Goal: Task Accomplishment & Management: Complete application form

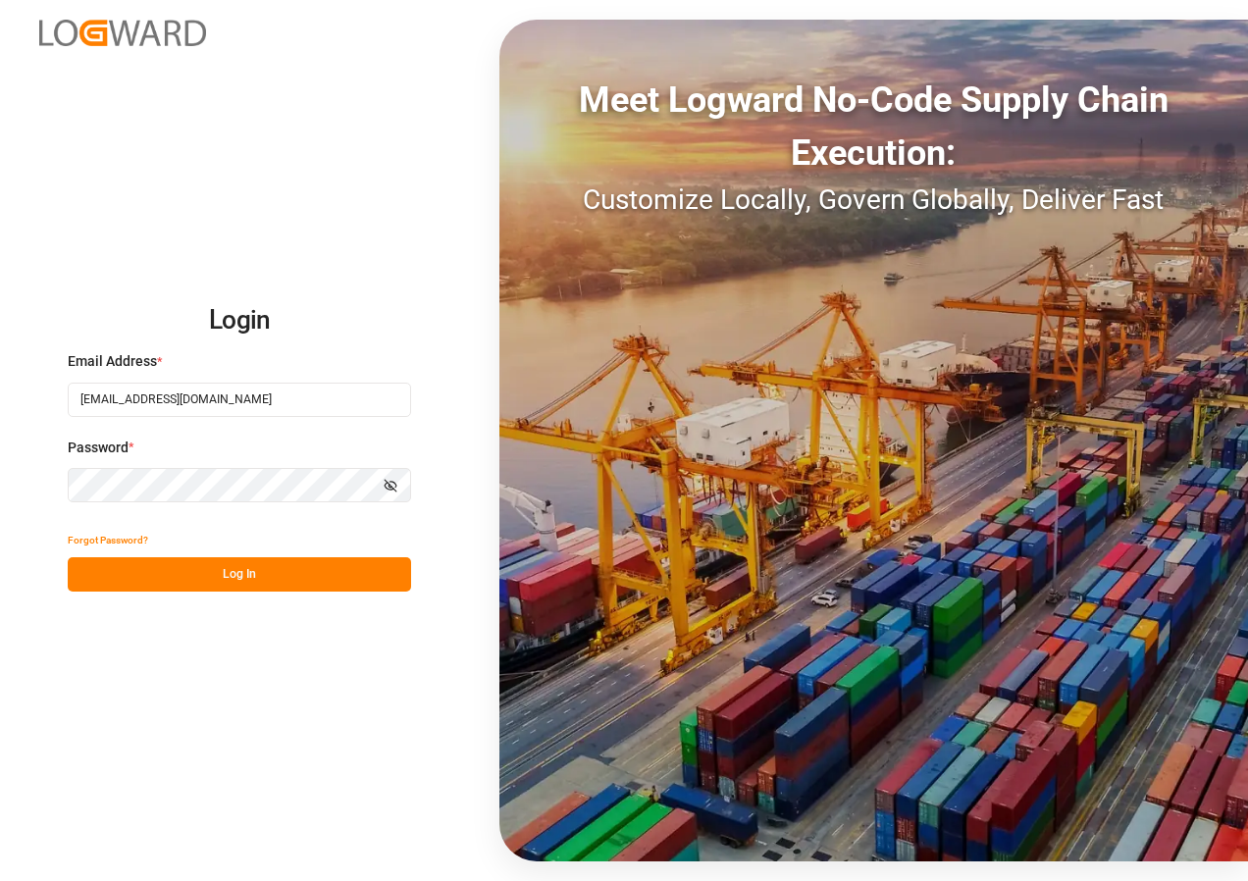
click at [266, 562] on button "Log In" at bounding box center [240, 574] width 344 height 34
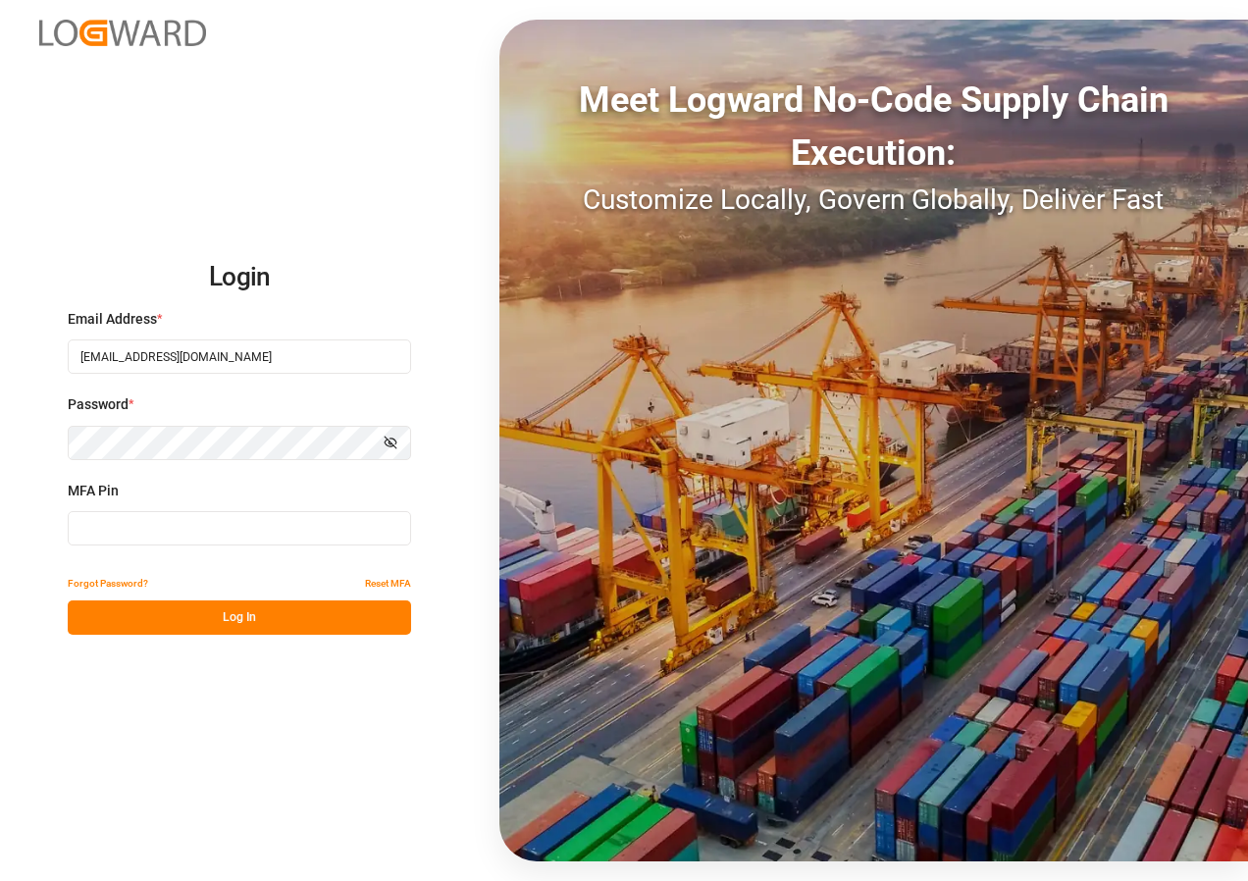
click at [194, 517] on input at bounding box center [240, 528] width 344 height 34
type input "845343"
click at [226, 610] on button "Log In" at bounding box center [240, 618] width 344 height 34
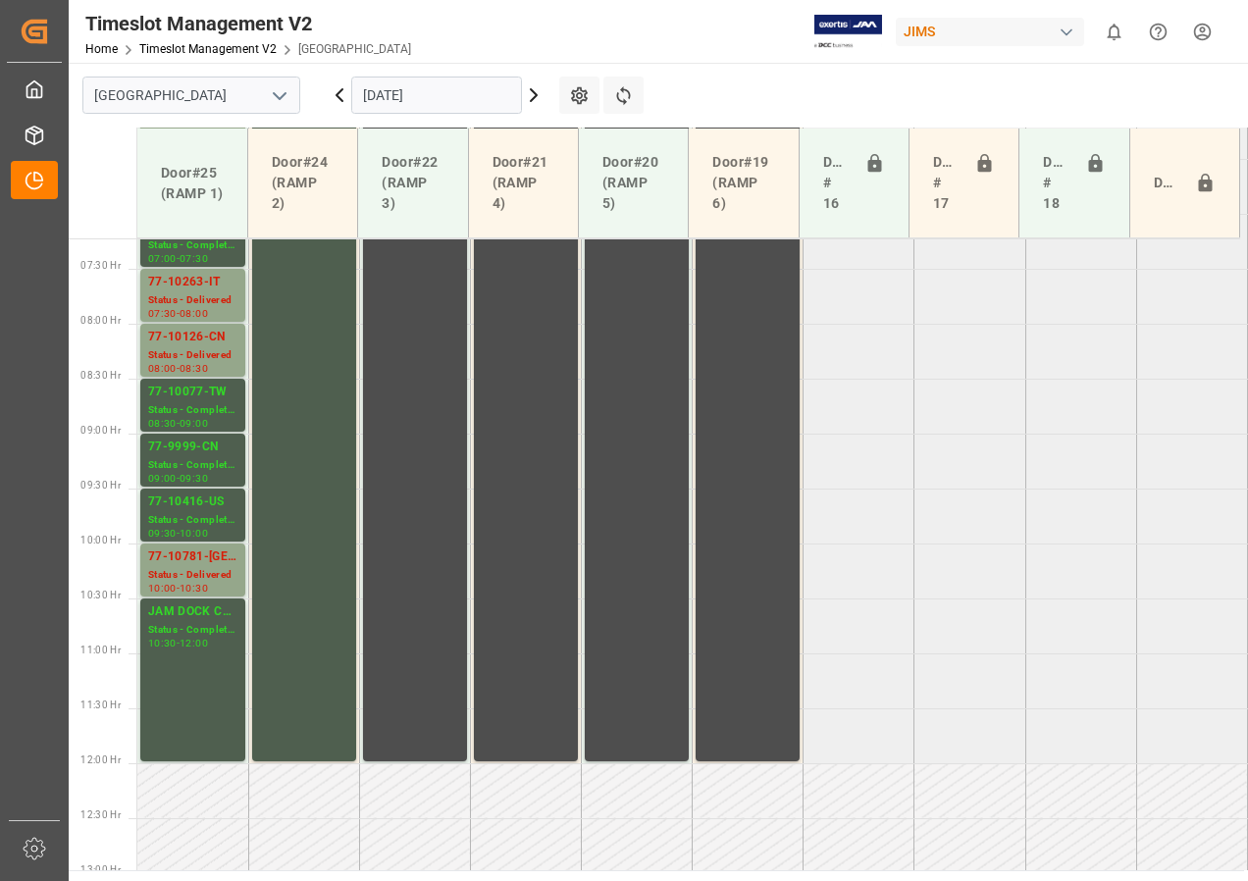
scroll to position [798, 0]
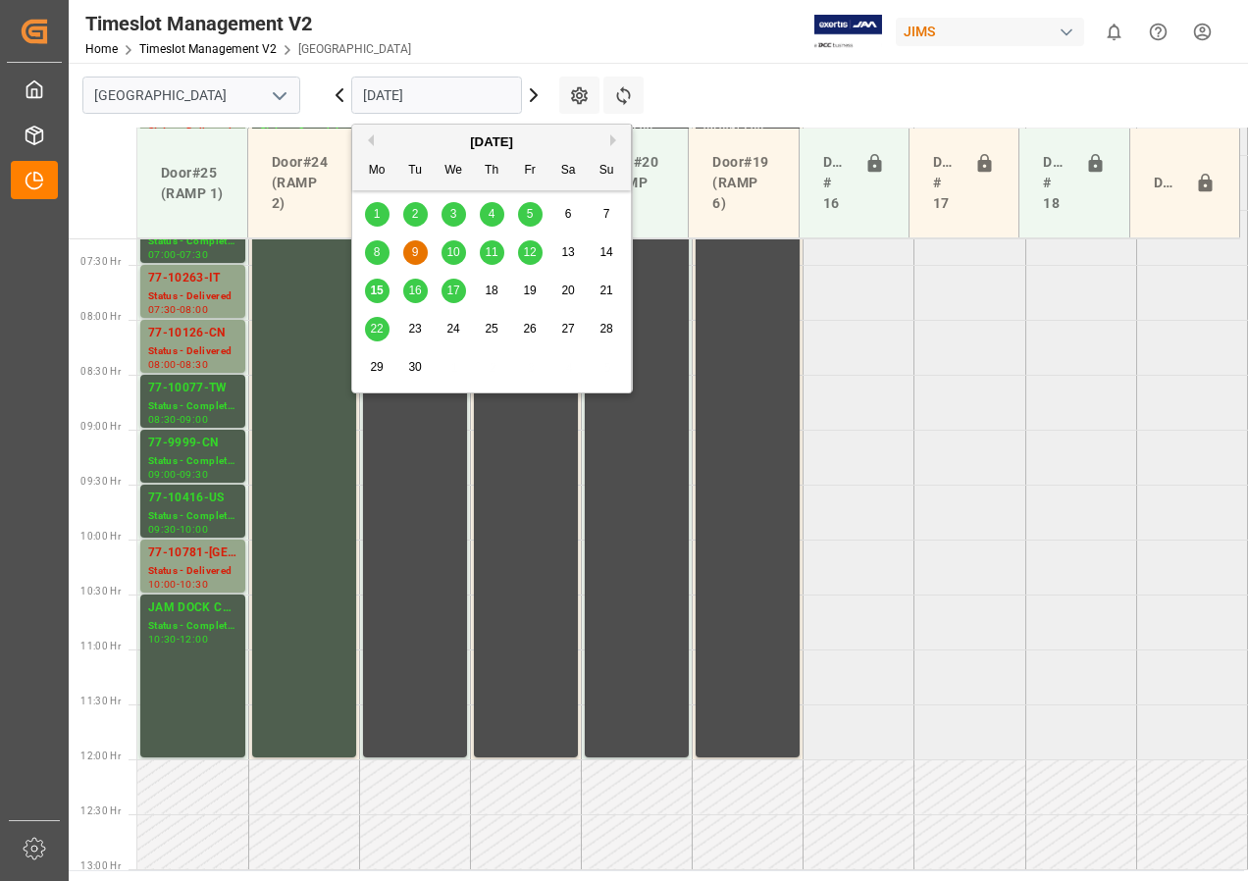
click at [512, 96] on input "[DATE]" at bounding box center [436, 95] width 171 height 37
click at [407, 290] on div "16" at bounding box center [415, 292] width 25 height 24
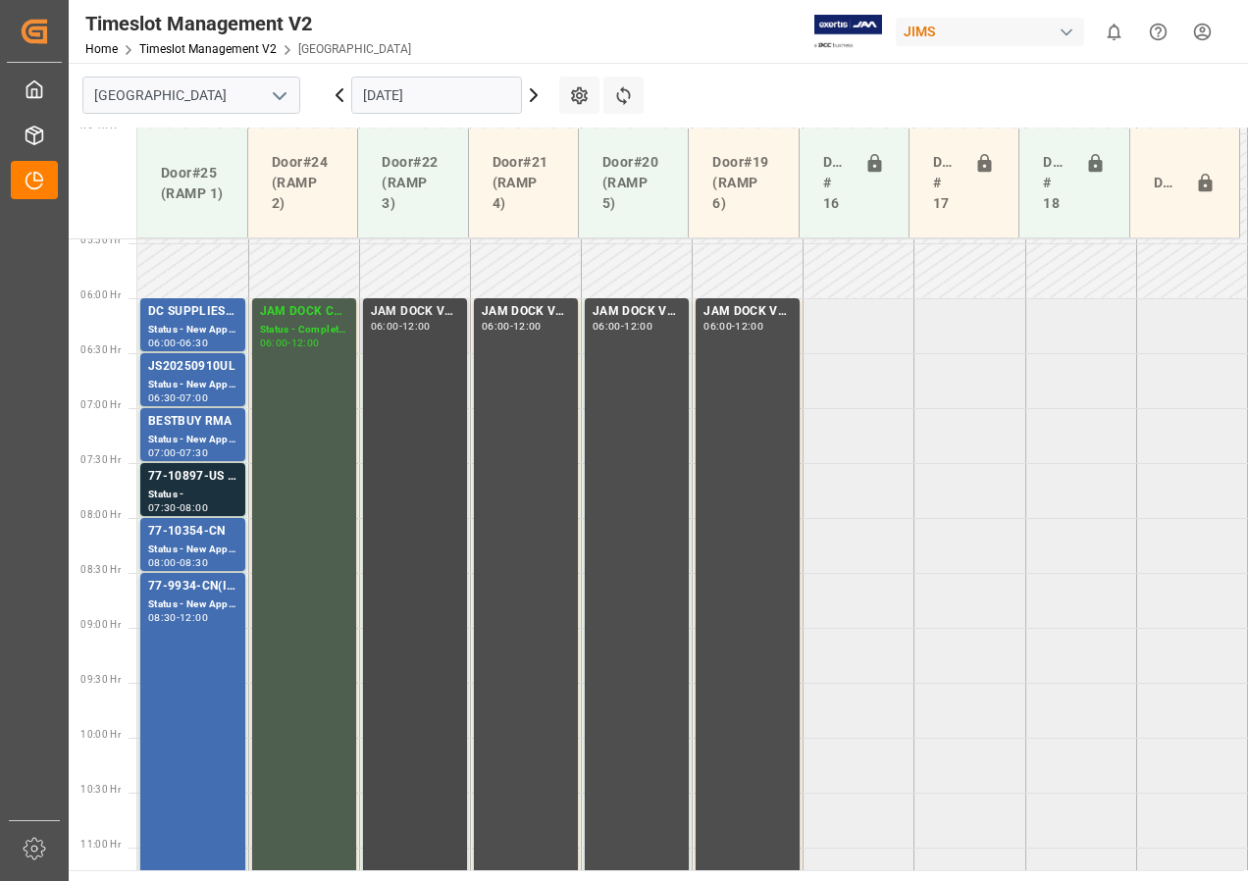
scroll to position [602, 0]
click at [214, 478] on div "77-10897-US SHIPM#/M" at bounding box center [192, 475] width 89 height 20
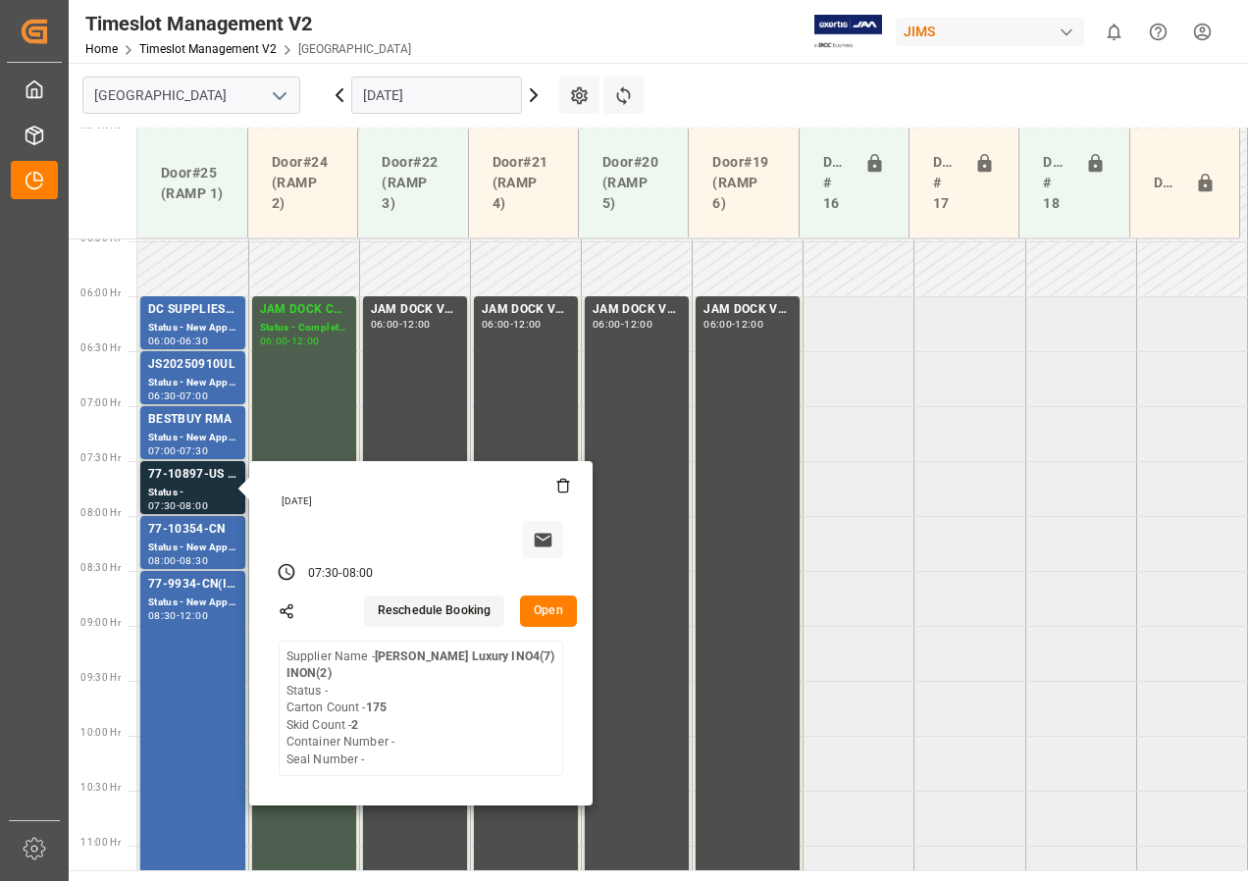
click at [555, 618] on button "Open" at bounding box center [548, 611] width 57 height 31
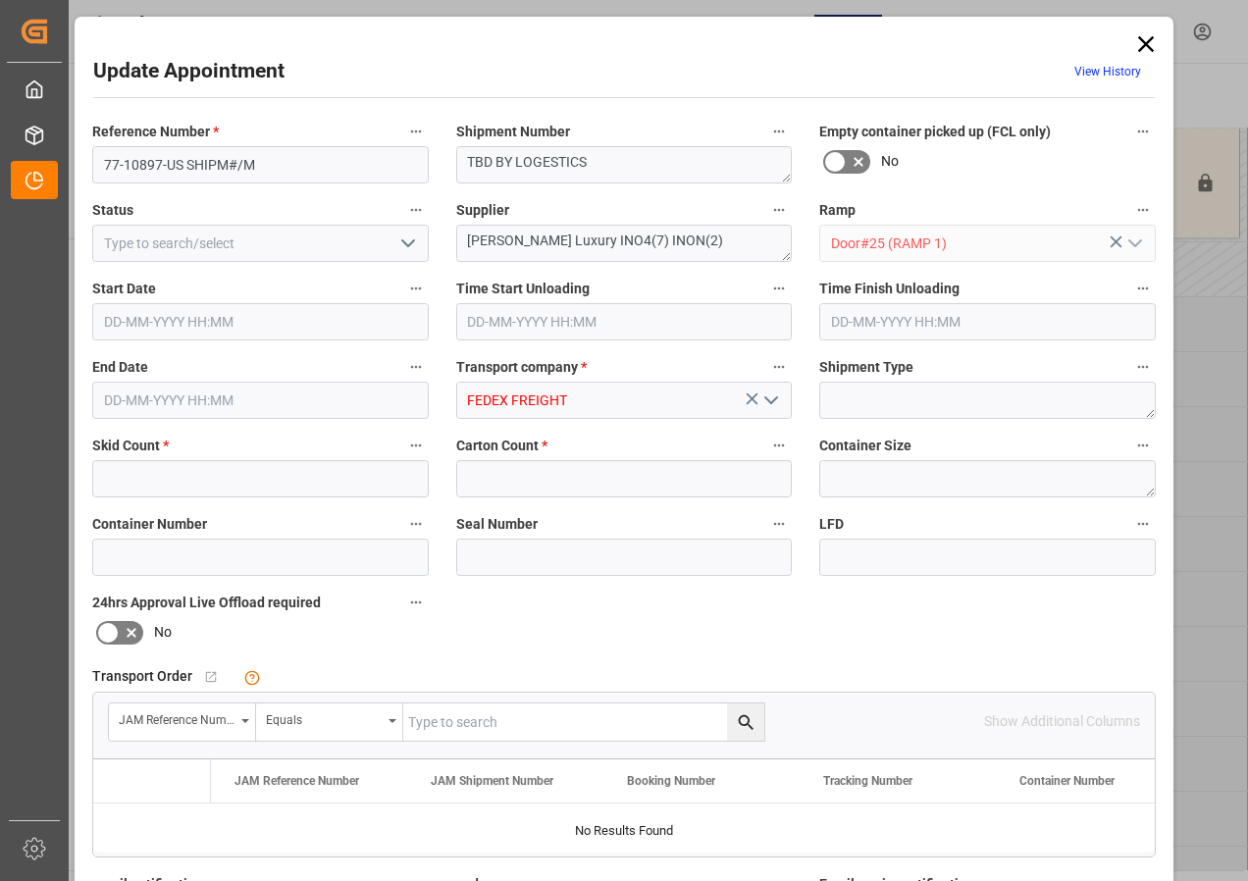
type input "2"
type input "175"
type input "[DATE] 07:30"
type input "[DATE] 08:00"
type input "[DATE] 12:14"
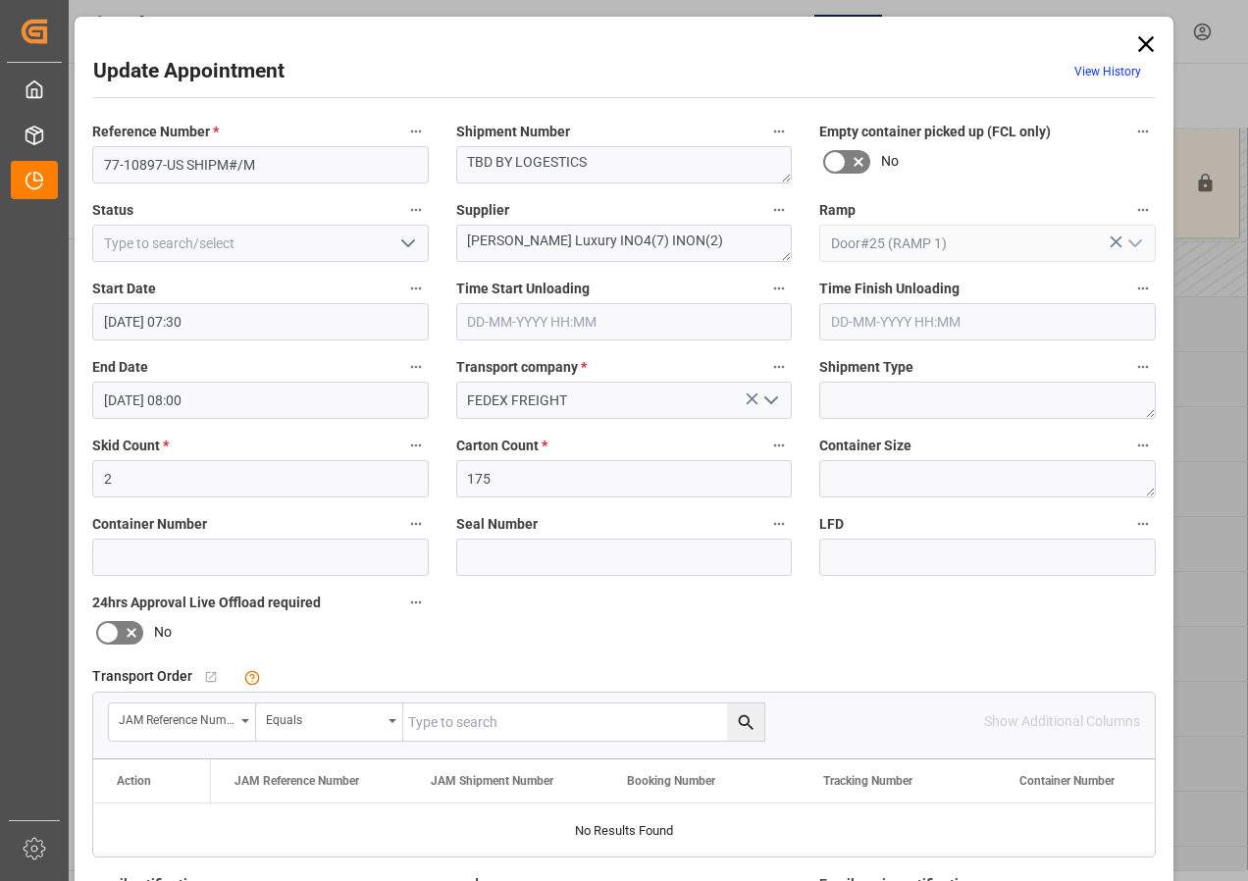
click at [1140, 48] on icon at bounding box center [1146, 43] width 27 height 27
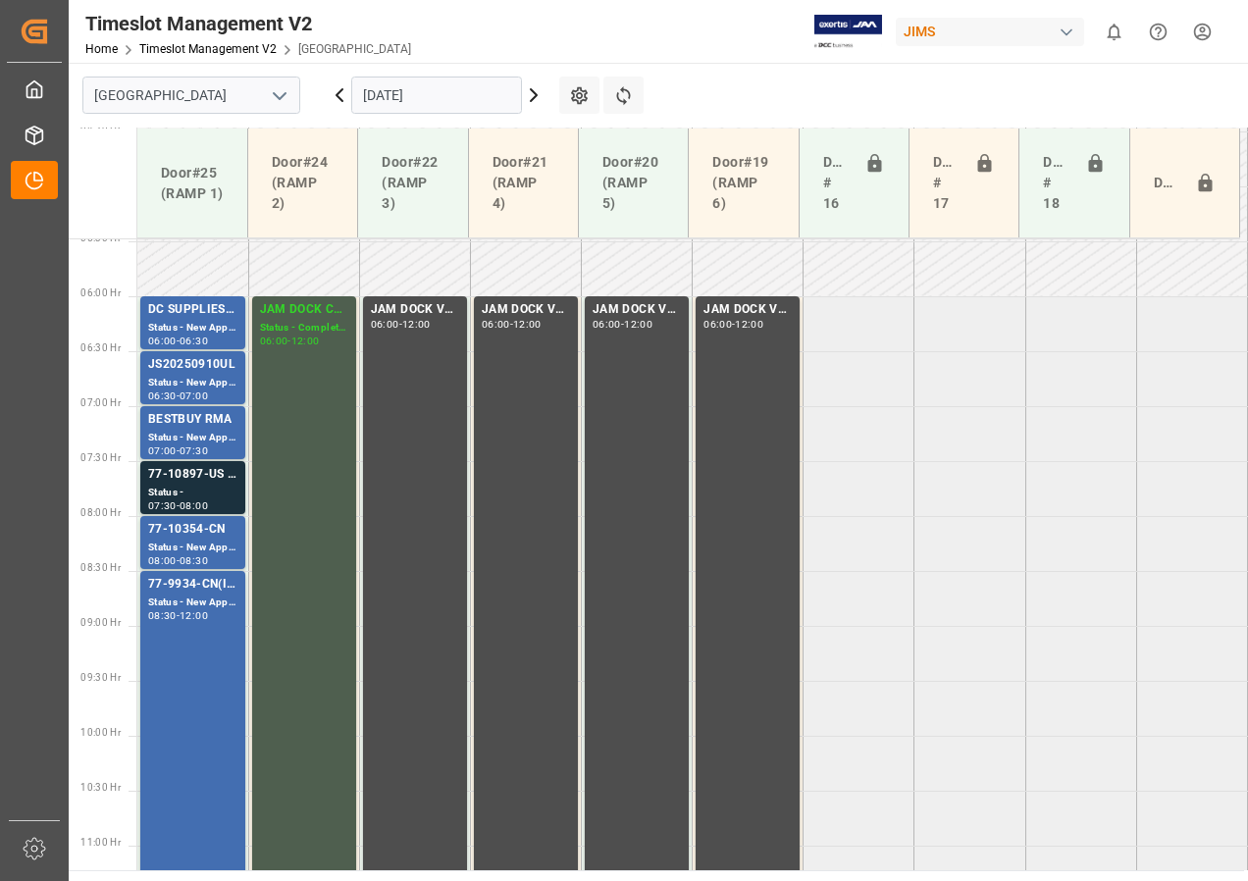
click at [394, 104] on input "[DATE]" at bounding box center [436, 95] width 171 height 37
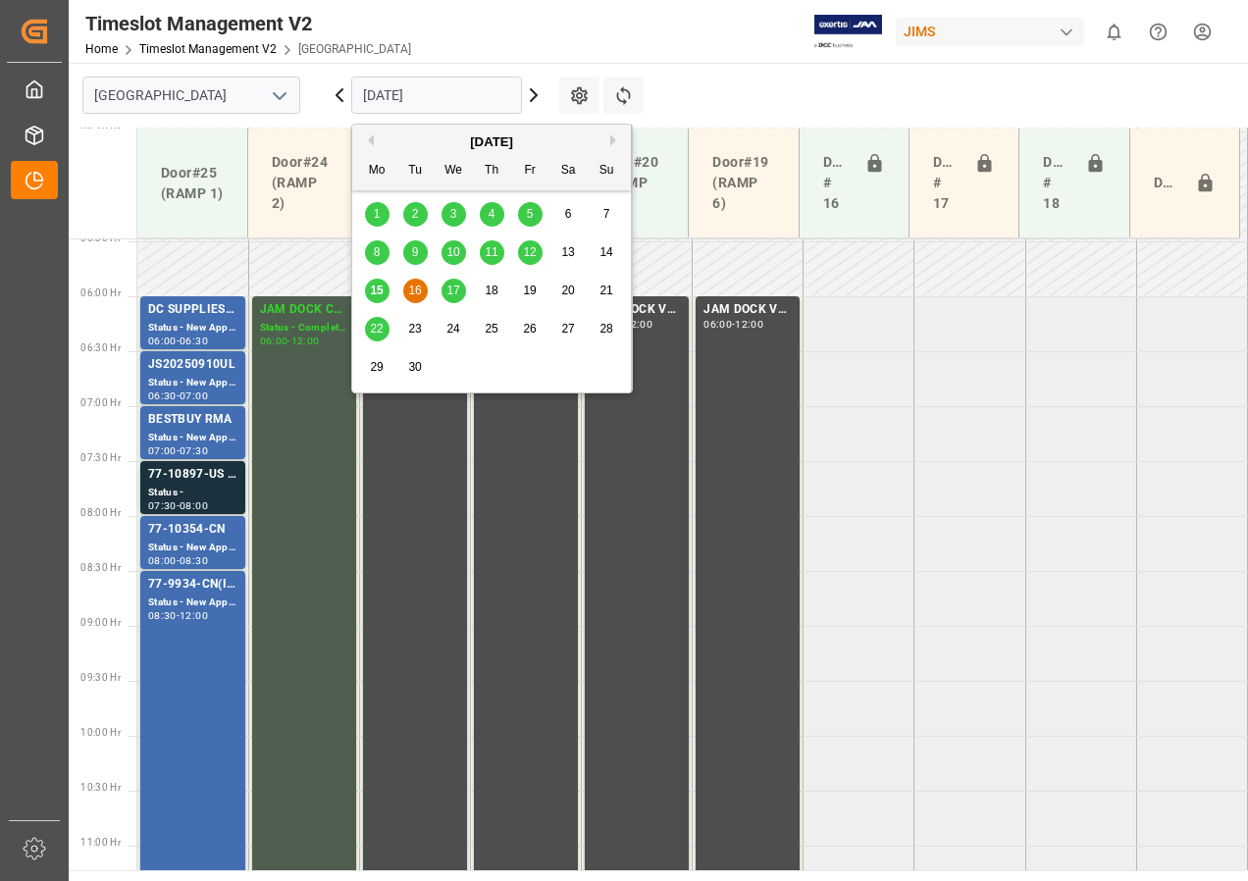
click at [379, 293] on span "15" at bounding box center [376, 291] width 13 height 14
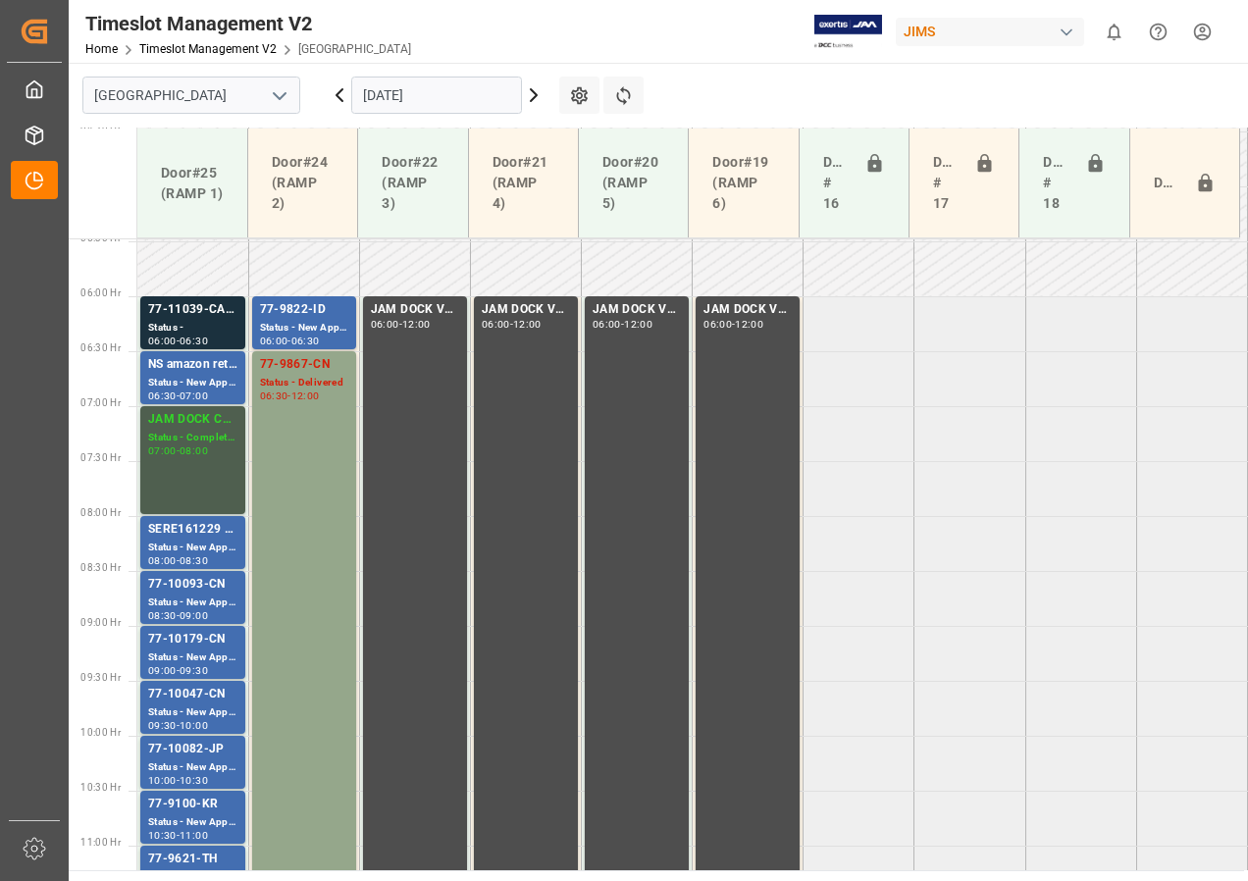
click at [397, 95] on input "[DATE]" at bounding box center [436, 95] width 171 height 37
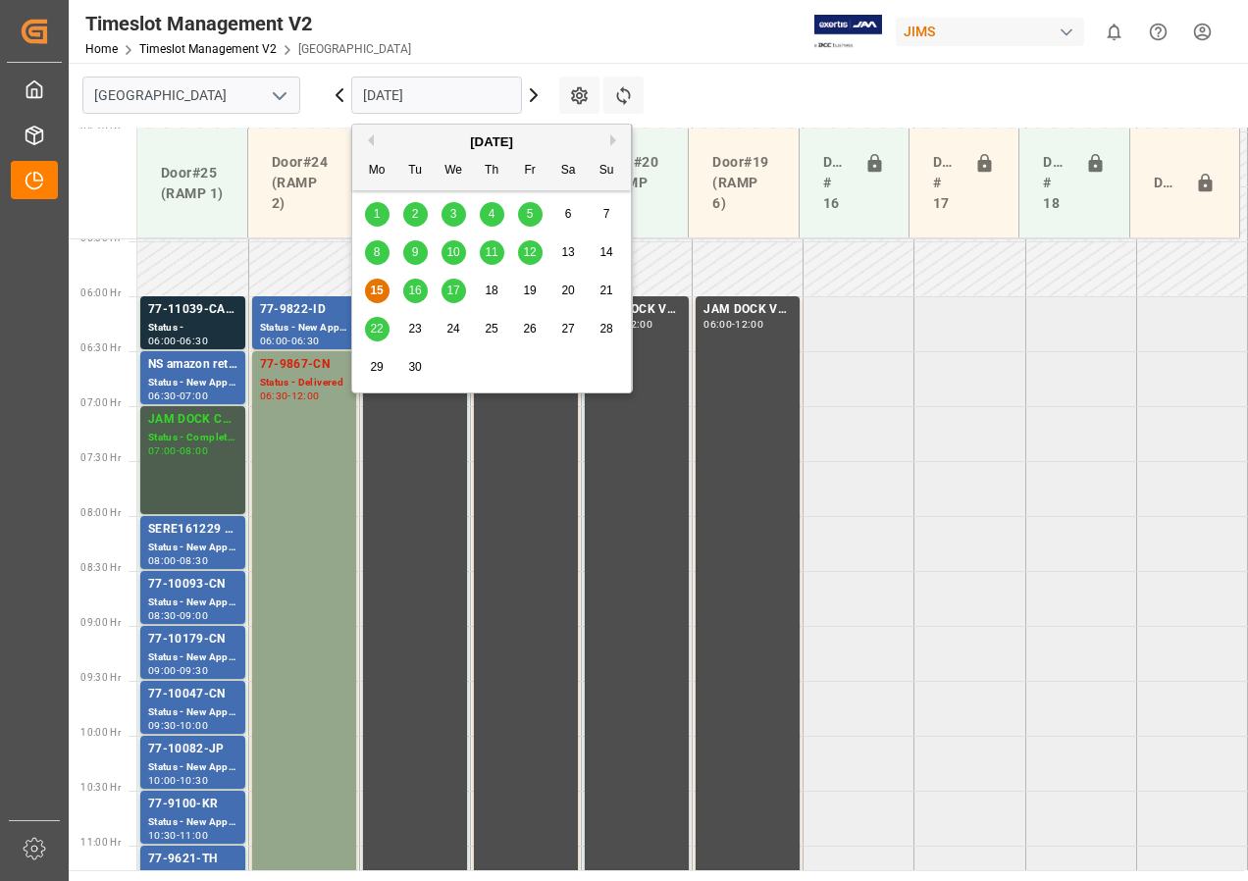
click at [418, 292] on span "16" at bounding box center [414, 291] width 13 height 14
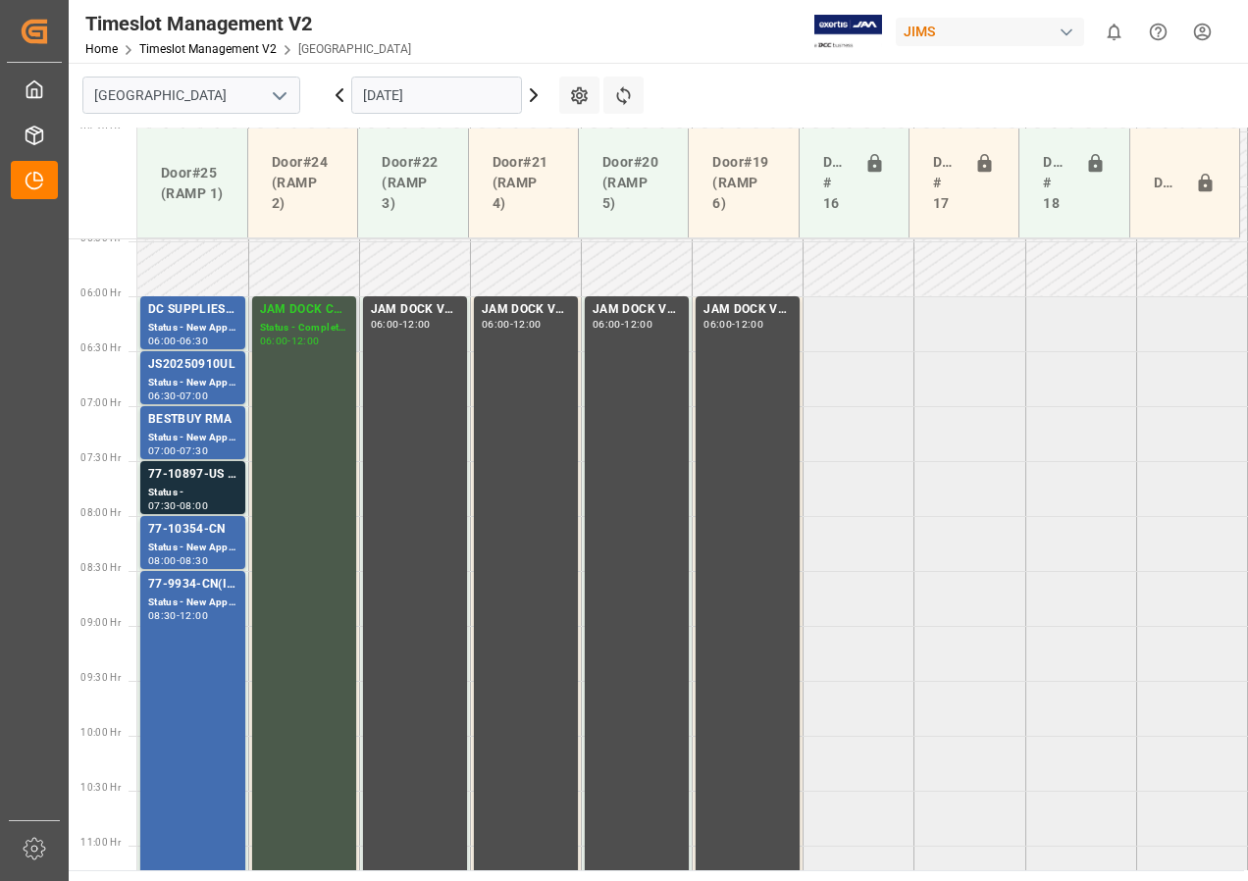
click at [317, 338] on div "12:00" at bounding box center [305, 341] width 28 height 9
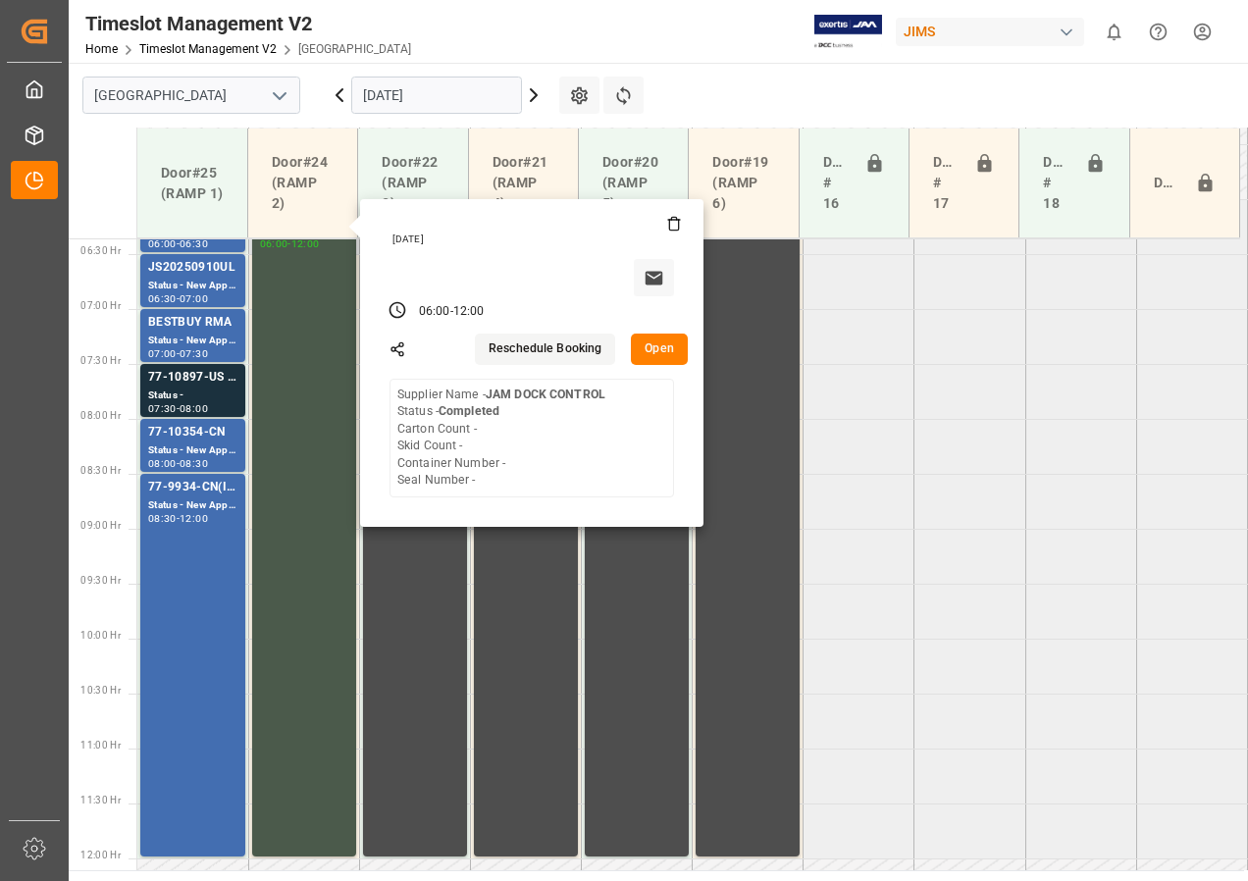
scroll to position [700, 0]
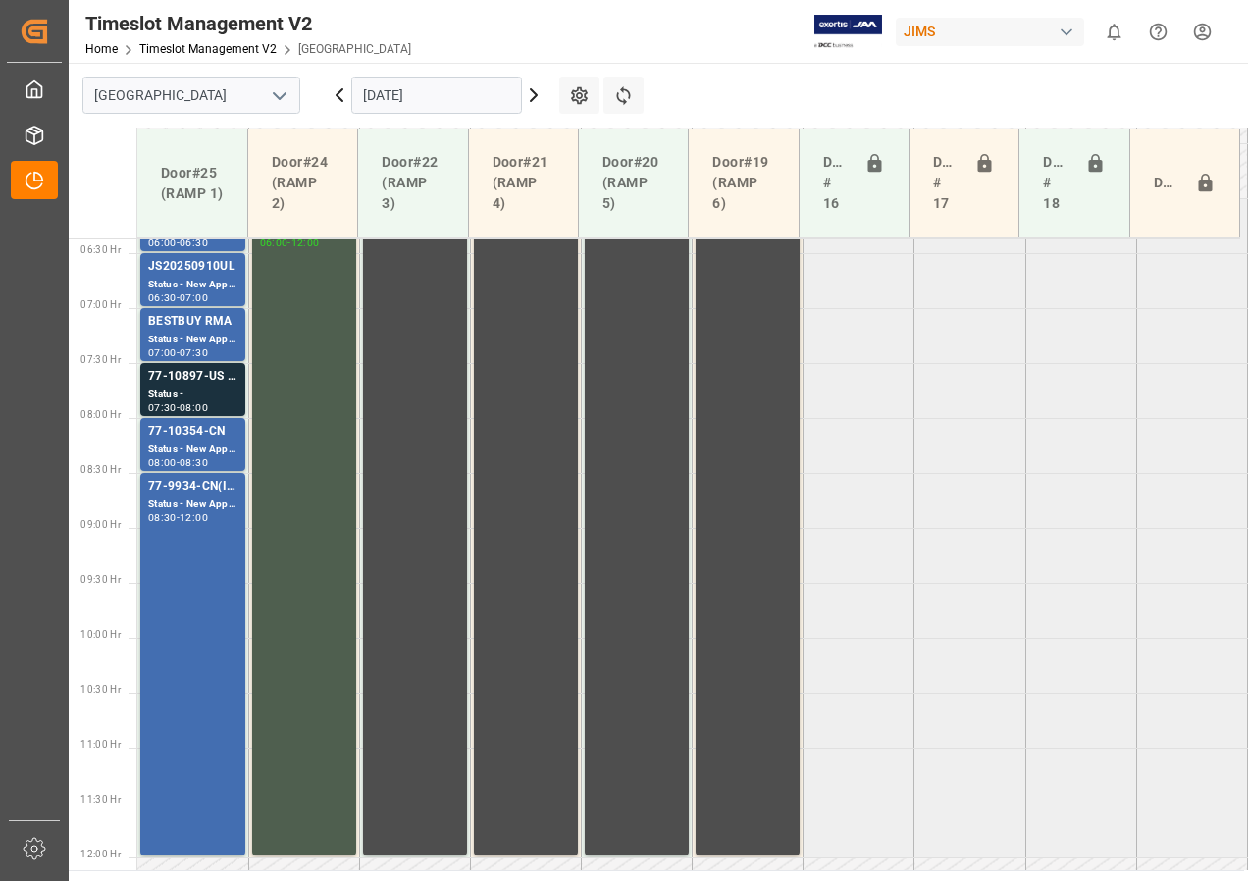
click at [193, 503] on div "Status - New Appointment" at bounding box center [192, 505] width 89 height 17
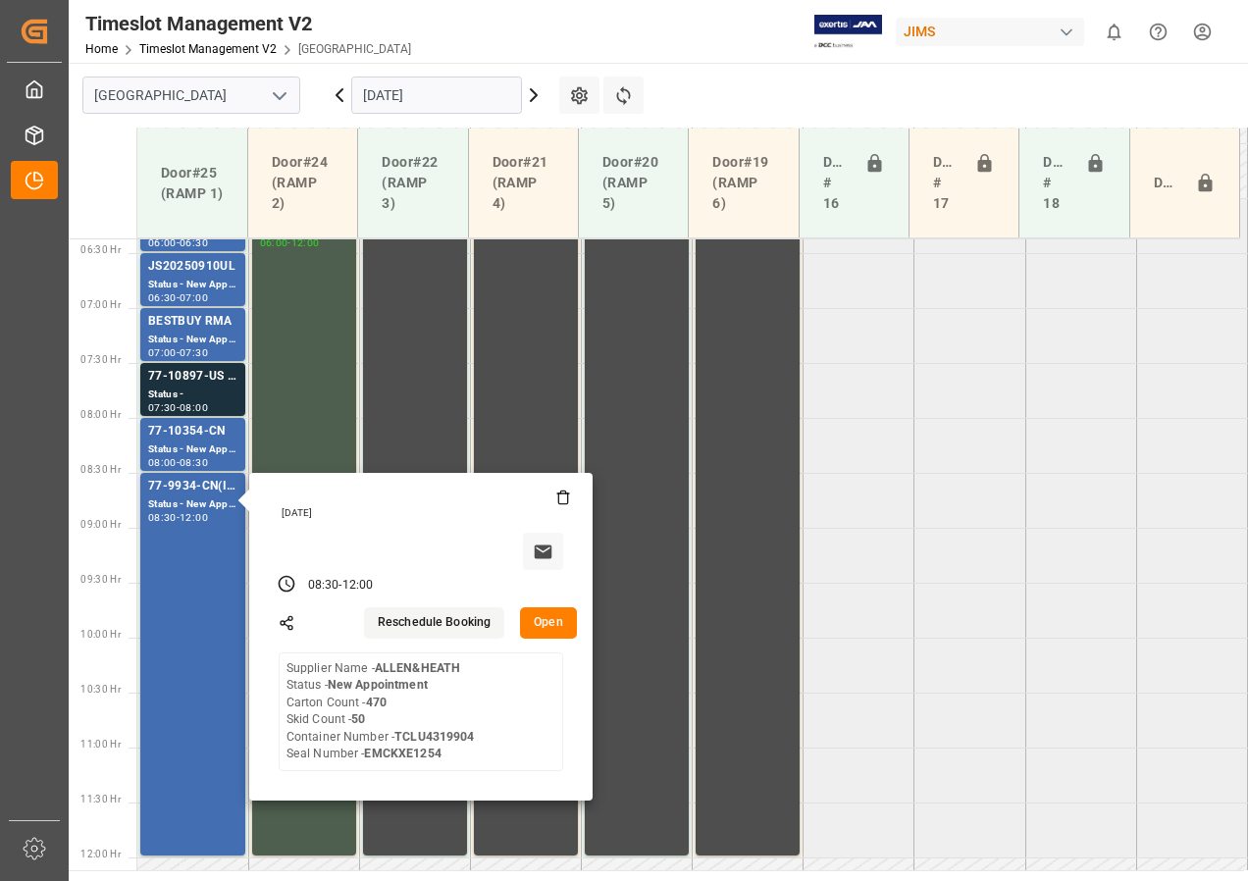
click at [537, 628] on button "Open" at bounding box center [548, 623] width 57 height 31
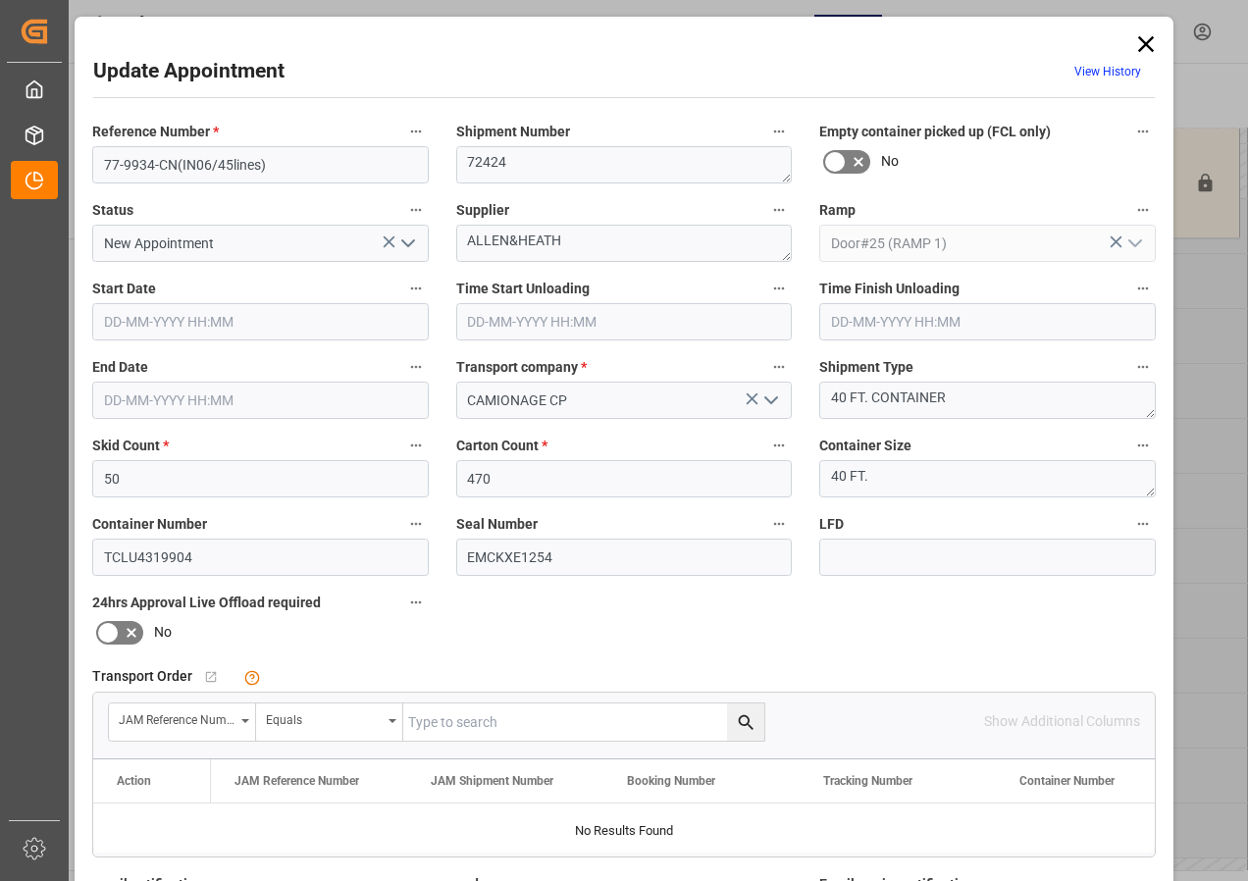
type input "[DATE] 08:30"
type input "[DATE] 12:00"
type input "[DATE] 10:26"
click at [579, 240] on textarea "ALLEN&HEATH" at bounding box center [624, 243] width 337 height 37
click at [598, 238] on textarea "ALLEN&HEATH INo6(45" at bounding box center [624, 243] width 337 height 37
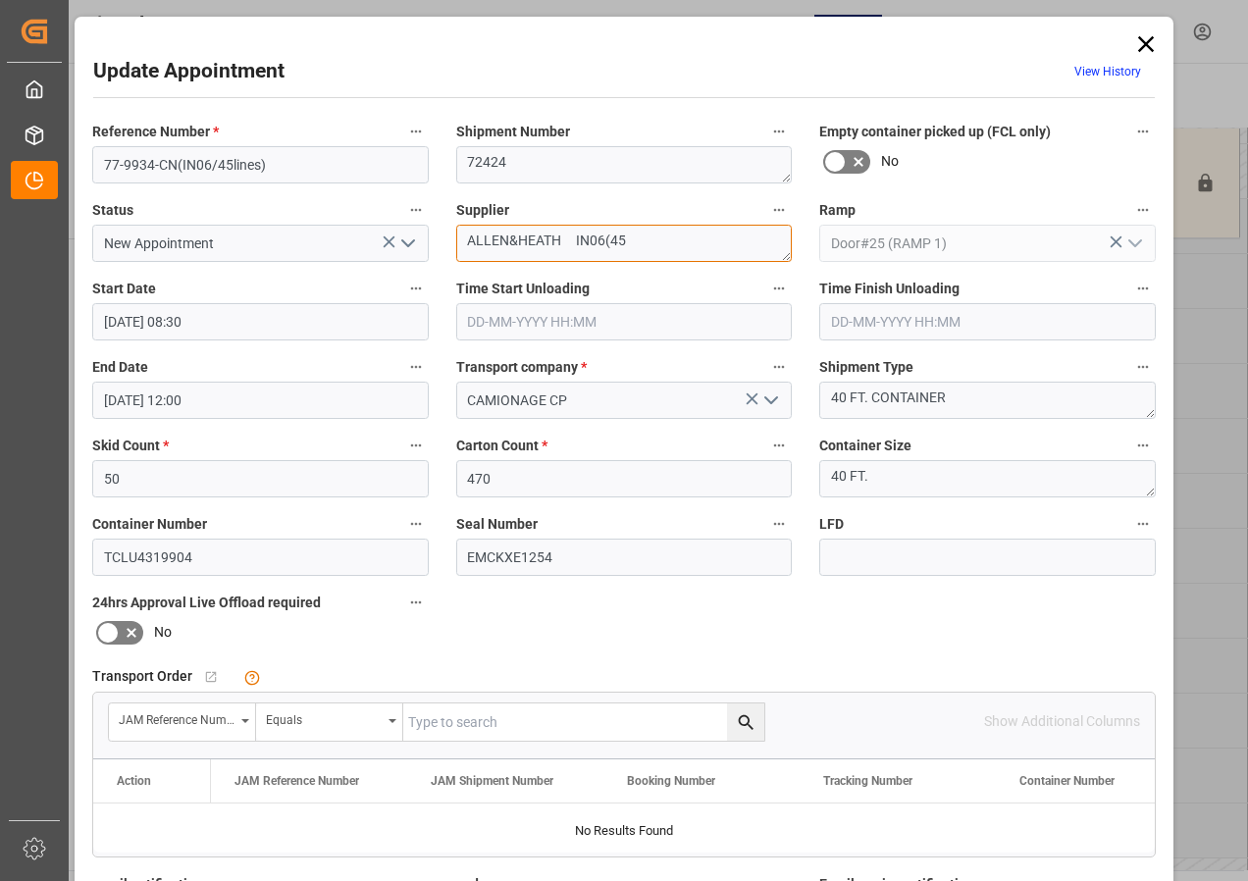
click at [634, 232] on textarea "ALLEN&HEATH IN06(45" at bounding box center [624, 243] width 337 height 37
type textarea "ALLEN&HEATH IN06(45)"
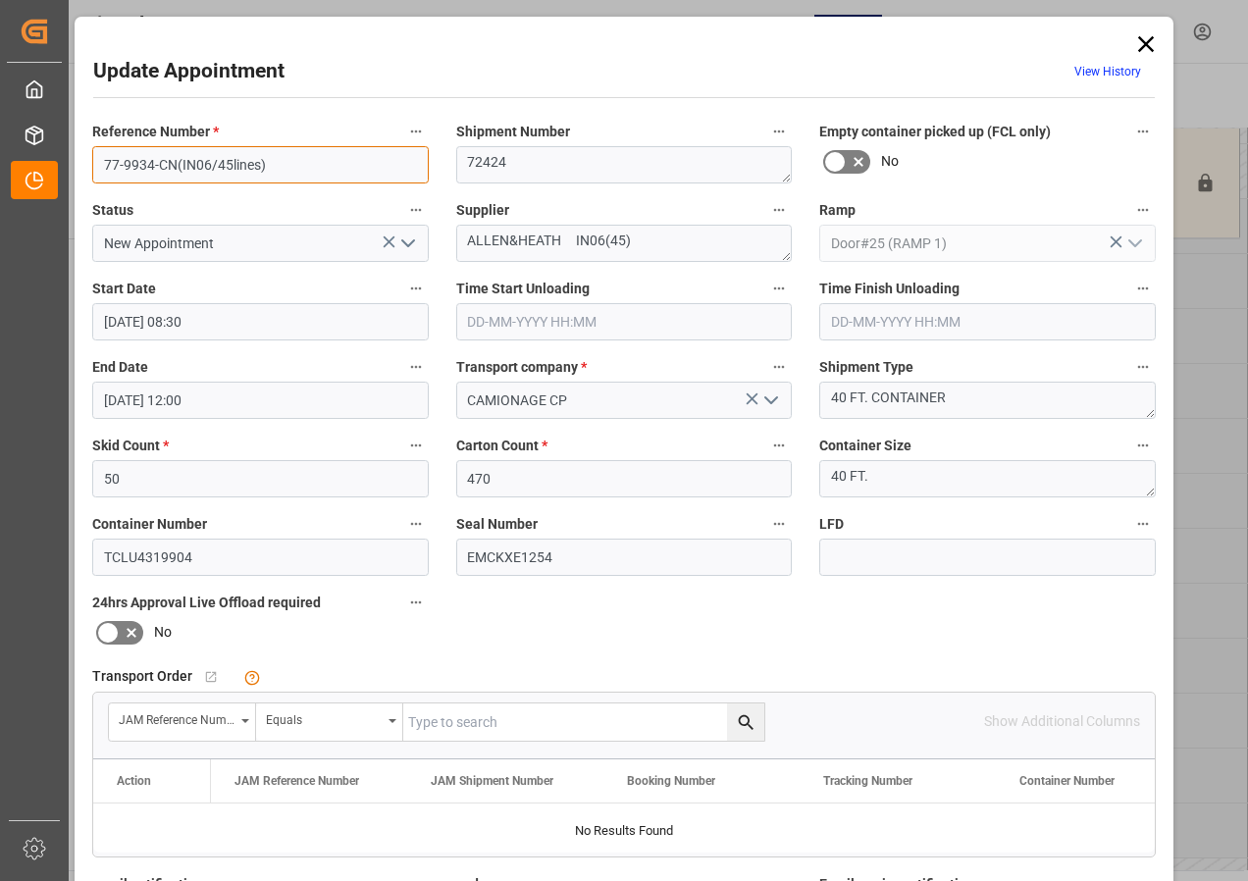
drag, startPoint x: 179, startPoint y: 167, endPoint x: 262, endPoint y: 166, distance: 83.4
click at [262, 166] on input "77-9934-CN(IN06/45lines)" at bounding box center [260, 164] width 337 height 37
type input "77-9934-CN"
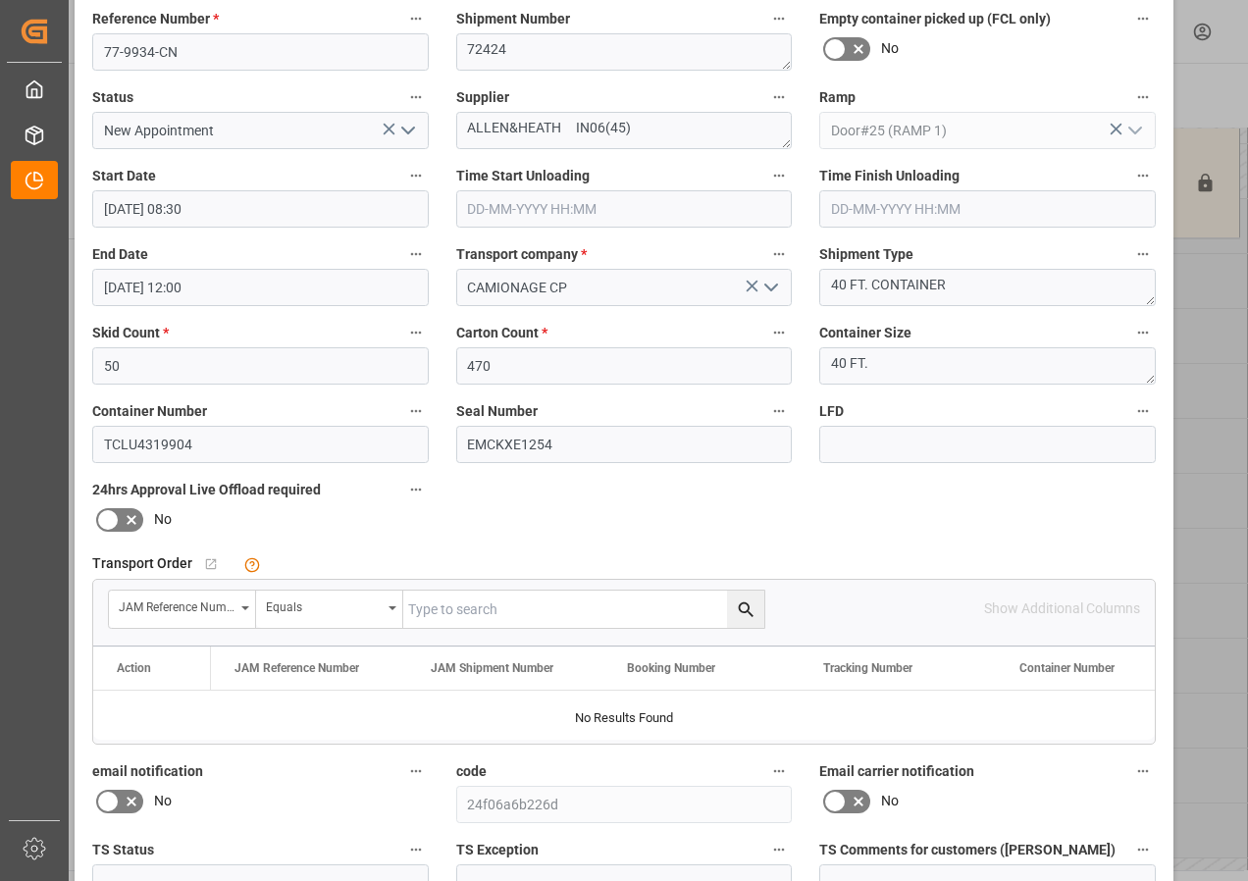
scroll to position [312, 0]
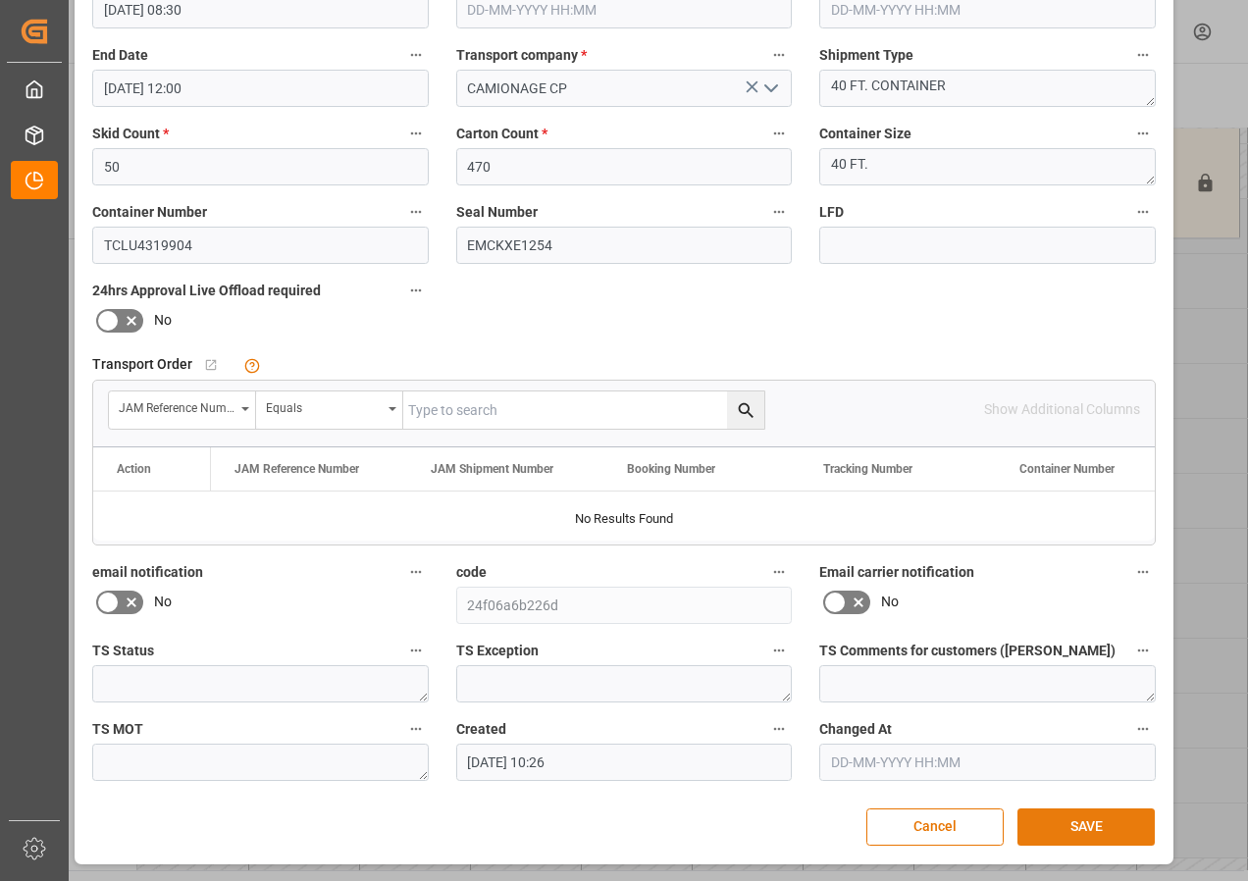
click at [1081, 826] on button "SAVE" at bounding box center [1086, 827] width 137 height 37
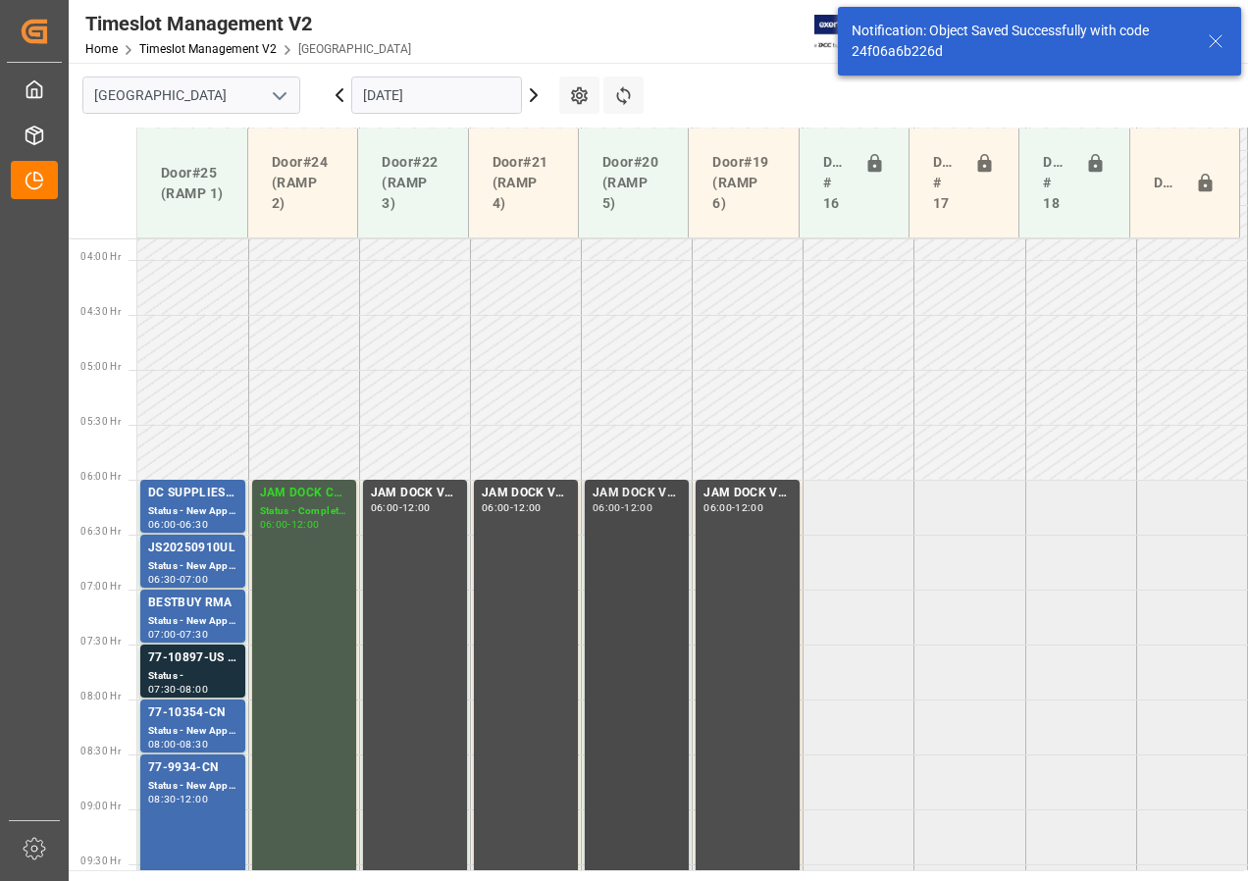
scroll to position [602, 0]
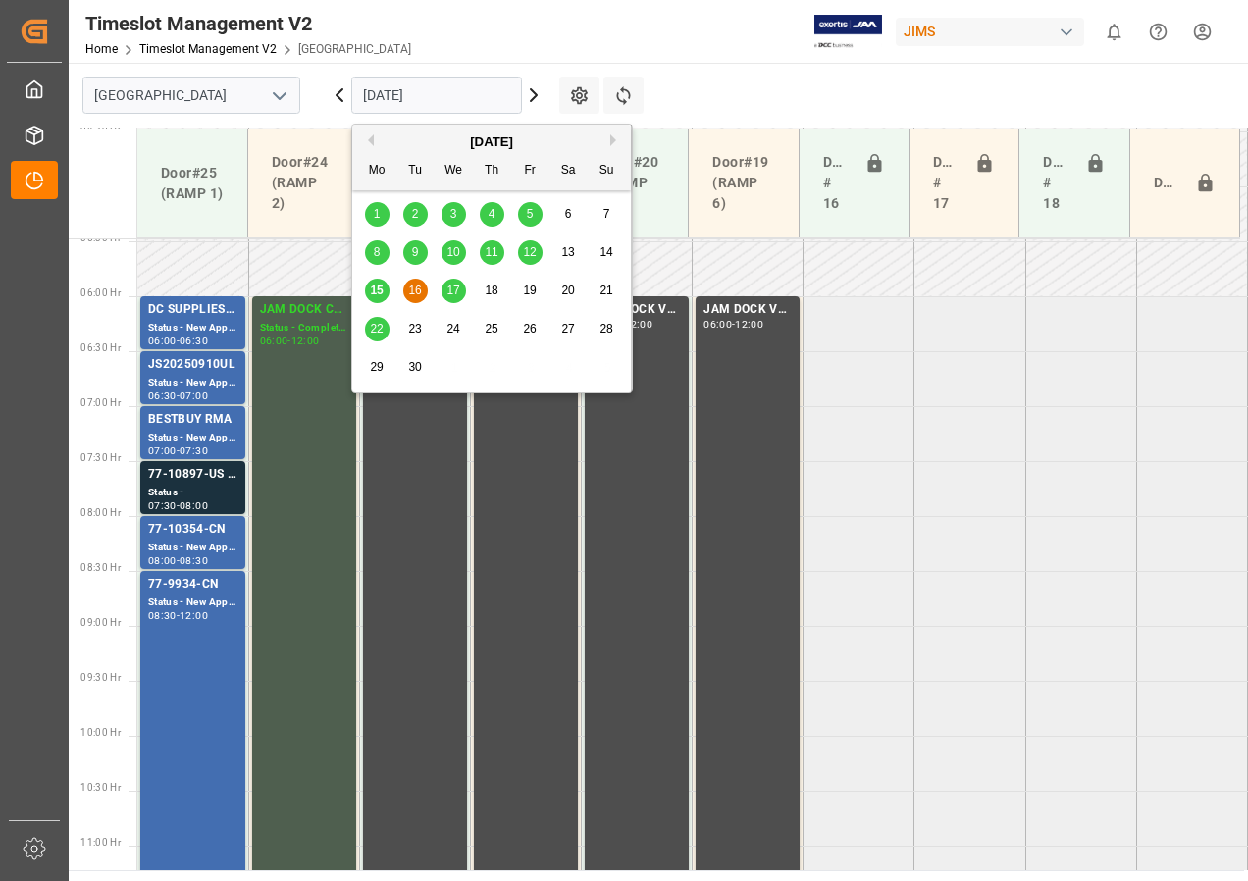
click at [419, 101] on input "[DATE]" at bounding box center [436, 95] width 171 height 37
click at [450, 293] on span "17" at bounding box center [453, 291] width 13 height 14
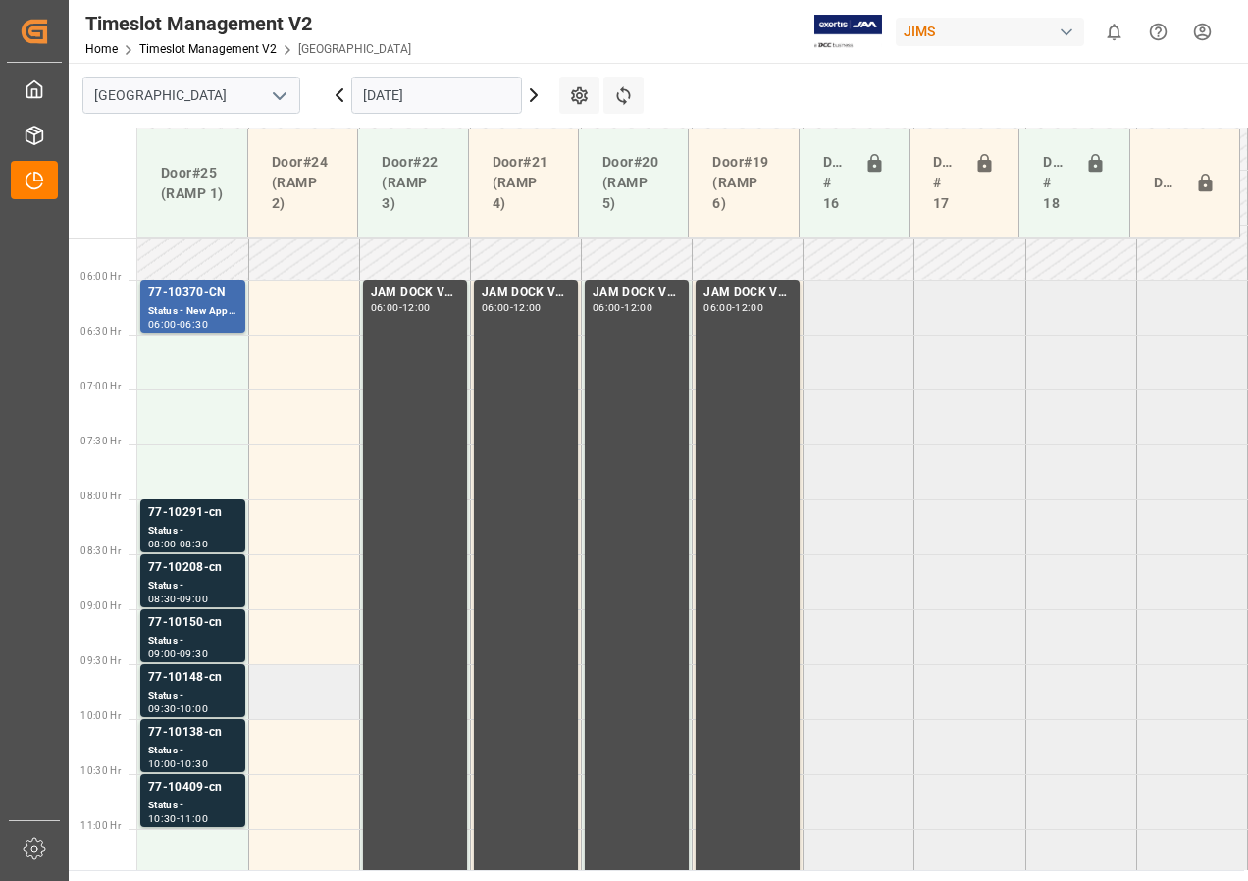
scroll to position [798, 0]
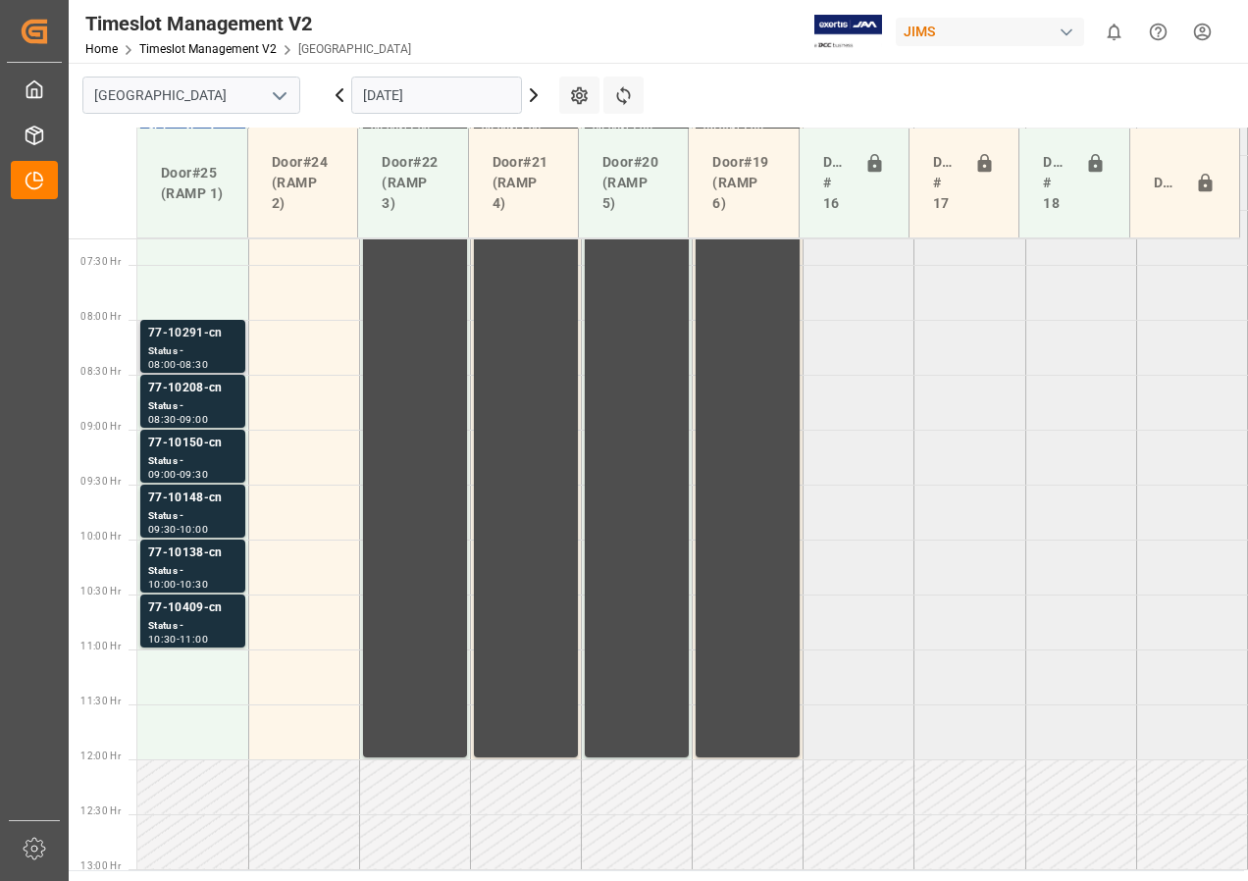
click at [208, 361] on div "08:30" at bounding box center [194, 364] width 28 height 9
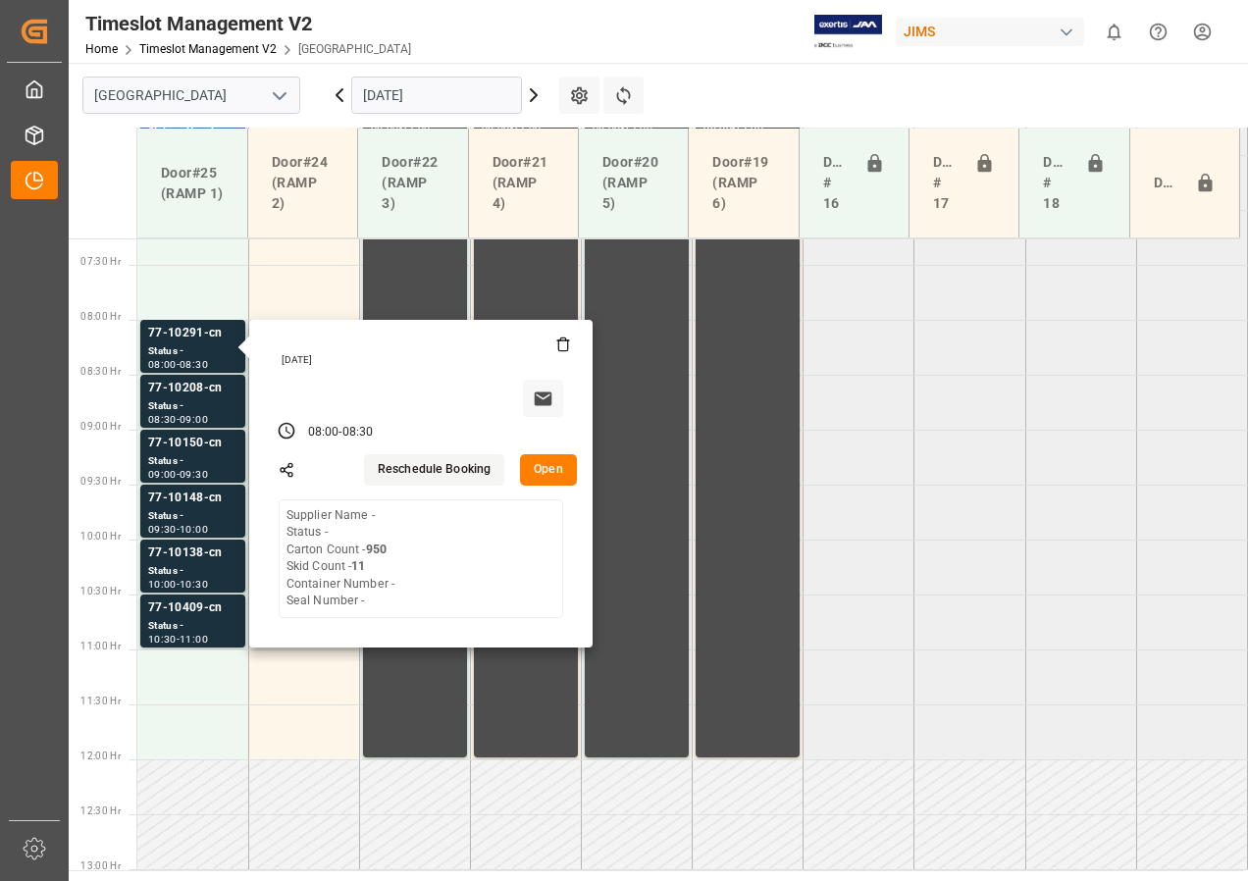
click at [408, 87] on input "[DATE]" at bounding box center [436, 95] width 171 height 37
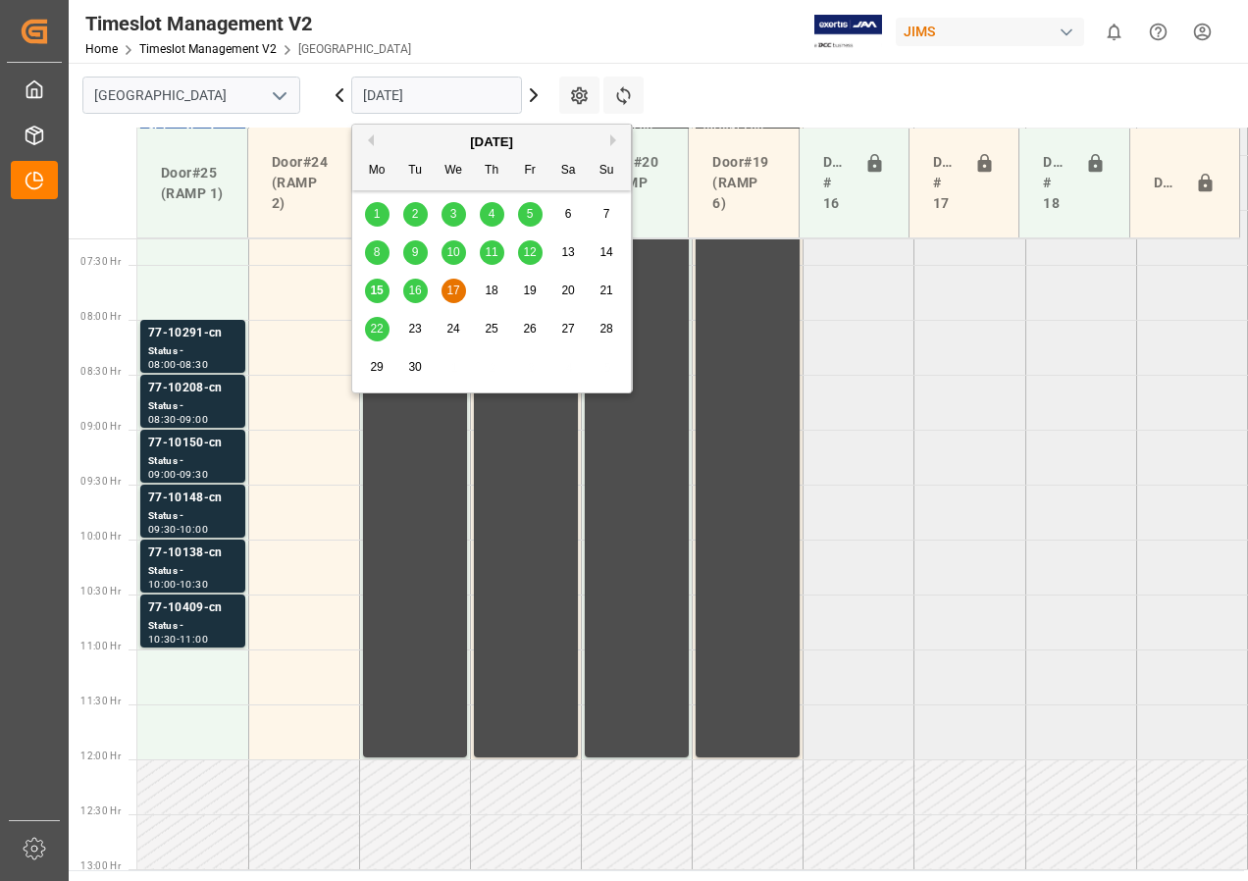
click at [415, 290] on span "16" at bounding box center [414, 291] width 13 height 14
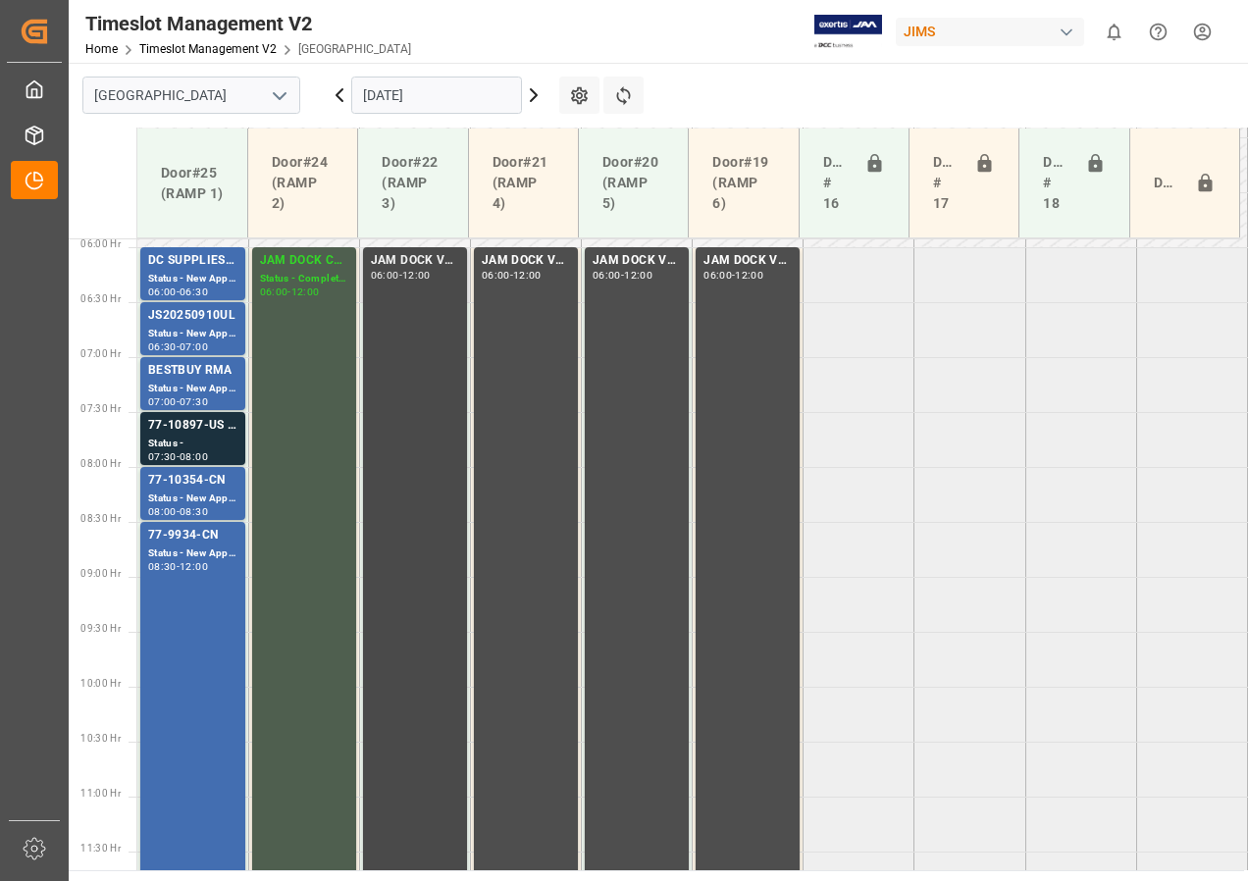
scroll to position [602, 0]
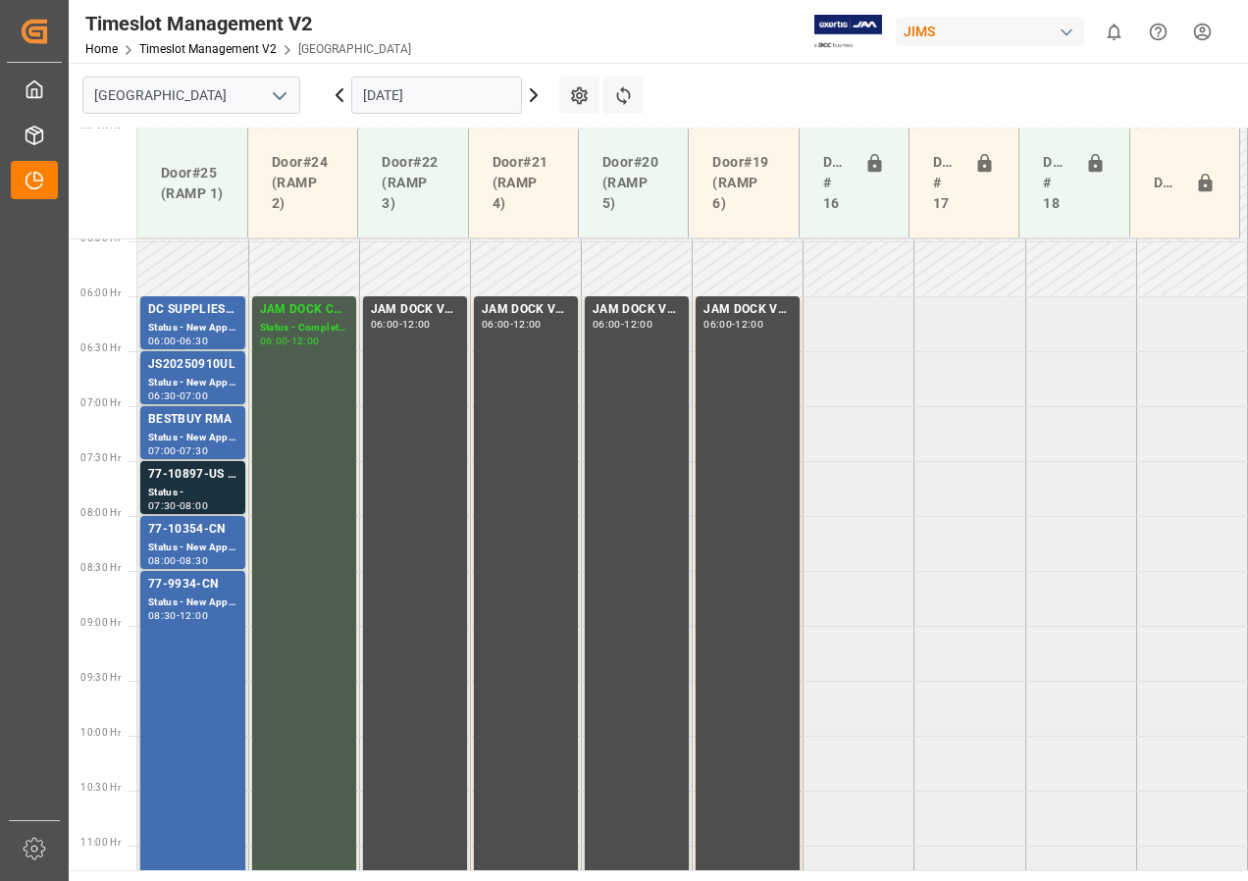
click at [390, 104] on input "[DATE]" at bounding box center [436, 95] width 171 height 37
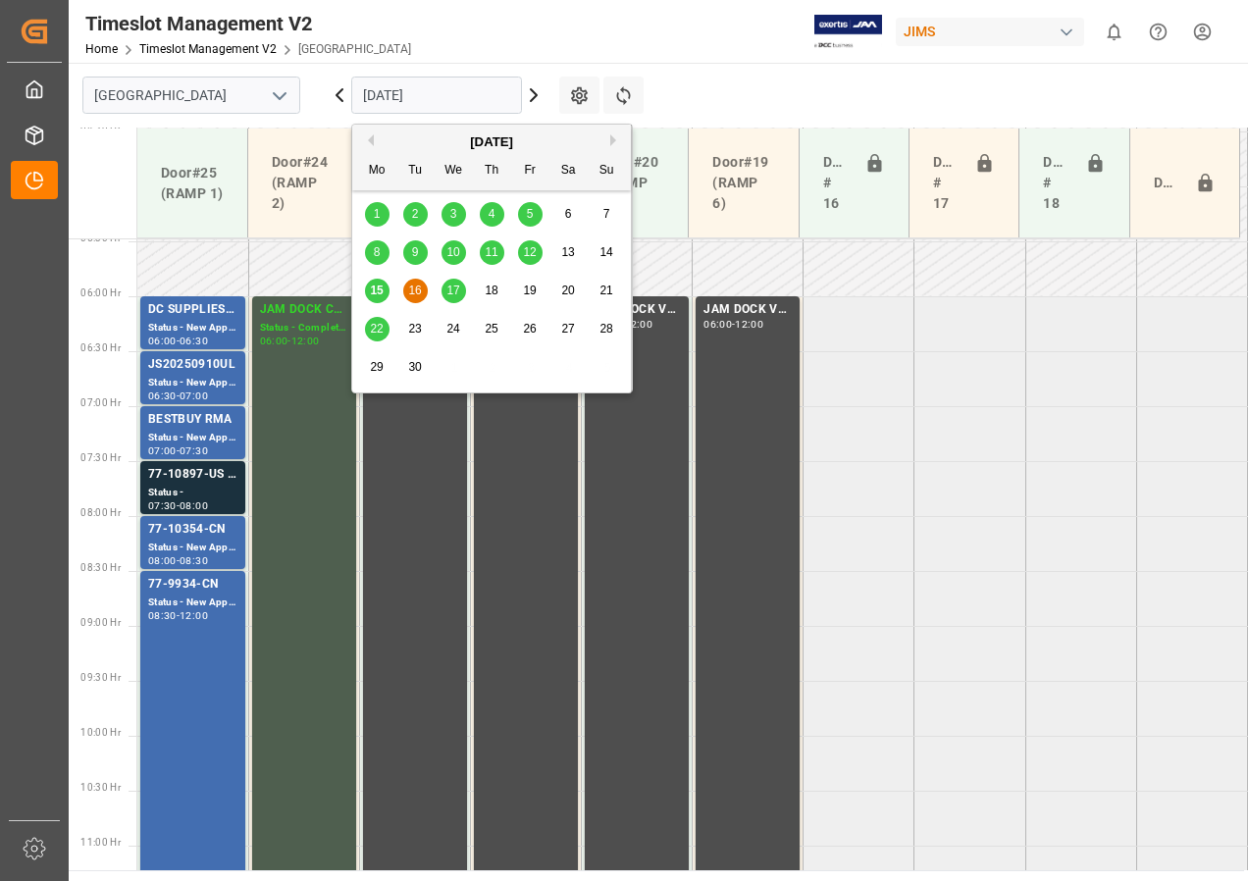
click at [453, 293] on span "17" at bounding box center [453, 291] width 13 height 14
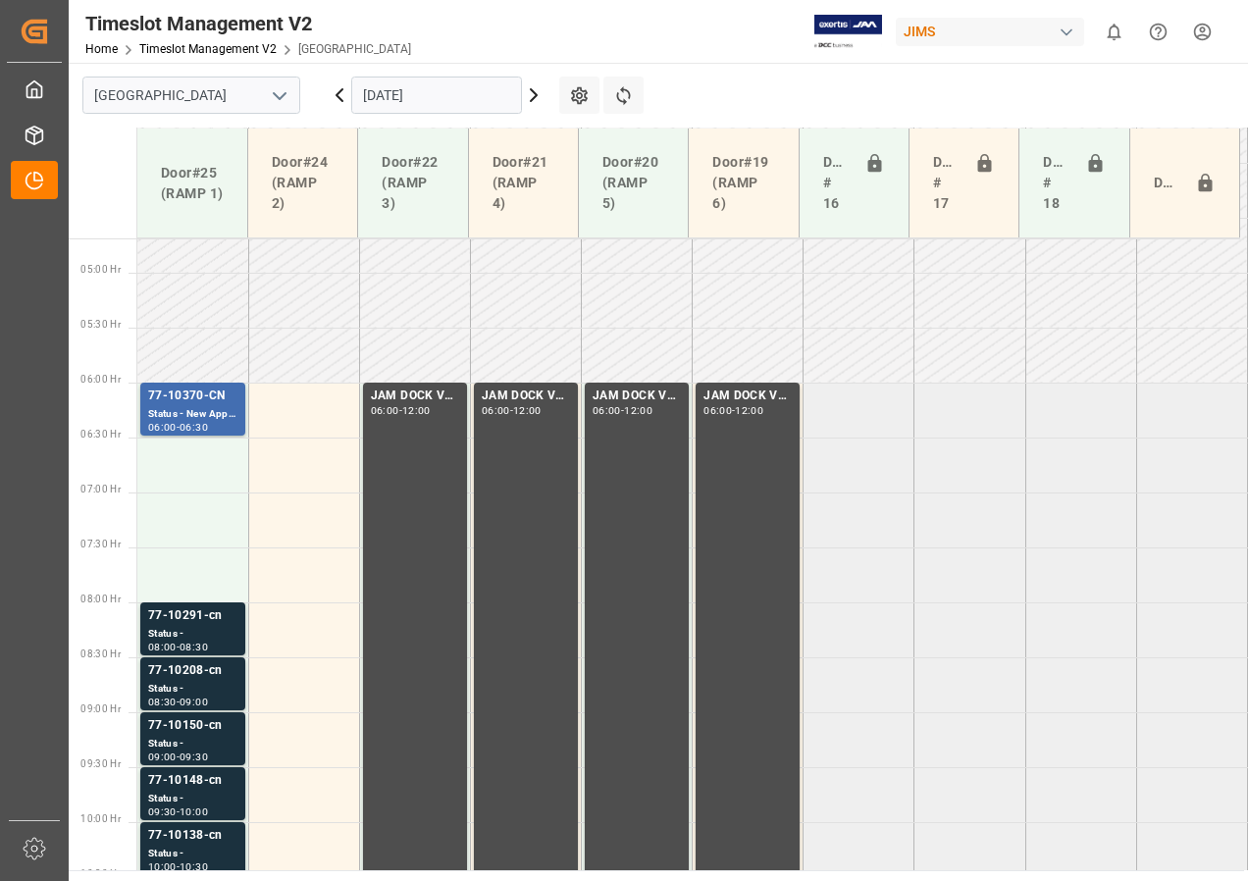
scroll to position [503, 0]
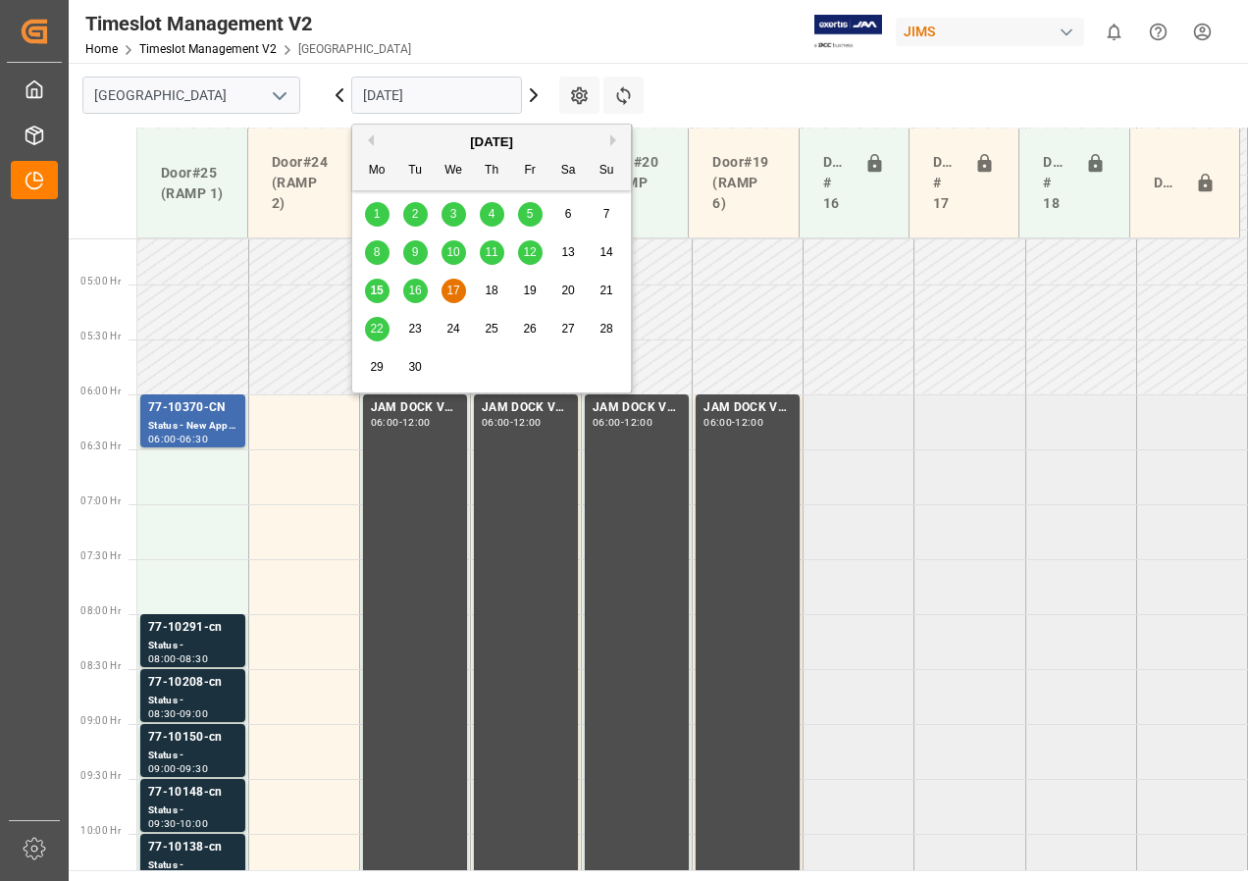
click at [381, 97] on input "[DATE]" at bounding box center [436, 95] width 171 height 37
click at [413, 293] on span "16" at bounding box center [414, 291] width 13 height 14
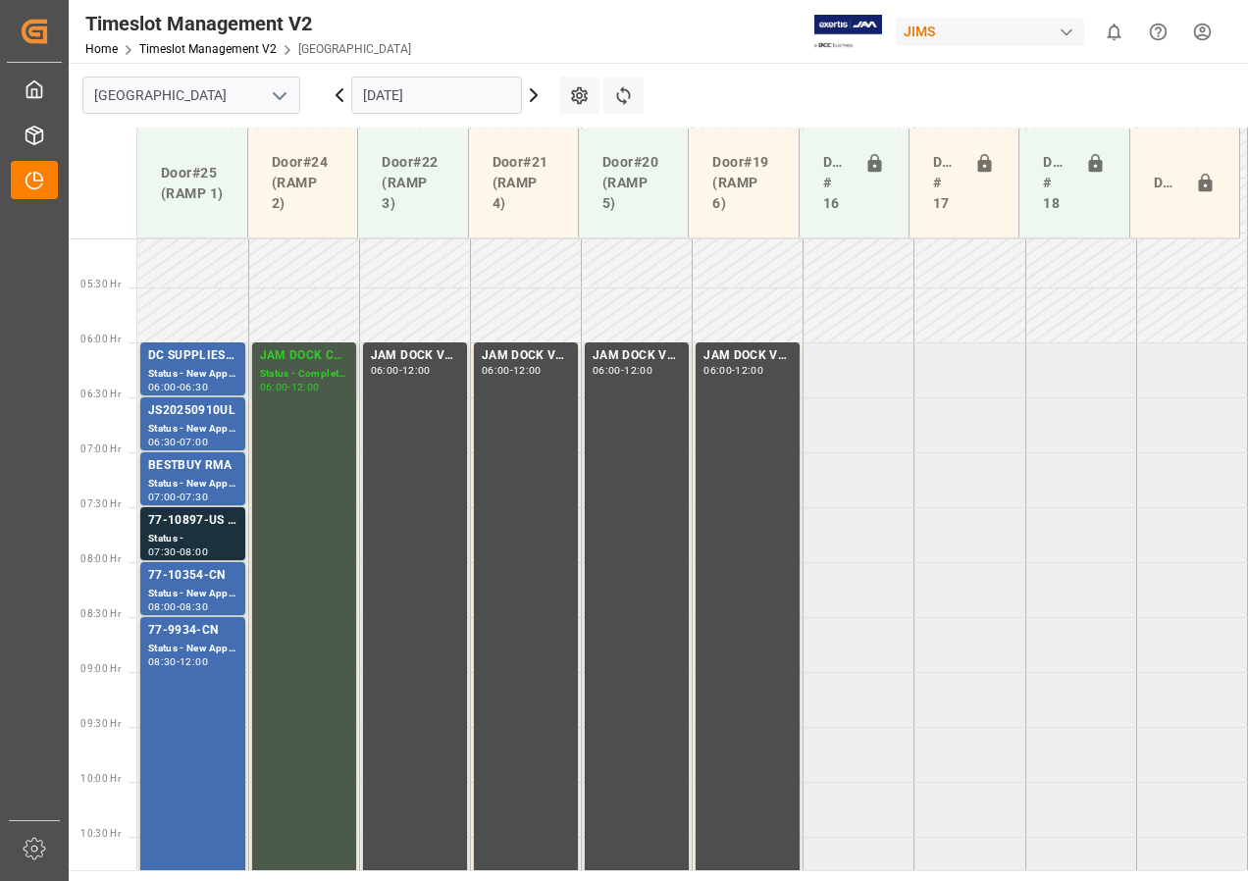
scroll to position [602, 0]
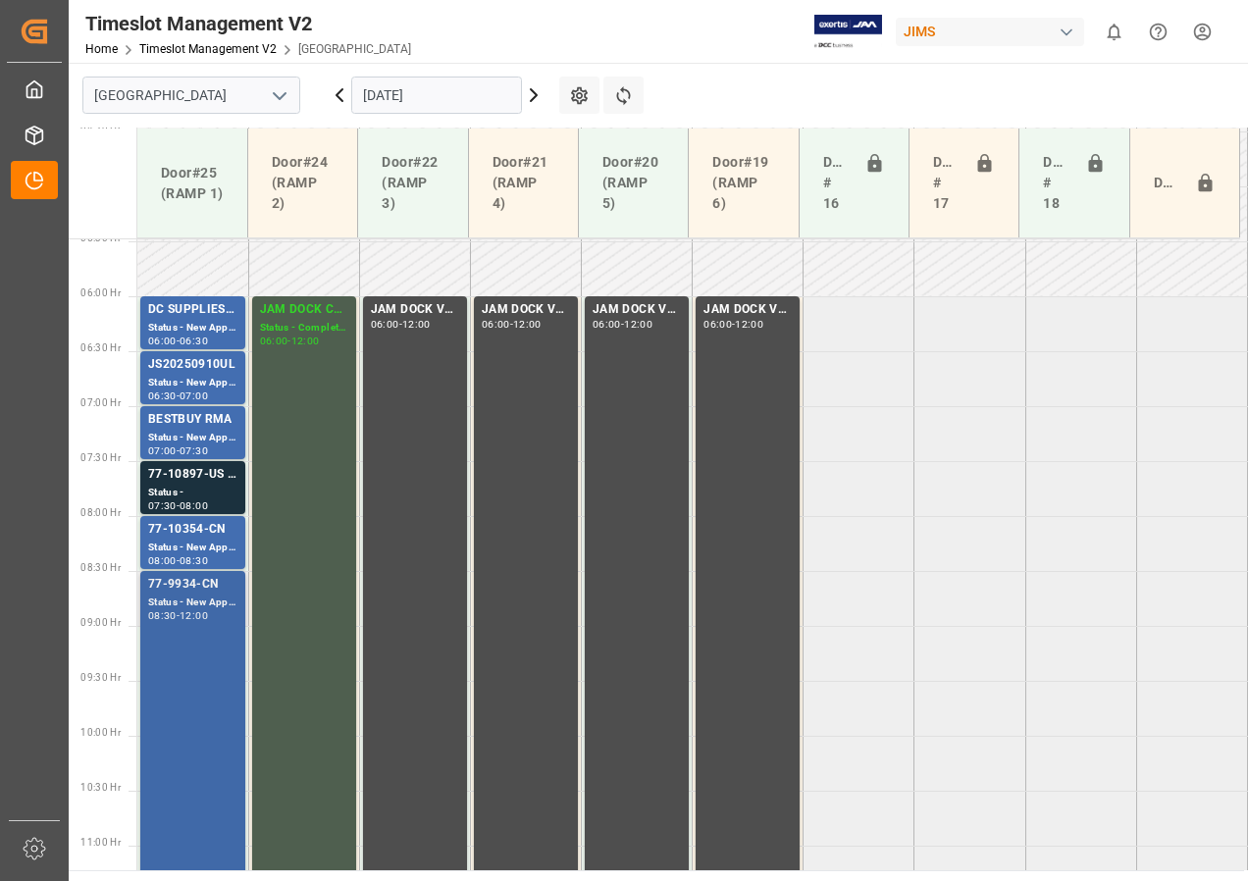
click at [205, 618] on div "12:00" at bounding box center [194, 615] width 28 height 9
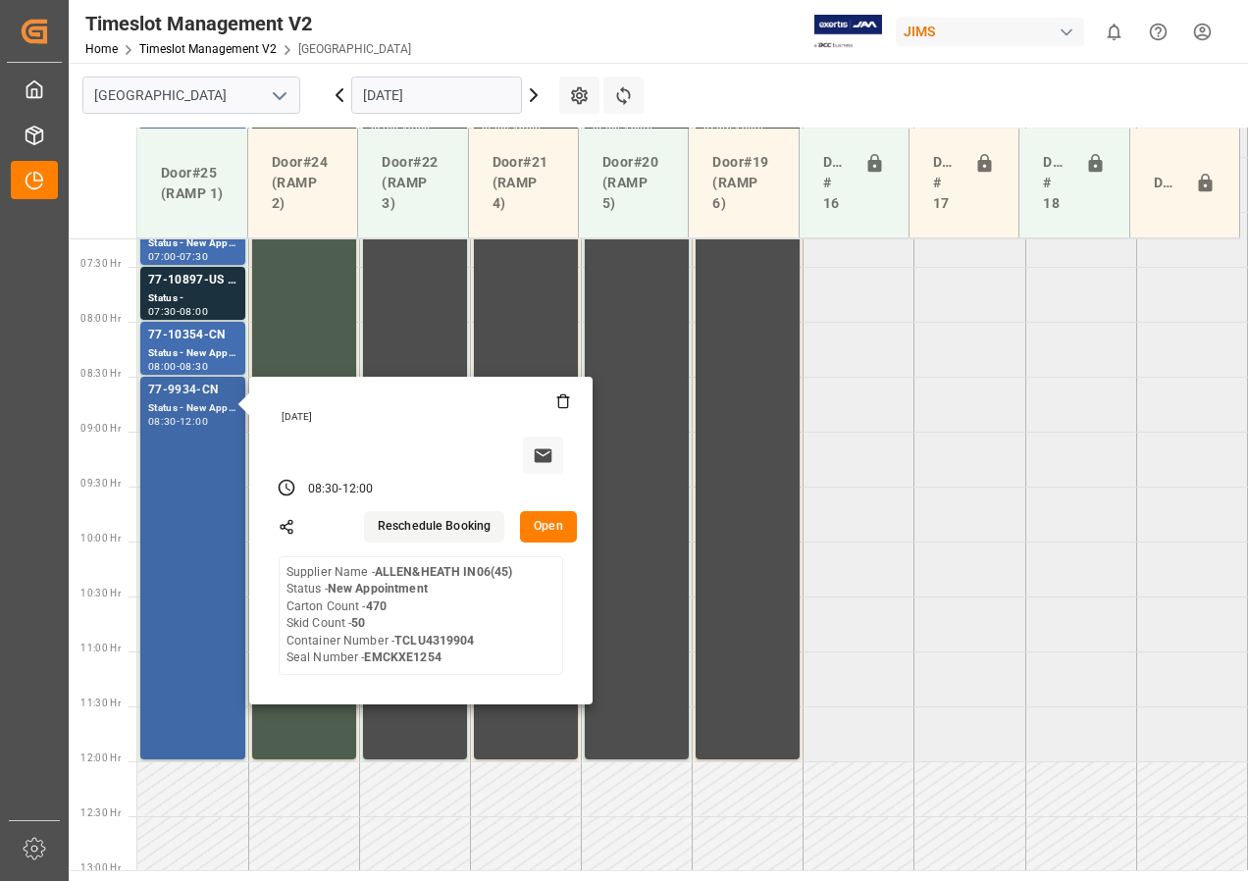
scroll to position [798, 0]
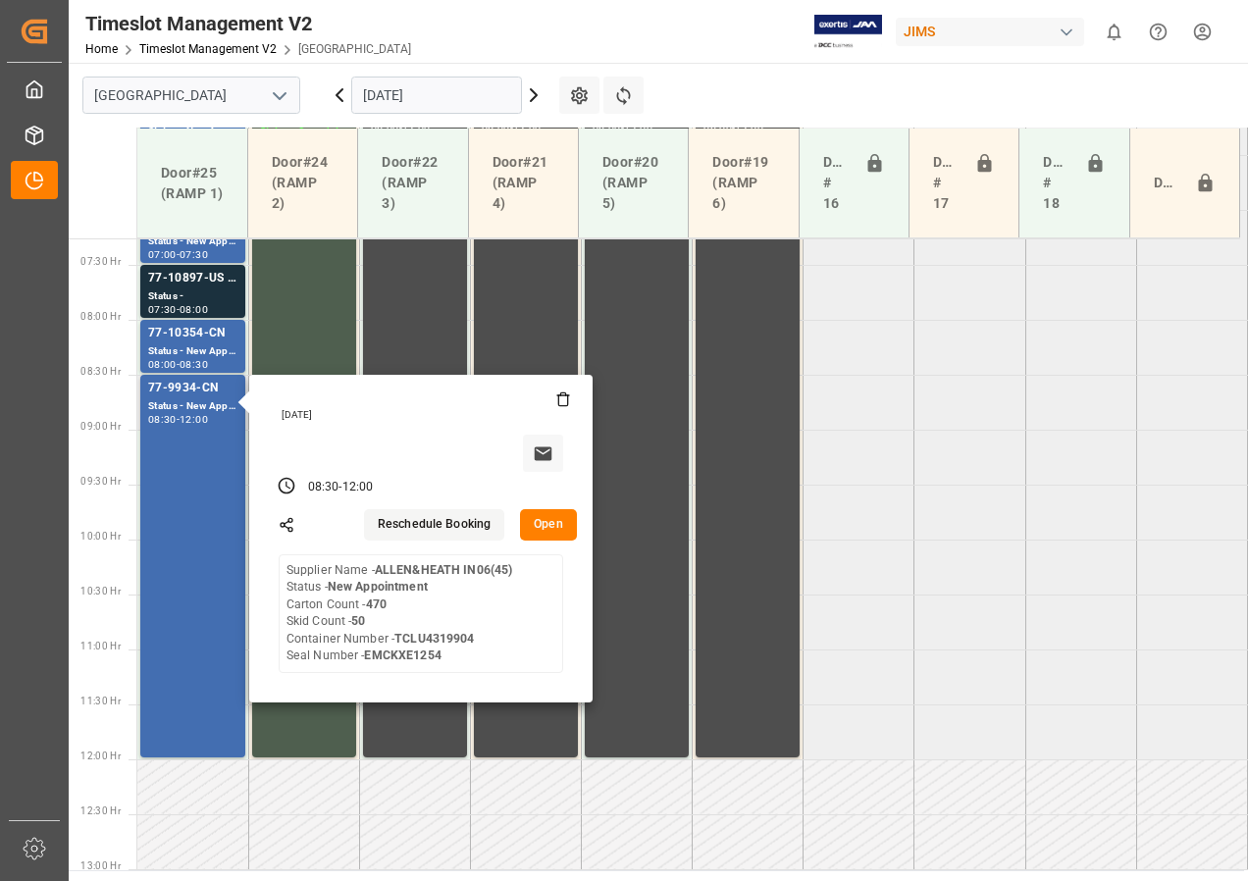
click at [555, 543] on div "[DATE] 08:30 - 12:00 Reschedule Booking Open Supplier Name - [PERSON_NAME] IN06…" at bounding box center [421, 539] width 344 height 328
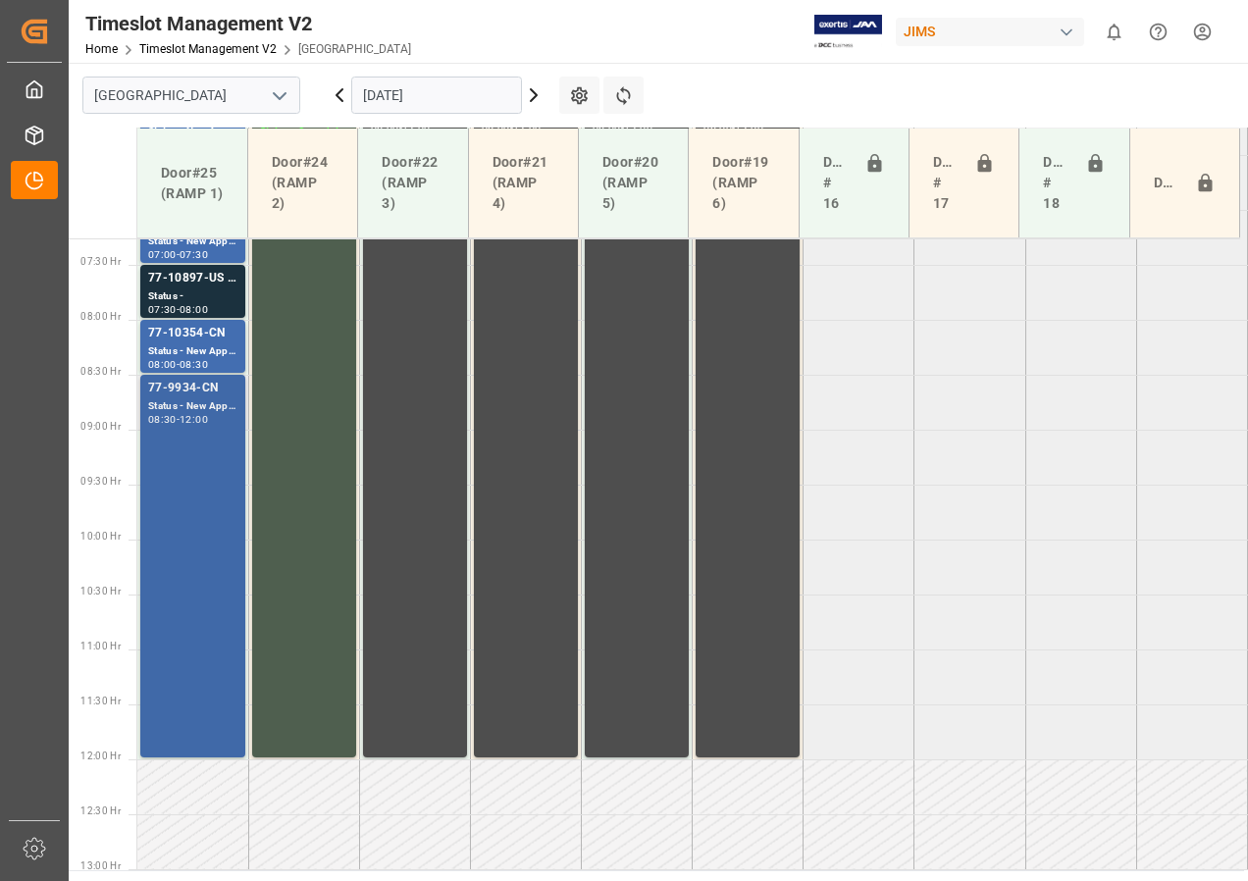
click at [171, 444] on div "77-9934-CN Status - New Appointment 08:30 - 12:00" at bounding box center [192, 566] width 89 height 375
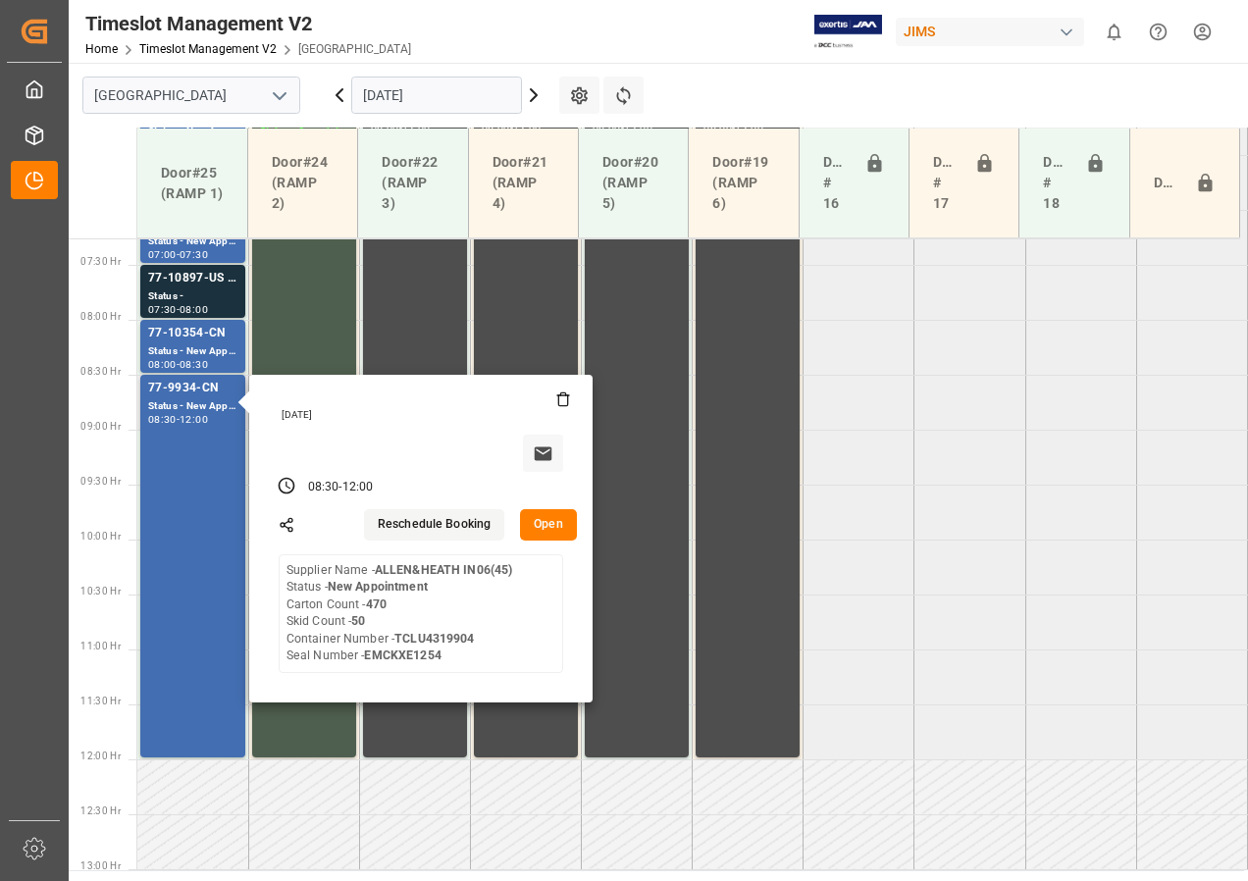
click at [544, 525] on button "Open" at bounding box center [548, 524] width 57 height 31
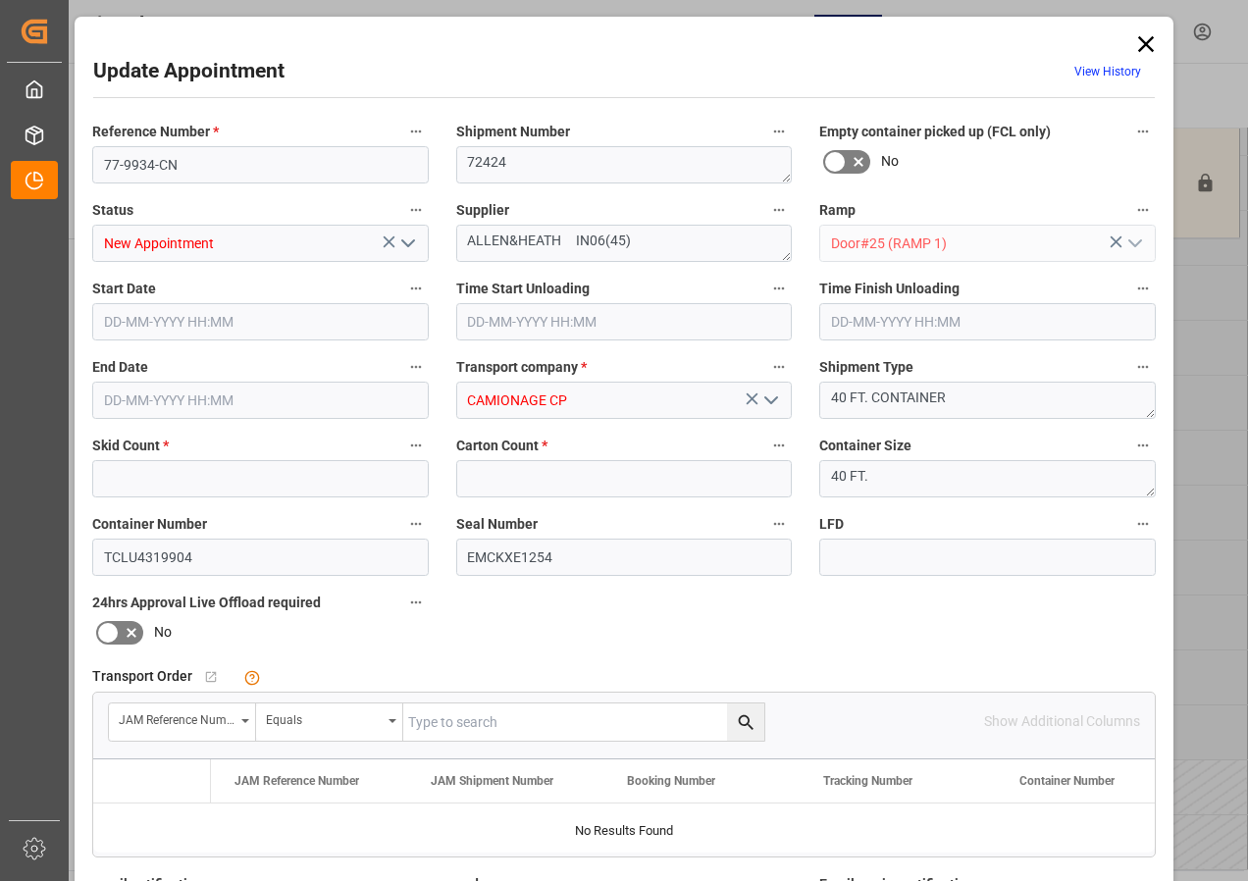
type input "50"
type input "470"
type input "[DATE] 08:30"
type input "[DATE] 12:00"
type input "[DATE] 10:26"
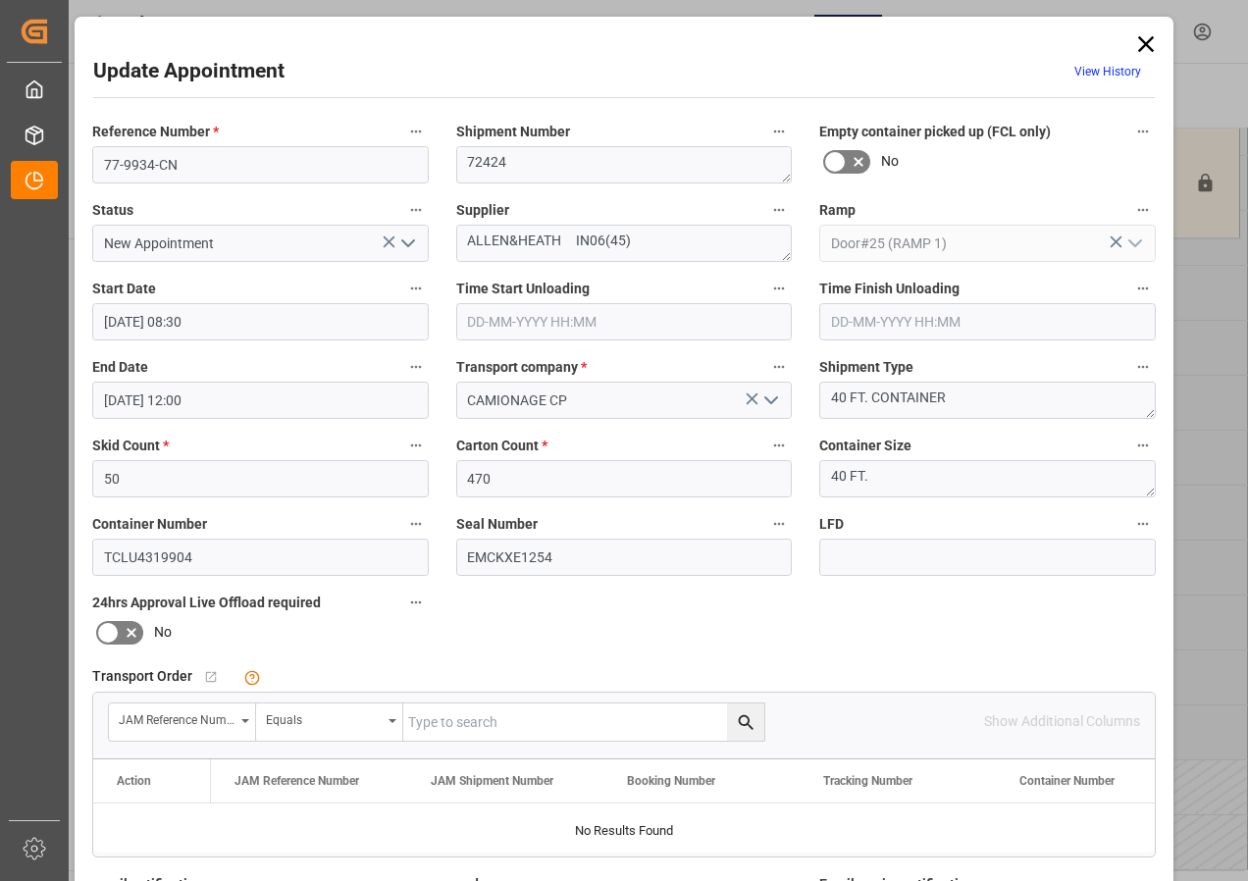
click at [1138, 38] on icon at bounding box center [1146, 44] width 16 height 16
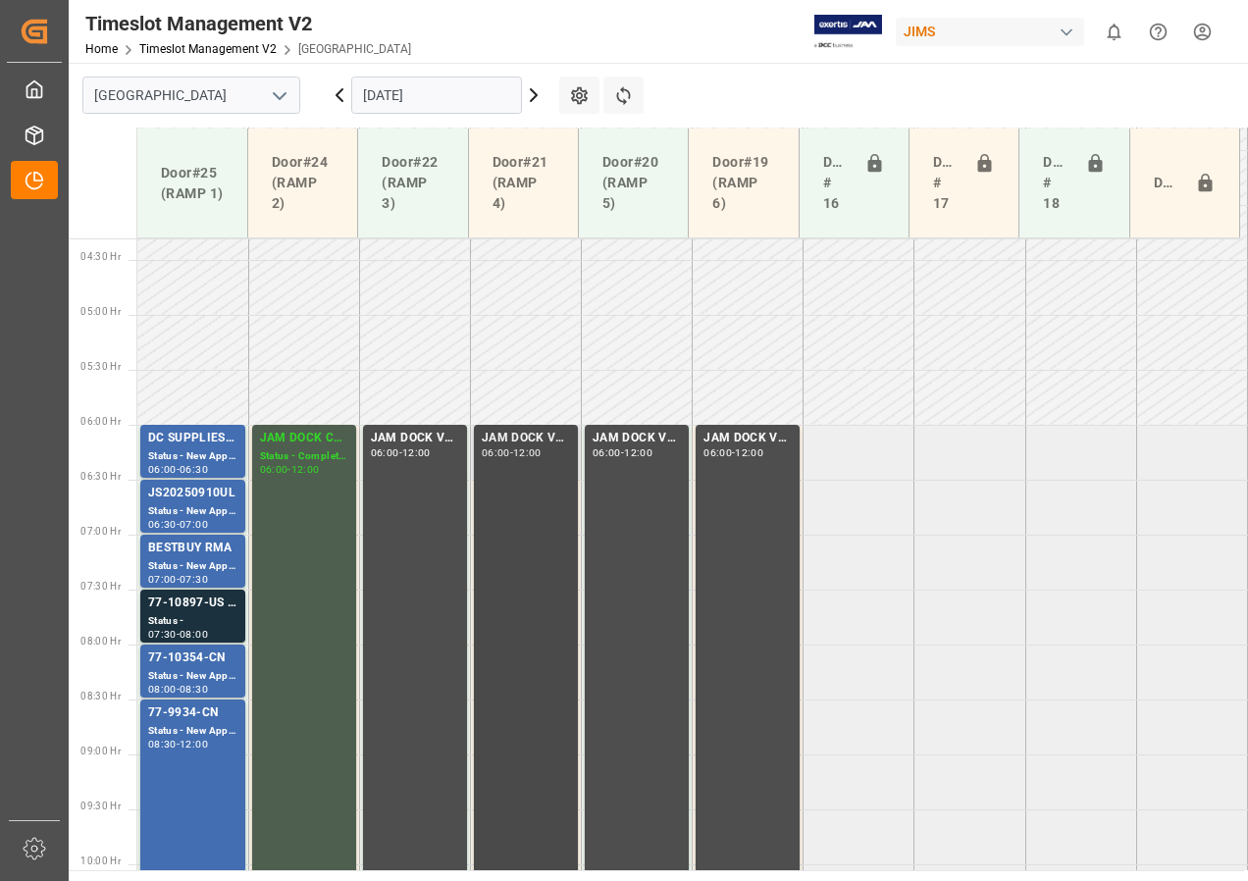
scroll to position [602, 0]
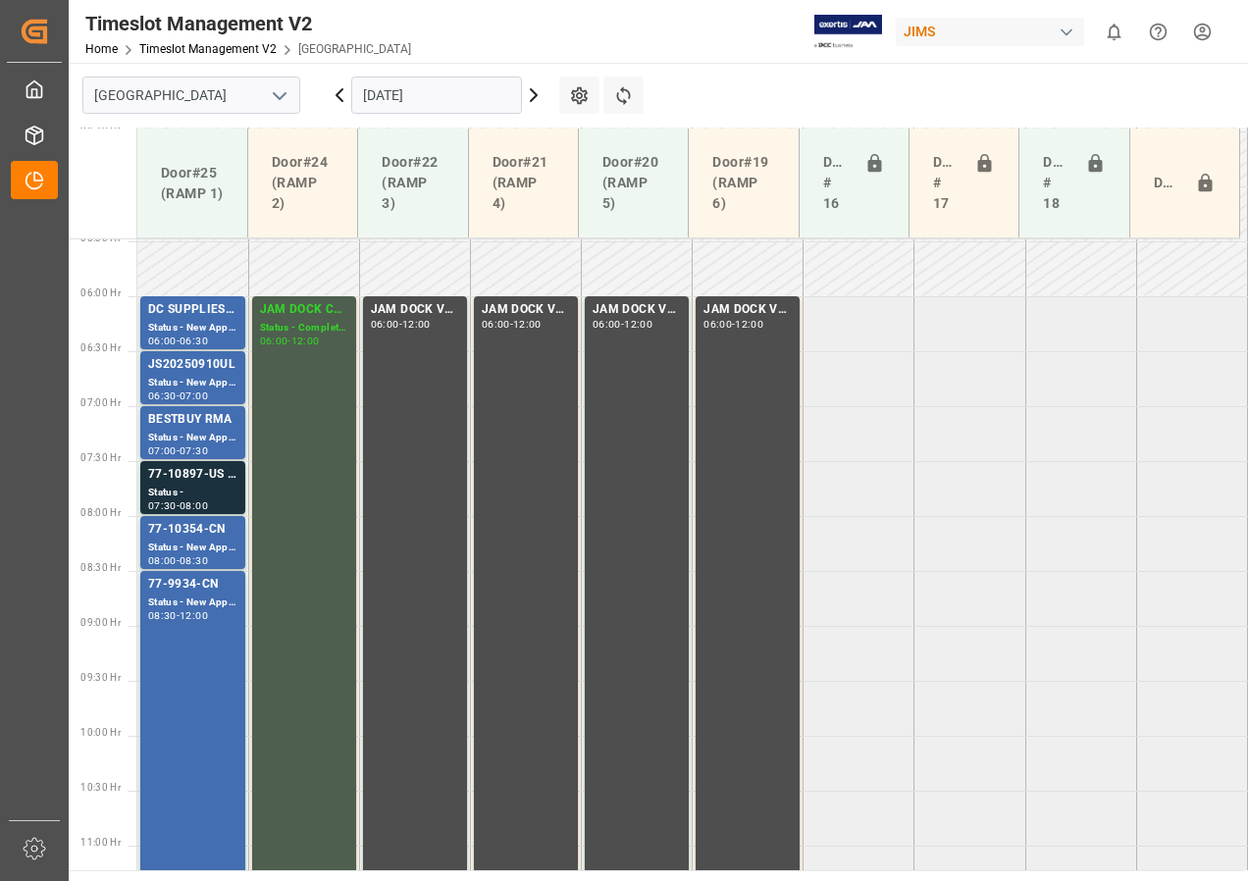
click at [382, 97] on input "[DATE]" at bounding box center [436, 95] width 171 height 37
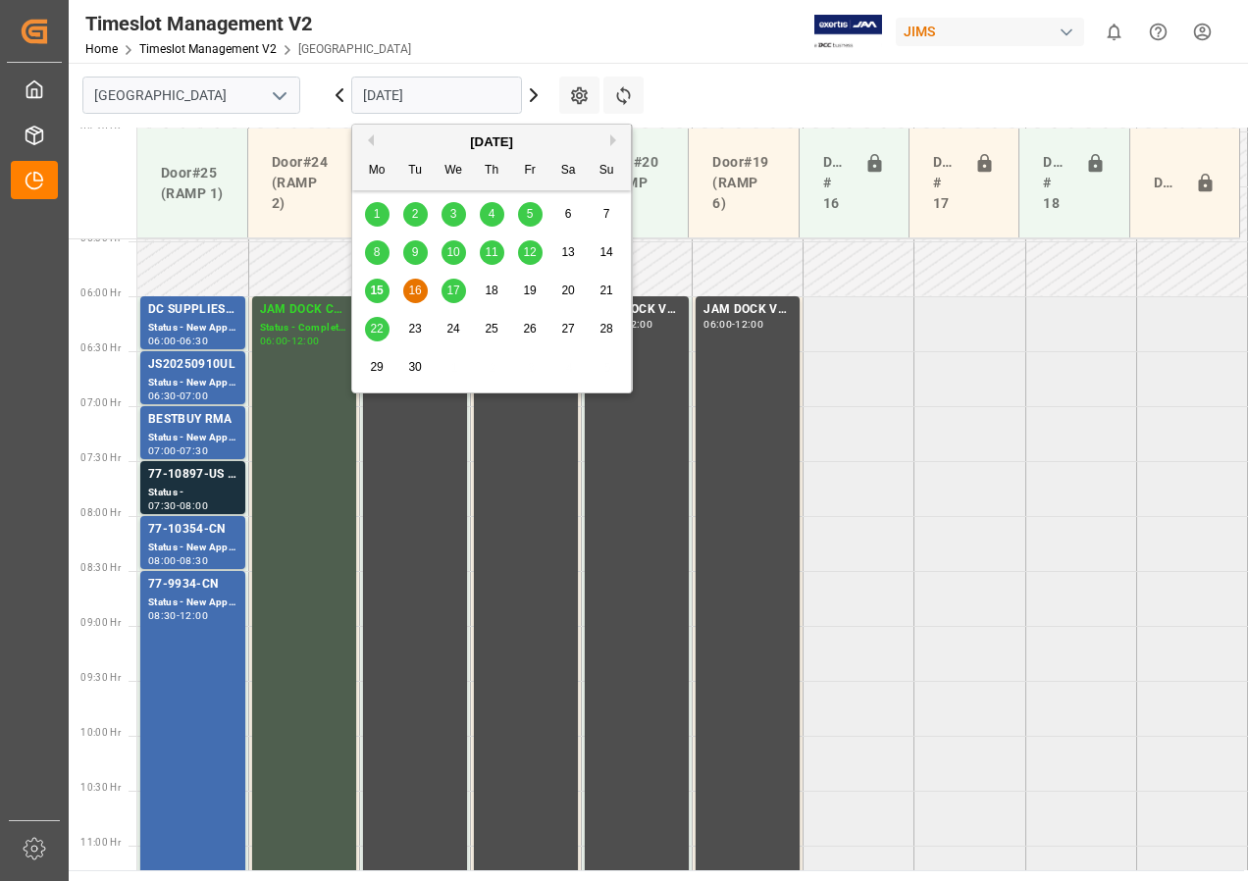
click at [454, 287] on span "17" at bounding box center [453, 291] width 13 height 14
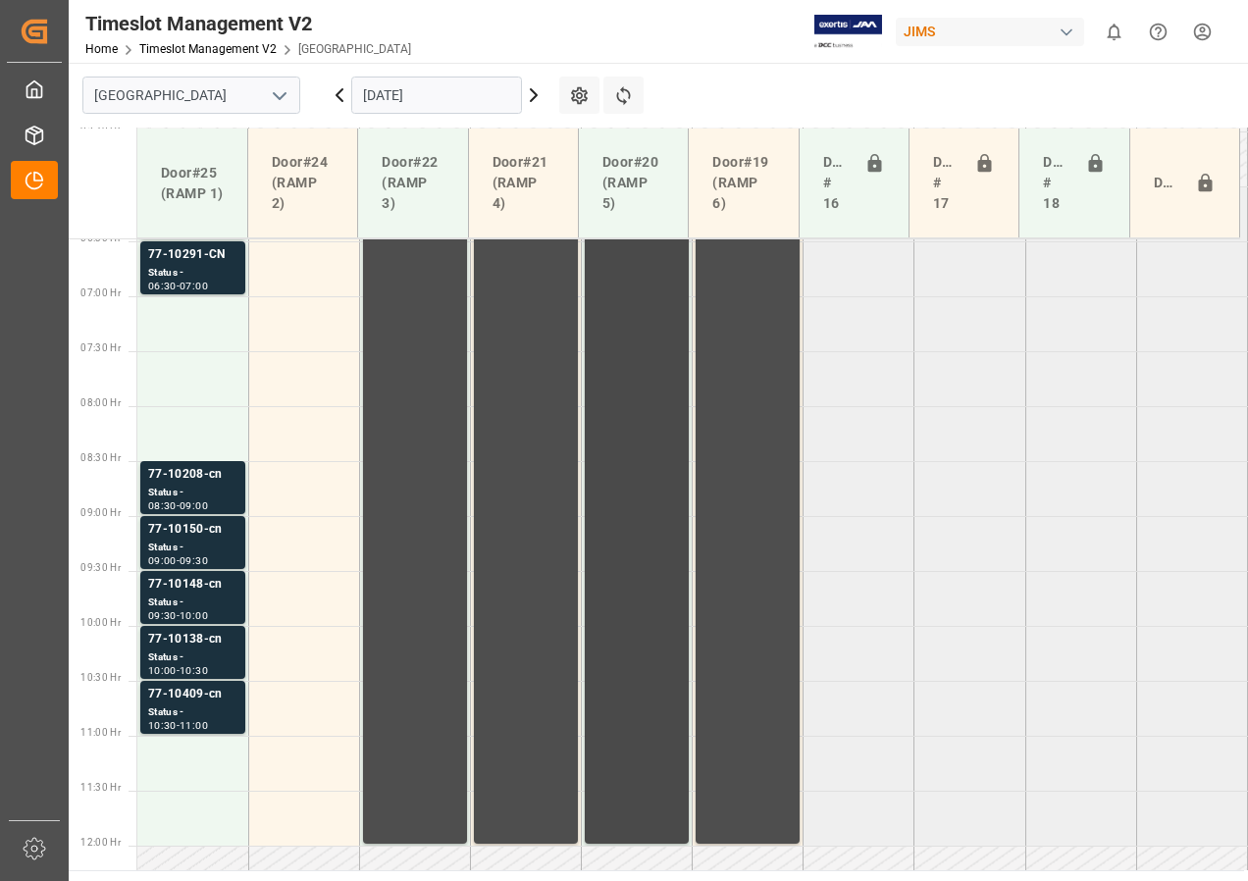
scroll to position [613, 0]
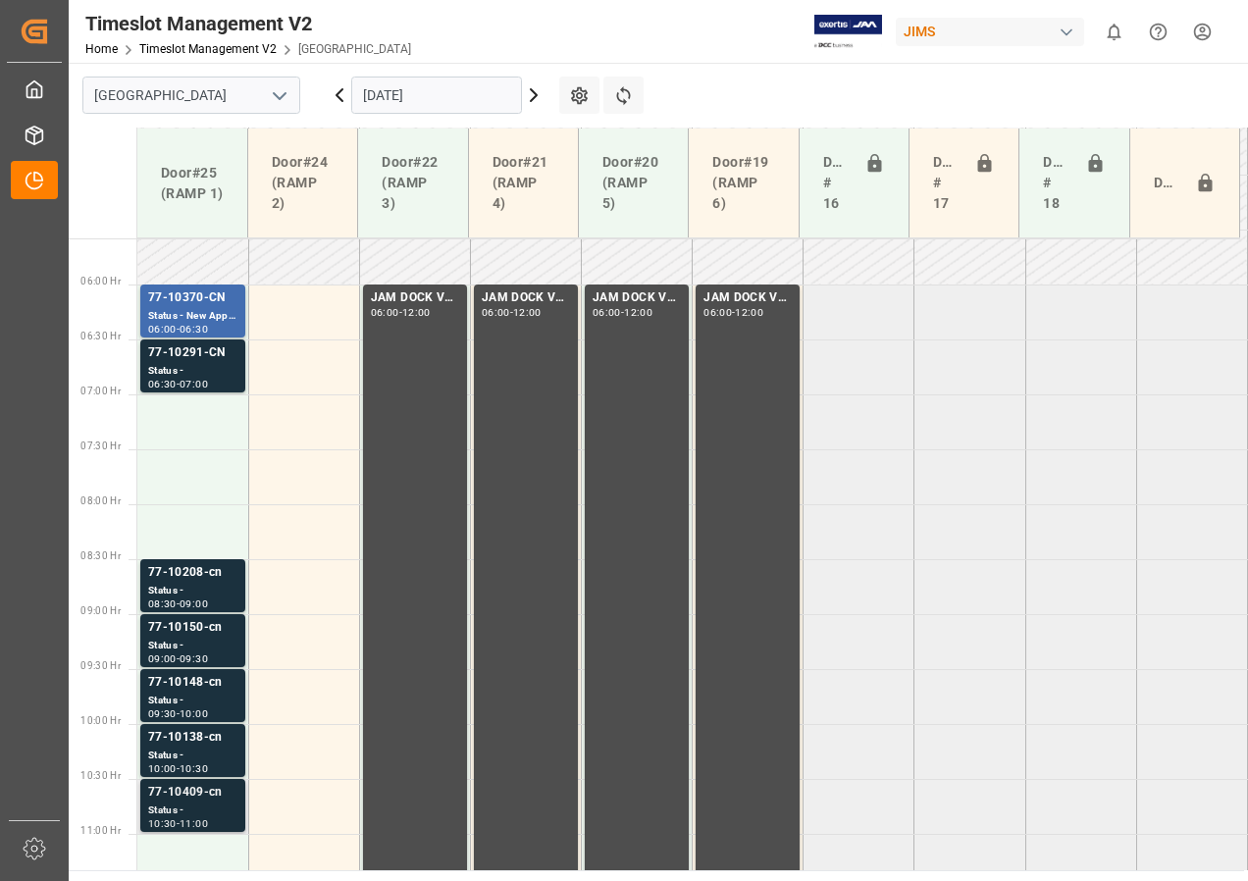
click at [203, 802] on div "77-10409-cn" at bounding box center [192, 793] width 89 height 20
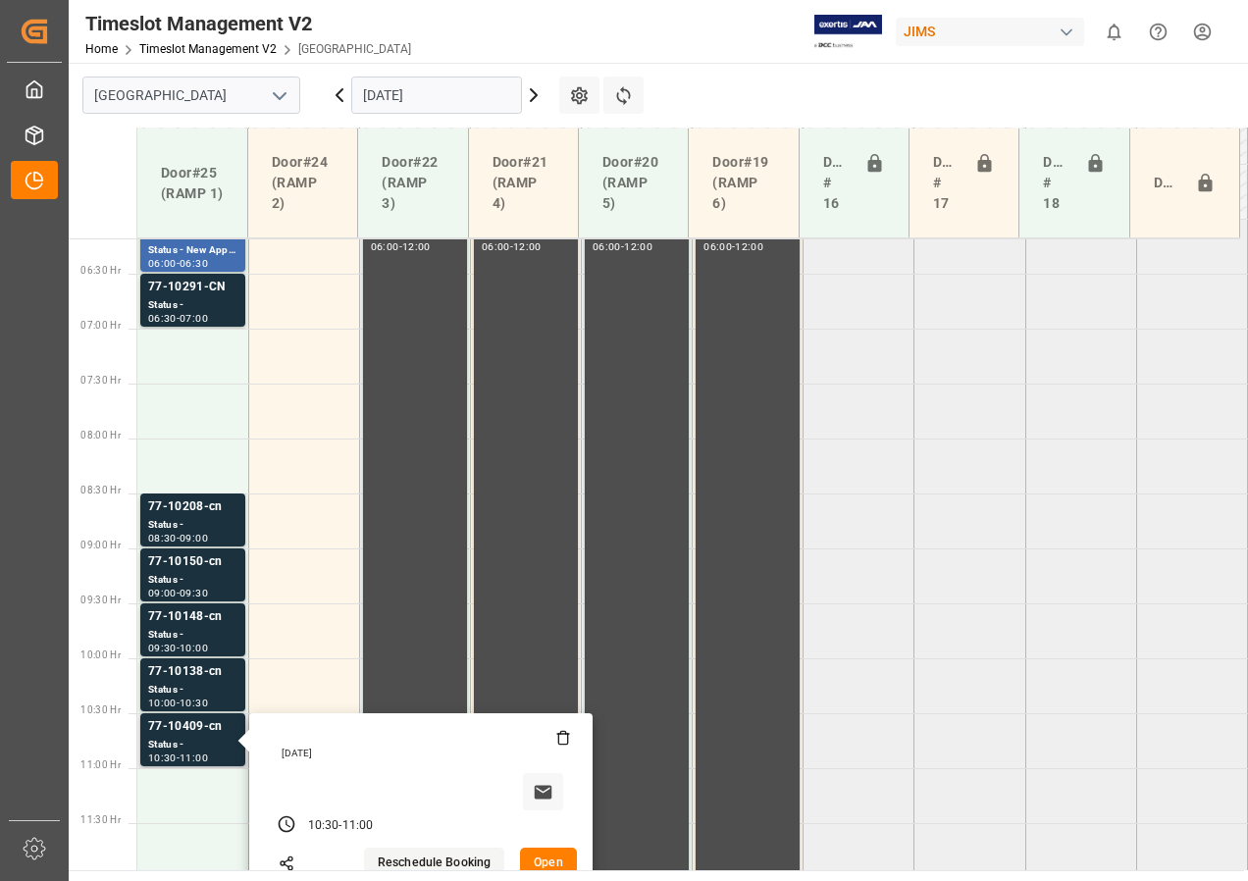
scroll to position [712, 0]
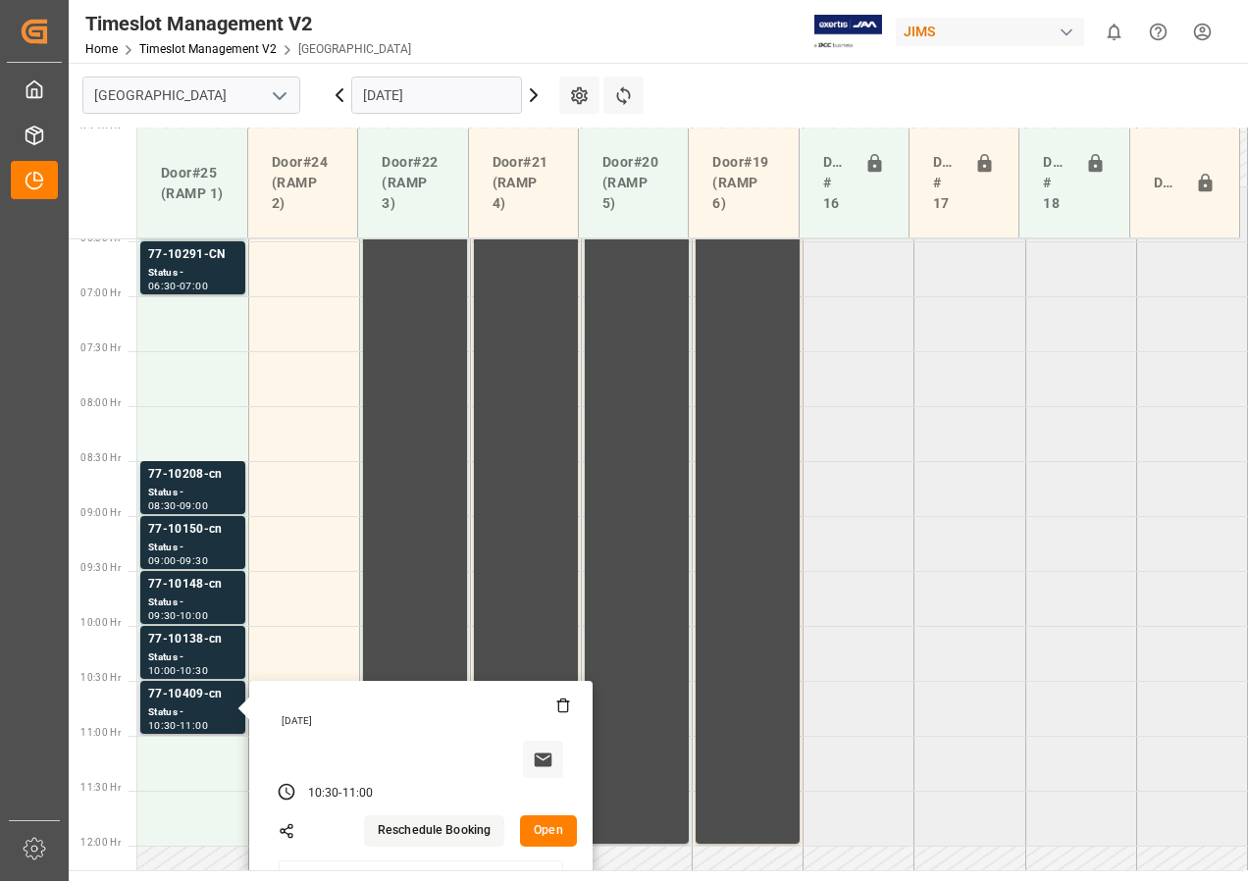
click at [547, 835] on button "Open" at bounding box center [548, 831] width 57 height 31
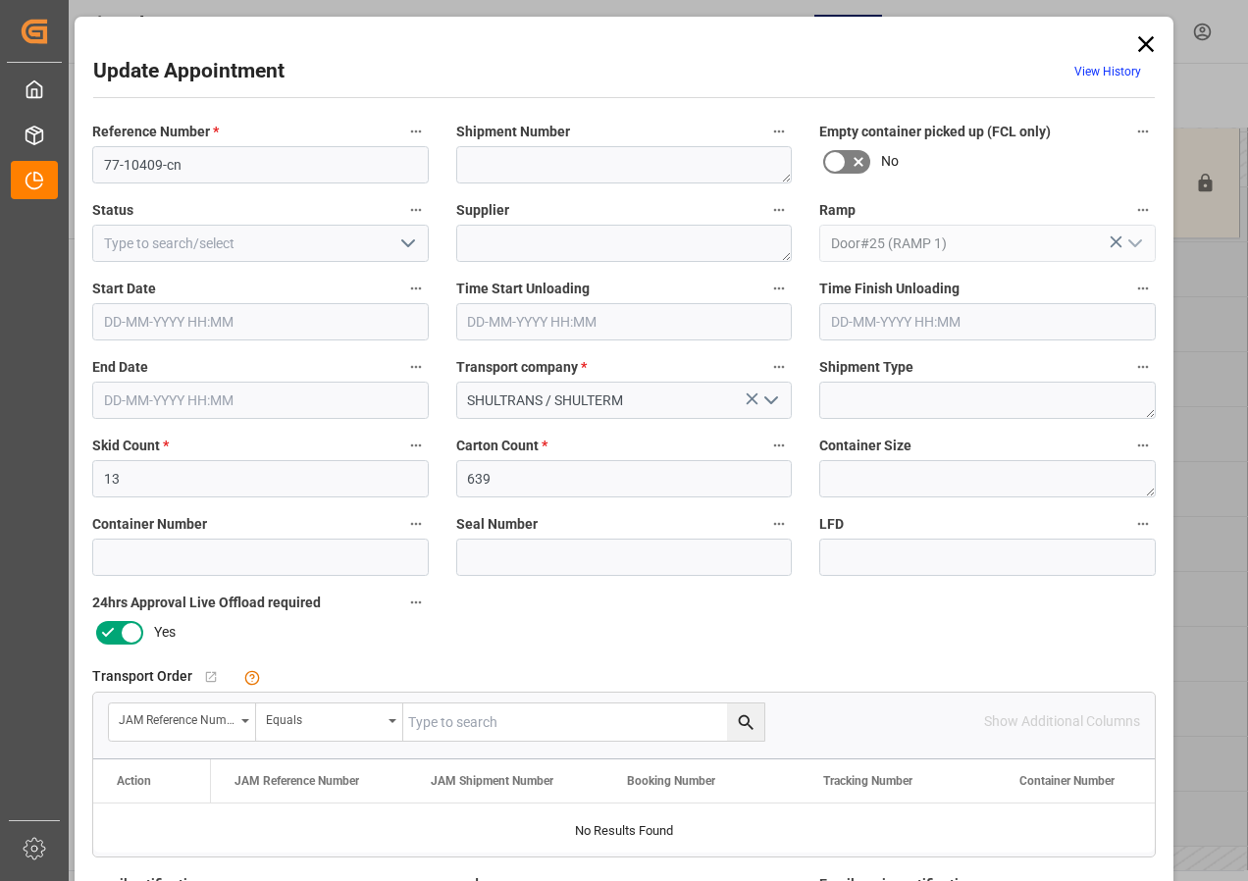
type input "[DATE] 10:30"
type input "[DATE] 11:00"
type input "[DATE] 11:48"
click at [175, 323] on input "[DATE] 10:30" at bounding box center [260, 321] width 337 height 37
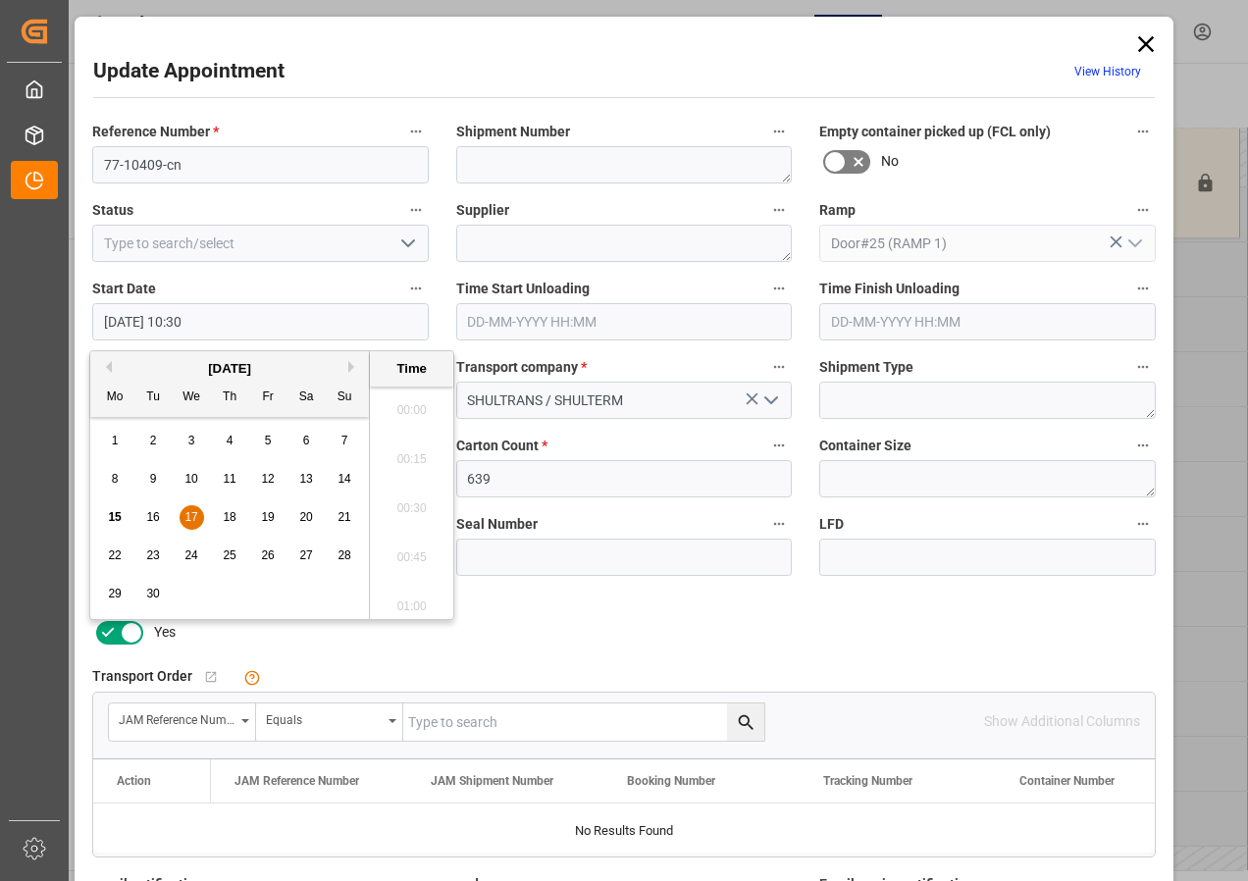
scroll to position [1970, 0]
click at [187, 516] on span "17" at bounding box center [191, 517] width 13 height 14
click at [402, 398] on li "07:00" at bounding box center [411, 404] width 83 height 49
type input "[DATE] 07:00"
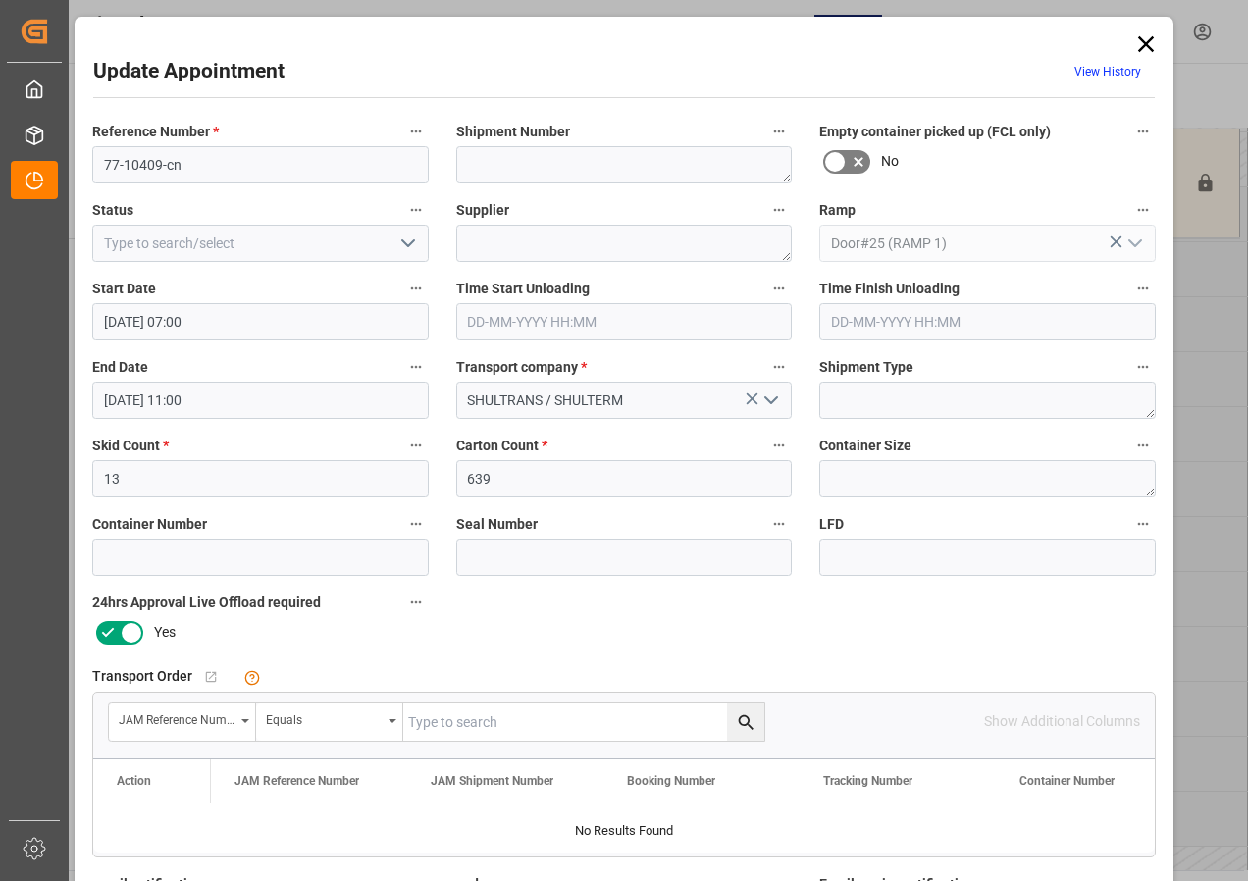
click at [134, 401] on input "[DATE] 11:00" at bounding box center [260, 400] width 337 height 37
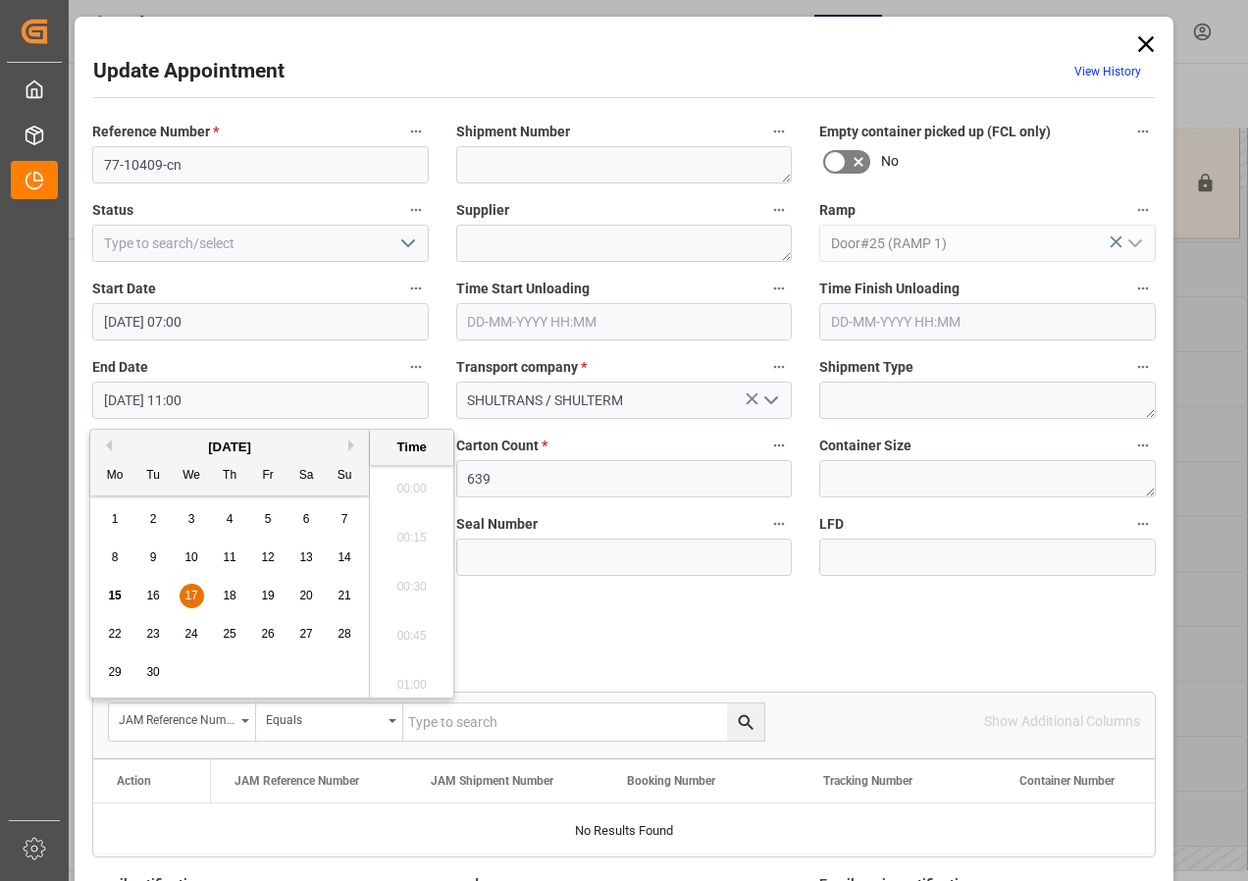
scroll to position [2068, 0]
drag, startPoint x: 188, startPoint y: 598, endPoint x: 343, endPoint y: 559, distance: 158.8
click at [188, 599] on span "17" at bounding box center [191, 596] width 13 height 14
click at [417, 576] on li "07:30" at bounding box center [411, 580] width 83 height 49
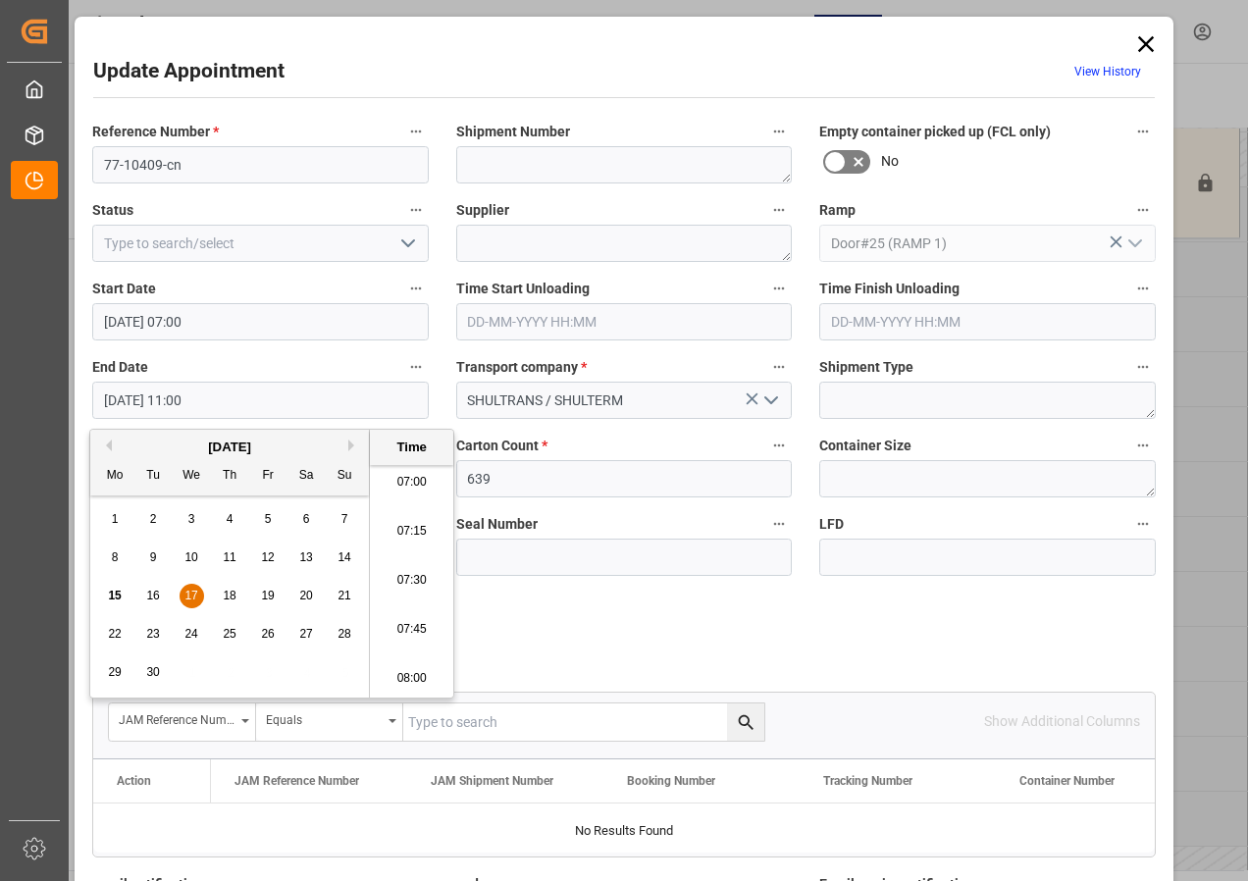
type input "[DATE] 07:30"
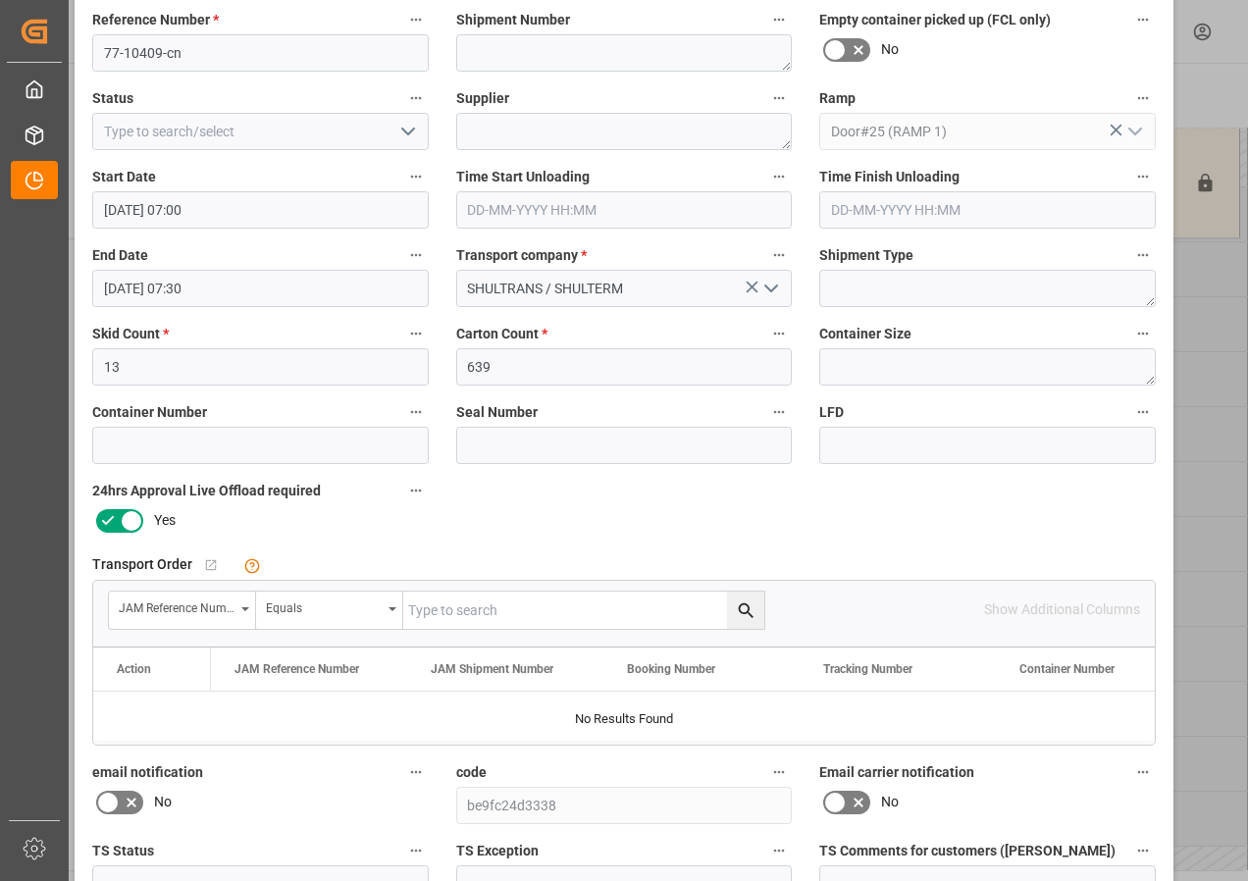
scroll to position [312, 0]
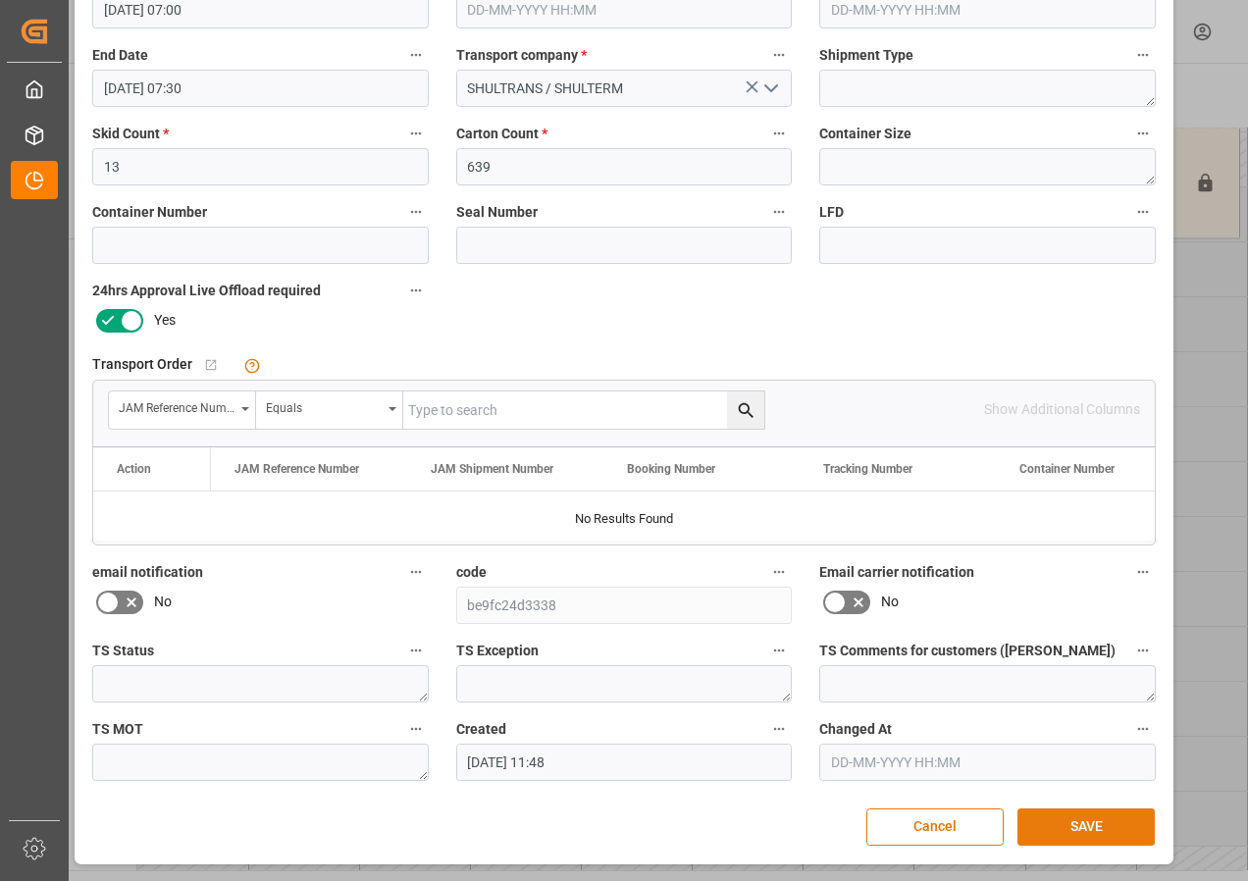
click at [1087, 830] on button "SAVE" at bounding box center [1086, 827] width 137 height 37
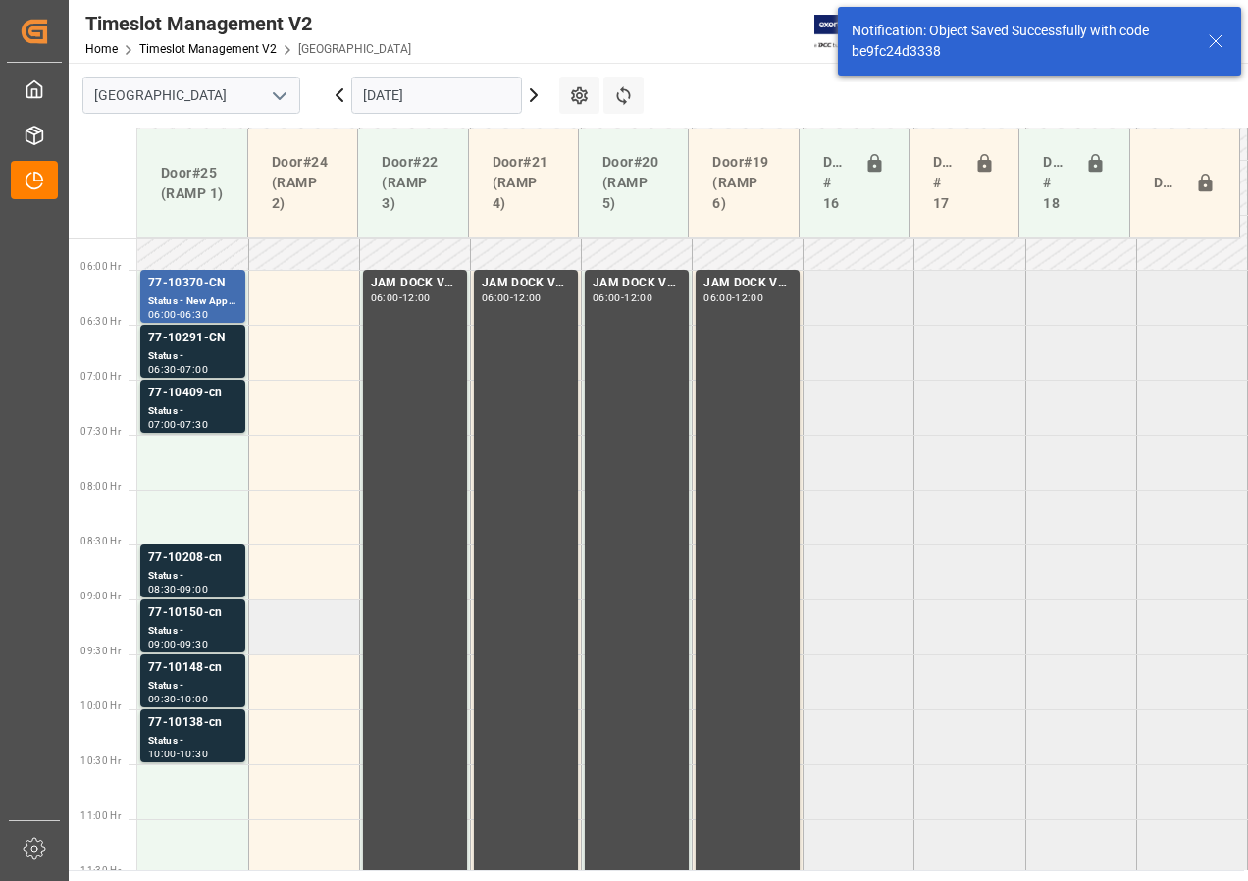
scroll to position [688, 0]
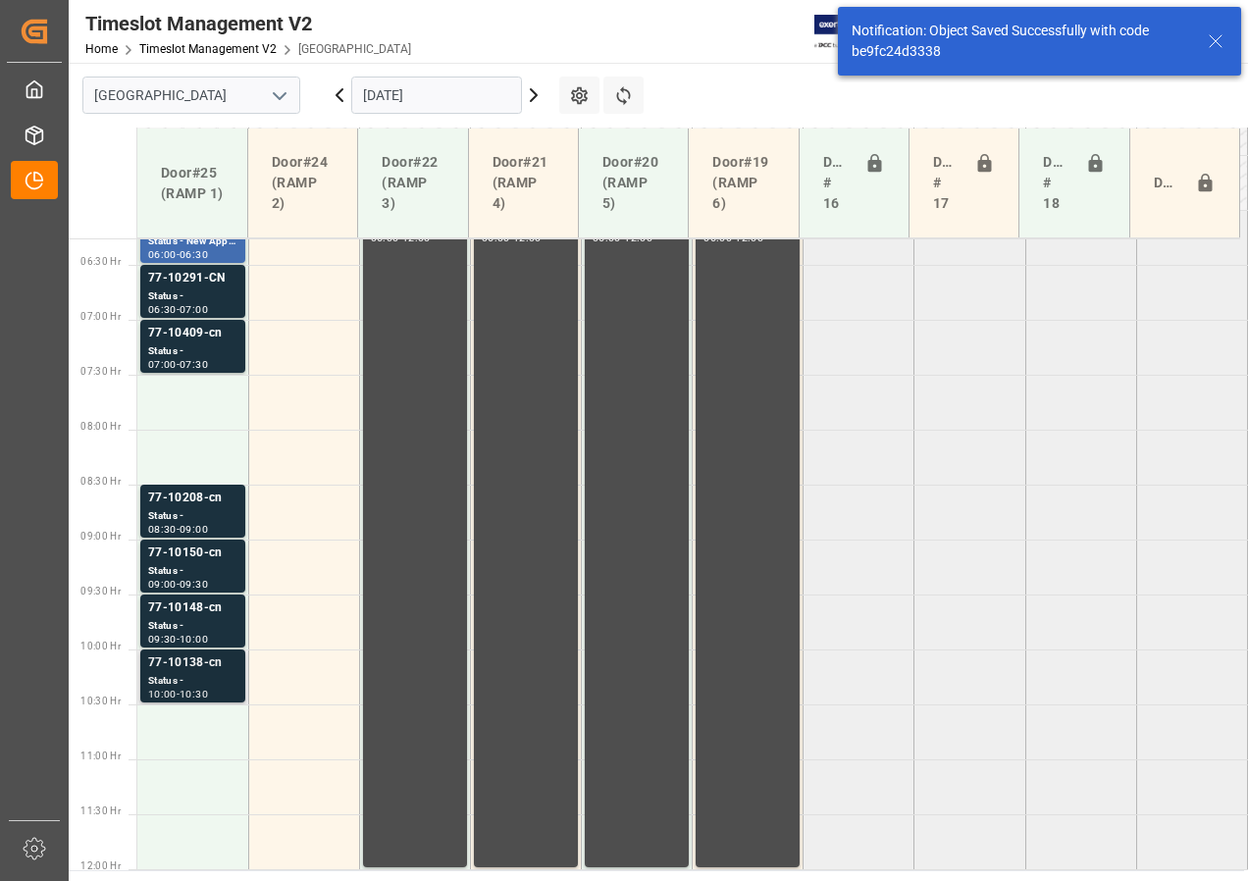
click at [194, 676] on div "Status -" at bounding box center [192, 681] width 89 height 17
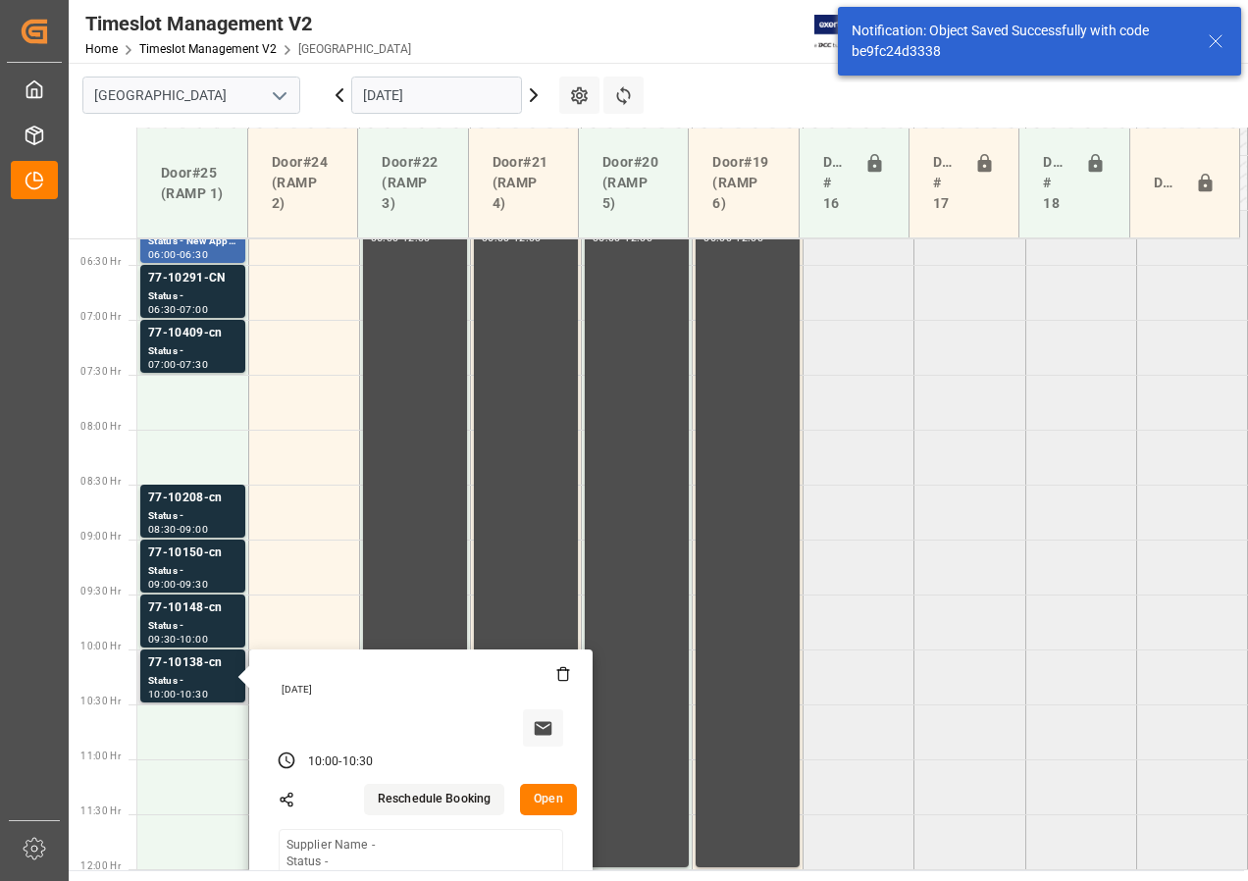
click at [543, 802] on button "Open" at bounding box center [548, 799] width 57 height 31
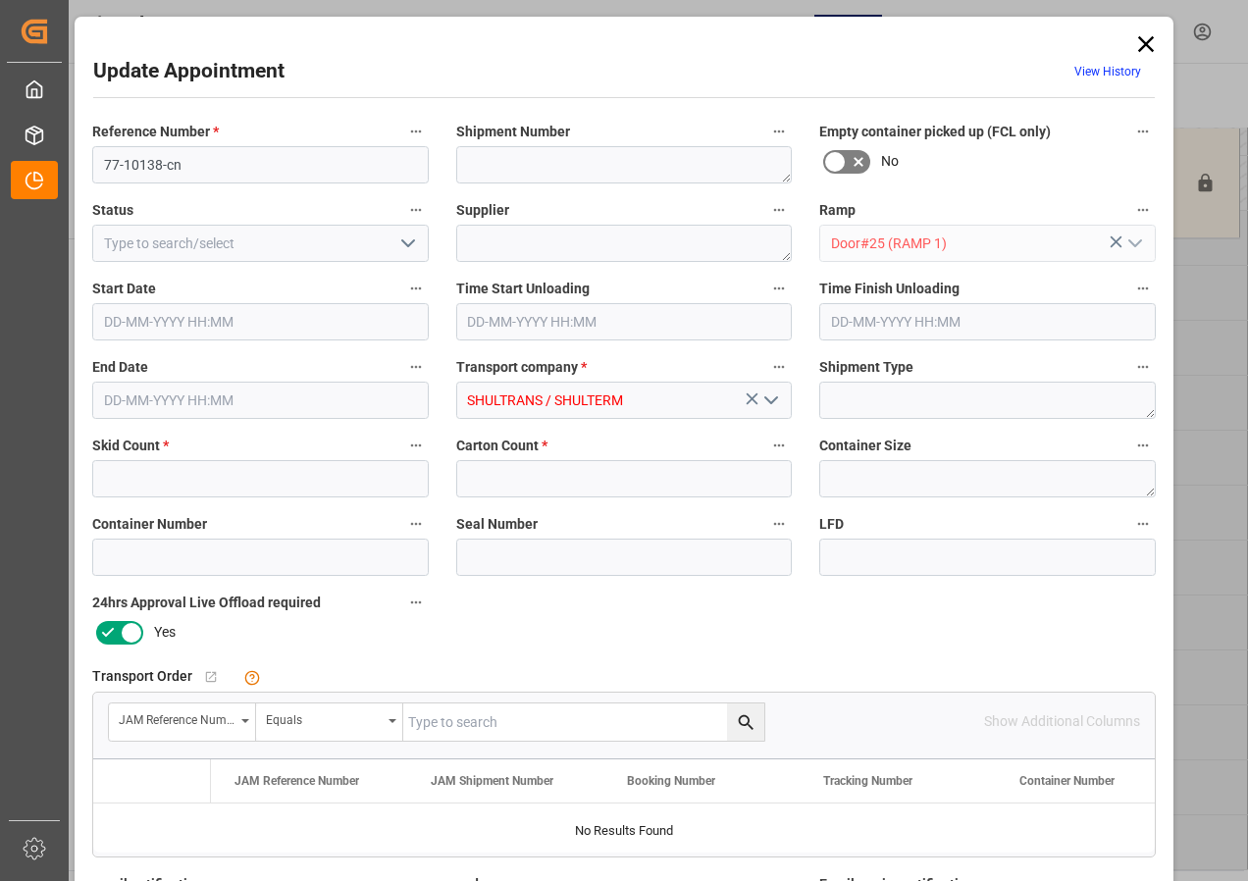
type input "2"
type input "90"
type input "[DATE] 10:00"
type input "[DATE] 10:30"
type input "[DATE] 11:48"
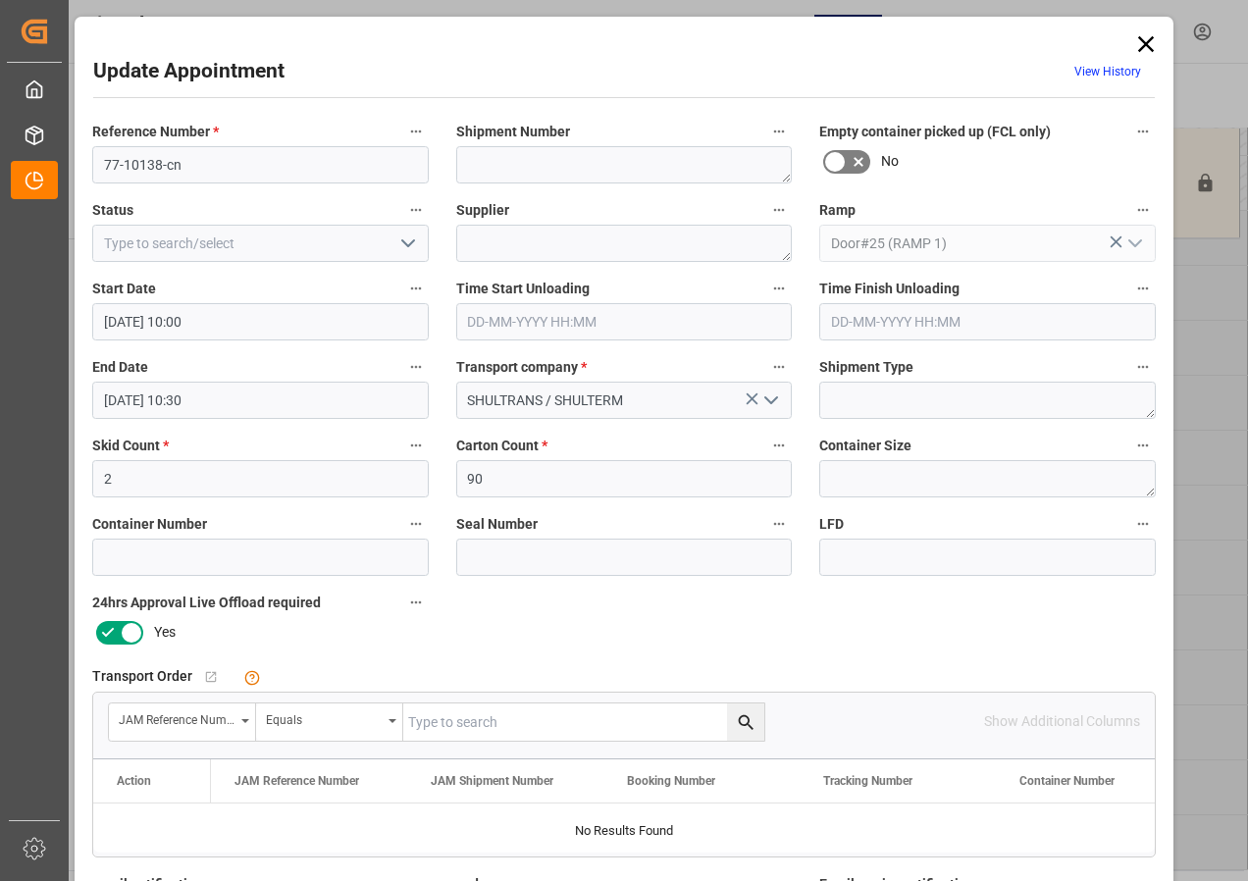
click at [168, 325] on input "[DATE] 10:00" at bounding box center [260, 321] width 337 height 37
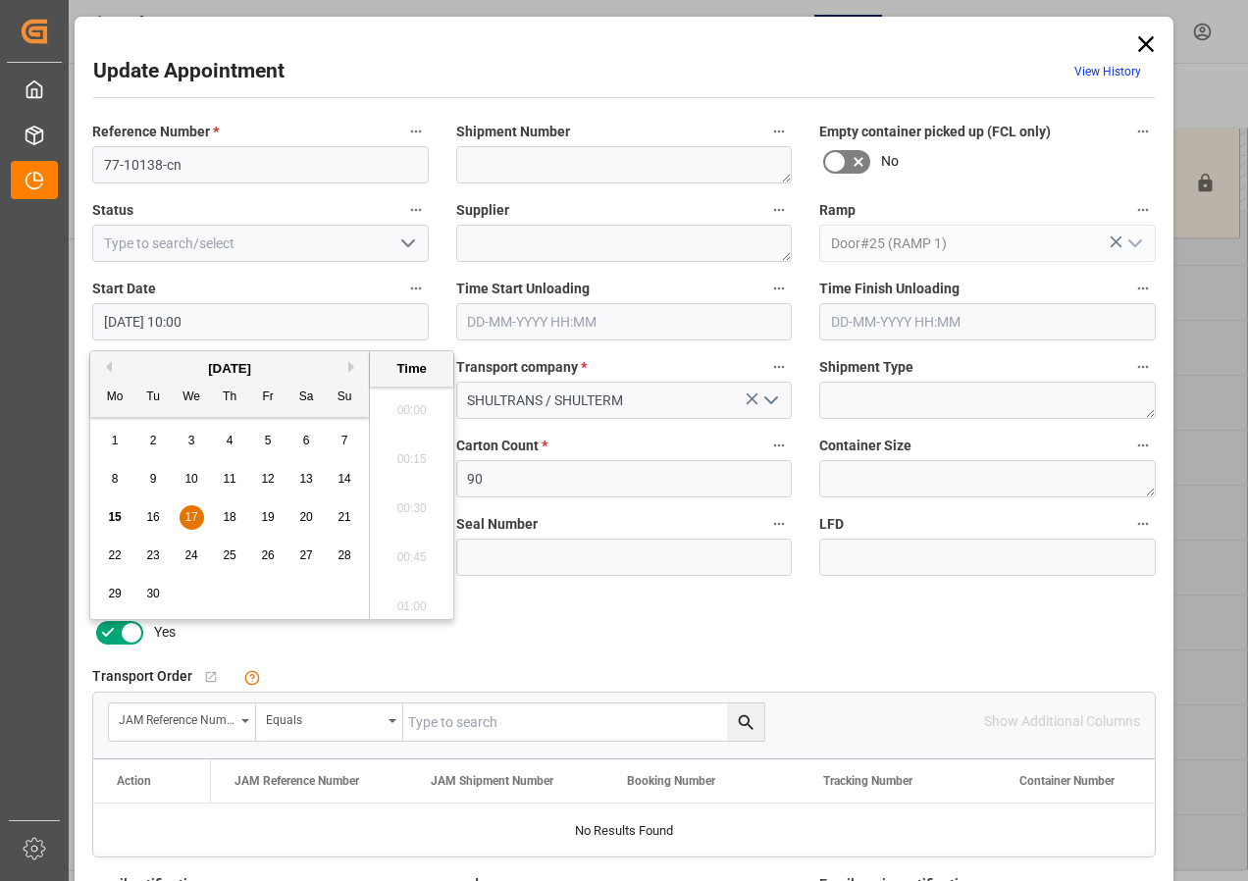
scroll to position [1872, 0]
click at [191, 516] on span "17" at bounding box center [191, 517] width 13 height 14
click at [397, 502] on li "07:30" at bounding box center [411, 502] width 83 height 49
type input "[DATE] 07:30"
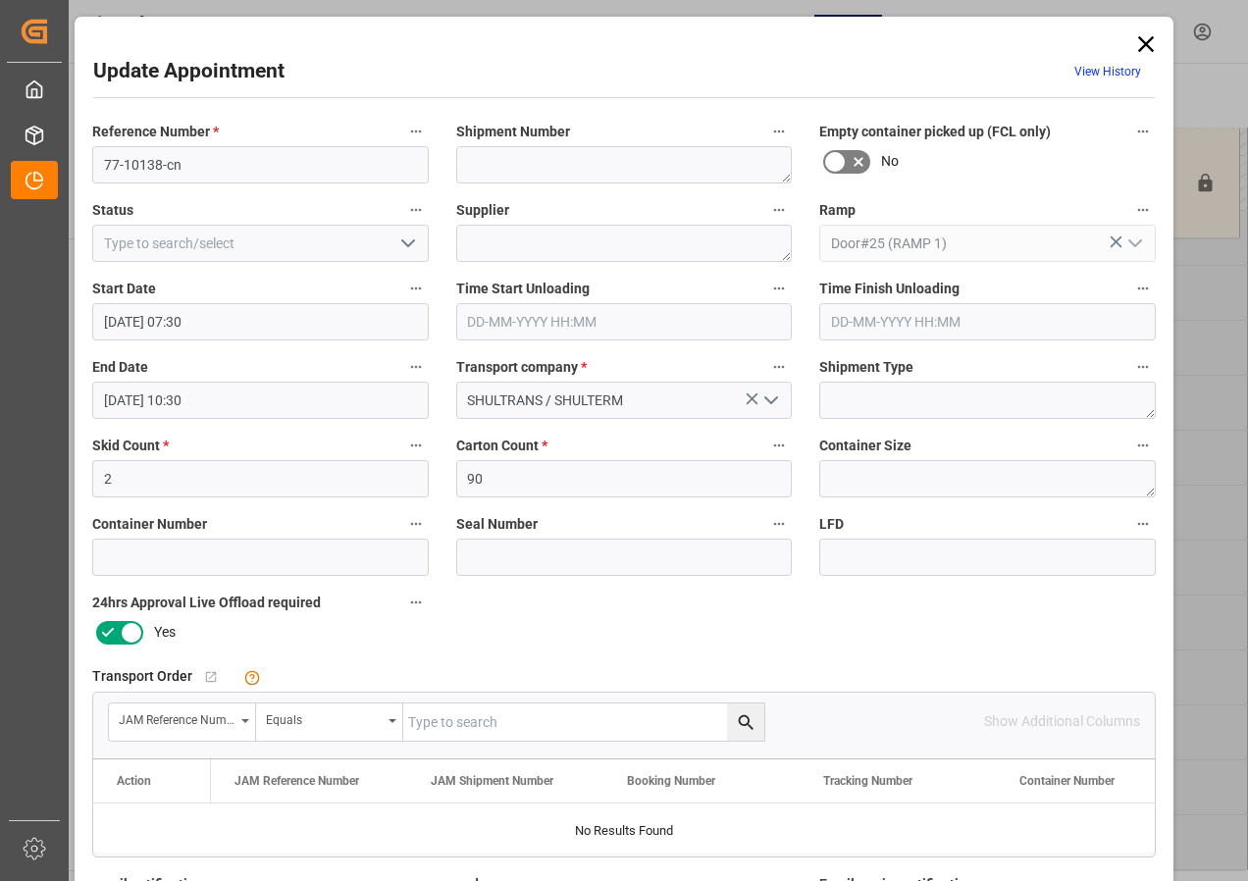
click at [126, 400] on input "[DATE] 10:30" at bounding box center [260, 400] width 337 height 37
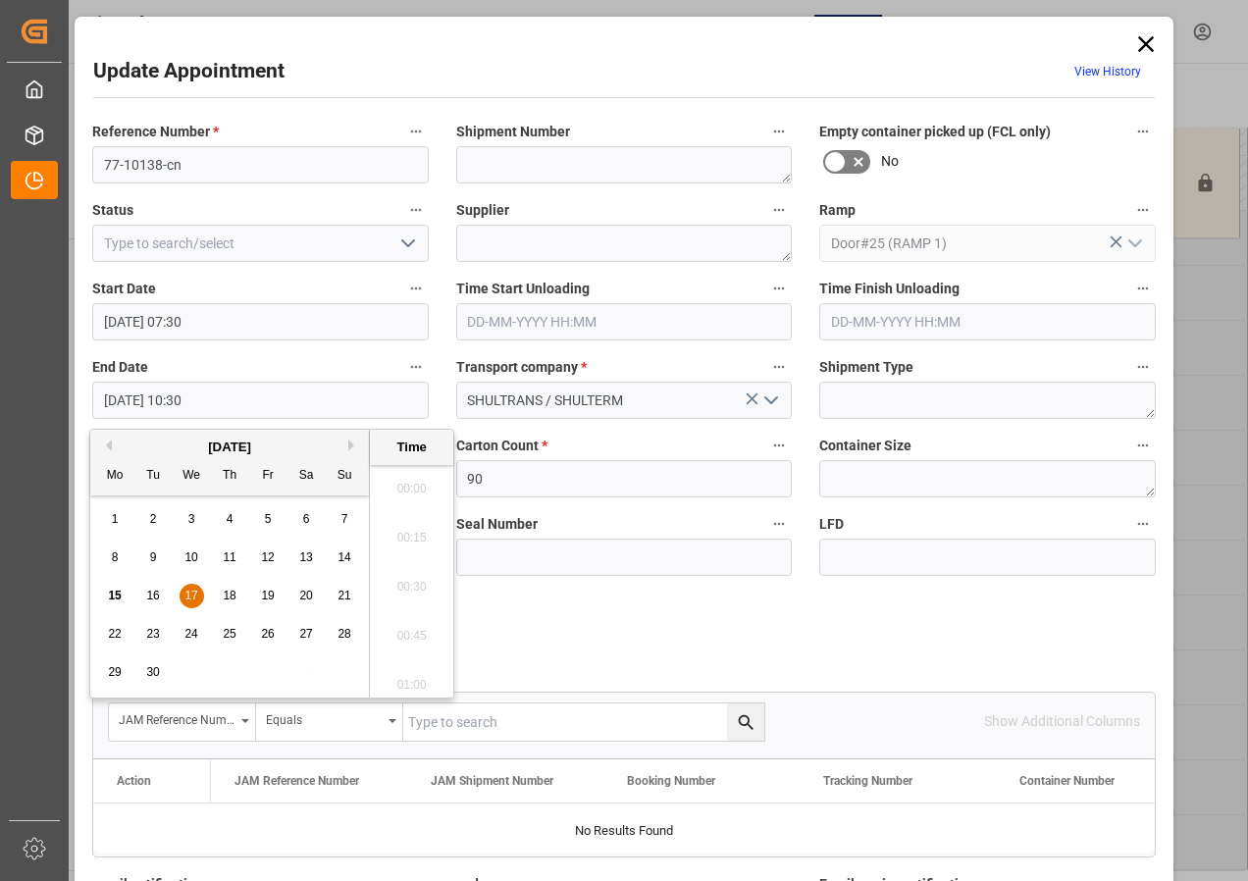
scroll to position [1970, 0]
drag, startPoint x: 185, startPoint y: 596, endPoint x: 310, endPoint y: 576, distance: 127.1
click at [186, 596] on span "17" at bounding box center [191, 596] width 13 height 14
click at [401, 479] on li "08:00" at bounding box center [411, 482] width 83 height 49
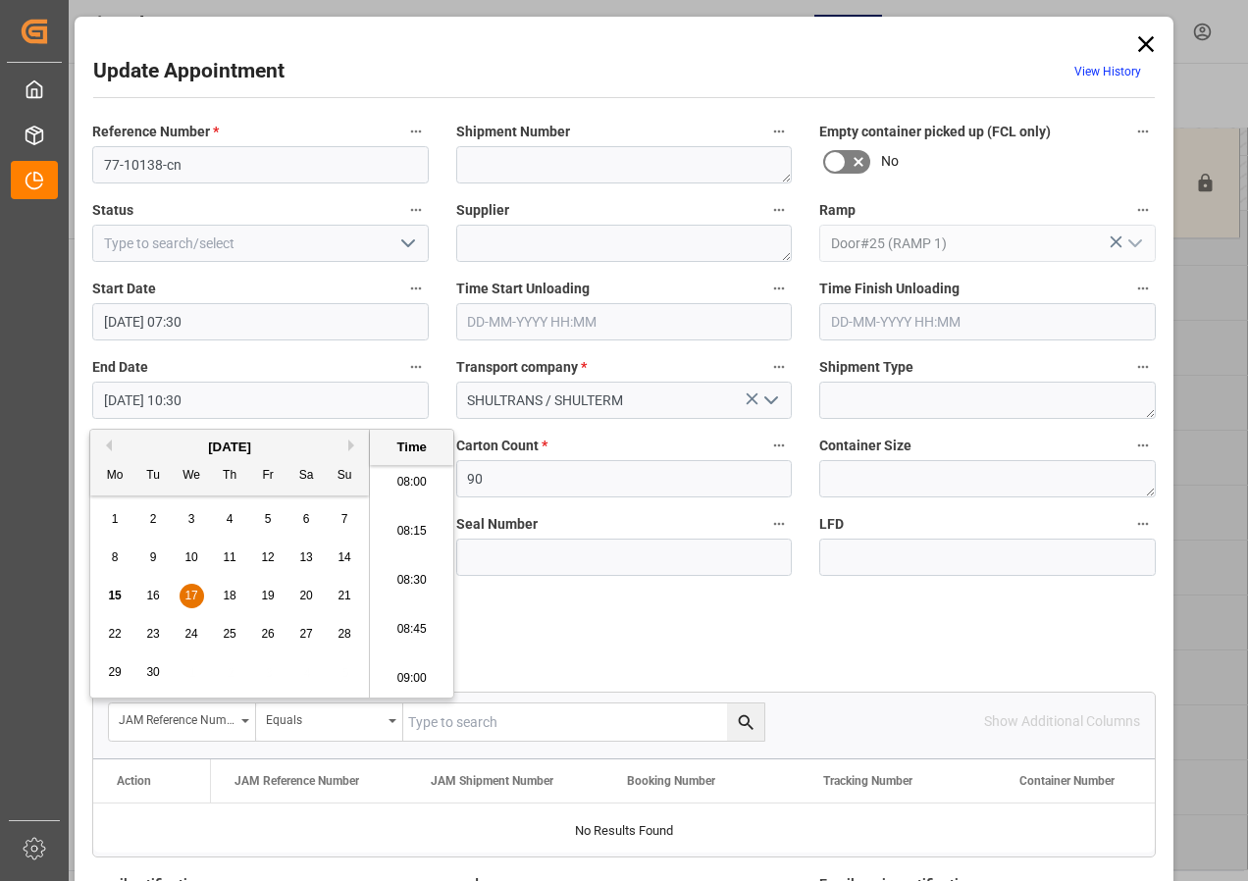
type input "[DATE] 08:00"
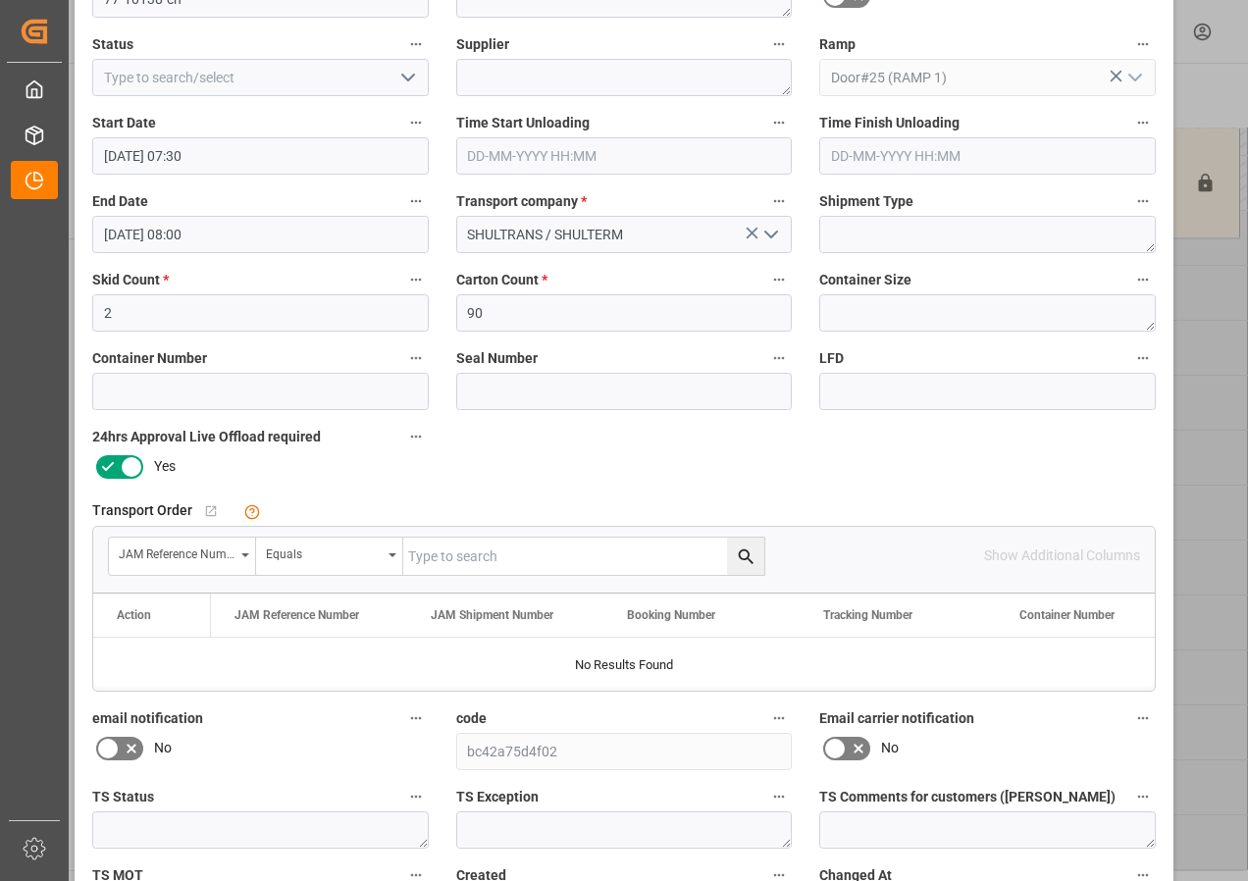
scroll to position [312, 0]
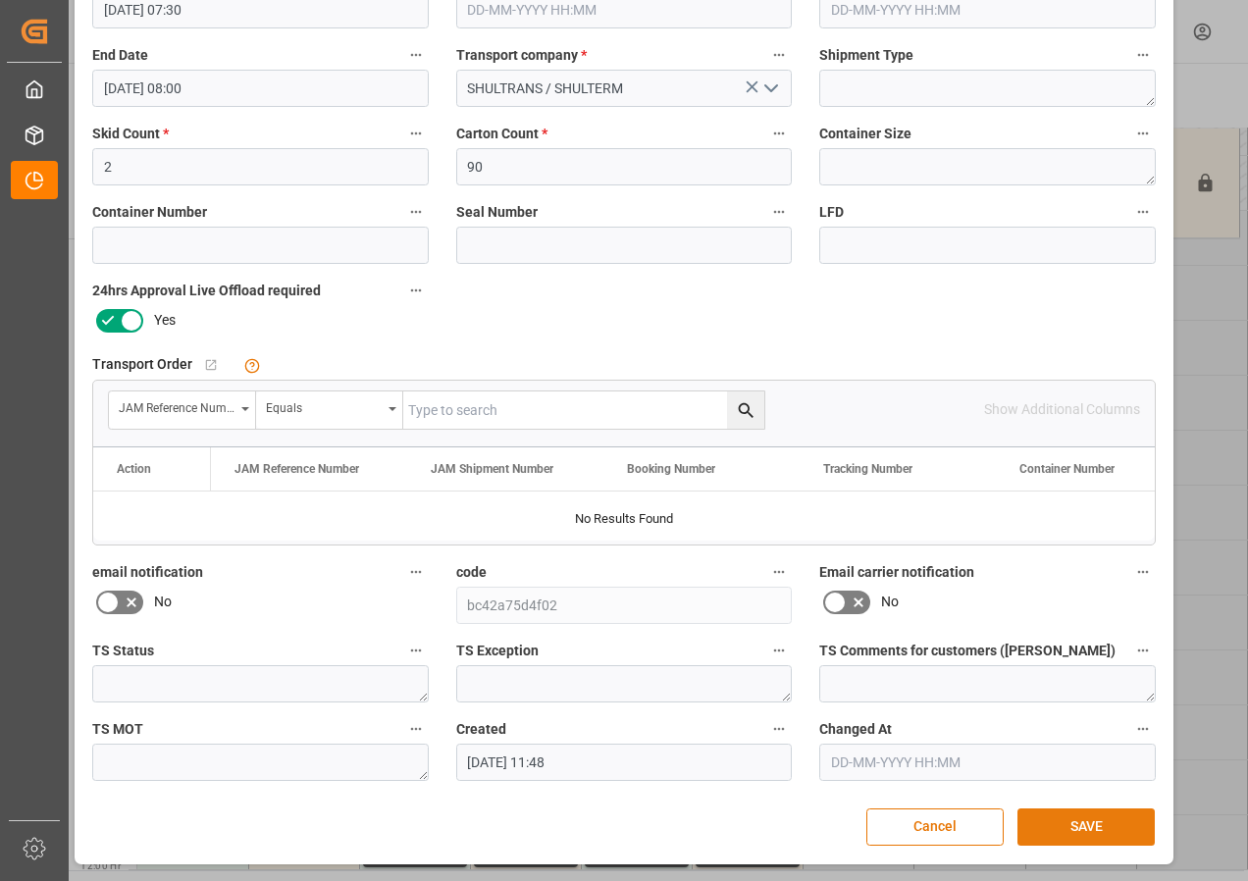
drag, startPoint x: 1090, startPoint y: 821, endPoint x: 1070, endPoint y: 822, distance: 20.6
click at [1089, 822] on button "SAVE" at bounding box center [1086, 827] width 137 height 37
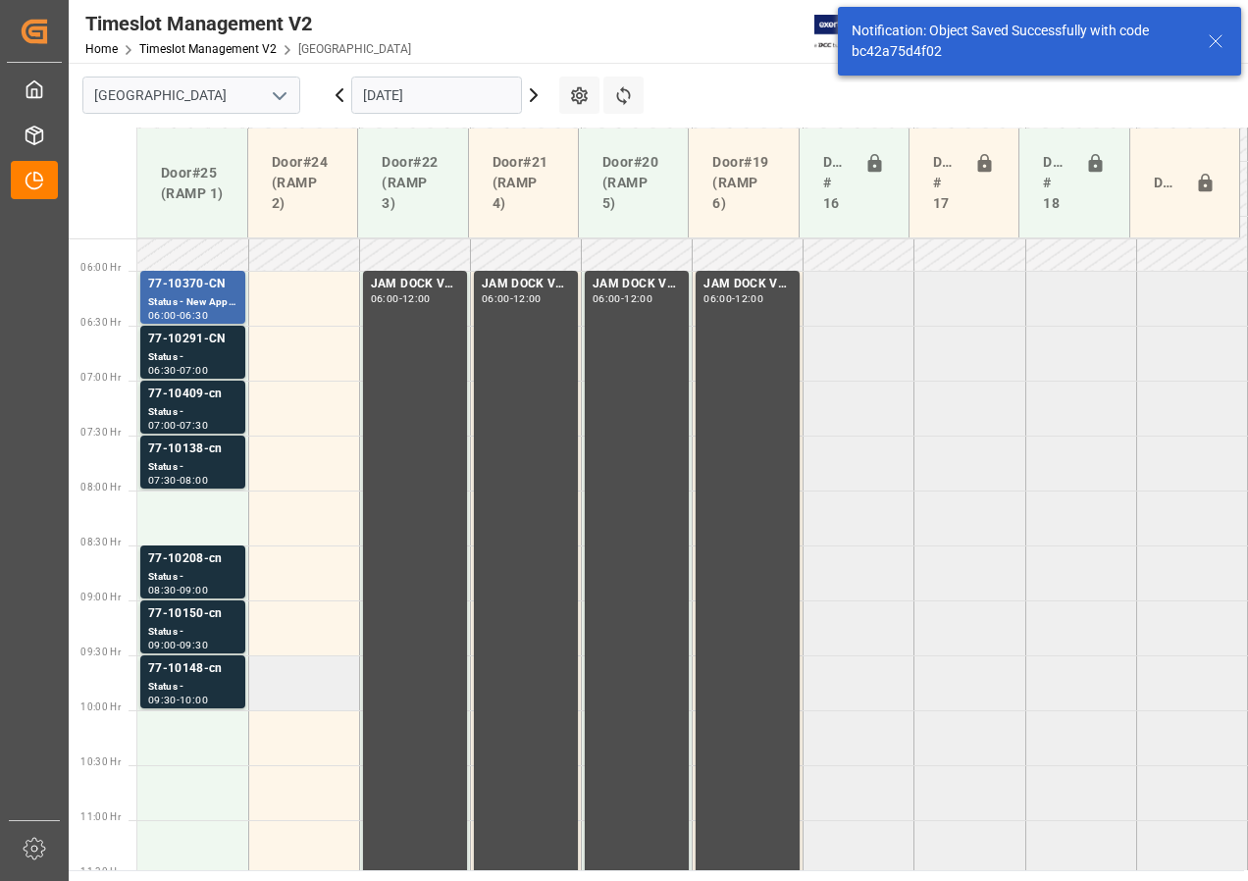
scroll to position [688, 0]
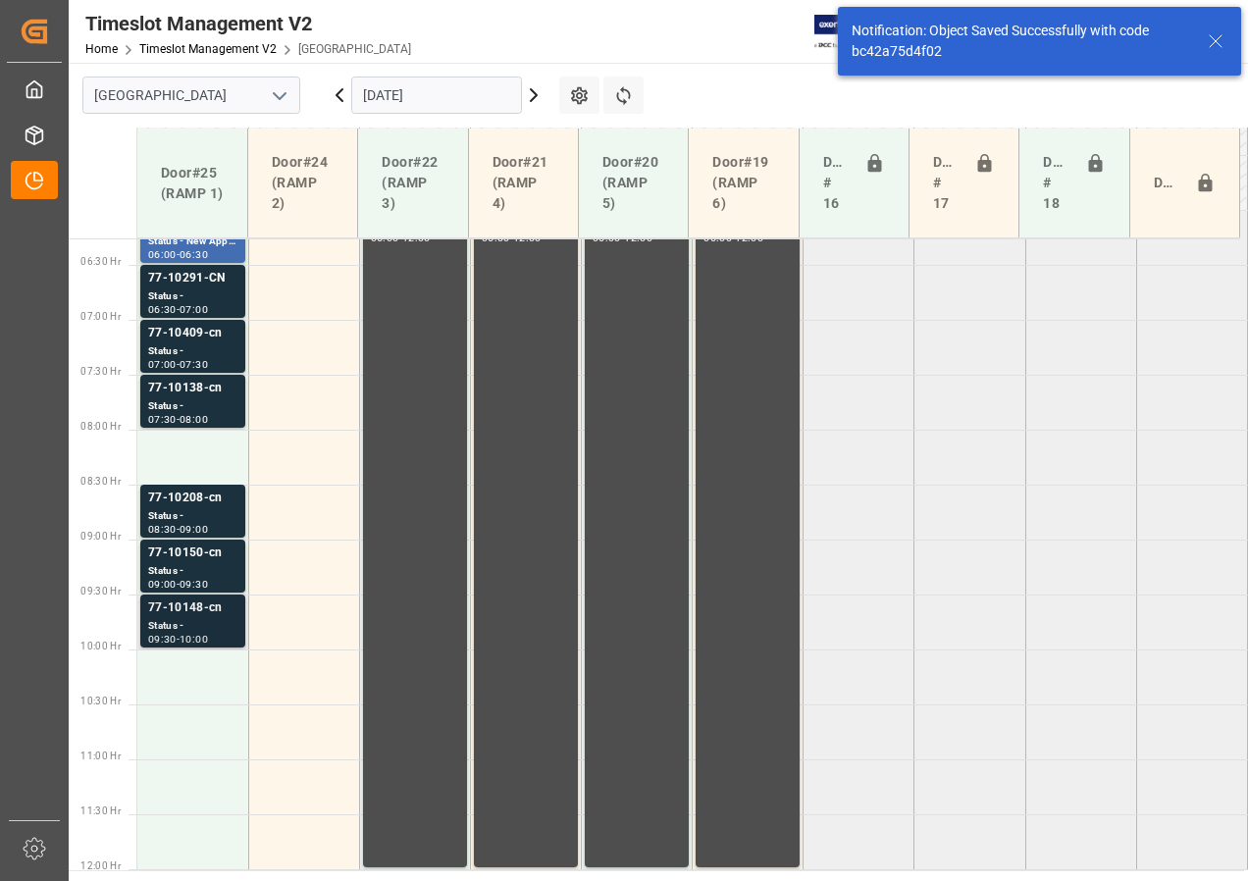
click at [203, 622] on div "Status -" at bounding box center [192, 626] width 89 height 17
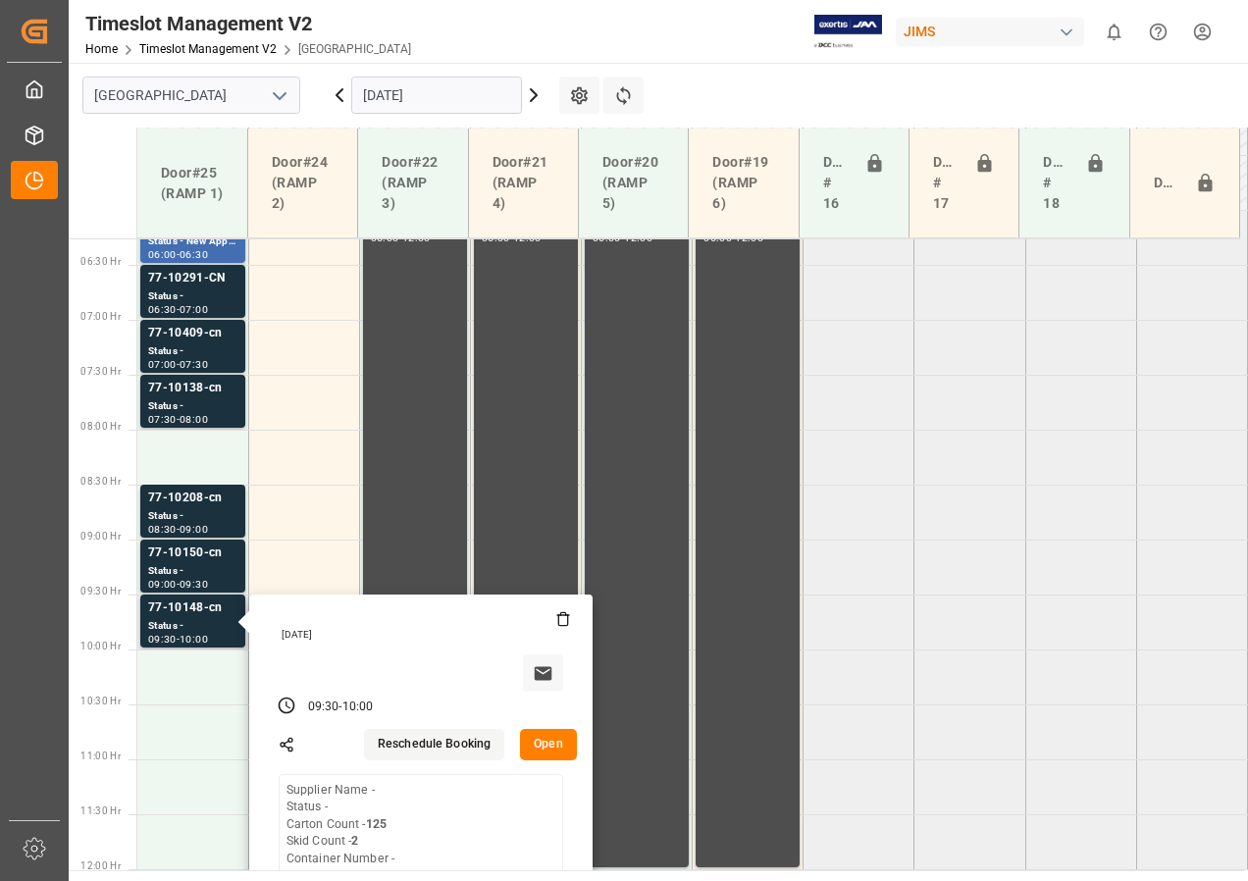
click at [550, 743] on button "Open" at bounding box center [548, 744] width 57 height 31
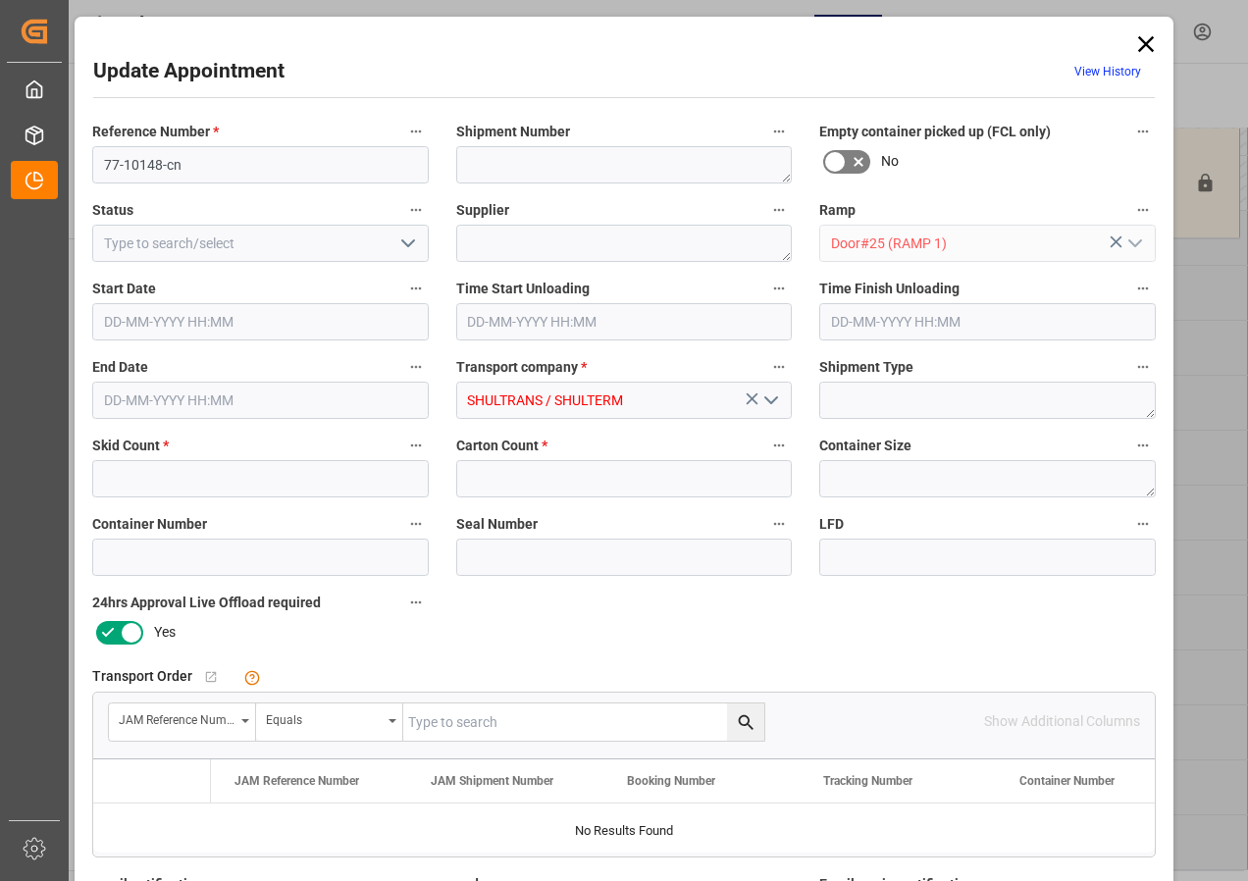
type input "2"
type input "125"
type input "[DATE] 09:30"
type input "[DATE] 10:00"
type input "[DATE] 11:47"
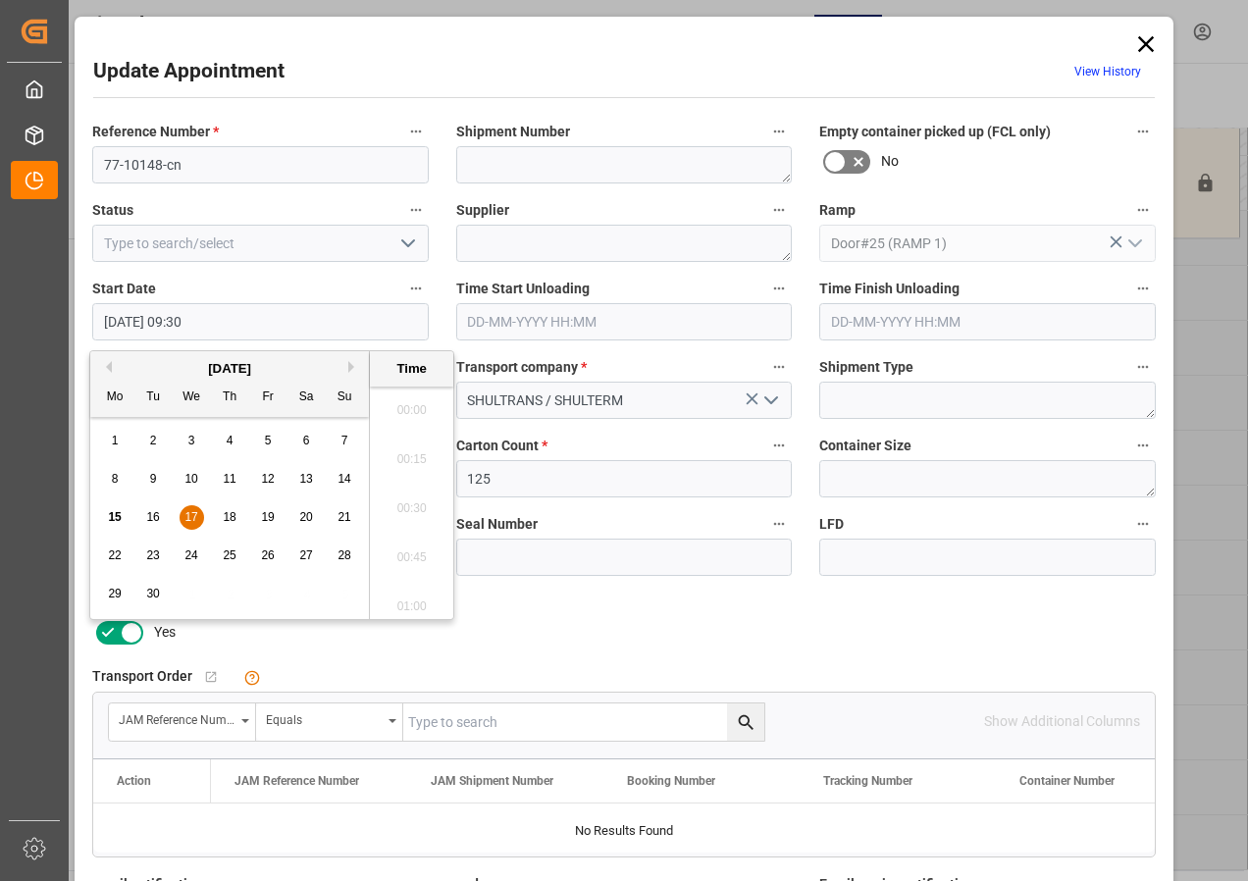
click at [178, 318] on input "[DATE] 09:30" at bounding box center [260, 321] width 337 height 37
click at [185, 521] on span "17" at bounding box center [191, 517] width 13 height 14
click at [402, 400] on li "08:00" at bounding box center [411, 404] width 83 height 49
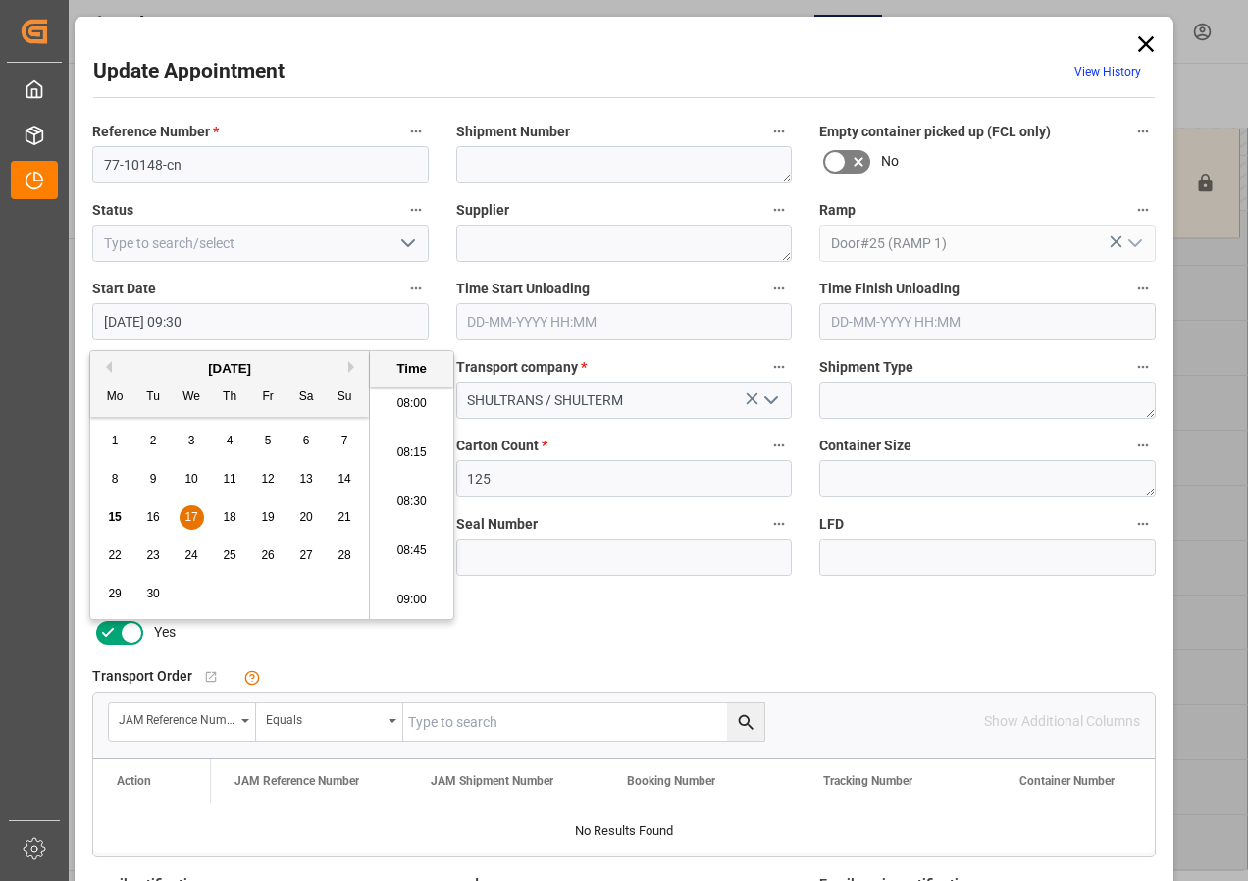
type input "[DATE] 08:00"
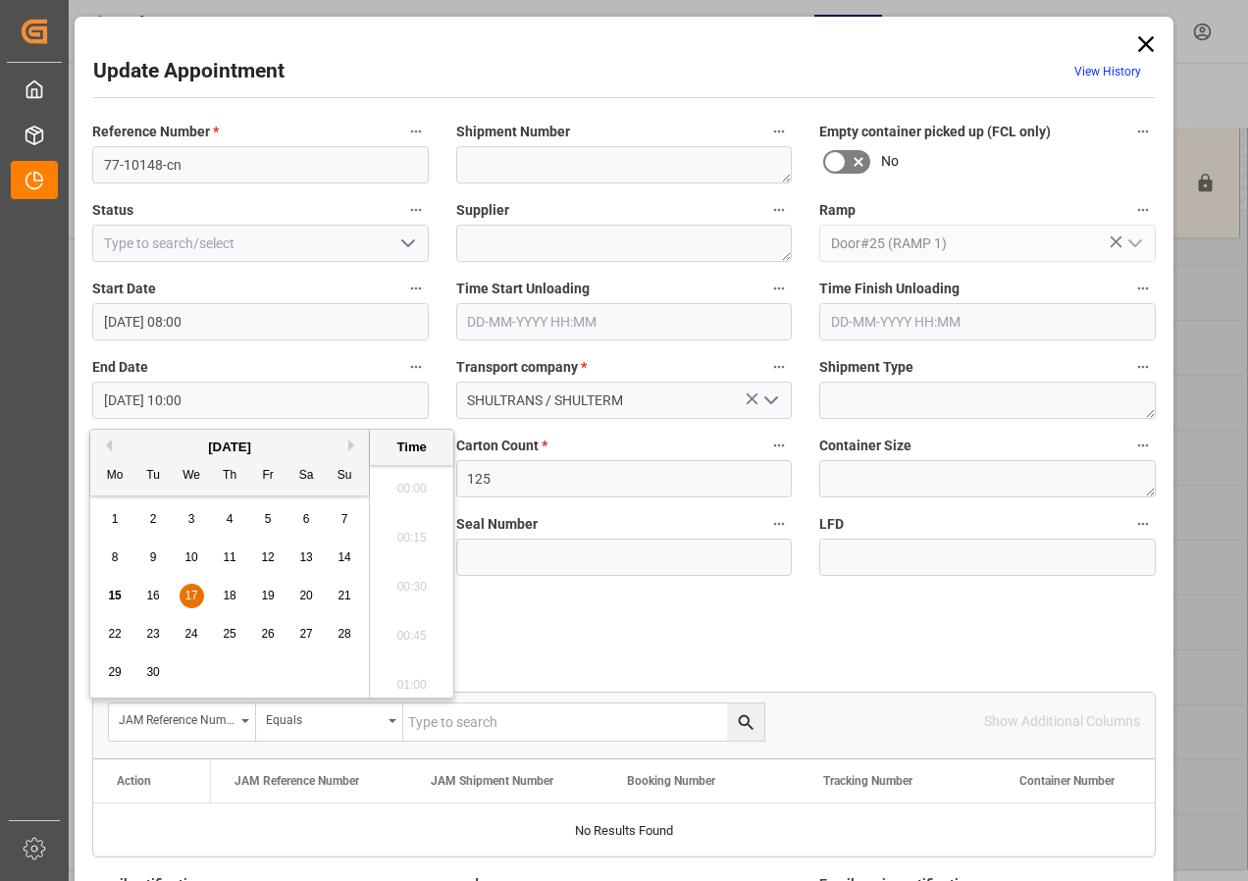
click at [141, 403] on input "[DATE] 10:00" at bounding box center [260, 400] width 337 height 37
click at [191, 596] on span "17" at bounding box center [191, 596] width 13 height 14
click at [408, 481] on li "08:30" at bounding box center [411, 482] width 83 height 49
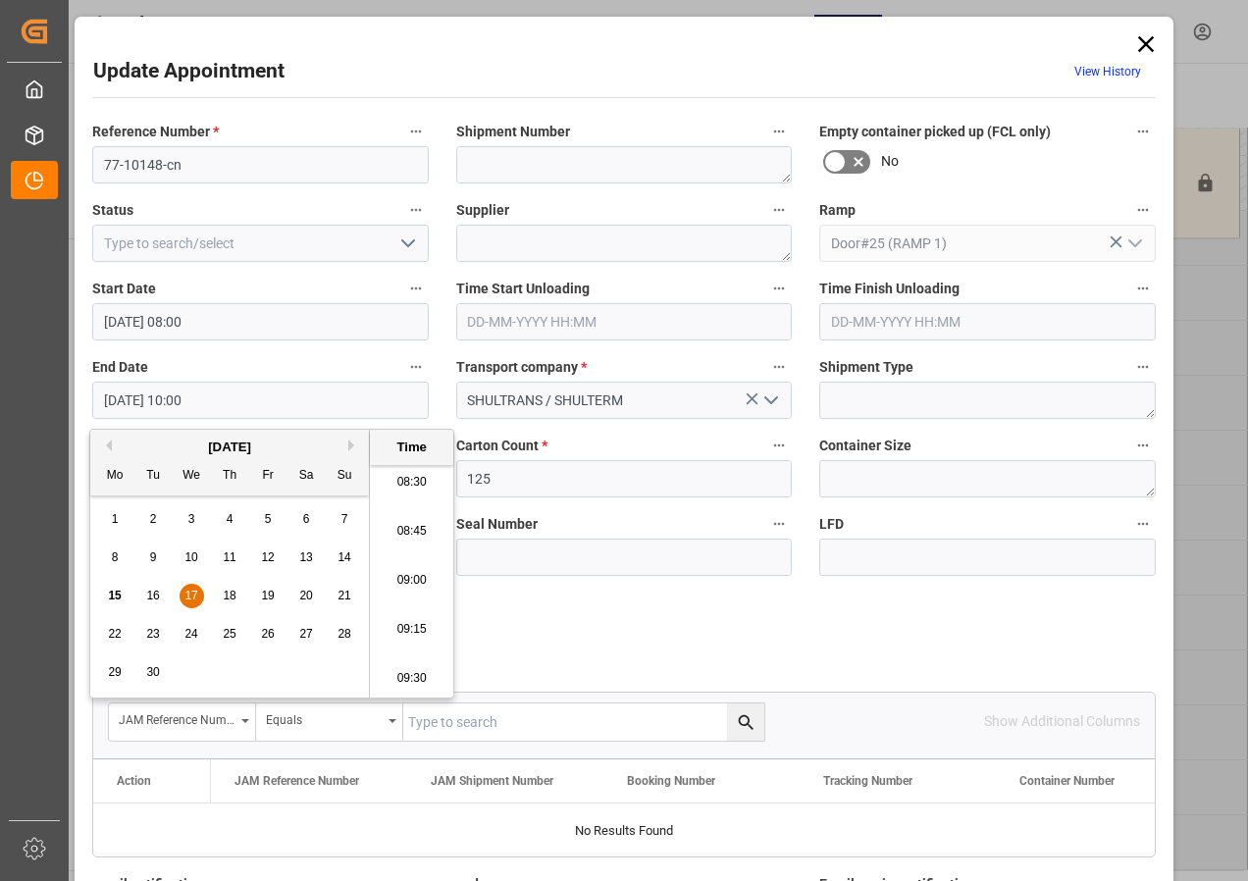
type input "[DATE] 08:30"
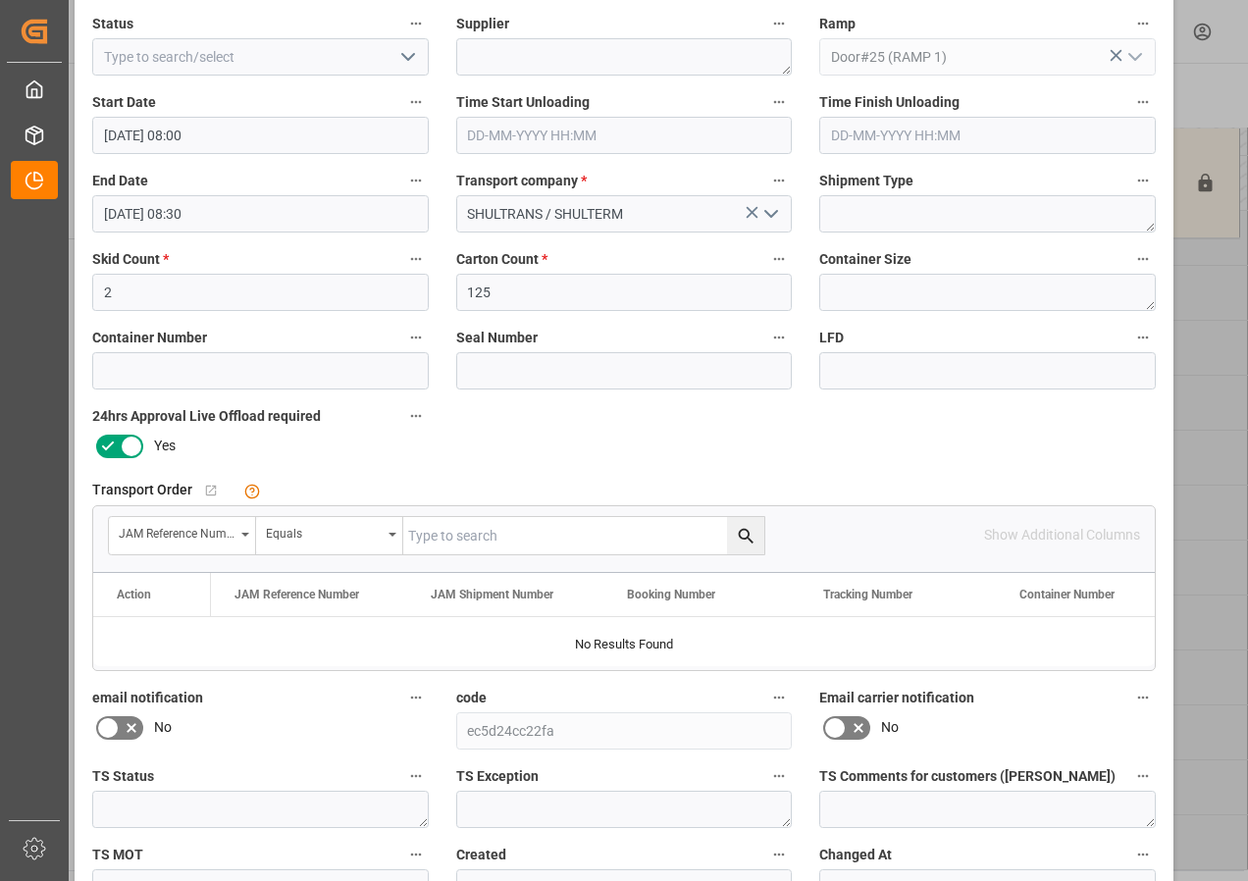
scroll to position [294, 0]
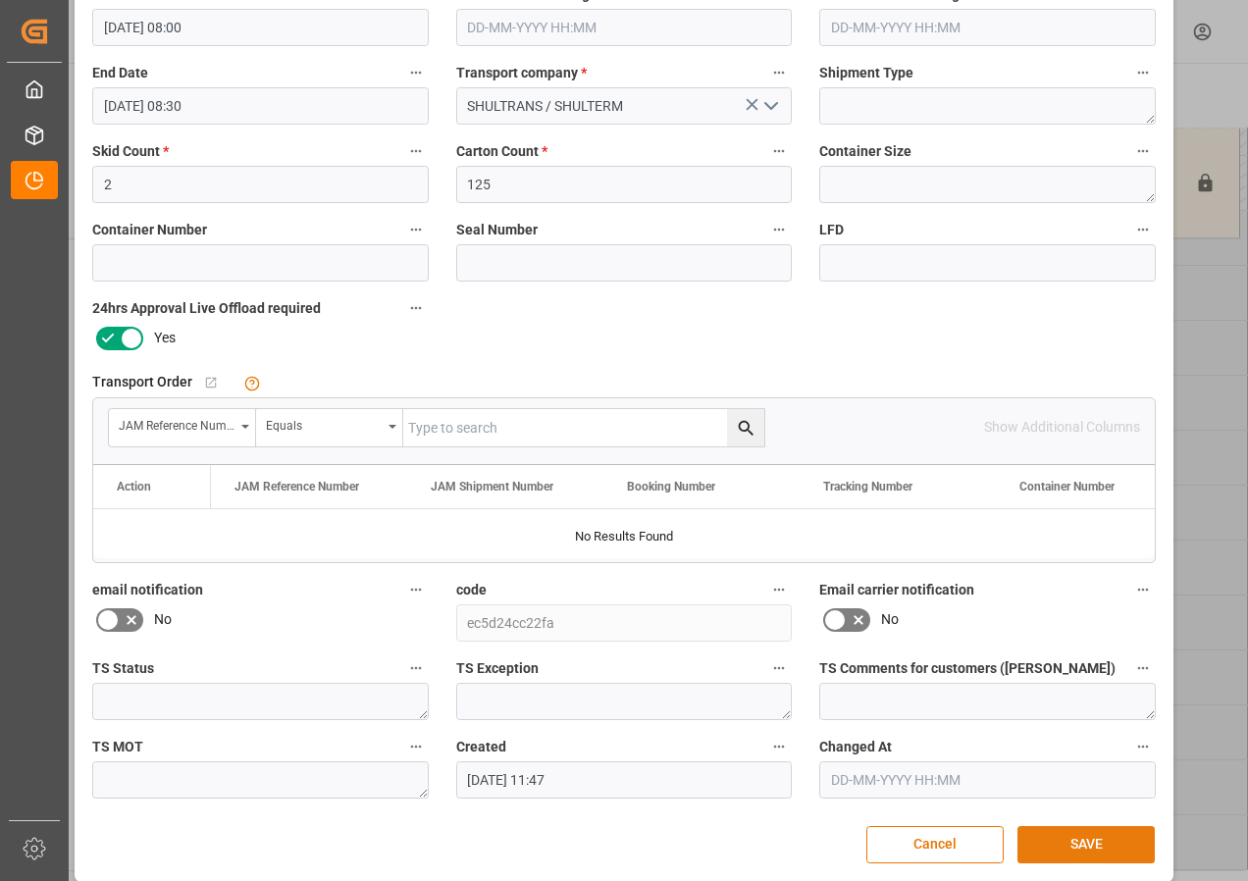
click at [1069, 834] on button "SAVE" at bounding box center [1086, 844] width 137 height 37
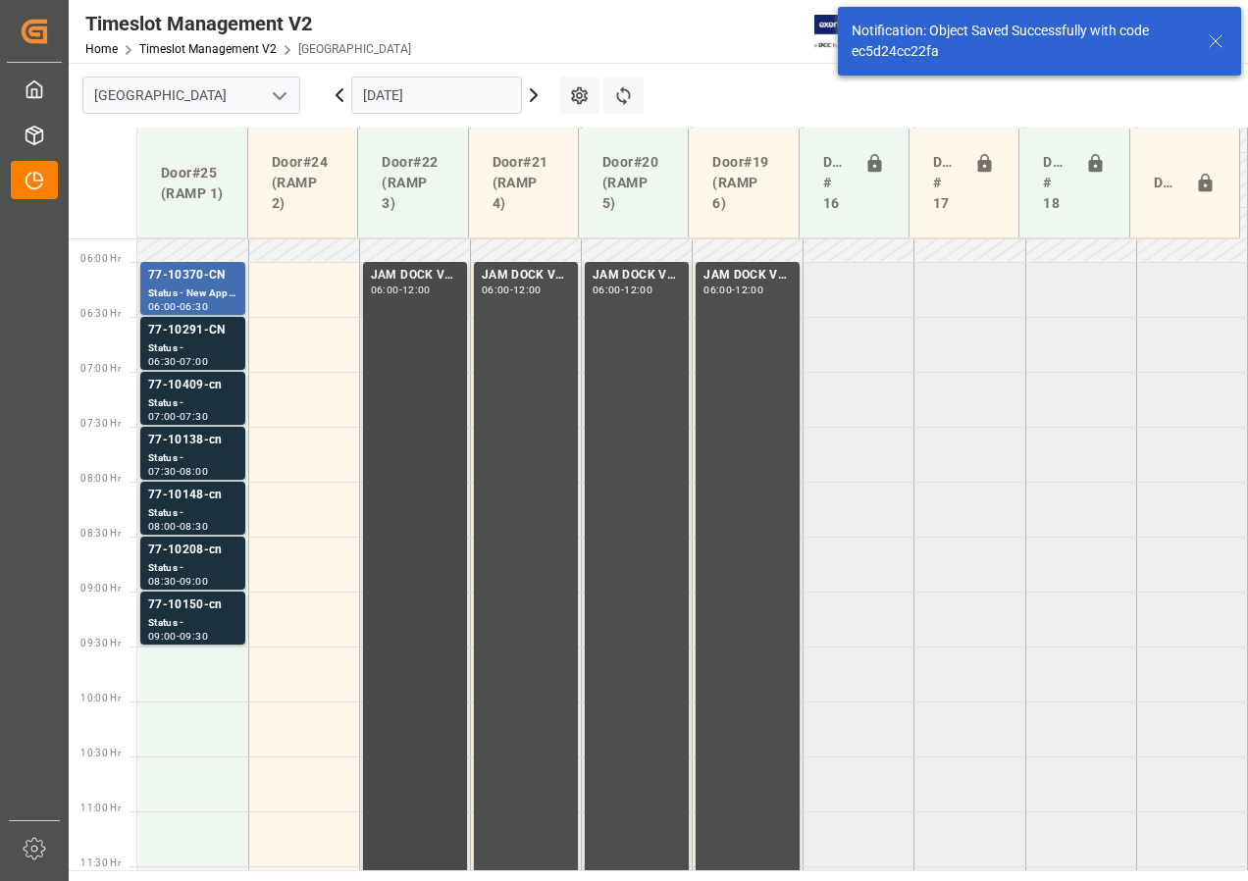
scroll to position [602, 0]
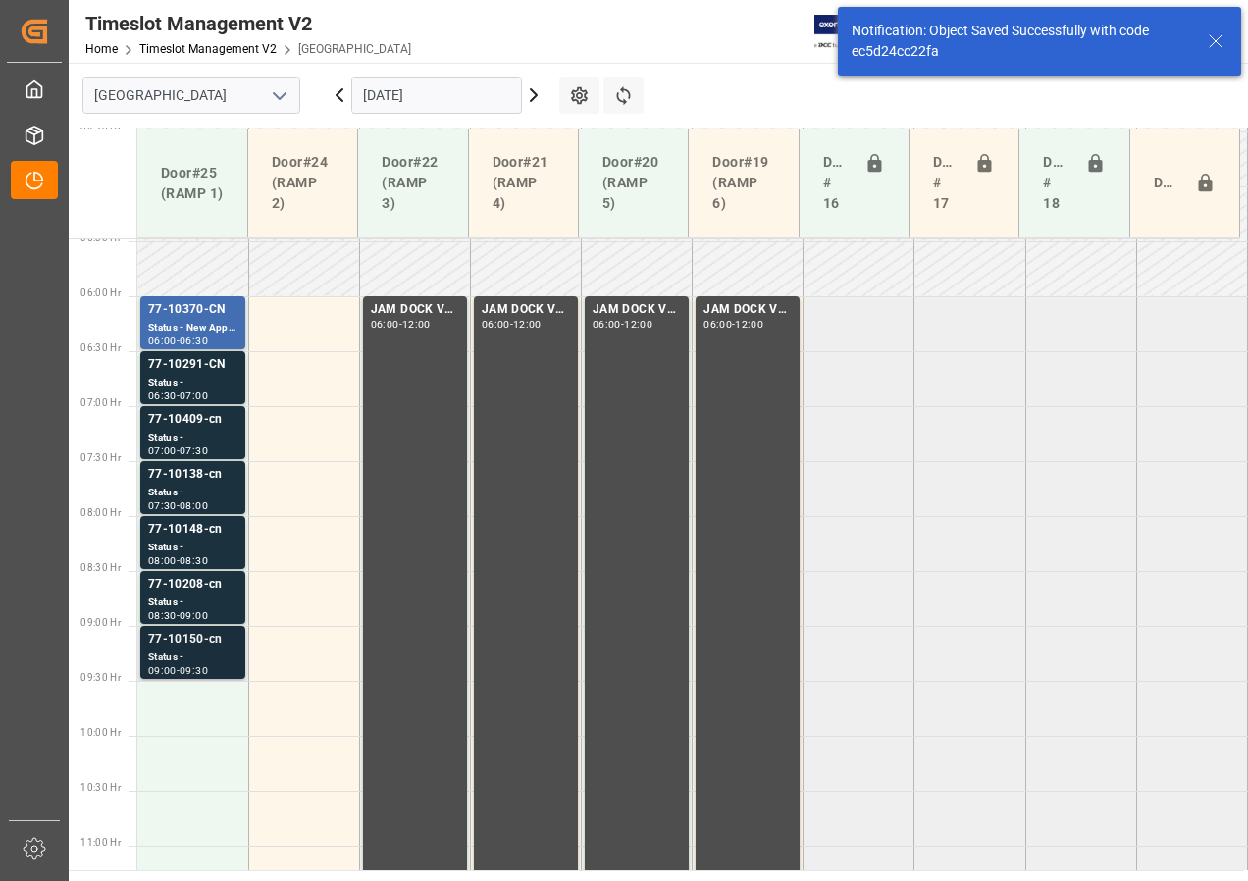
click at [208, 673] on div "09:30" at bounding box center [194, 670] width 28 height 9
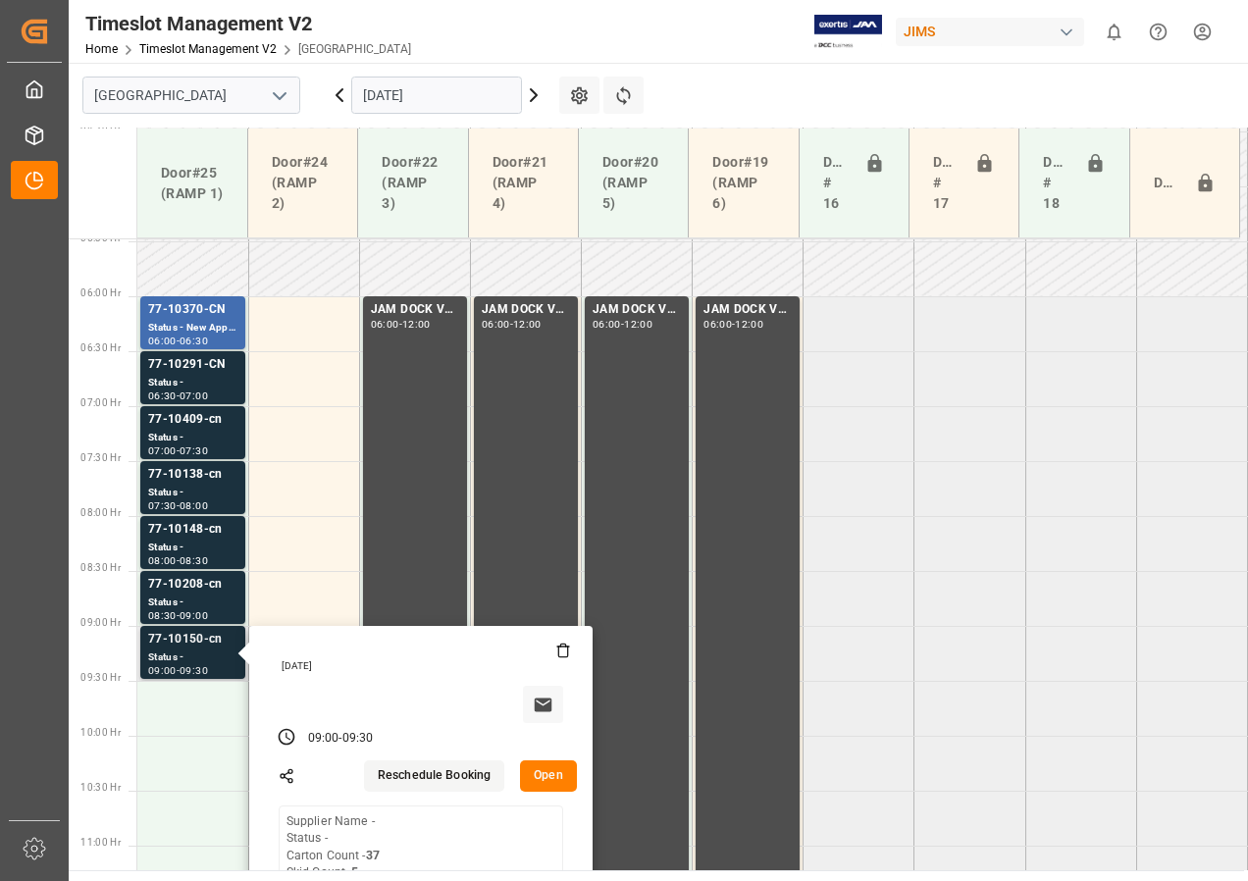
scroll to position [700, 0]
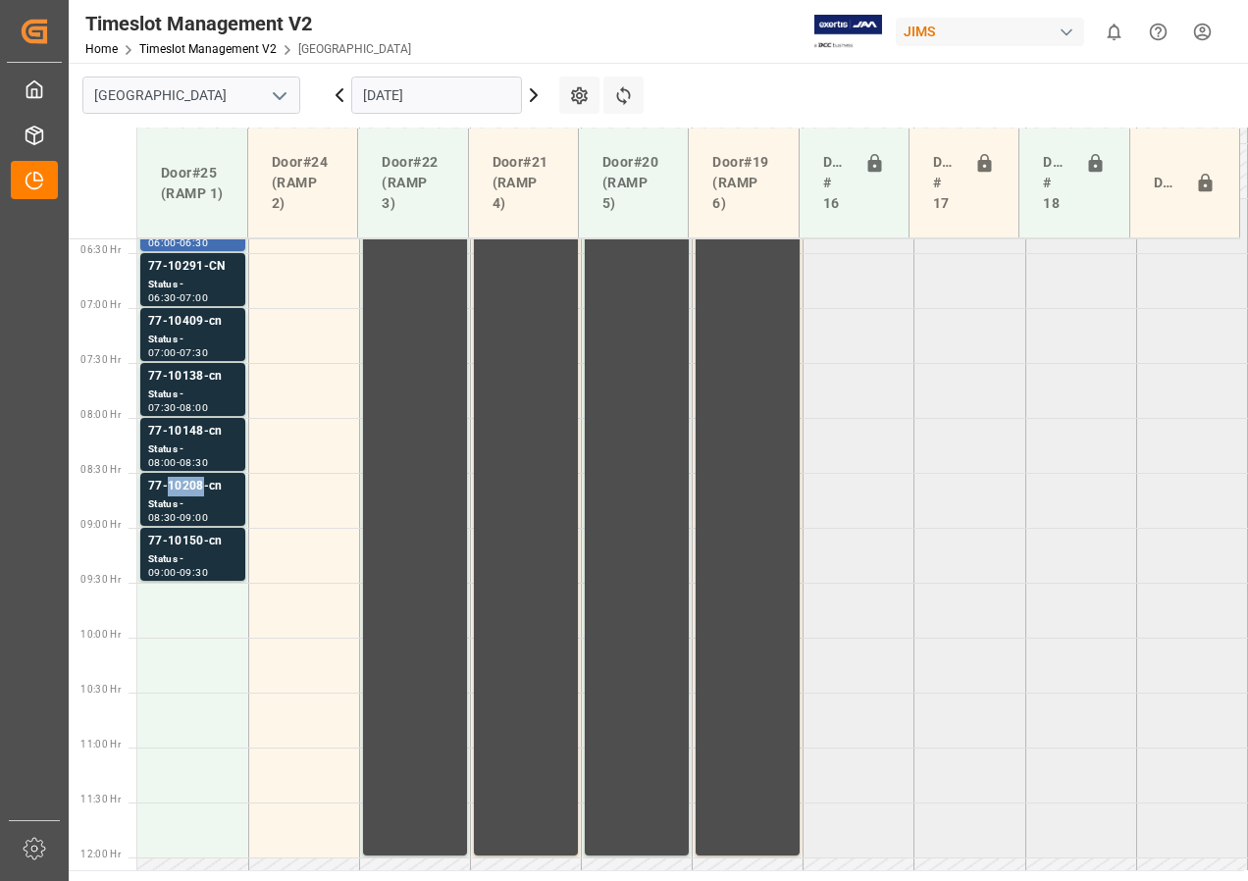
click at [174, 494] on div "77-10208-cn" at bounding box center [192, 487] width 89 height 20
click at [182, 434] on div "77-10148-cn" at bounding box center [192, 432] width 89 height 20
click at [202, 379] on div "77-10138-cn" at bounding box center [192, 377] width 89 height 20
click at [193, 341] on div "Status -" at bounding box center [192, 340] width 89 height 17
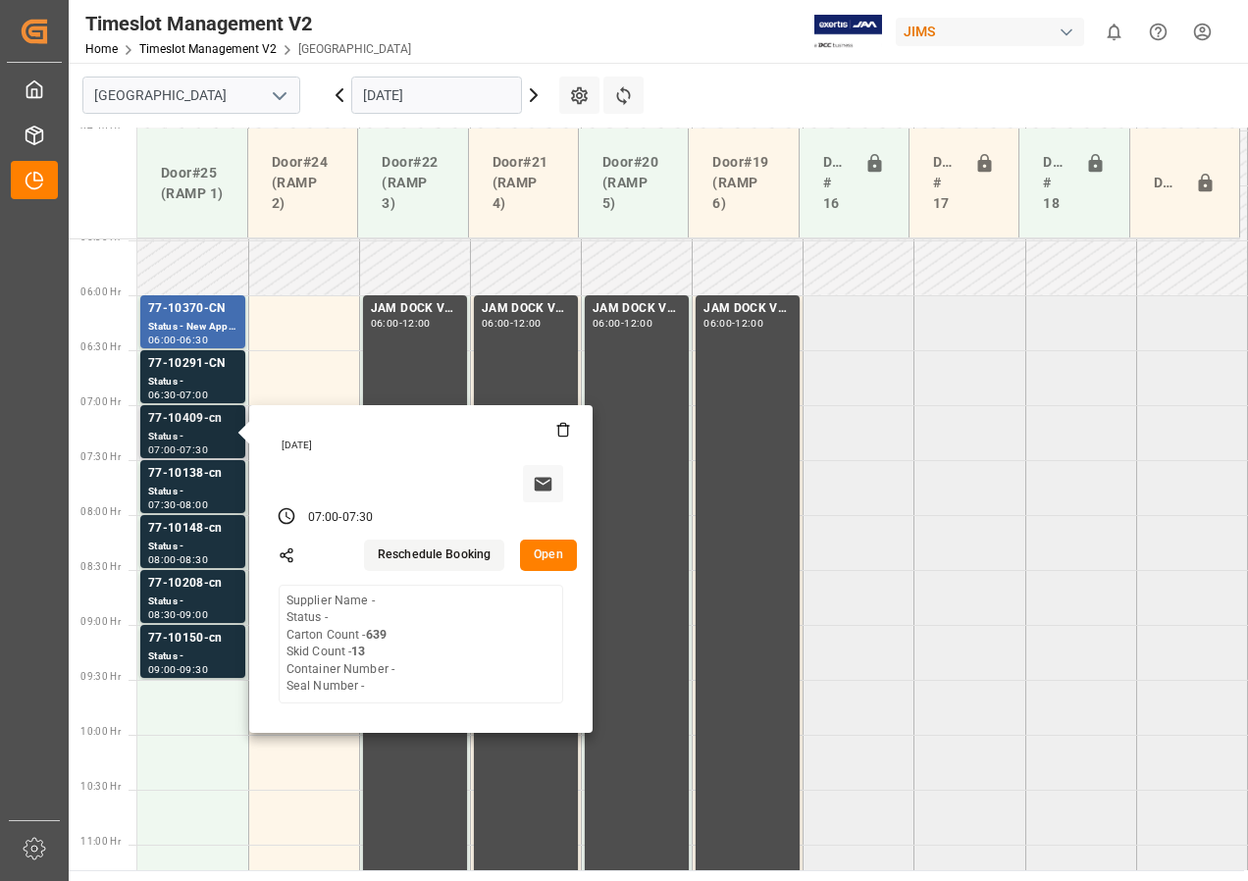
scroll to position [602, 0]
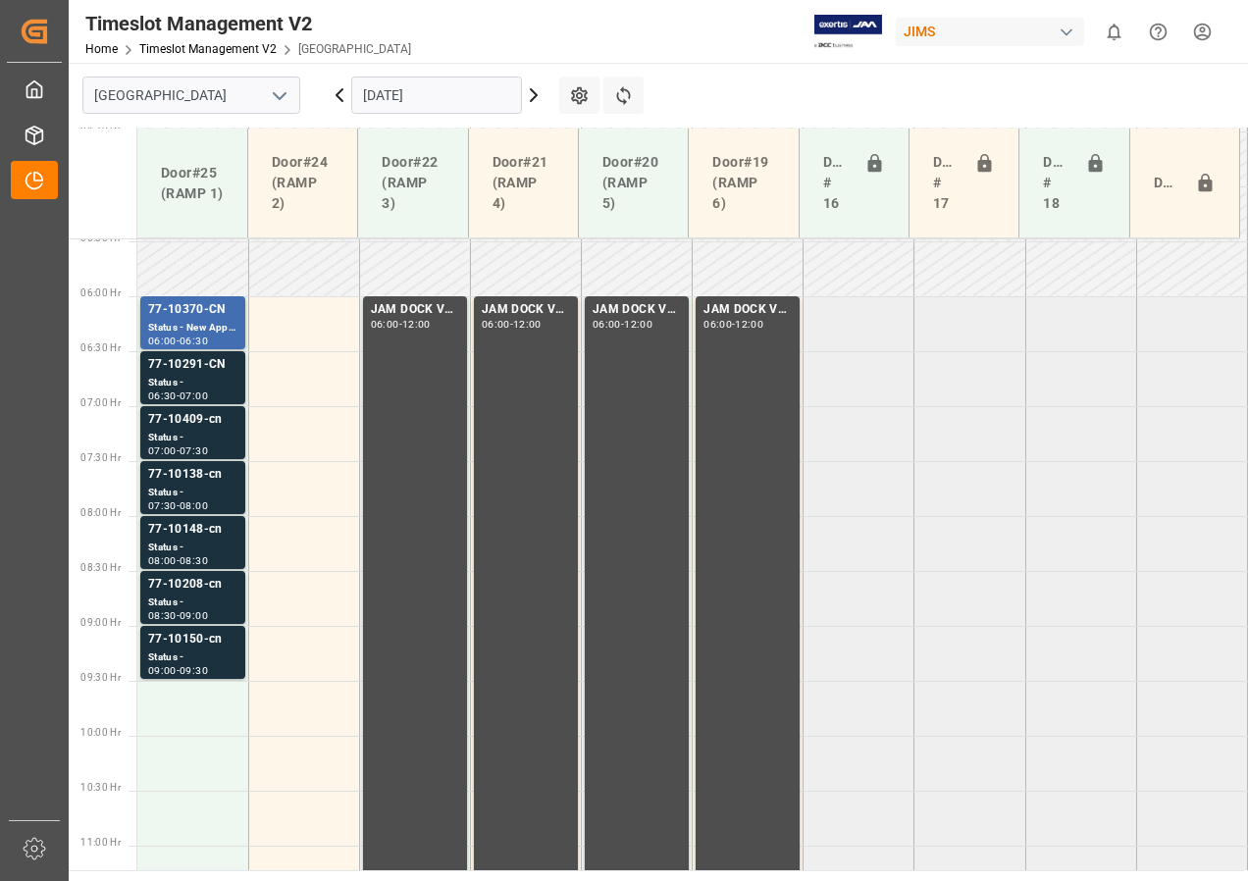
click at [200, 369] on div "77-10291-CN" at bounding box center [192, 365] width 89 height 20
click at [177, 322] on div "Status - New Appointment" at bounding box center [192, 328] width 89 height 17
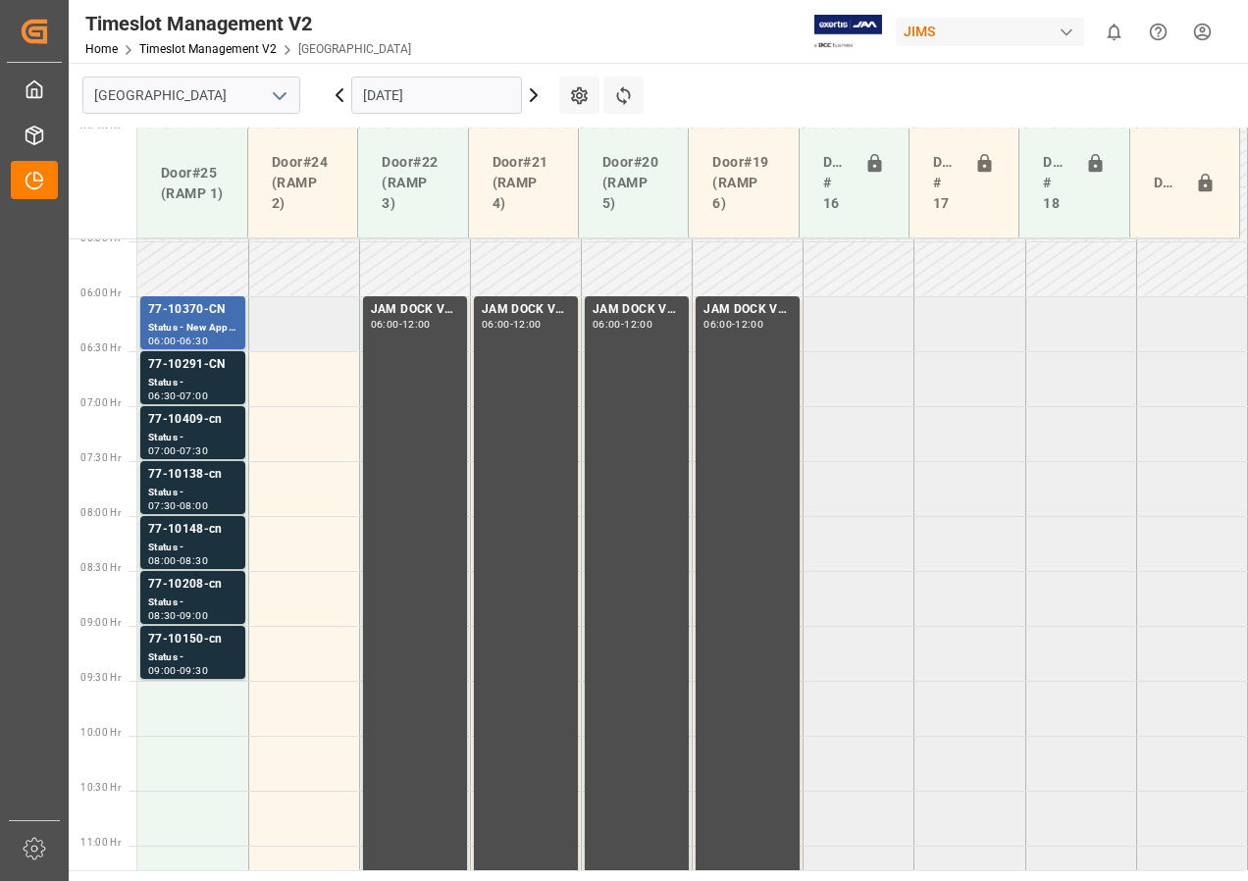
click at [297, 313] on td at bounding box center [303, 323] width 111 height 55
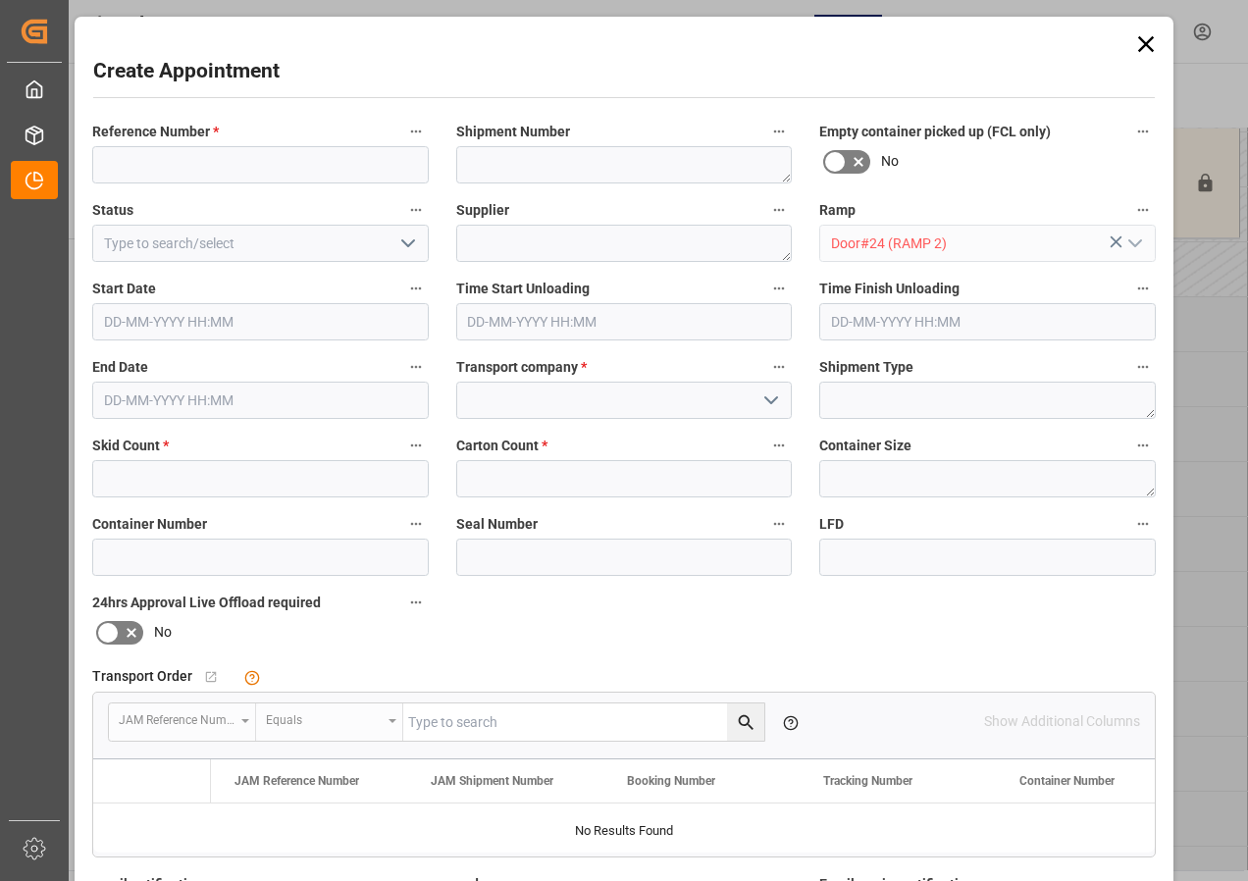
type input "[DATE] 06:00"
type input "[DATE] 06:30"
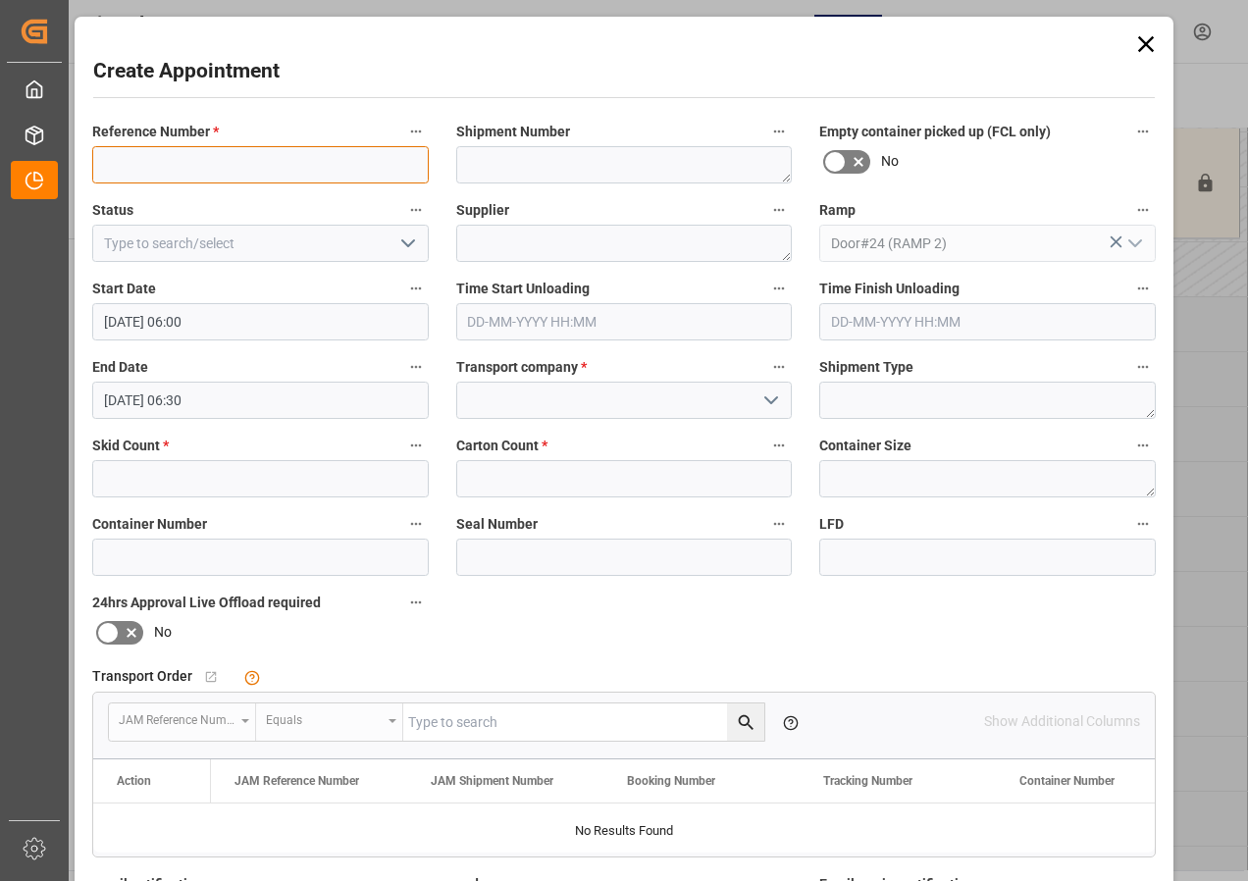
click at [193, 166] on input at bounding box center [260, 164] width 337 height 37
drag, startPoint x: 275, startPoint y: 171, endPoint x: 62, endPoint y: 145, distance: 214.5
click at [67, 146] on body "Created by potrace 1.15, written by [PERSON_NAME] [DATE]-[DATE] Created by potr…" at bounding box center [624, 440] width 1248 height 881
type input "JAM DOCK CONTROL"
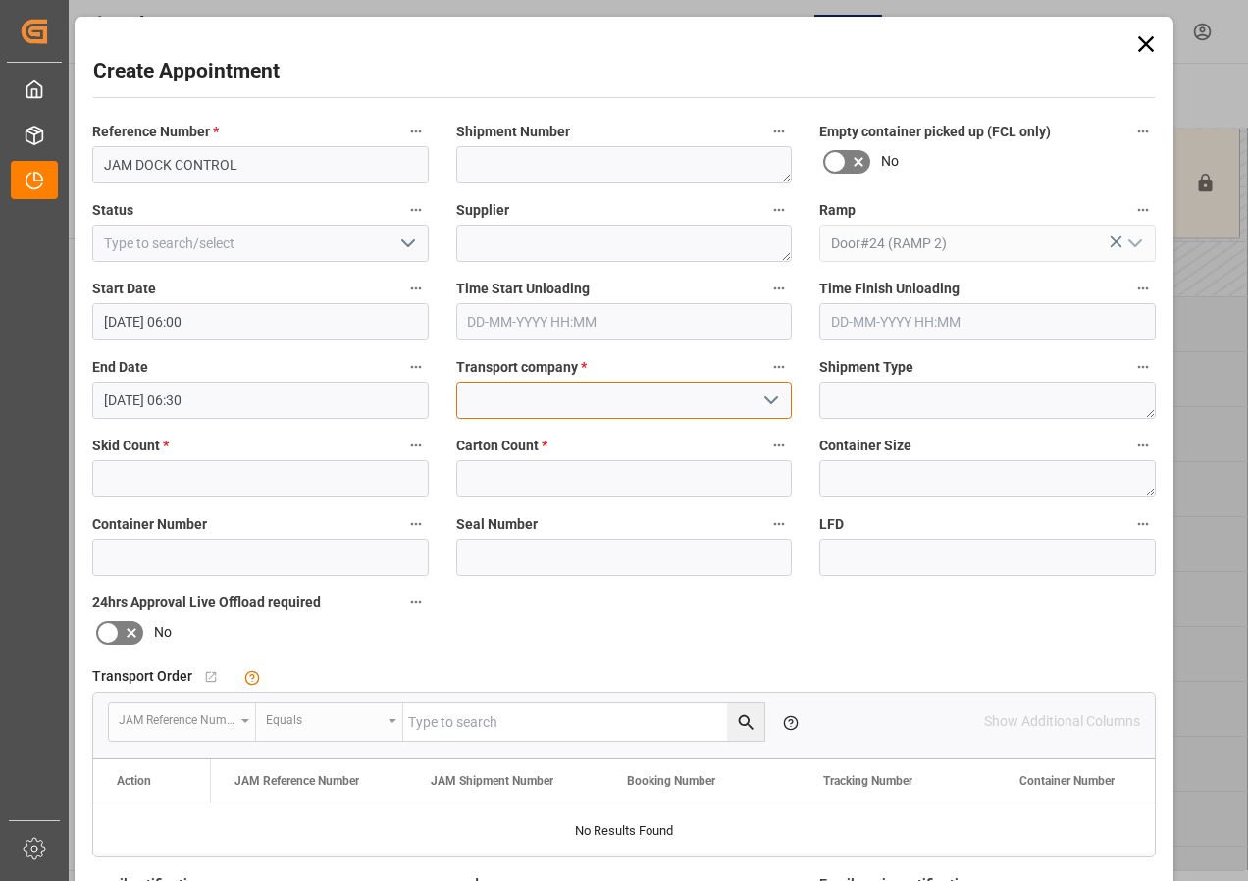
click at [491, 405] on input at bounding box center [624, 400] width 337 height 37
paste input "JAM DOCK CONTROL"
click at [560, 392] on input "JAM DOCK CONTROL" at bounding box center [624, 400] width 337 height 37
click at [559, 406] on input "JAM DOCK CONTROL" at bounding box center [624, 400] width 337 height 37
click at [633, 396] on input "JAM DOCK CONTROL" at bounding box center [624, 400] width 337 height 37
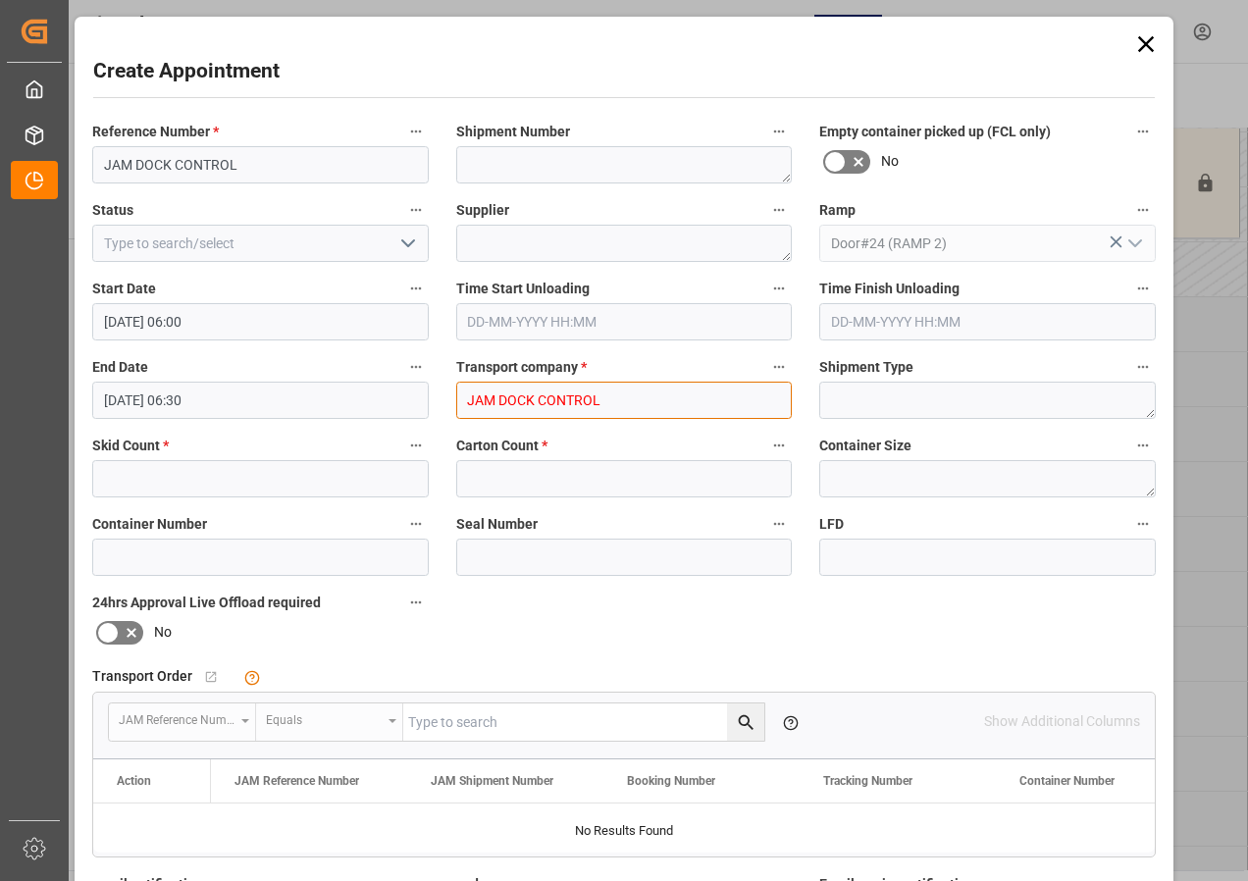
type input "JAM DOCK CONTROLj"
drag, startPoint x: 607, startPoint y: 398, endPoint x: 413, endPoint y: 395, distance: 193.4
click at [436, 395] on div "Reference Number * JAM DOCK CONTROL Shipment Number Empty container picked up (…" at bounding box center [624, 606] width 1091 height 988
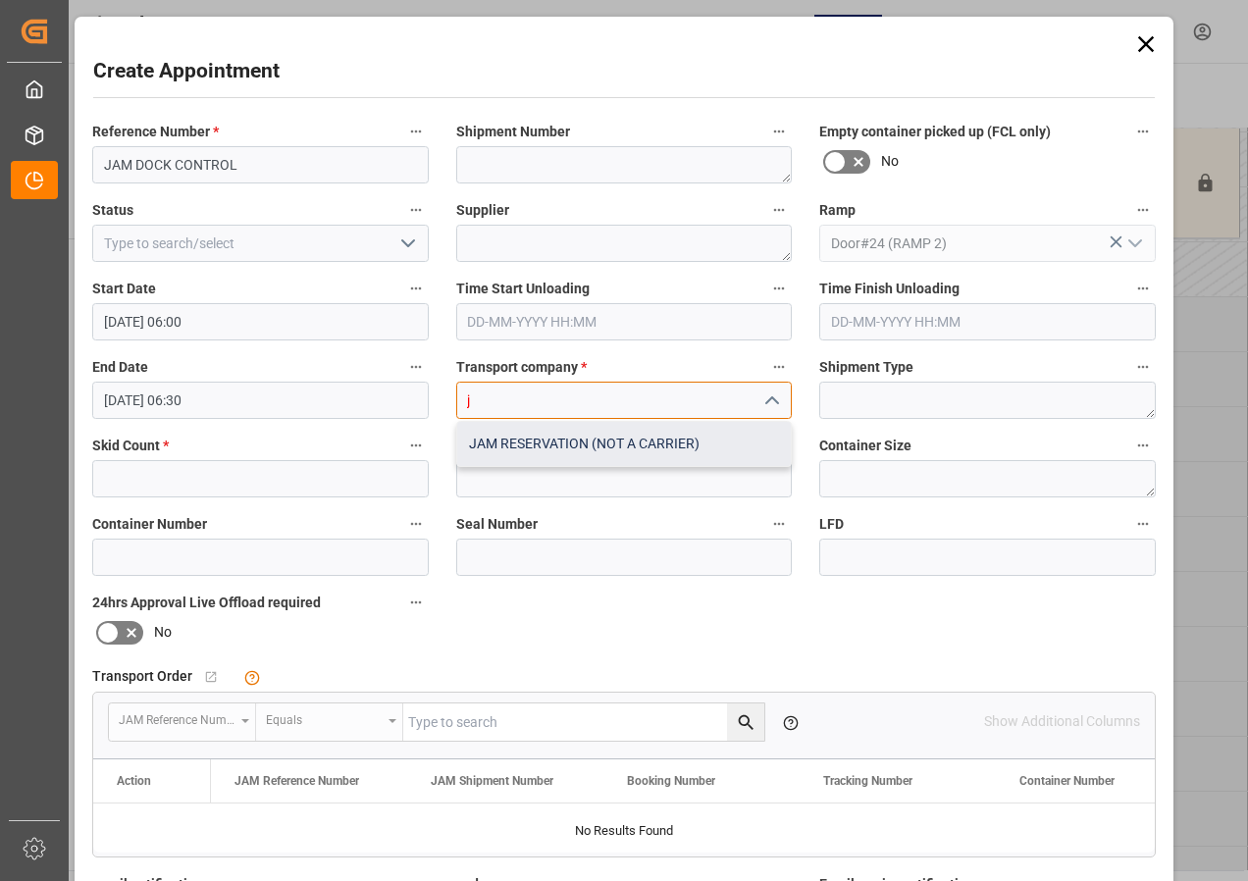
click at [502, 447] on div "JAM RESERVATION (NOT A CARRIER)" at bounding box center [624, 444] width 335 height 44
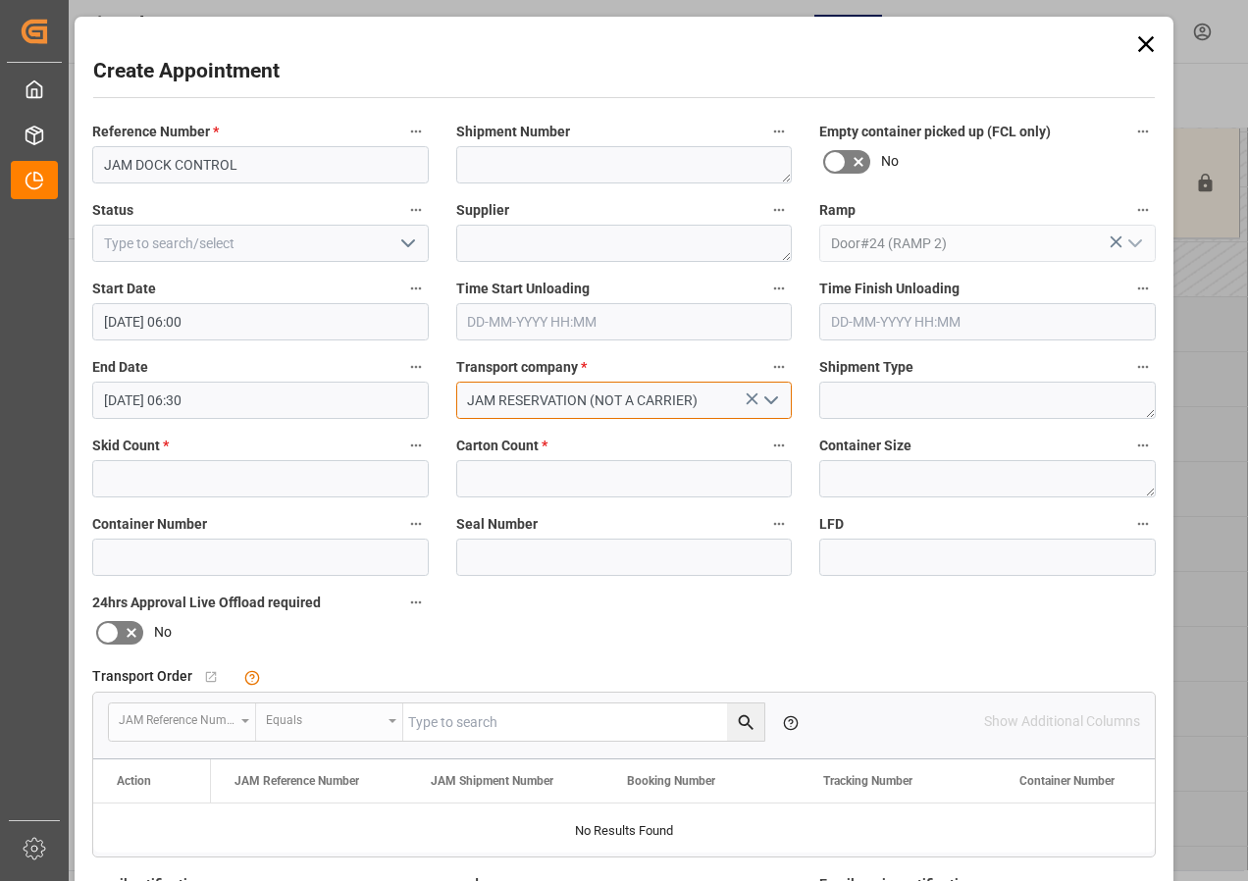
type input "JAM RESERVATION (NOT A CARRIER)"
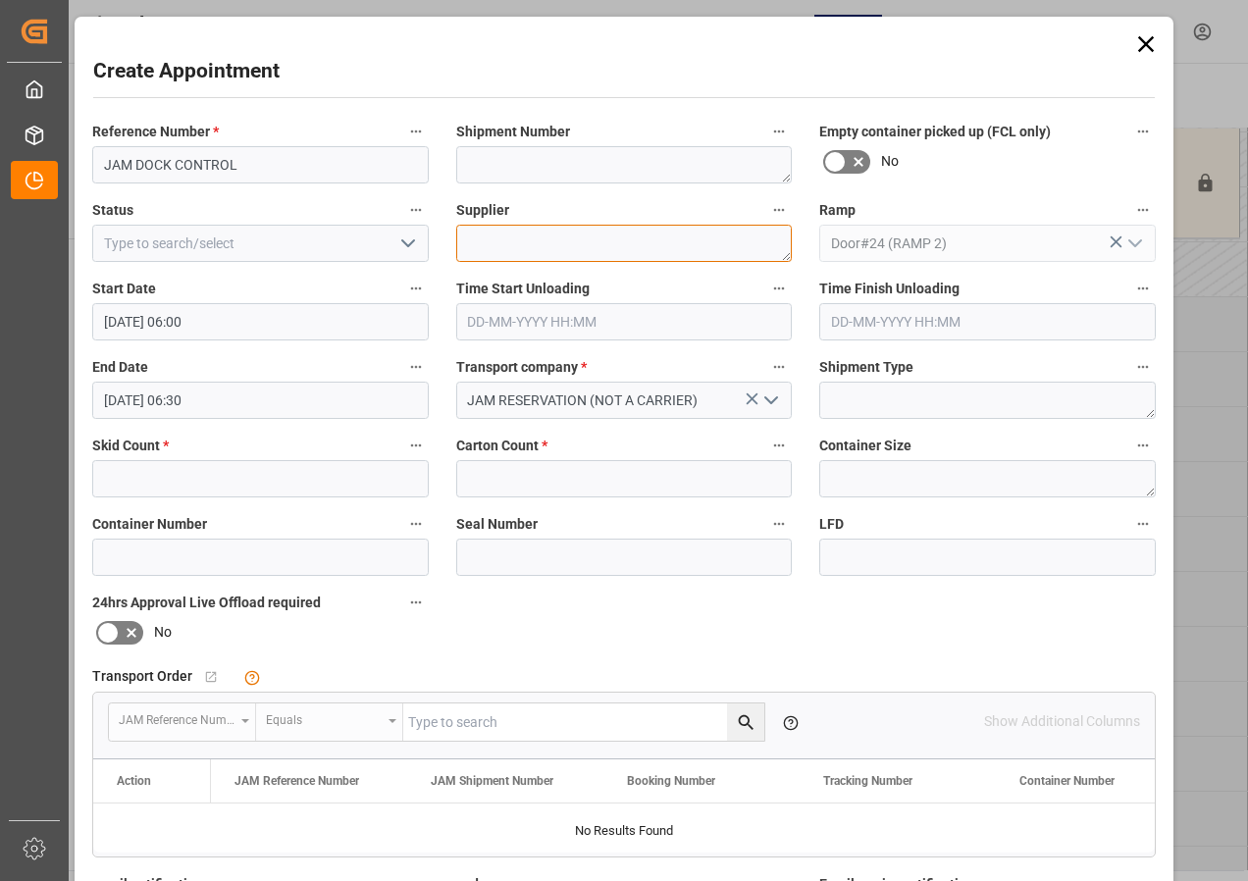
click at [486, 243] on textarea at bounding box center [624, 243] width 337 height 37
paste textarea "JAM DOCK CONTROL"
type textarea "JAM DOCK CONTROL"
click at [412, 247] on icon "open menu" at bounding box center [409, 244] width 24 height 24
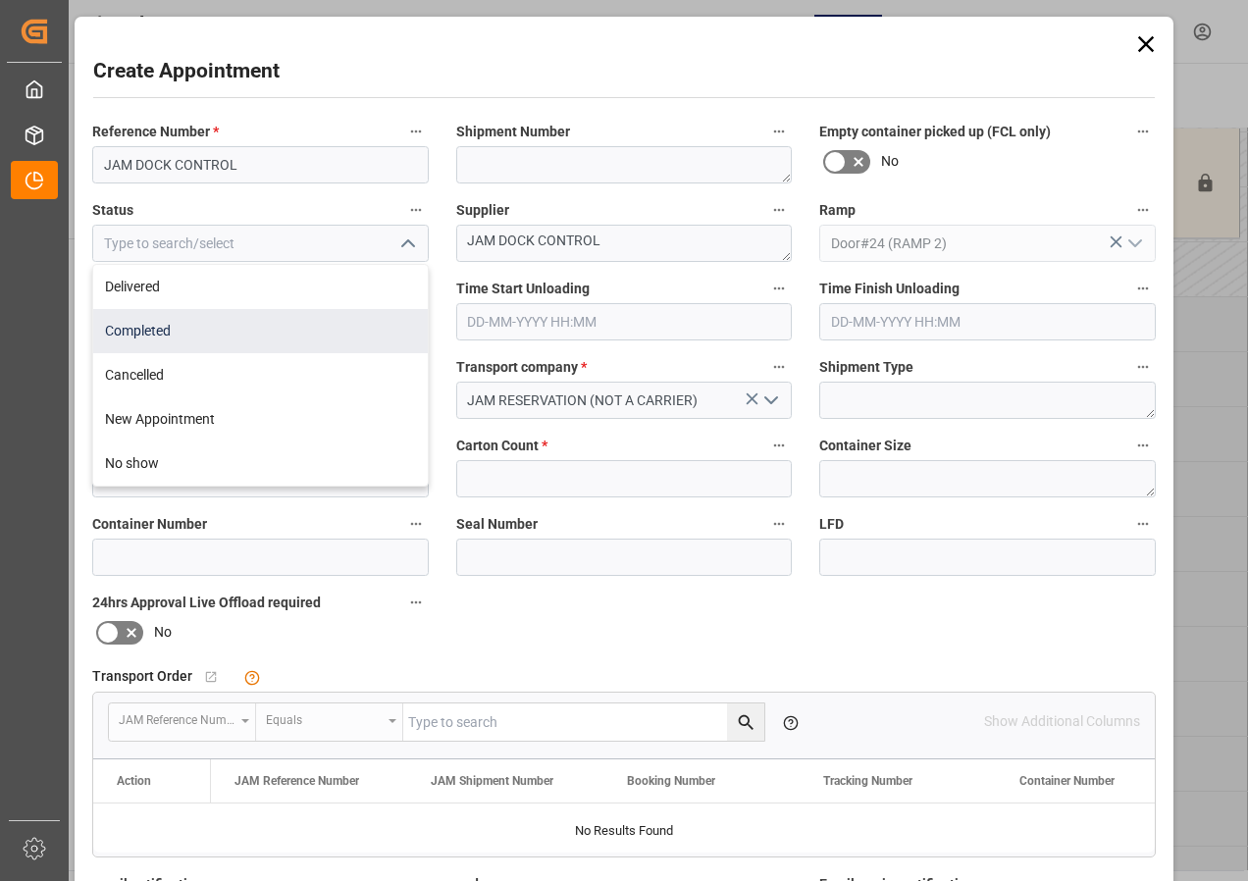
click at [152, 333] on div "Completed" at bounding box center [260, 331] width 335 height 44
type input "Completed"
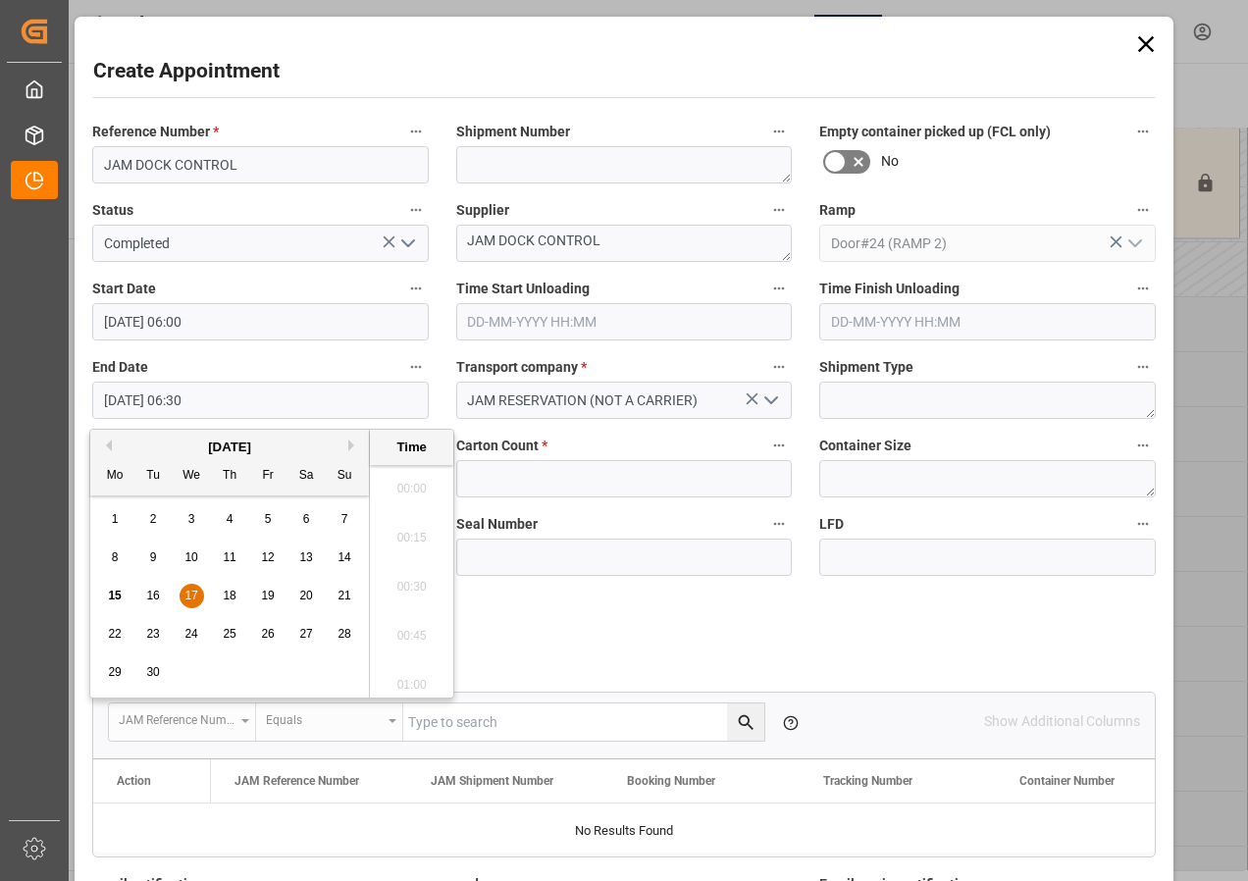
click at [155, 400] on input "[DATE] 06:30" at bounding box center [260, 400] width 337 height 37
drag, startPoint x: 191, startPoint y: 592, endPoint x: 360, endPoint y: 567, distance: 170.6
click at [191, 593] on span "17" at bounding box center [191, 596] width 13 height 14
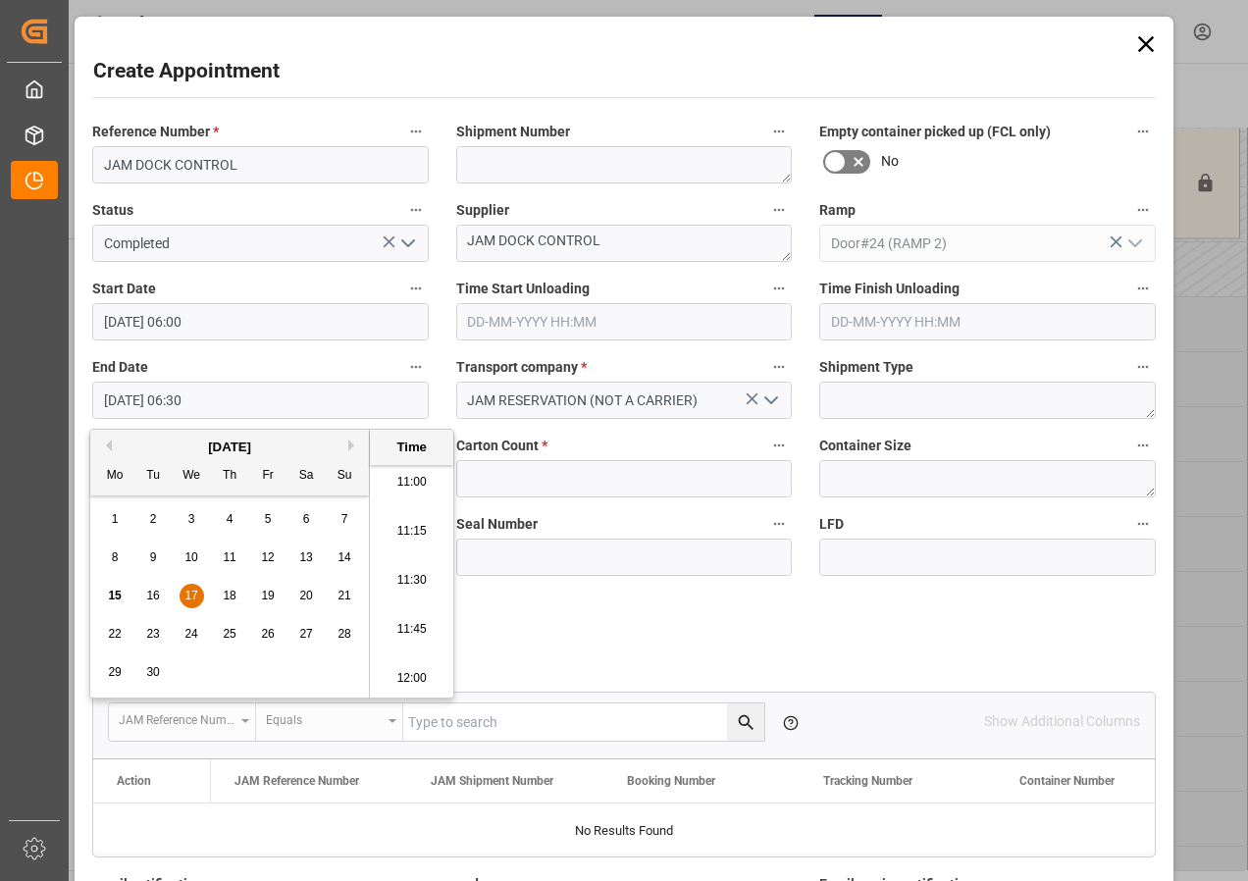
click at [403, 678] on li "12:00" at bounding box center [411, 679] width 83 height 49
type input "[DATE] 12:00"
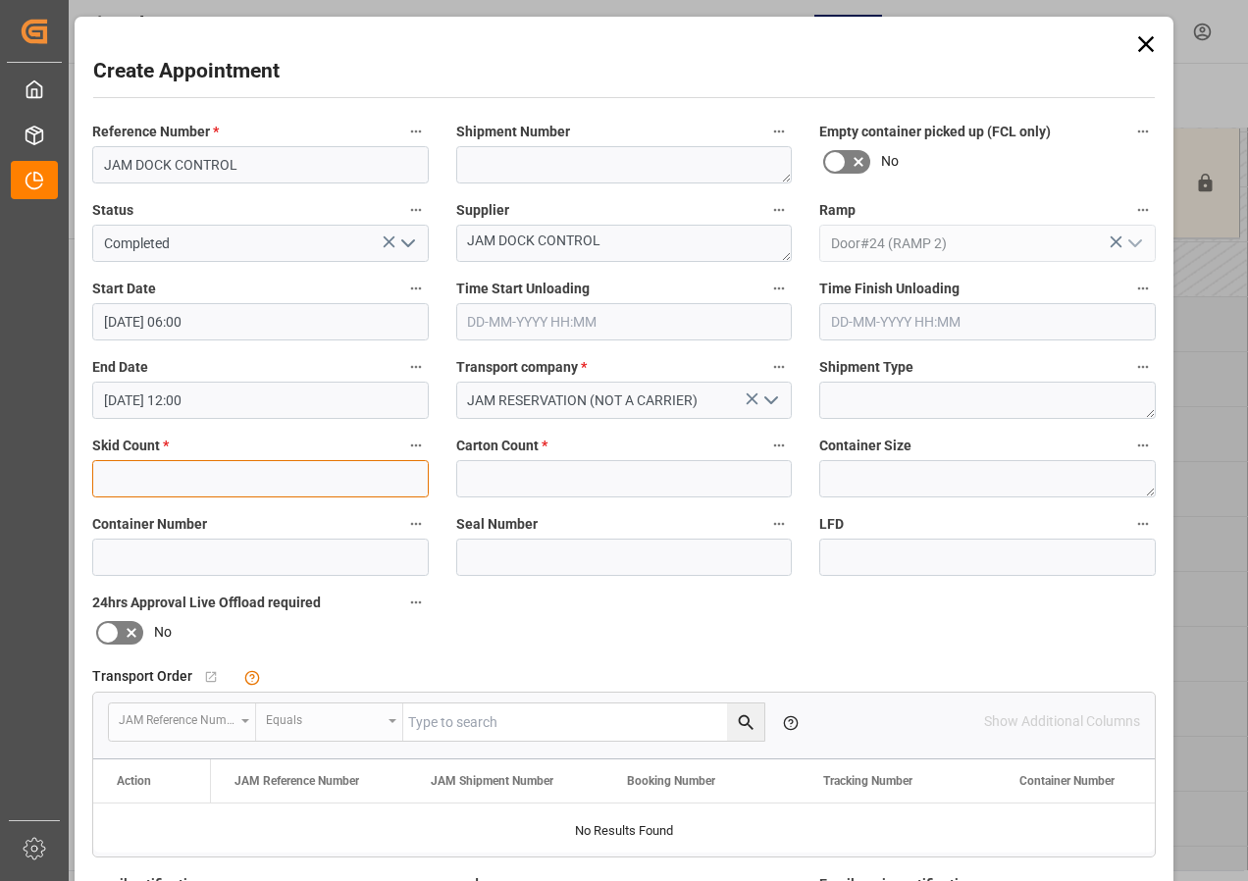
click at [341, 487] on input "text" at bounding box center [260, 478] width 337 height 37
type input "0"
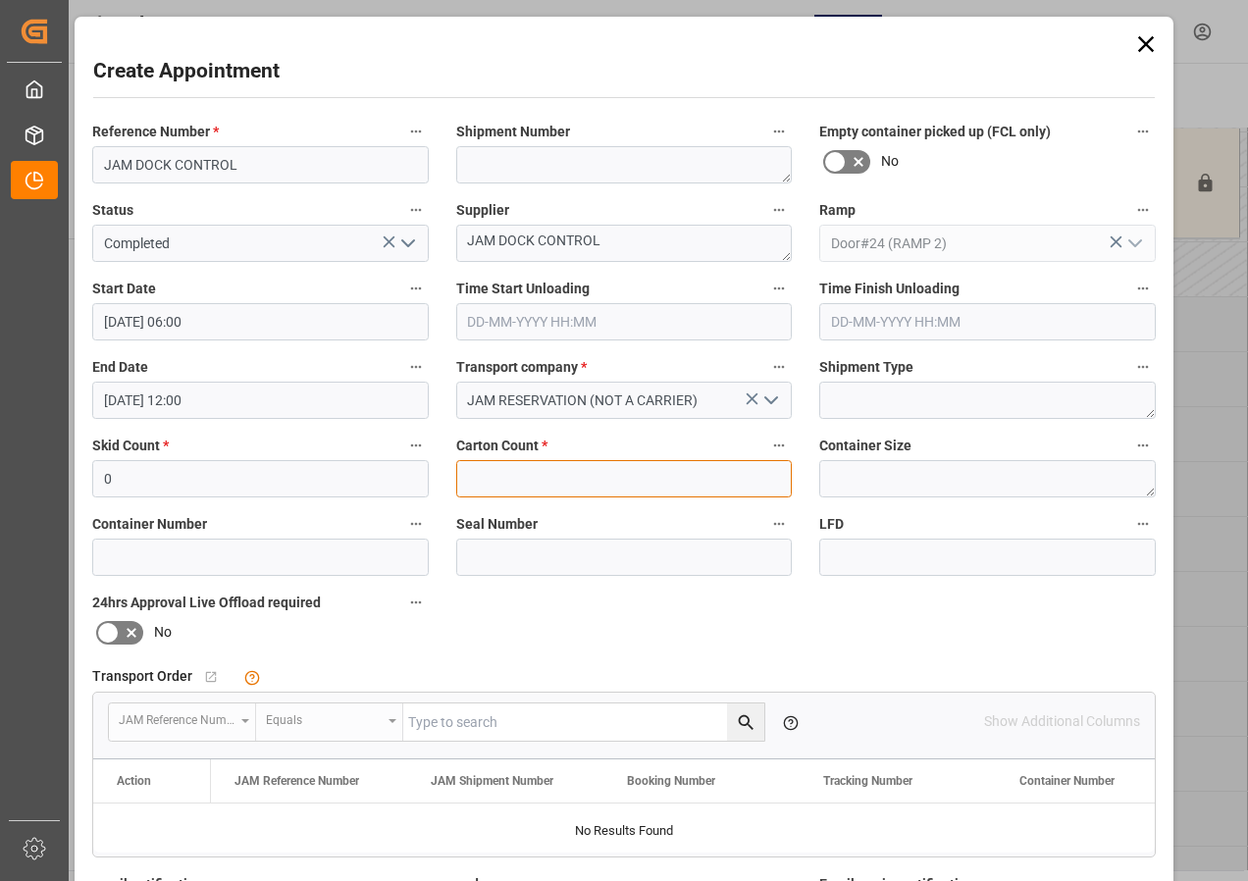
click at [519, 483] on input "text" at bounding box center [624, 478] width 337 height 37
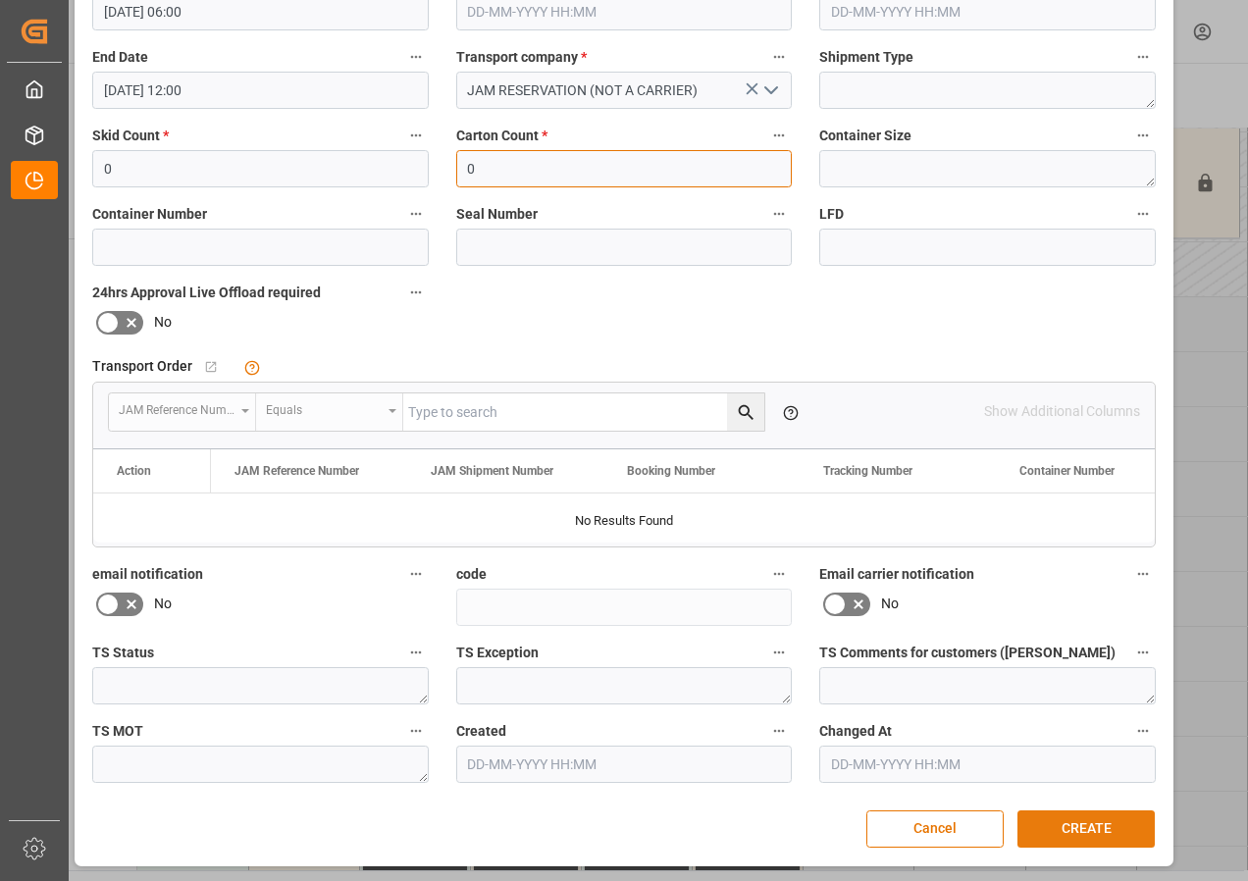
scroll to position [312, 0]
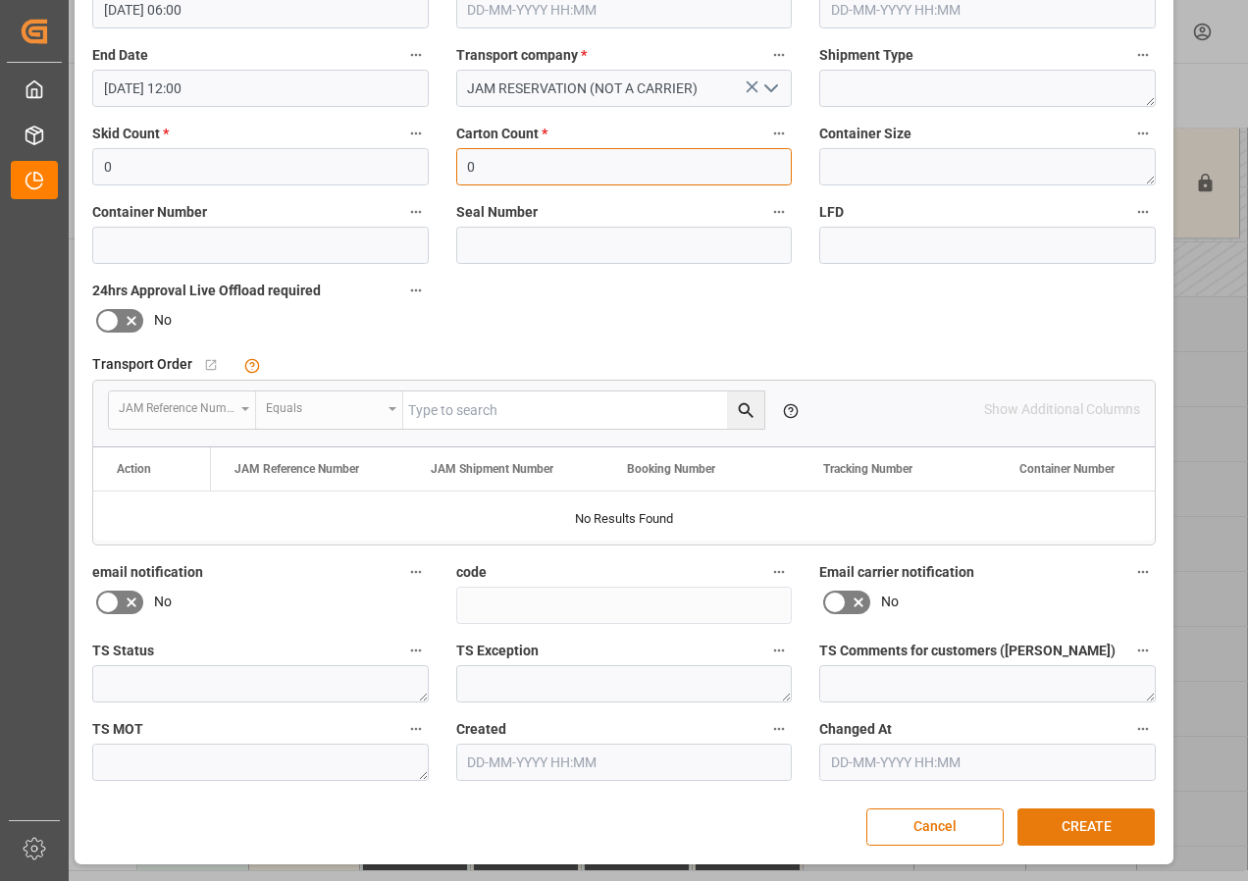
type input "0"
click at [1093, 825] on button "CREATE" at bounding box center [1086, 827] width 137 height 37
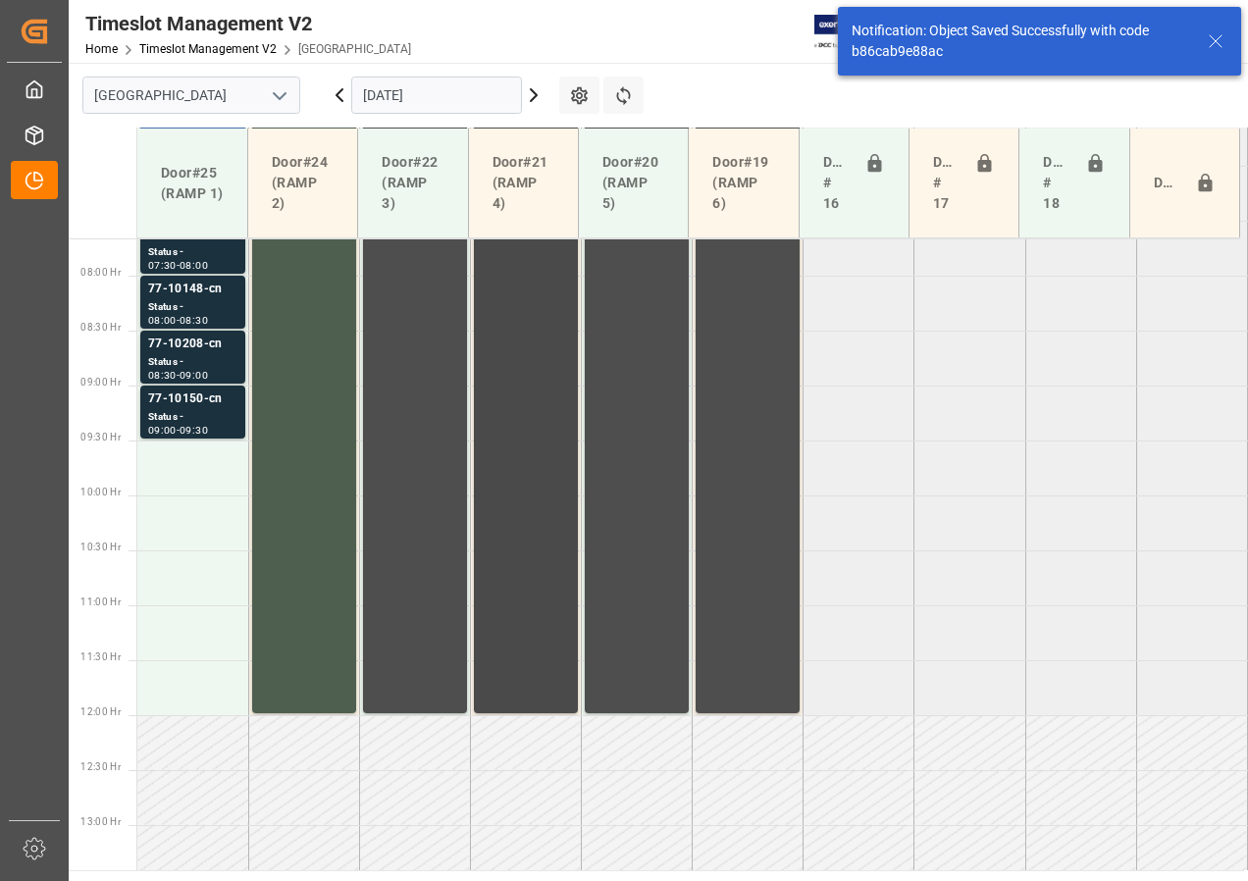
scroll to position [872, 0]
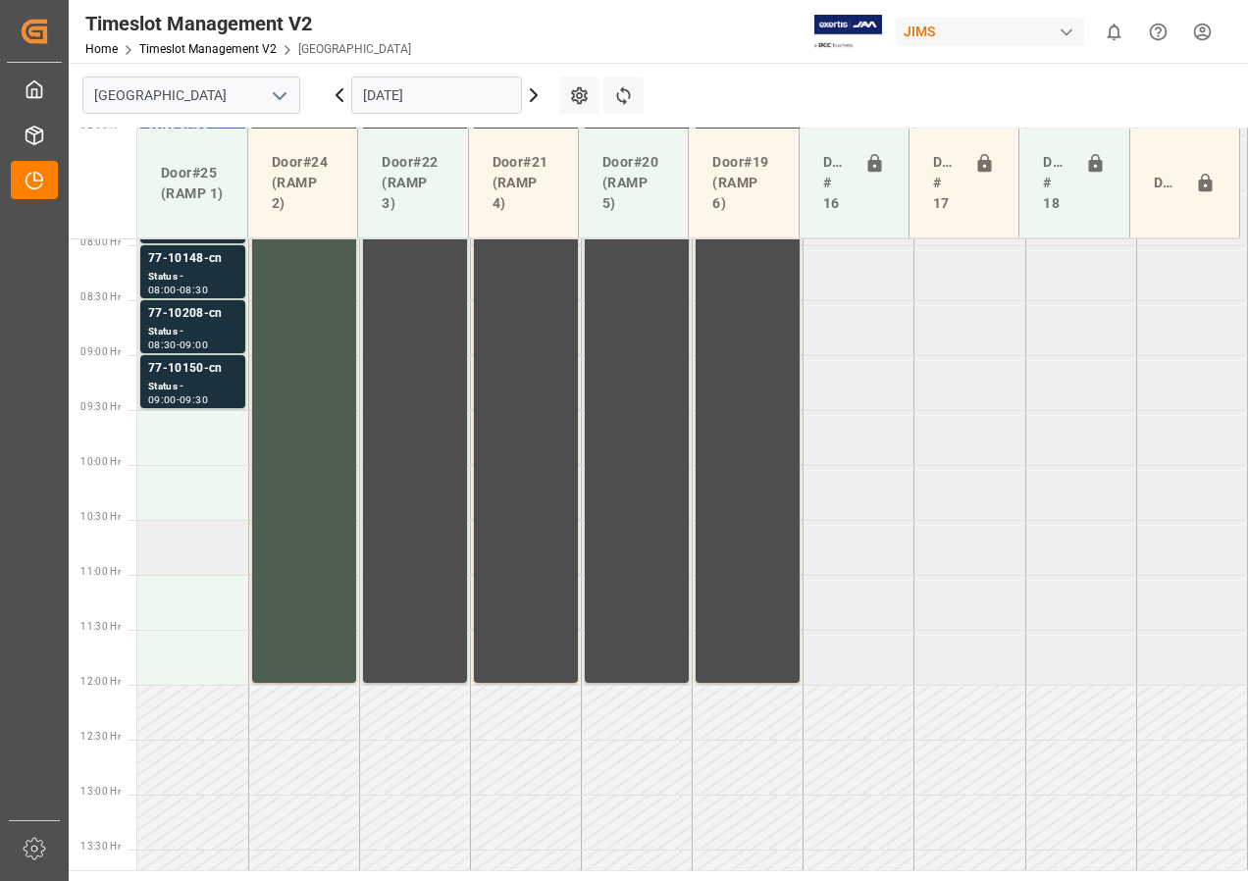
click at [185, 552] on td at bounding box center [192, 547] width 111 height 55
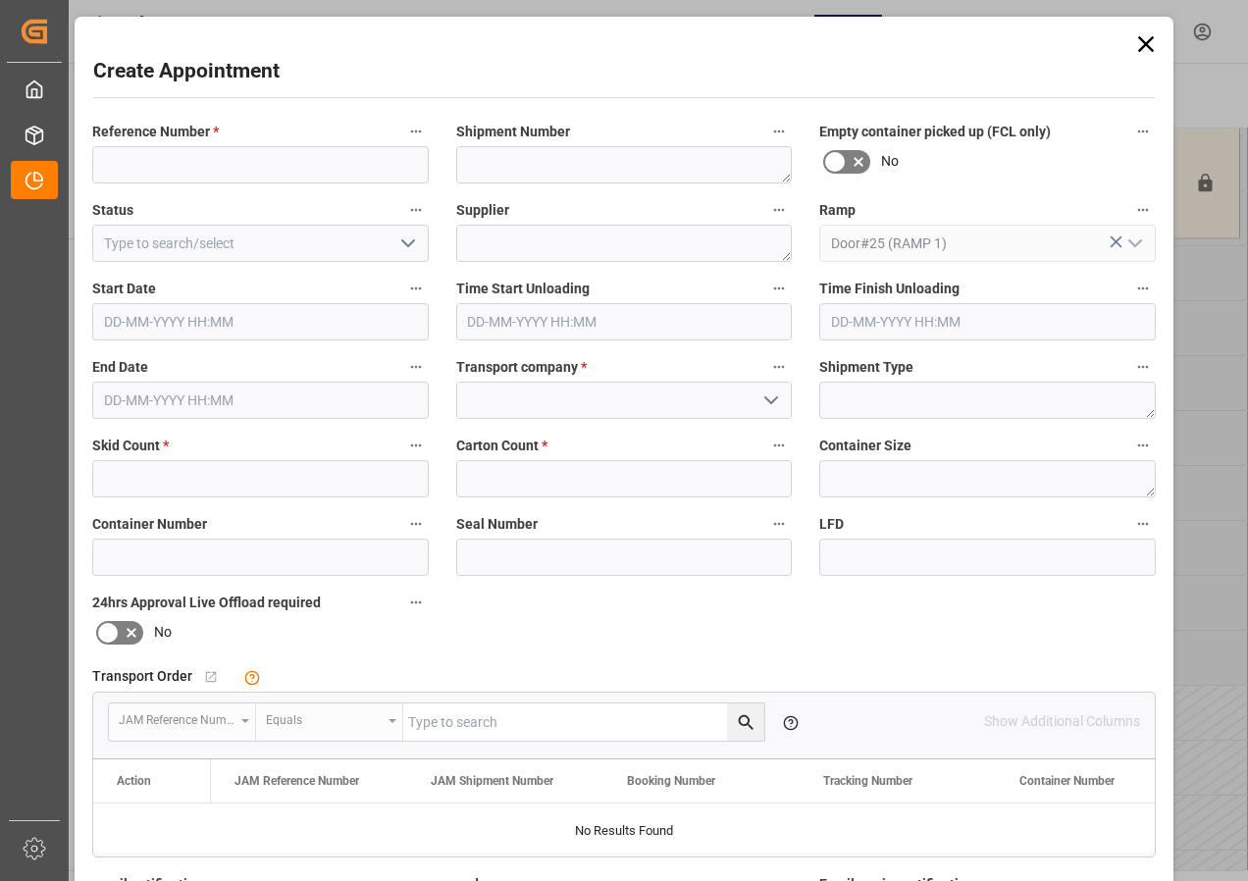
type input "[DATE] 10:30"
type input "[DATE] 11:00"
click at [146, 173] on input at bounding box center [260, 164] width 337 height 37
paste input "JAM DOCK CONTROL"
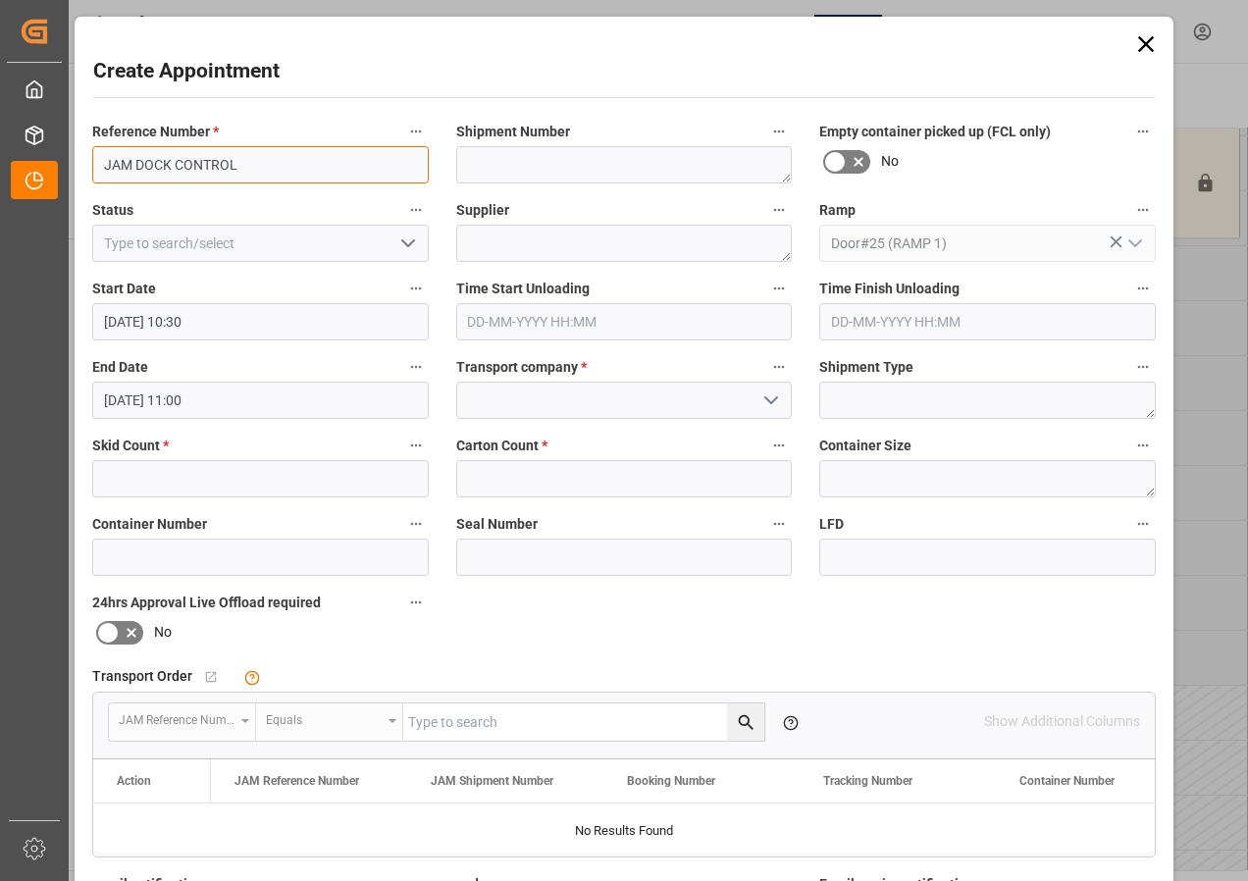
click at [146, 172] on input "JAM DOCK CONTROL" at bounding box center [260, 164] width 337 height 37
paste input "JAM DOCK CONTROL"
type input "JAM DOJAM DOCK CONTROL"
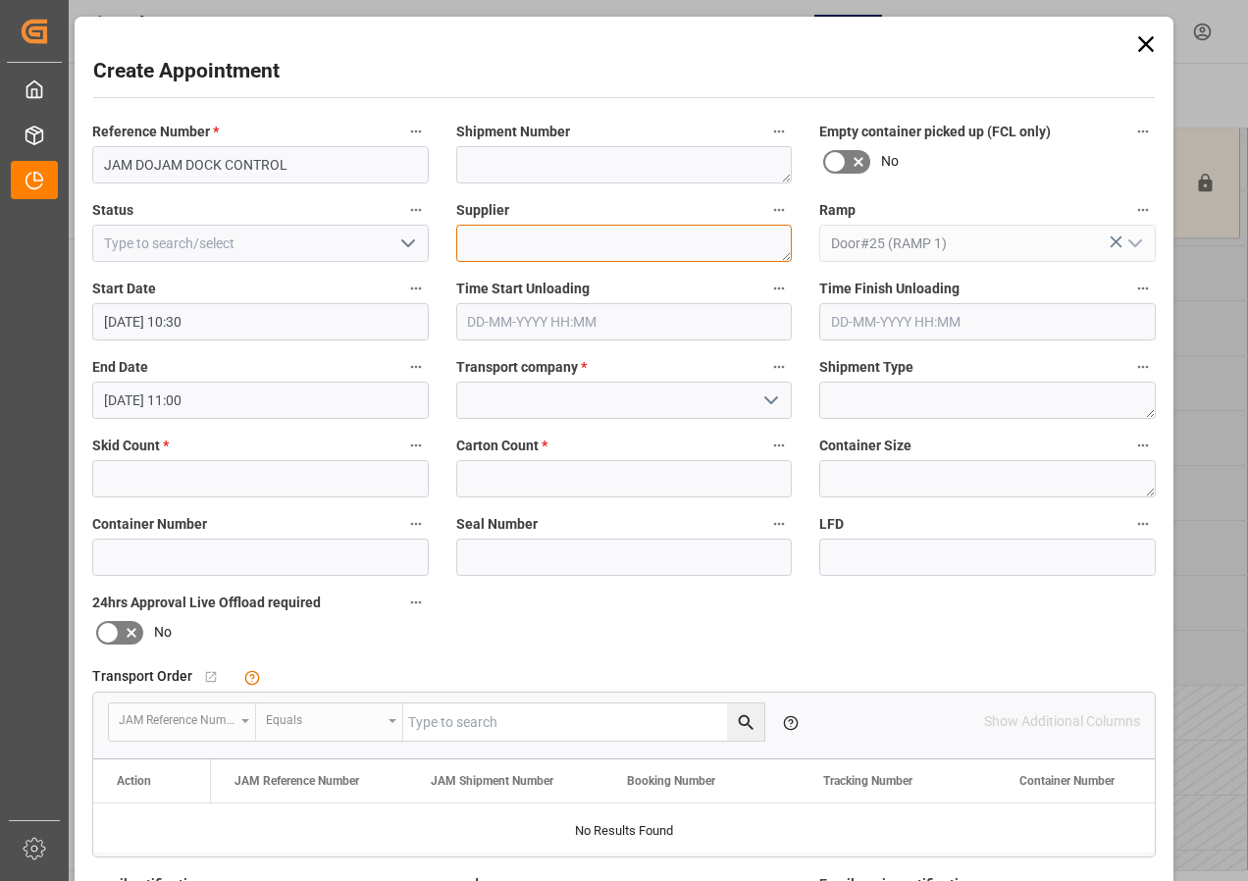
click at [504, 243] on textarea at bounding box center [624, 243] width 337 height 37
paste textarea "JAM DOCK CONTROL"
type textarea "JAM DOCK CONTROL"
click at [147, 407] on input "[DATE] 11:00" at bounding box center [260, 400] width 337 height 37
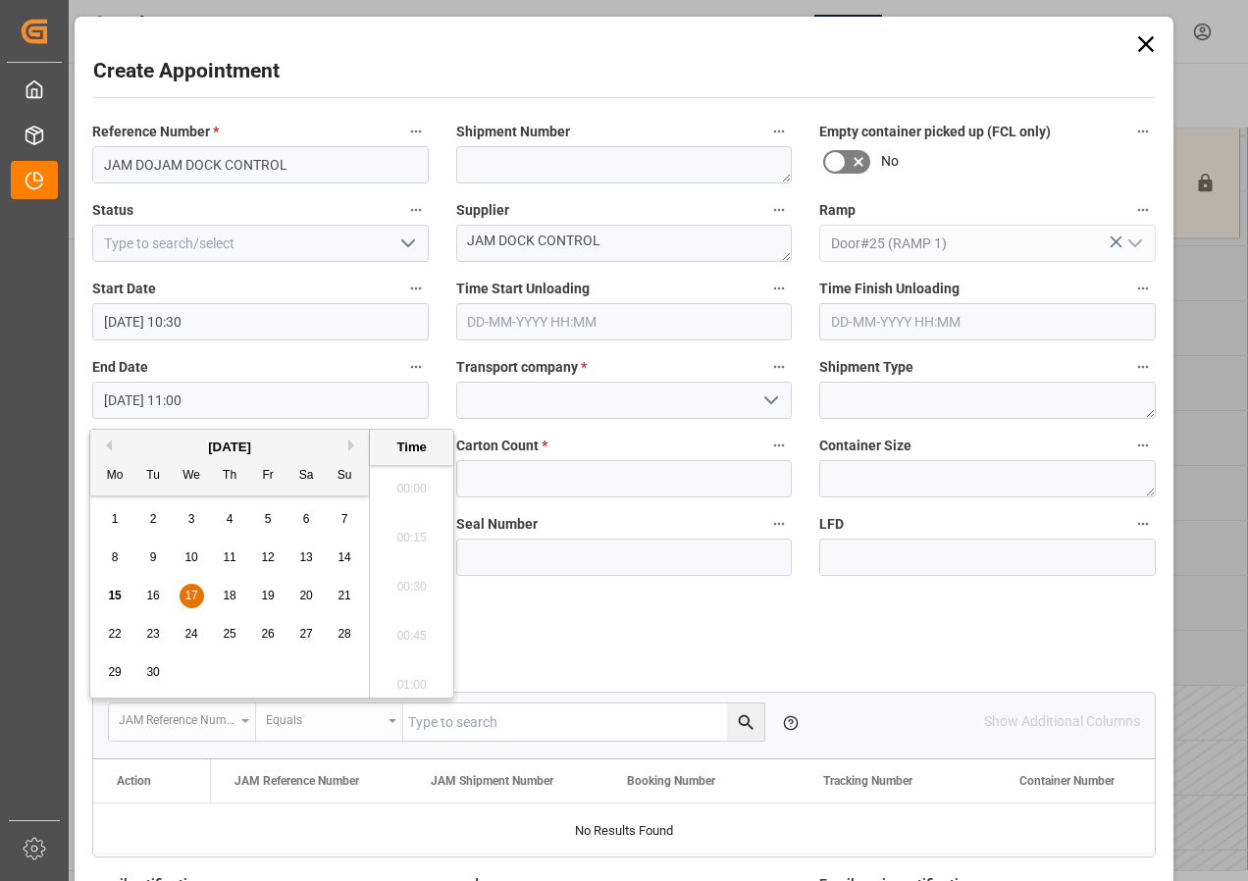
scroll to position [2068, 0]
click at [186, 591] on span "17" at bounding box center [191, 596] width 13 height 14
click at [409, 582] on li "12:00" at bounding box center [411, 580] width 83 height 49
type input "[DATE] 12:00"
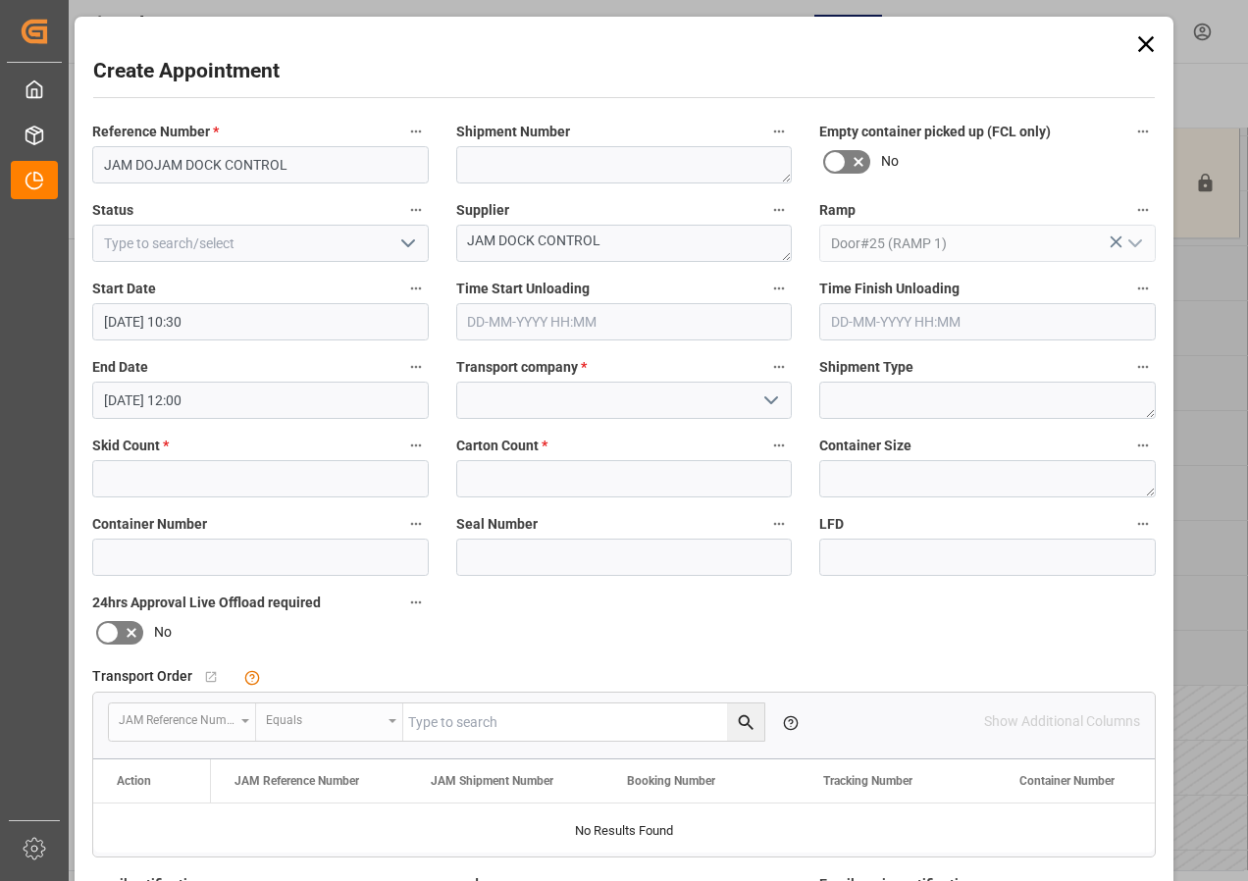
click at [404, 243] on icon "open menu" at bounding box center [409, 244] width 24 height 24
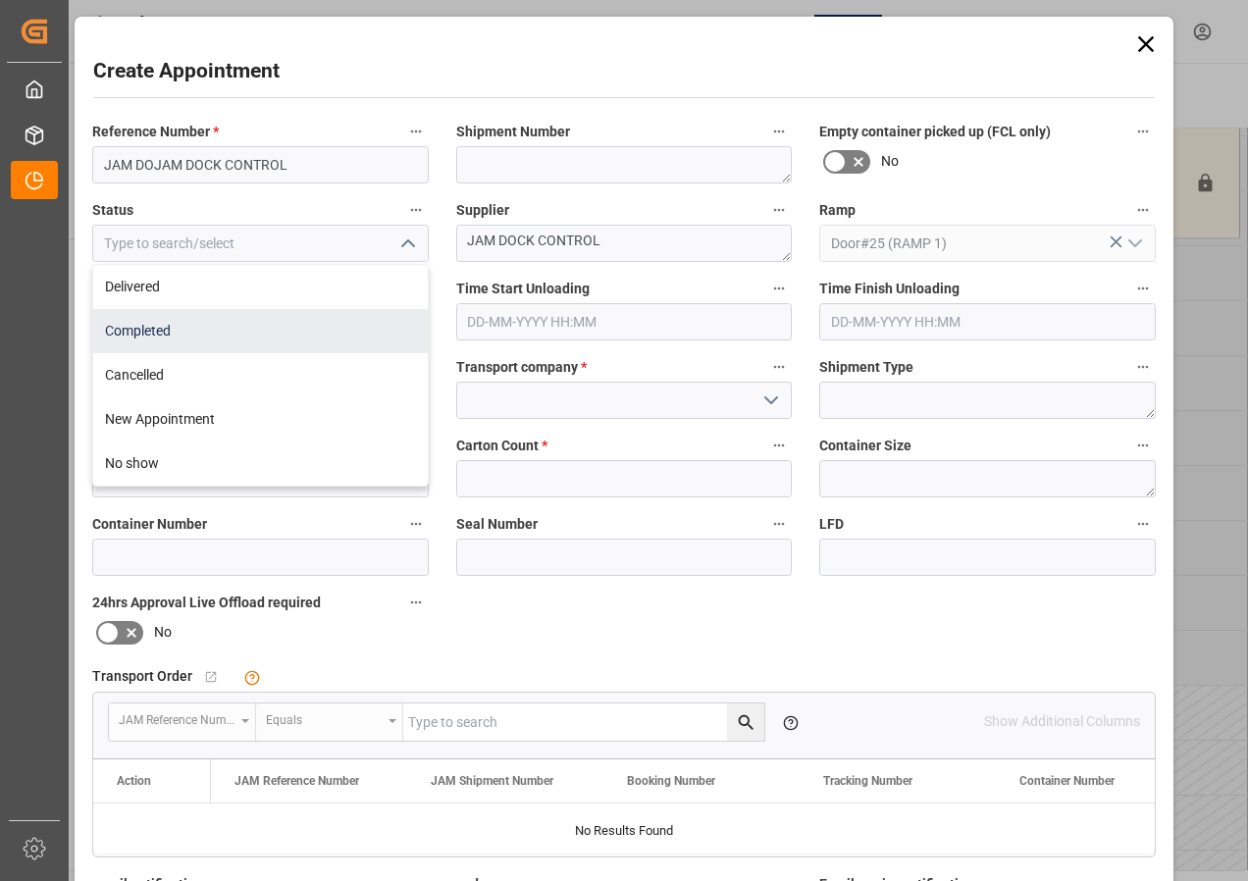
click at [150, 324] on div "Completed" at bounding box center [260, 331] width 335 height 44
type input "Completed"
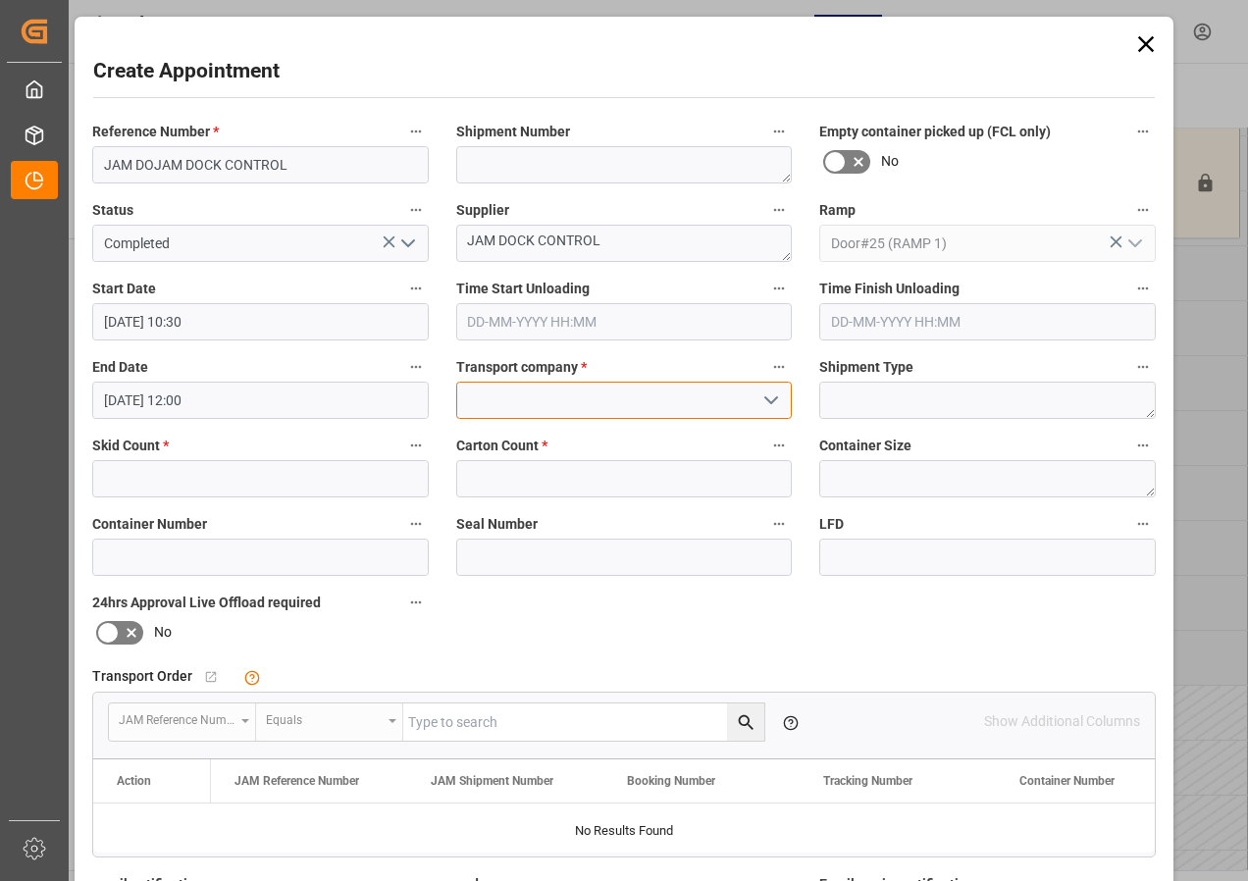
click at [566, 402] on input at bounding box center [624, 400] width 337 height 37
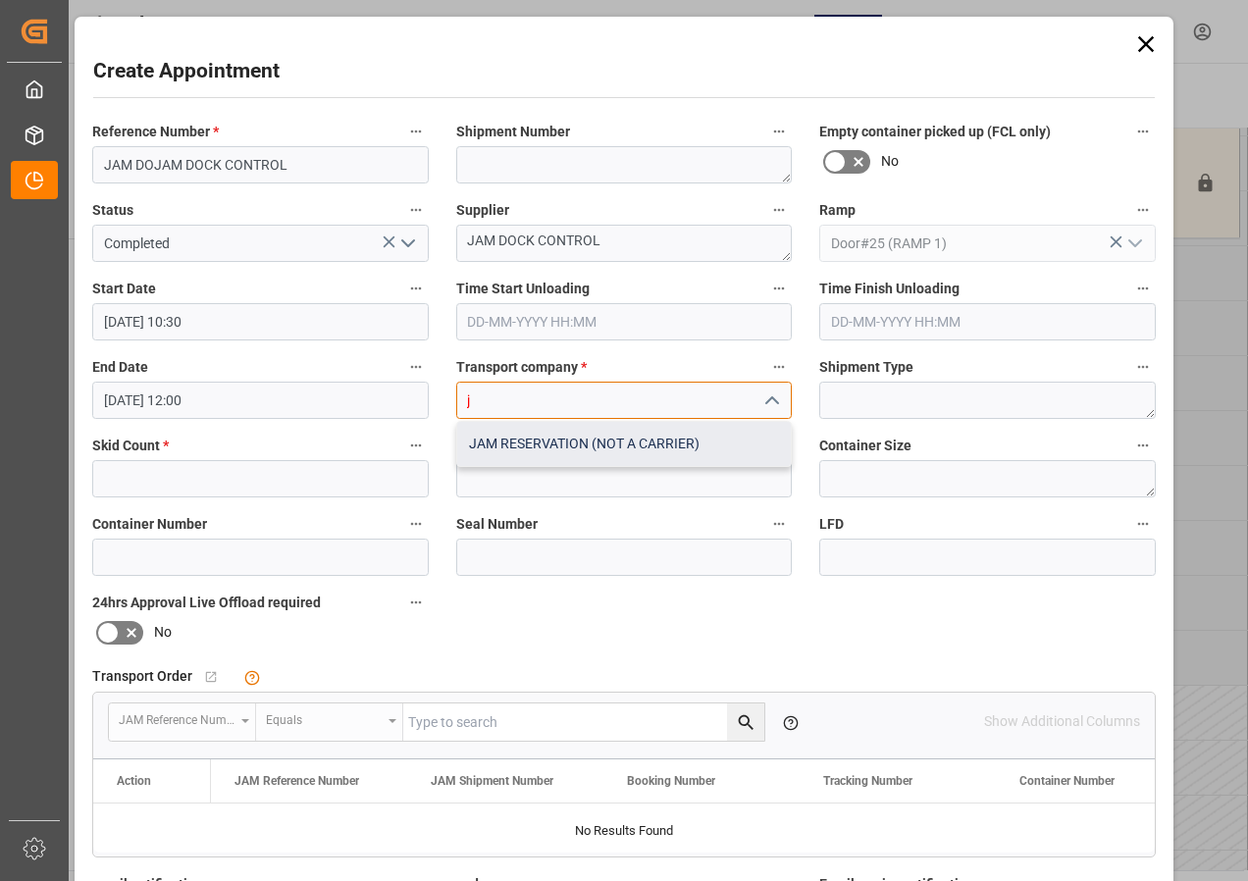
click at [563, 446] on div "JAM RESERVATION (NOT A CARRIER)" at bounding box center [624, 444] width 335 height 44
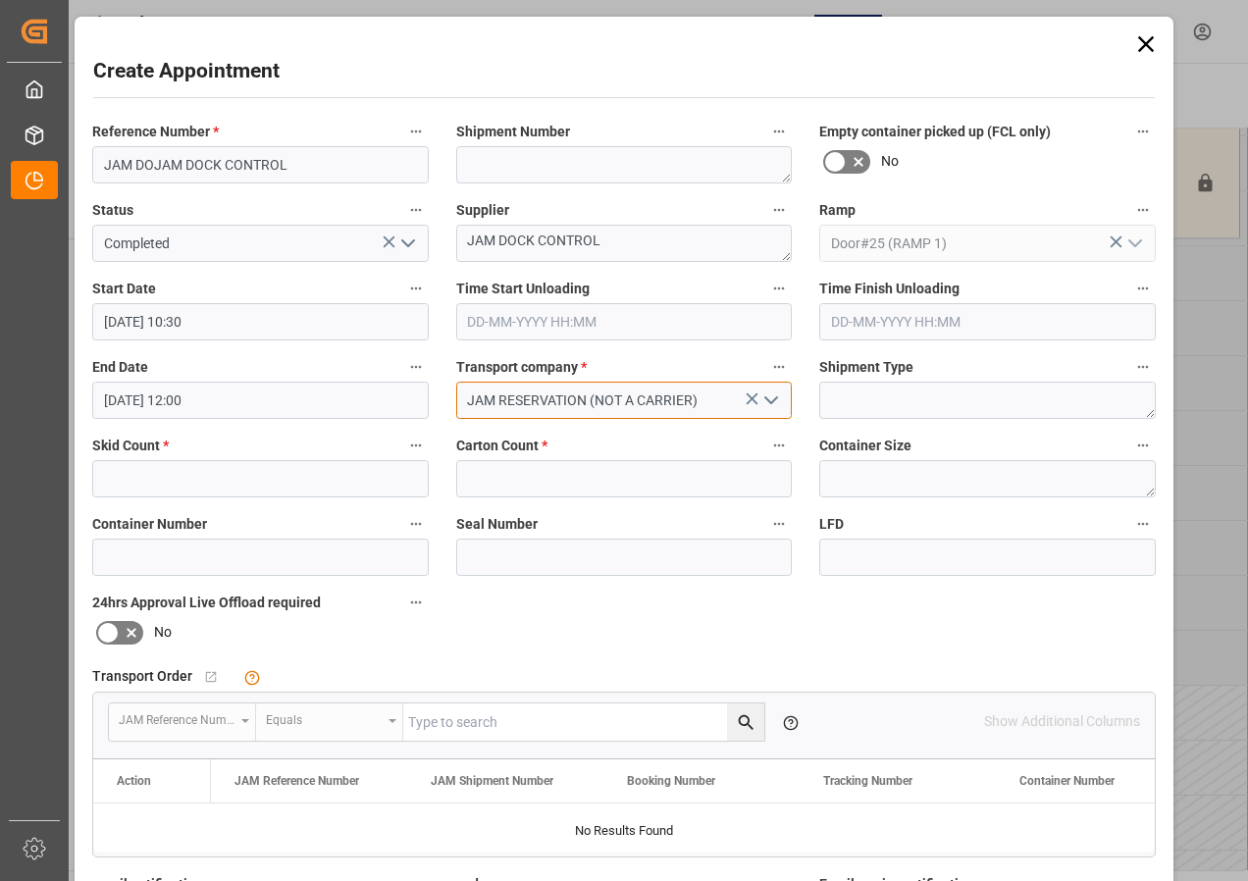
type input "JAM RESERVATION (NOT A CARRIER)"
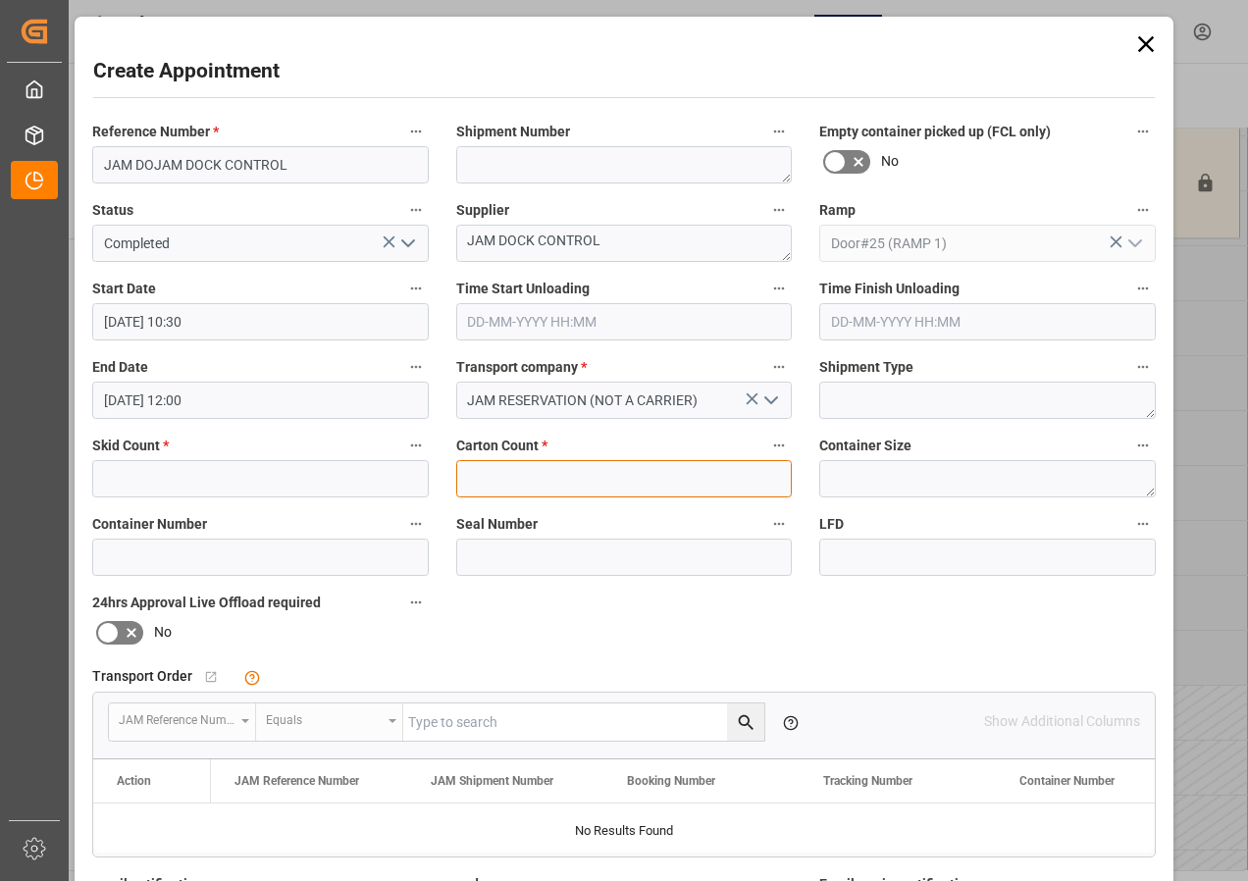
click at [549, 488] on input "text" at bounding box center [624, 478] width 337 height 37
type input "0"
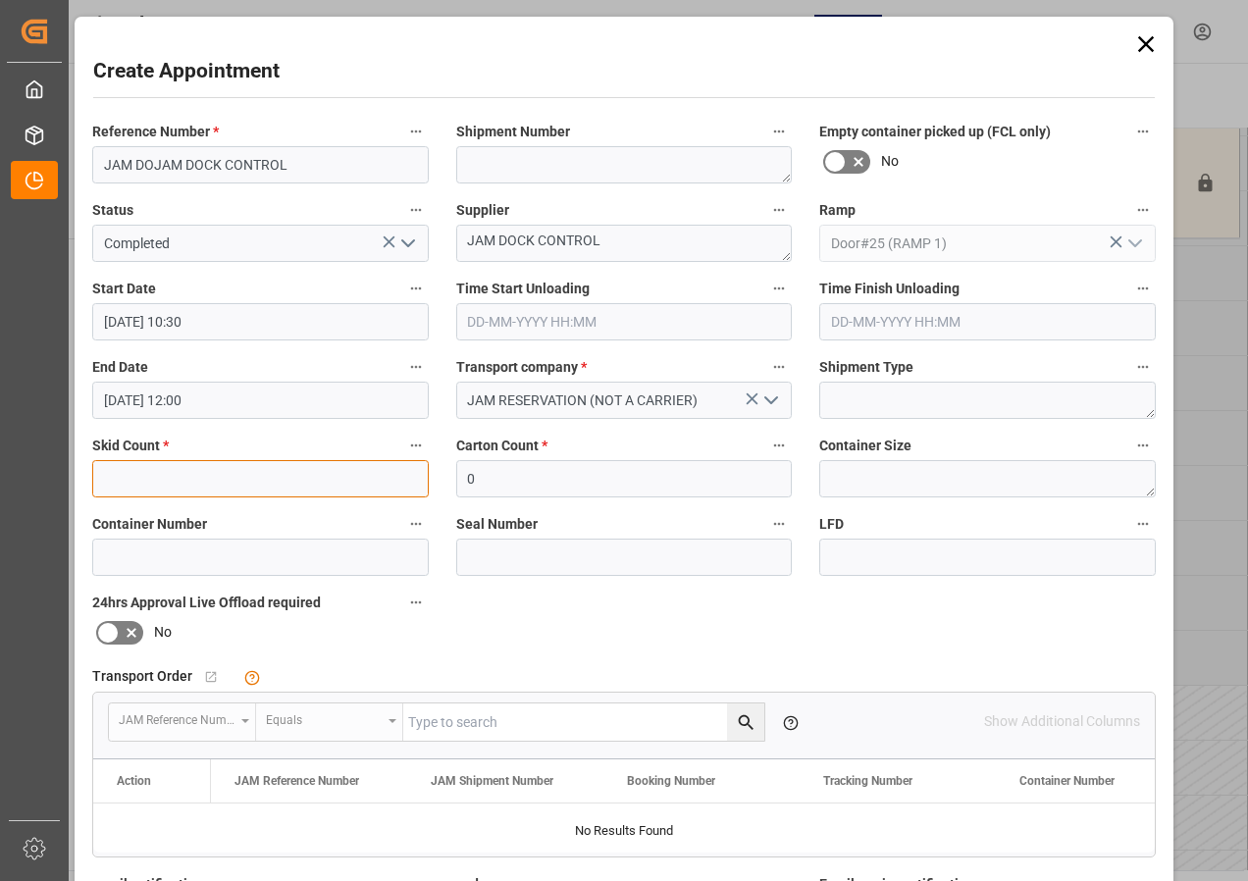
click at [261, 488] on input "text" at bounding box center [260, 478] width 337 height 37
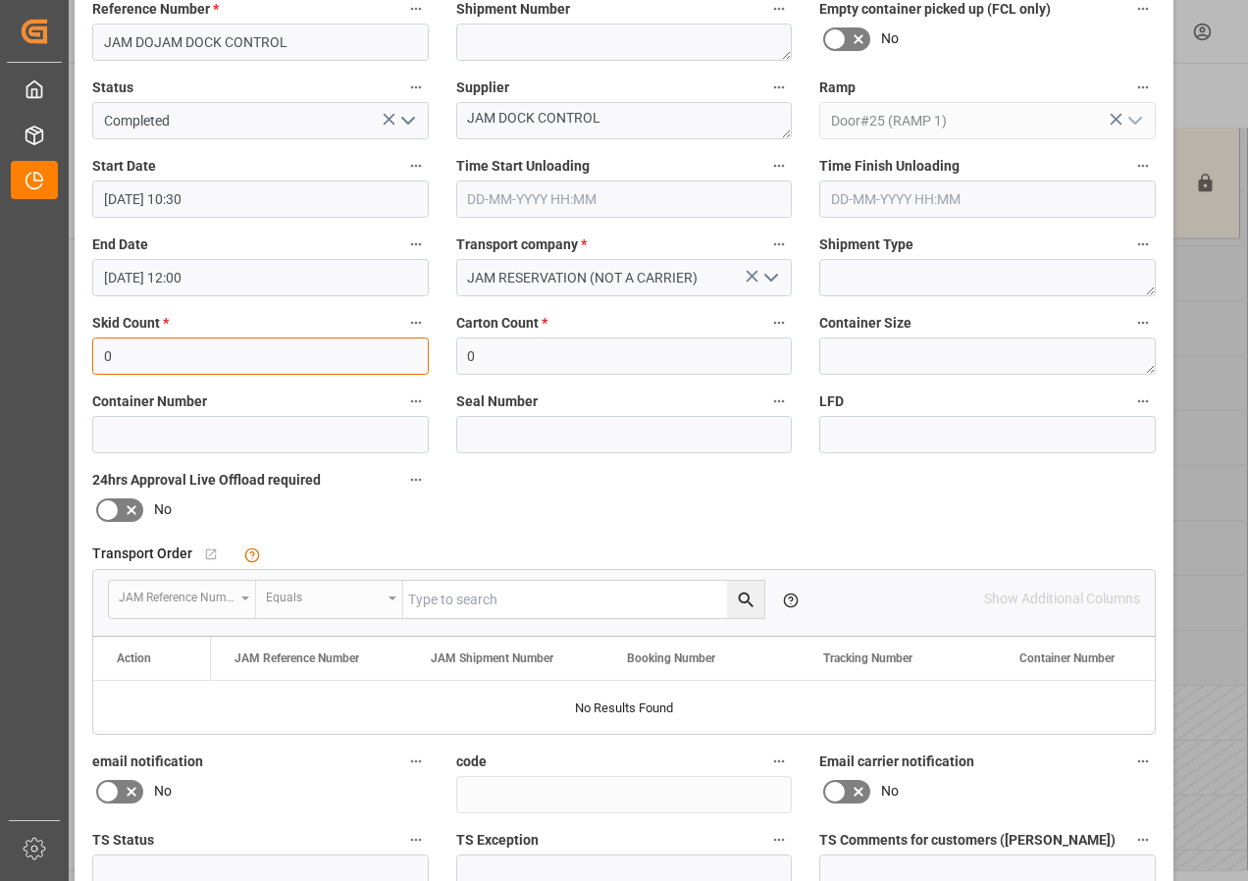
scroll to position [312, 0]
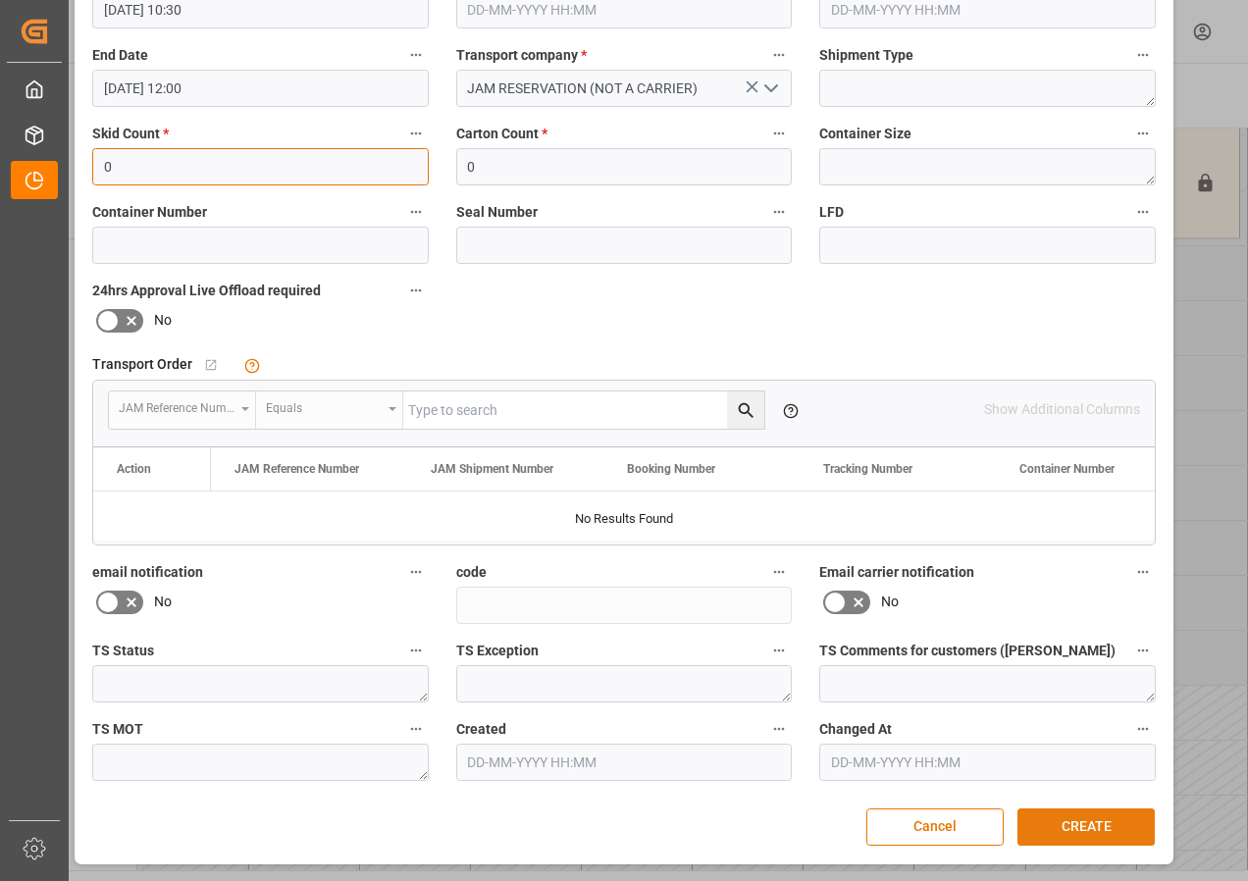
type input "0"
click at [1054, 834] on button "CREATE" at bounding box center [1086, 827] width 137 height 37
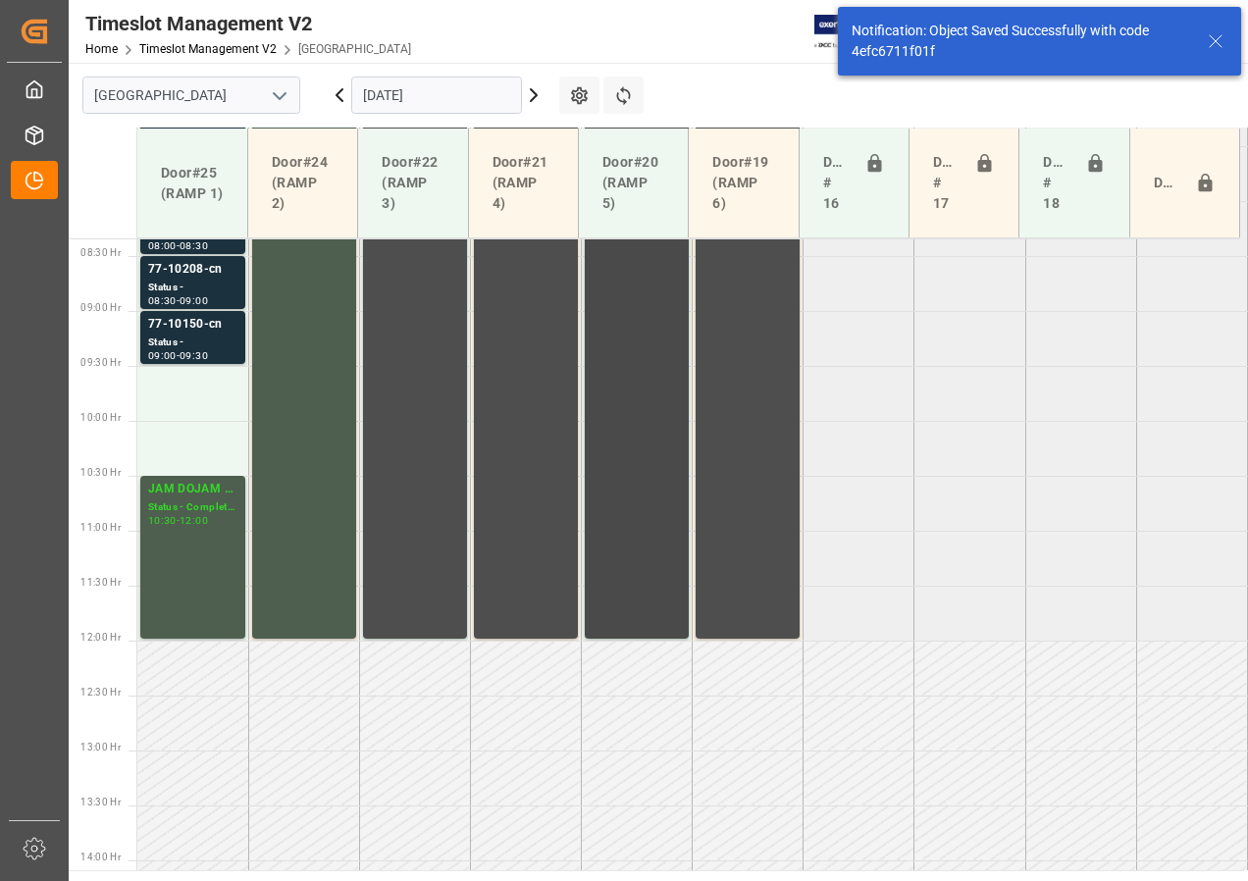
scroll to position [821, 0]
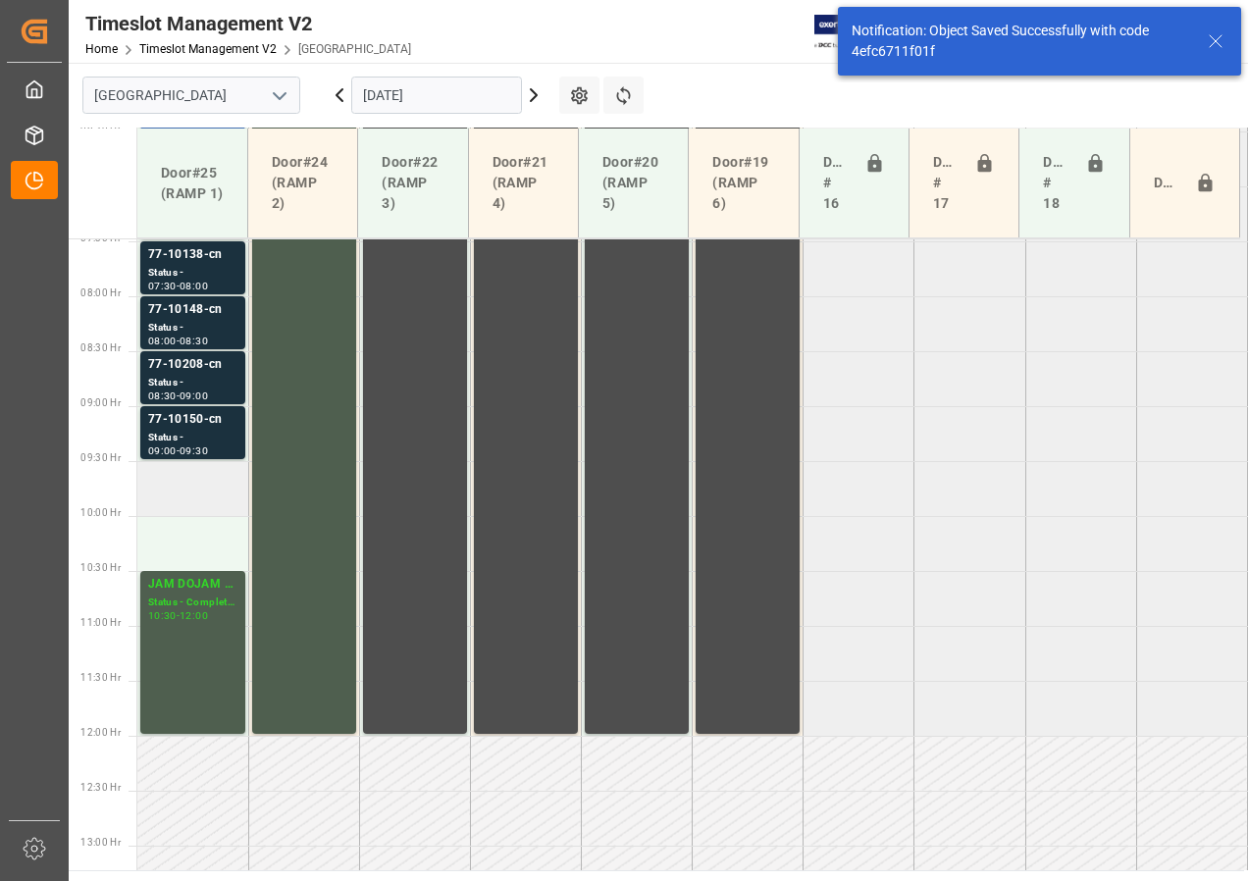
click at [201, 489] on td at bounding box center [192, 488] width 111 height 55
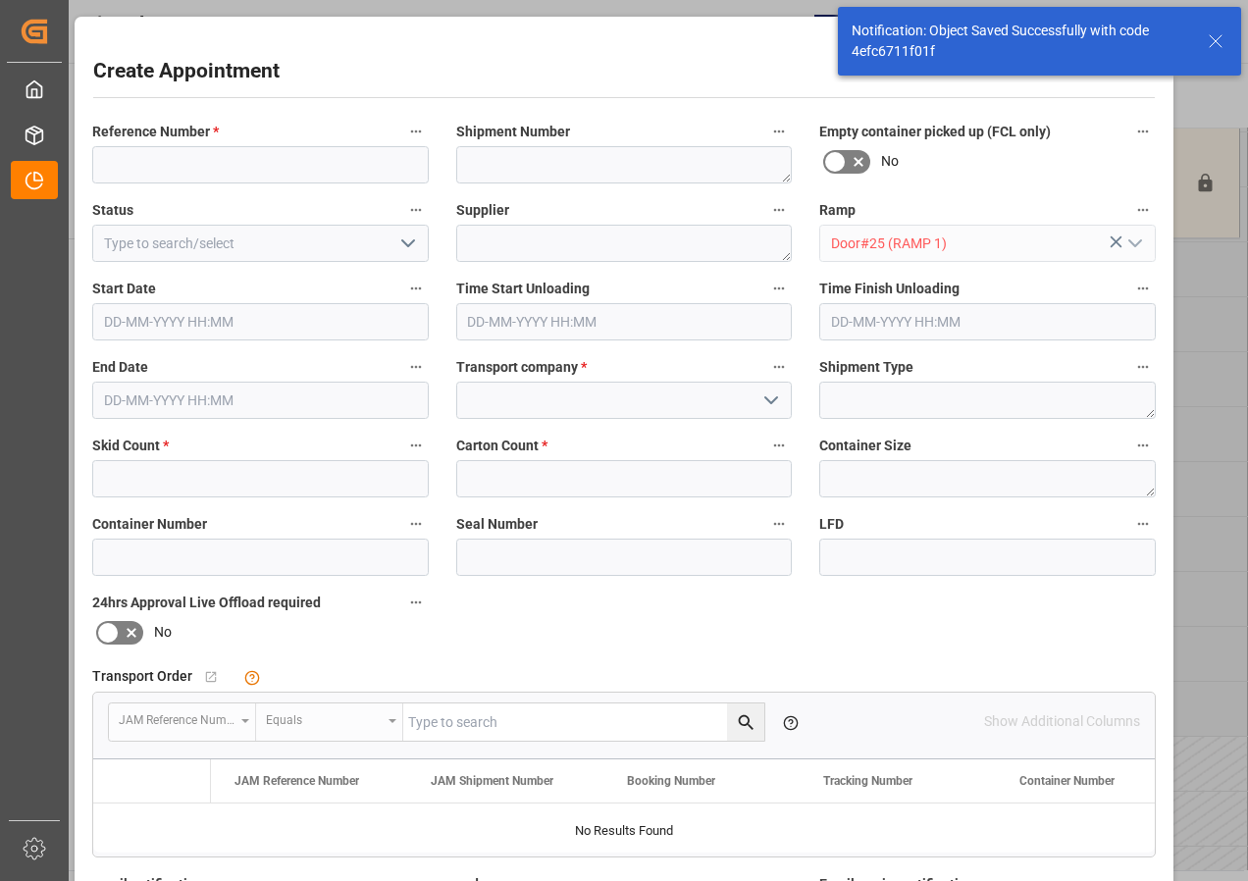
type input "[DATE] 09:30"
type input "[DATE] 10:00"
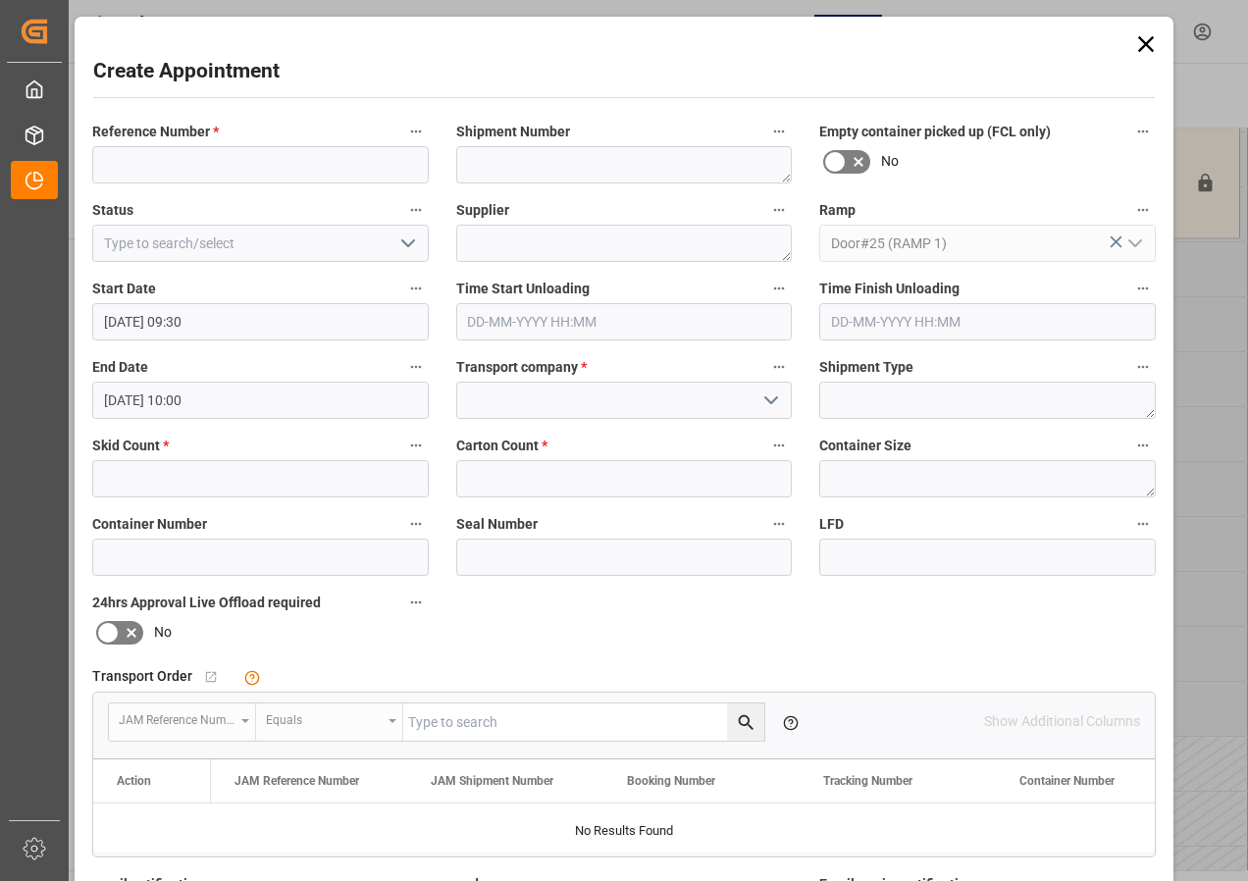
drag, startPoint x: 1145, startPoint y: 43, endPoint x: 1132, endPoint y: 32, distance: 17.5
click at [1145, 43] on icon at bounding box center [1146, 43] width 27 height 27
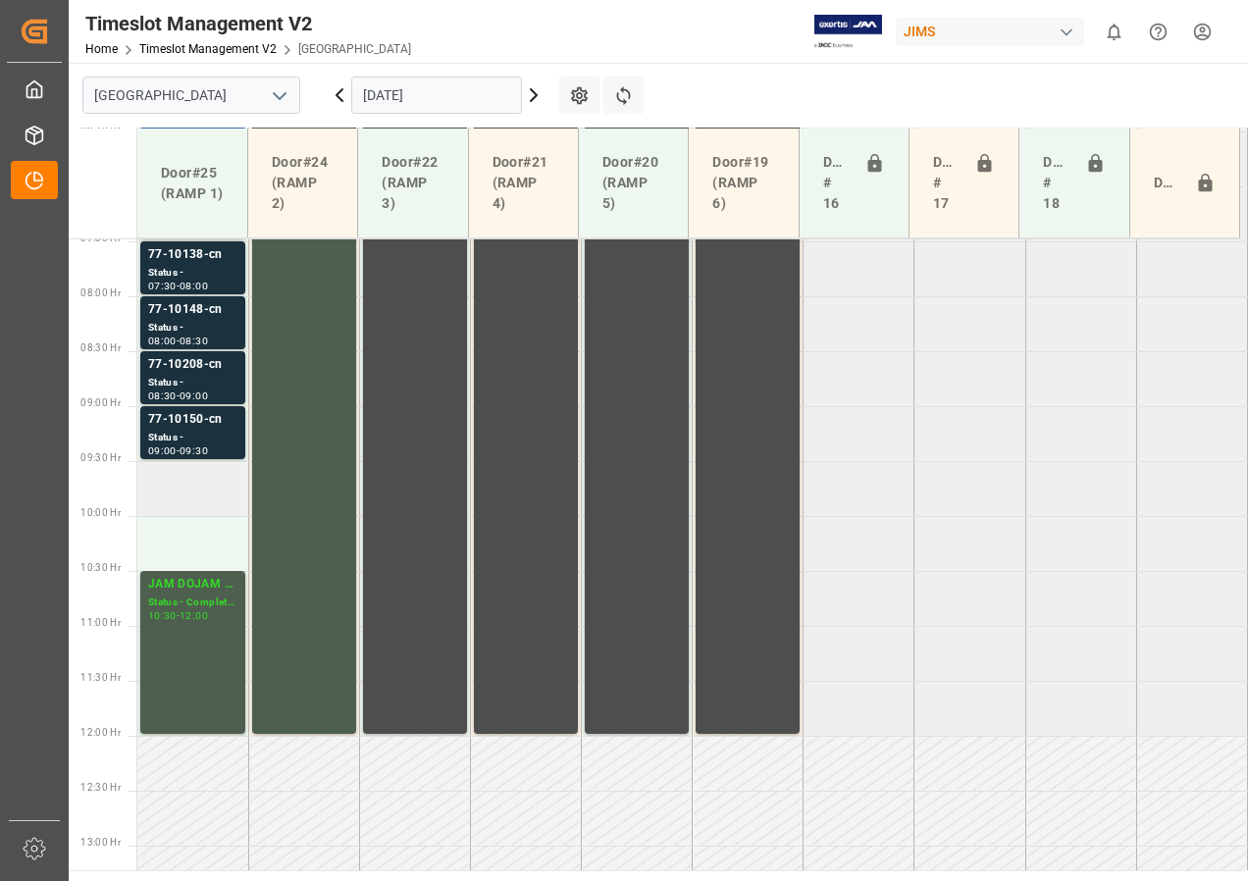
click at [205, 488] on td at bounding box center [192, 488] width 111 height 55
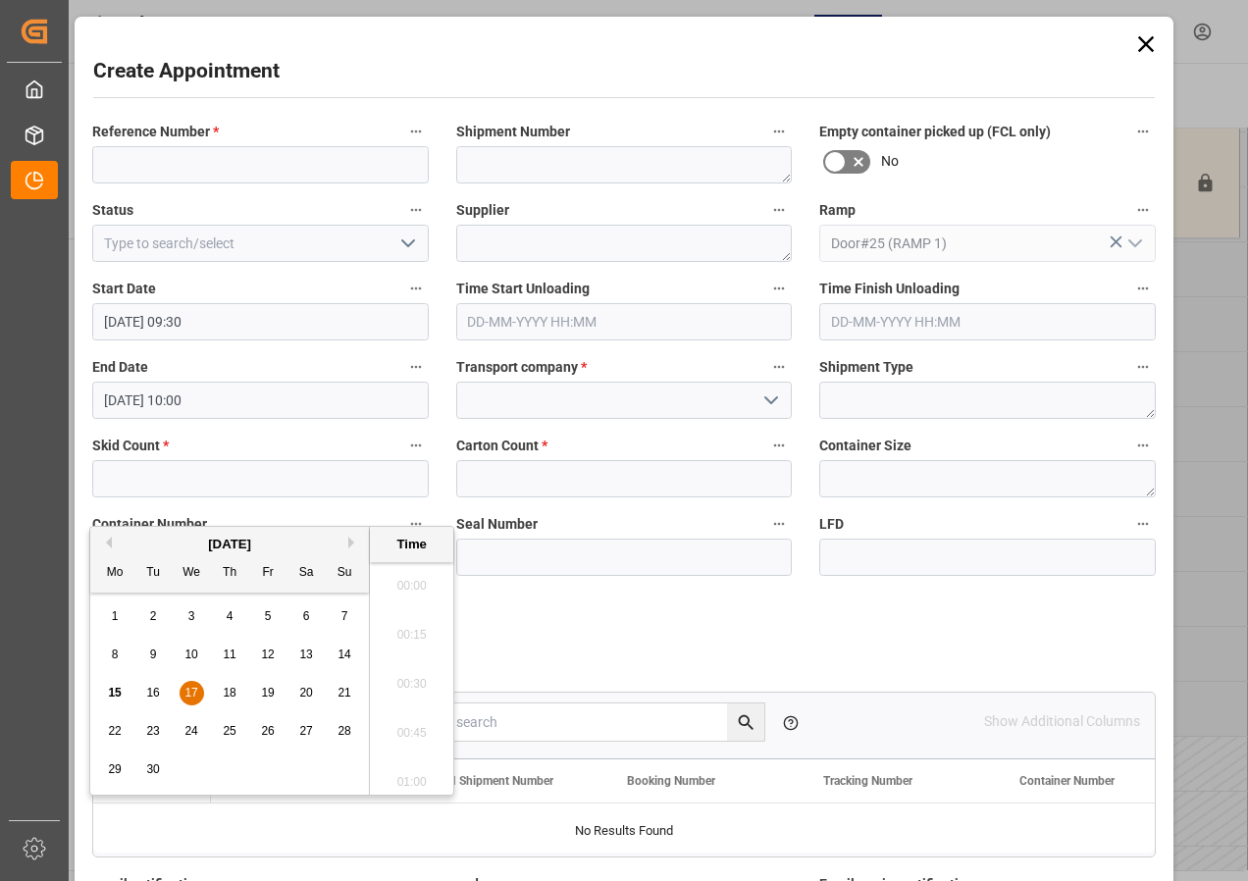
type input "[DATE] 09:30"
type input "[DATE] 10:00"
click at [154, 167] on input at bounding box center [260, 164] width 337 height 37
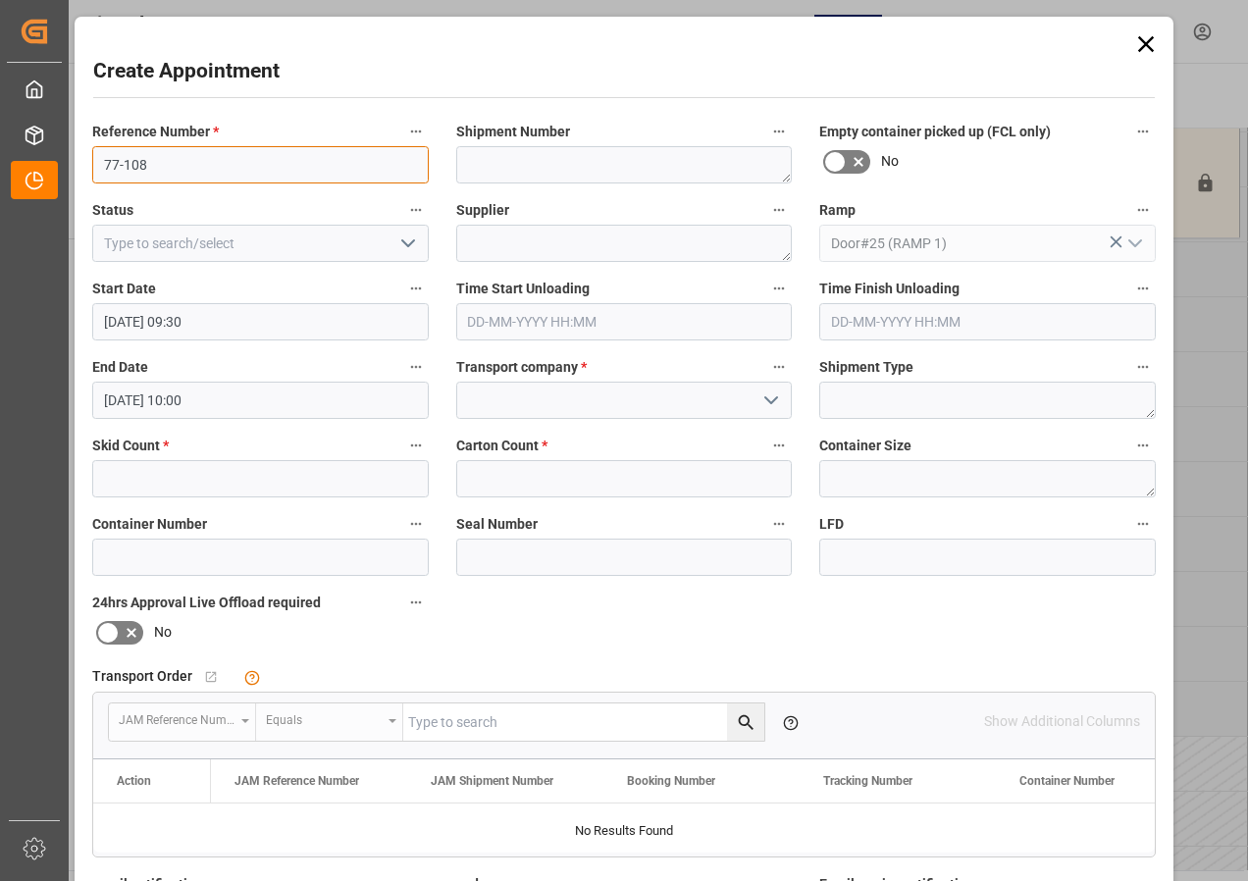
click at [184, 164] on input "77-108" at bounding box center [260, 164] width 337 height 37
type input "77-10826-[GEOGRAPHIC_DATA]"
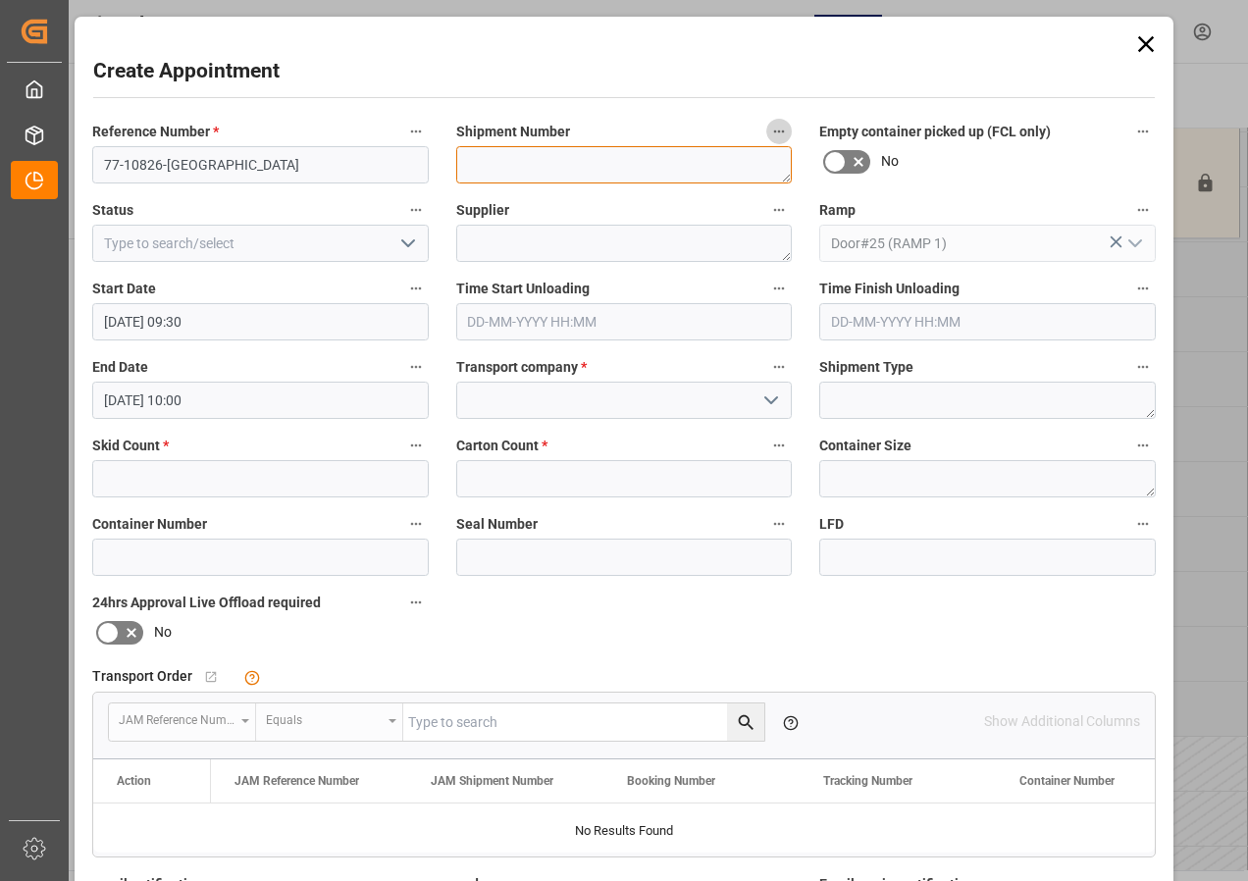
click at [496, 170] on textarea at bounding box center [624, 164] width 337 height 37
click at [473, 176] on textarea at bounding box center [624, 164] width 337 height 37
type textarea "72957"
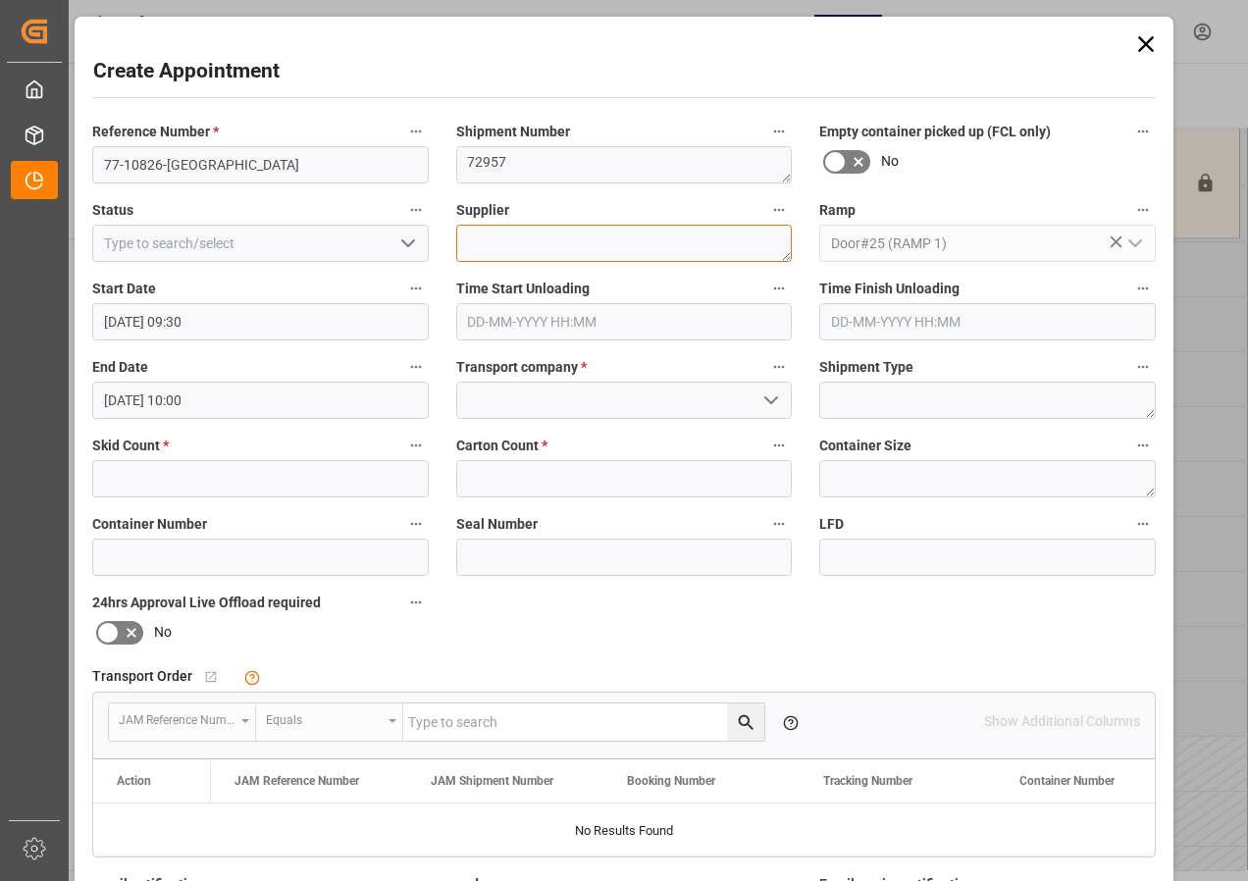
click at [492, 244] on textarea at bounding box center [624, 243] width 337 height 37
type textarea "PEERLESS IN06(17)"
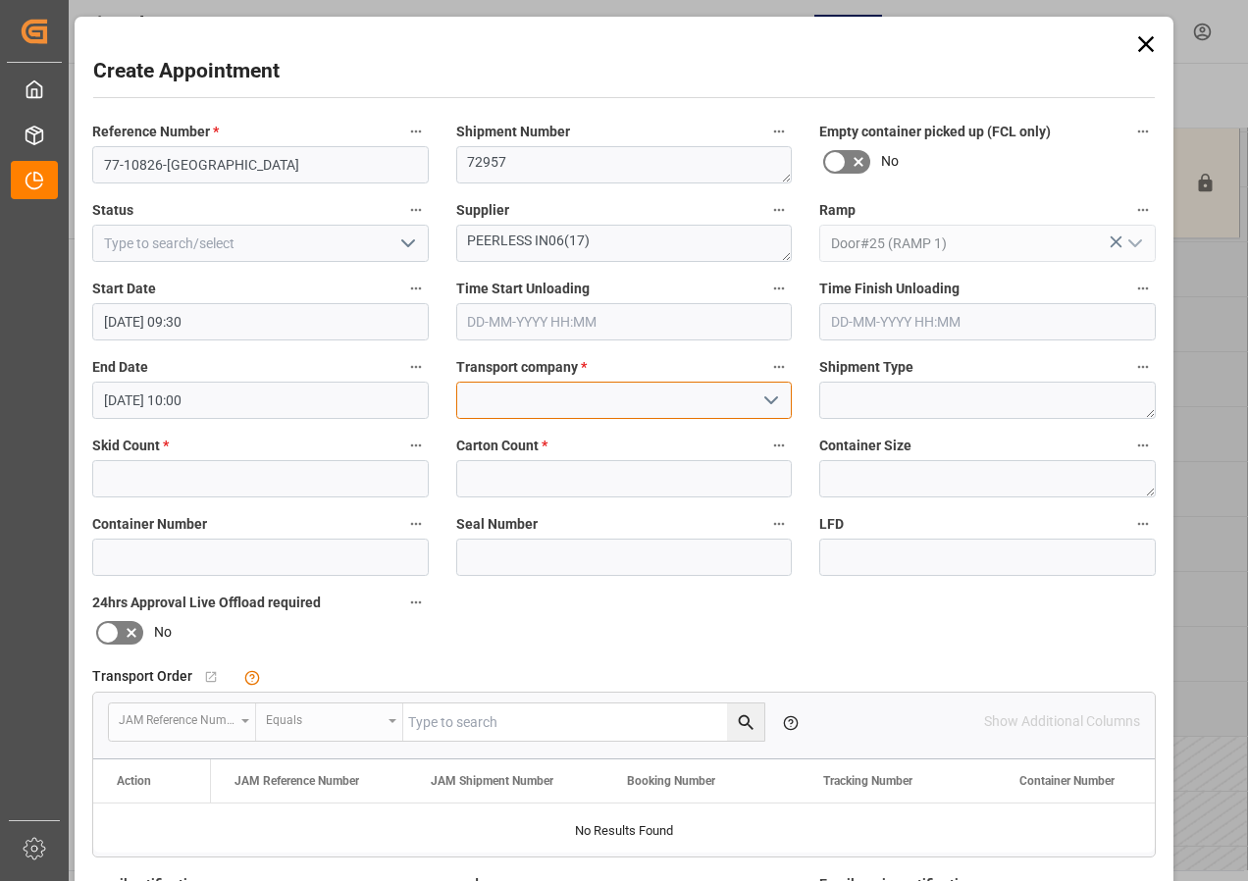
click at [497, 400] on input at bounding box center [624, 400] width 337 height 37
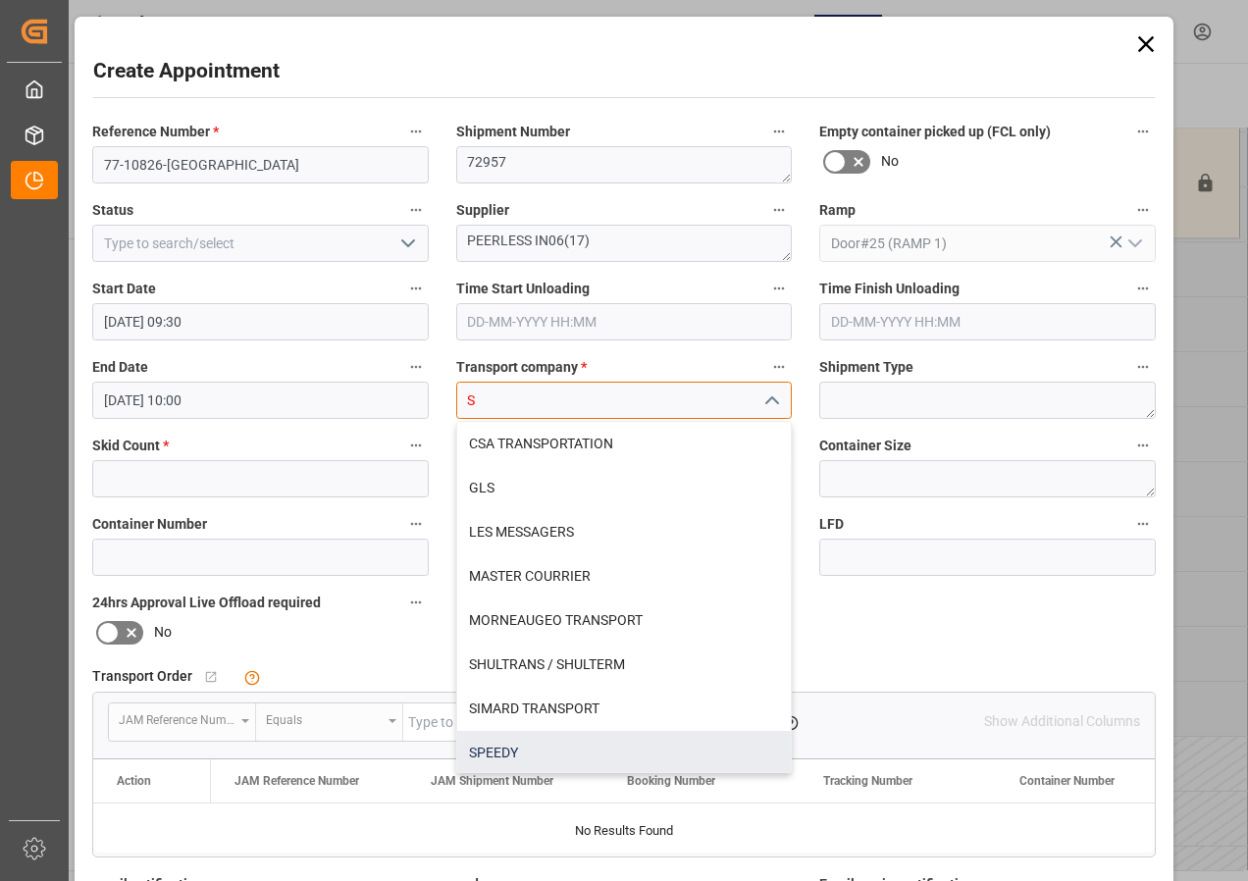
click at [488, 750] on div "SPEEDY" at bounding box center [624, 753] width 335 height 44
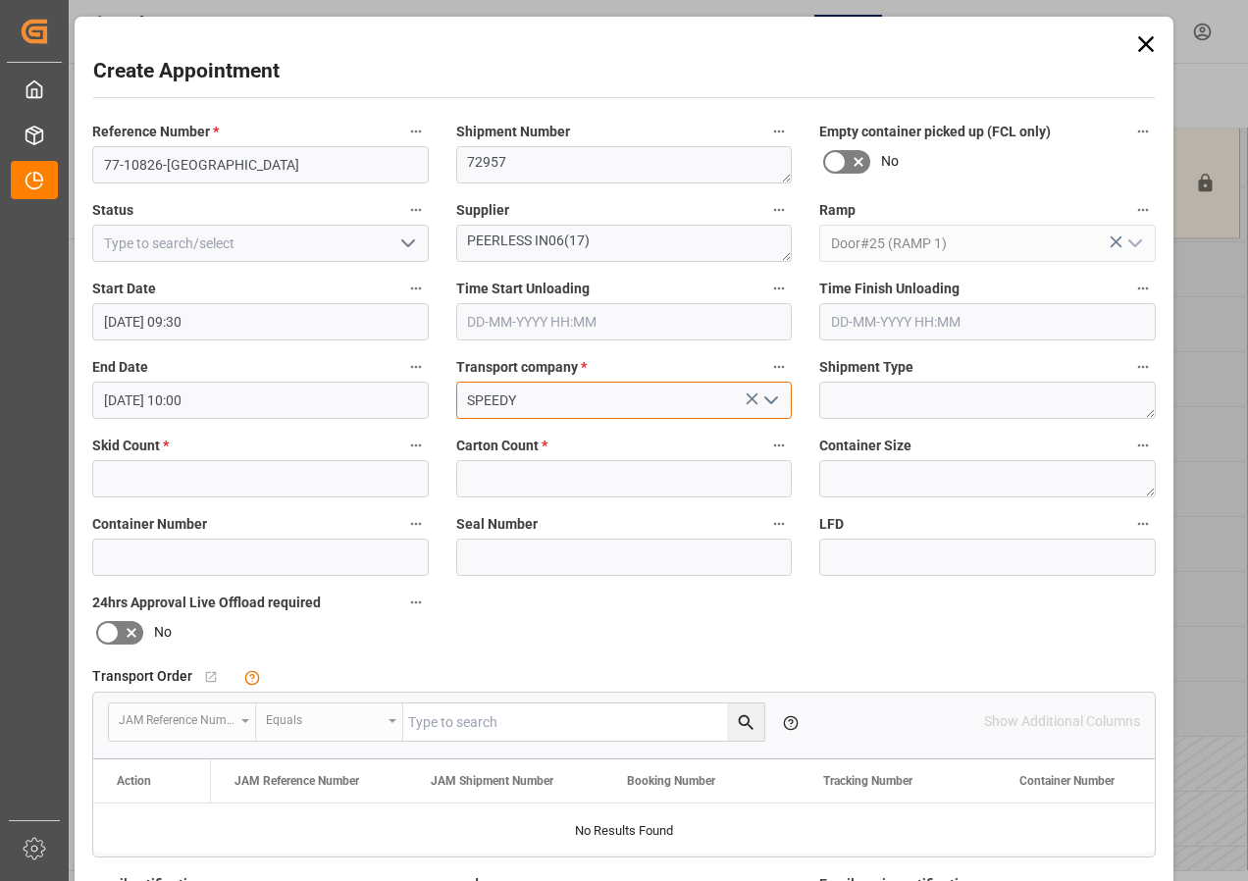
type input "SPEEDY"
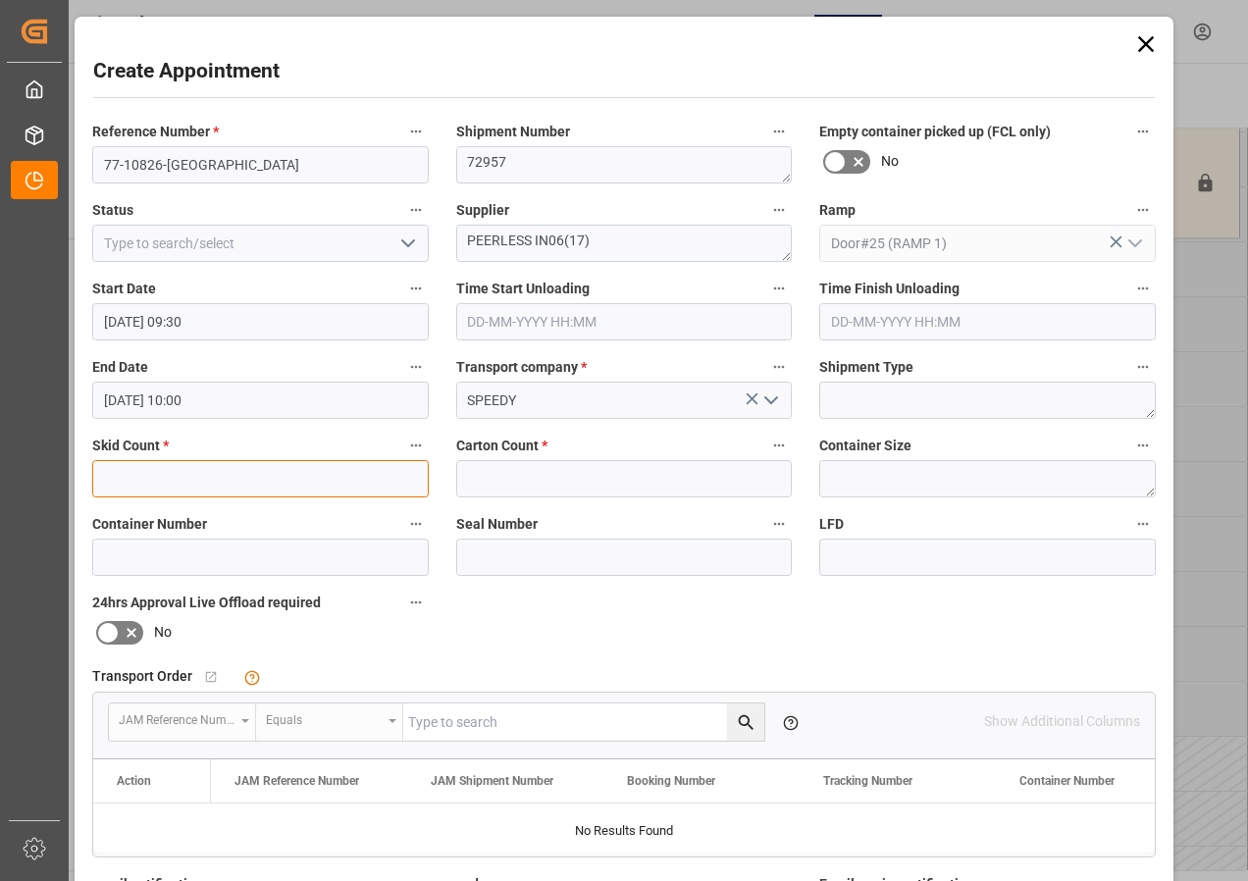
click at [199, 474] on input "text" at bounding box center [260, 478] width 337 height 37
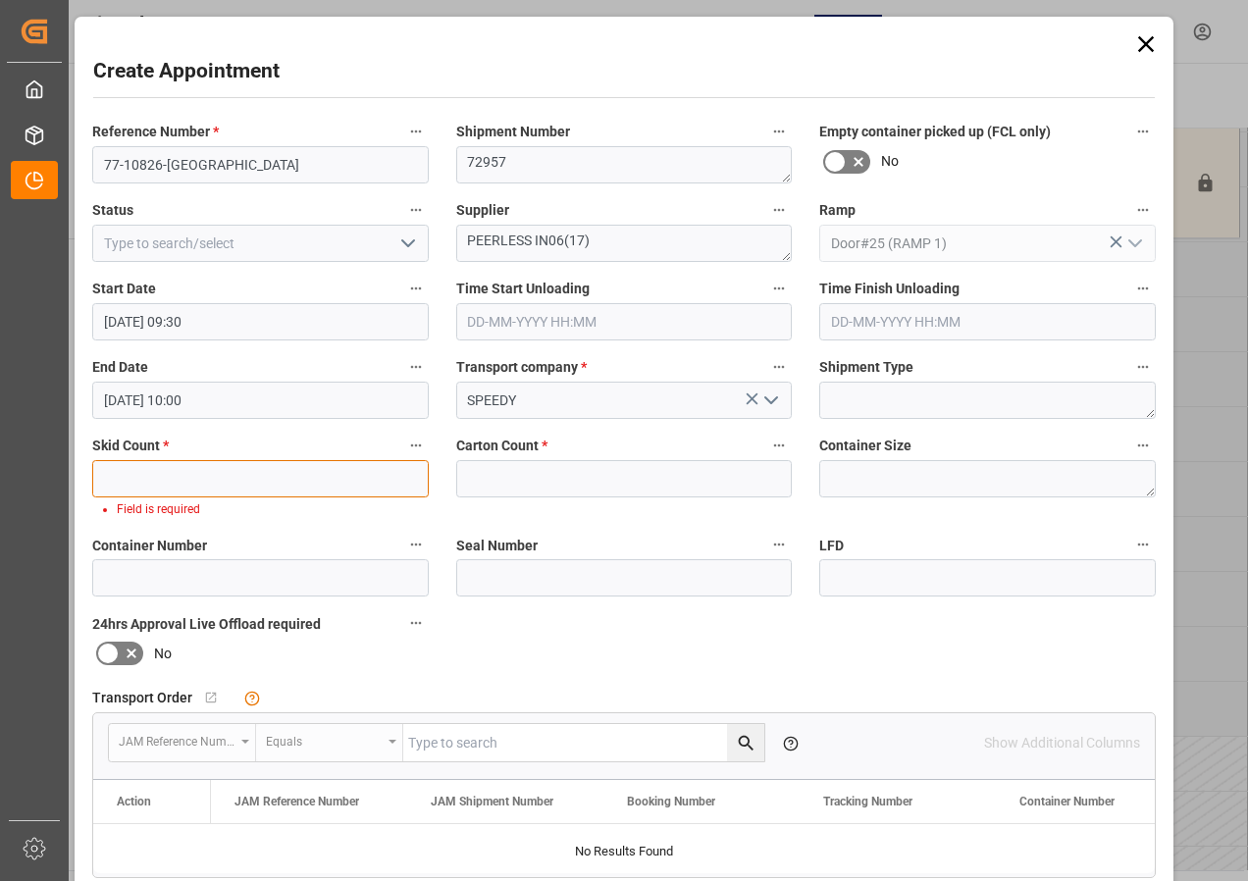
click at [268, 488] on input "text" at bounding box center [260, 478] width 337 height 37
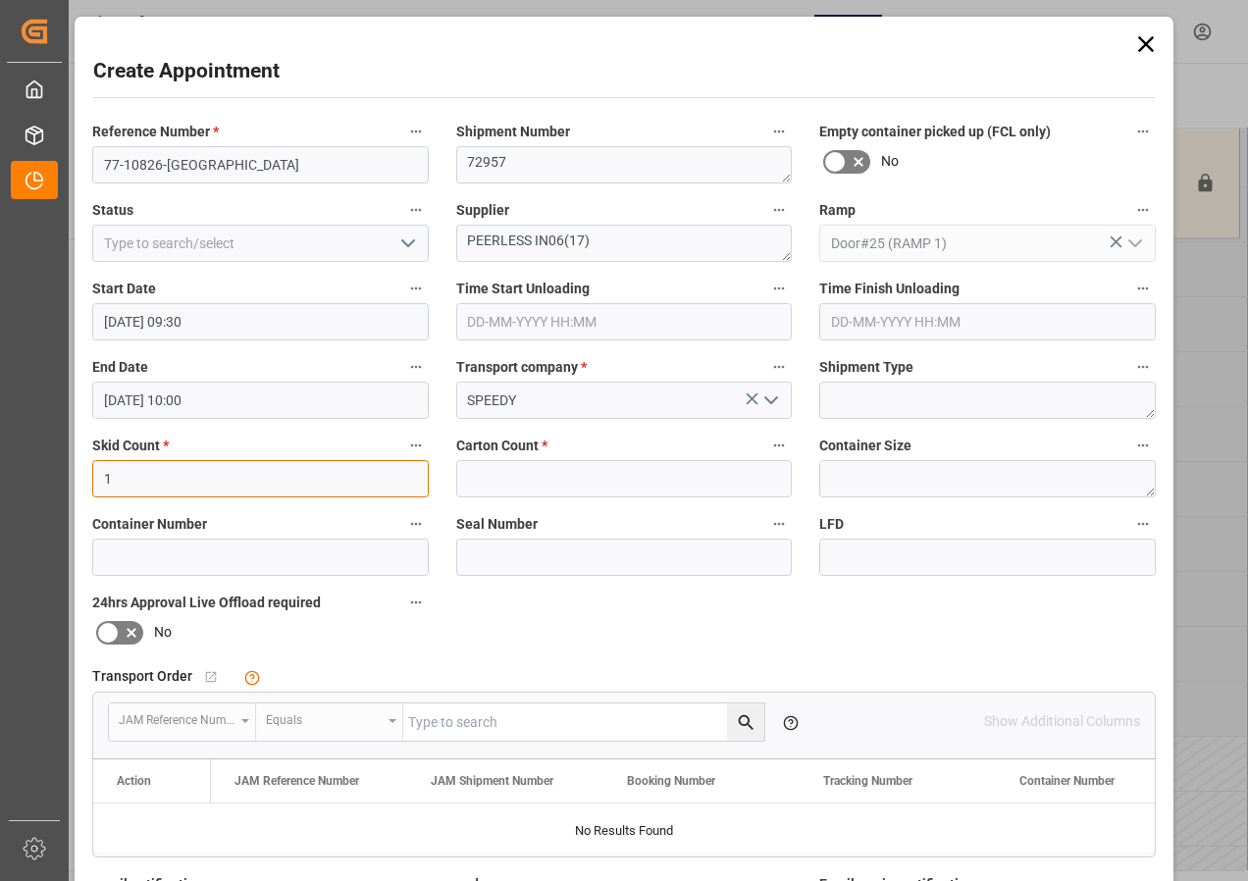
type input "1"
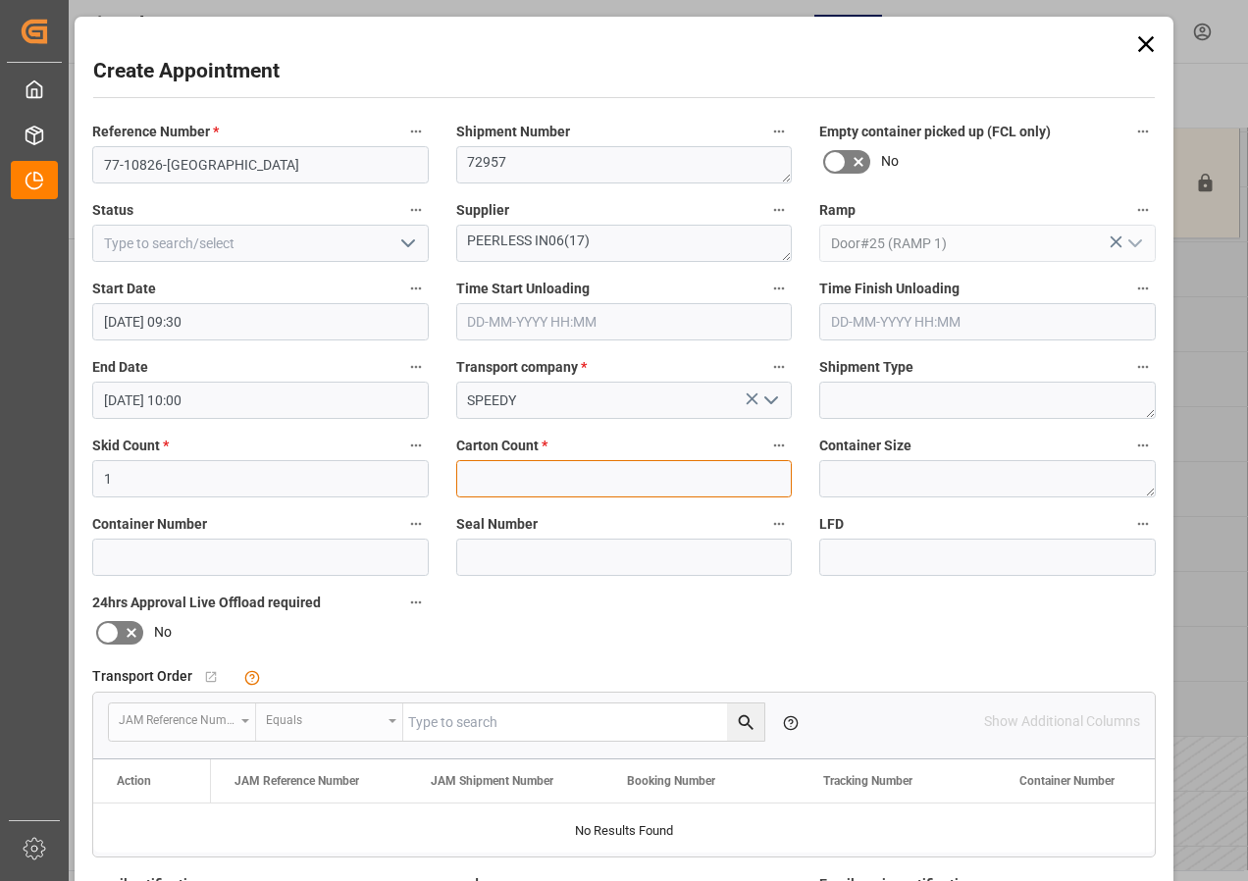
click at [507, 482] on input "text" at bounding box center [624, 478] width 337 height 37
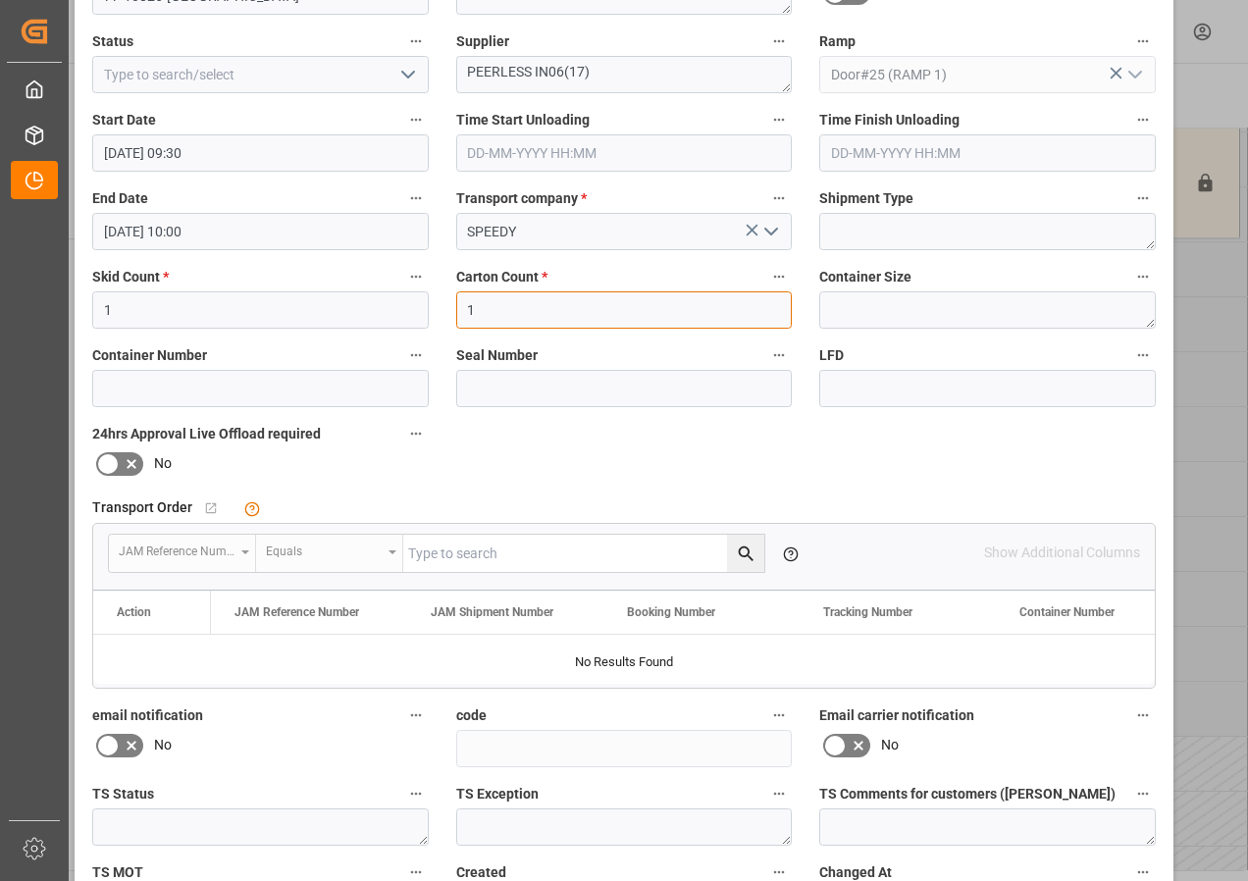
scroll to position [312, 0]
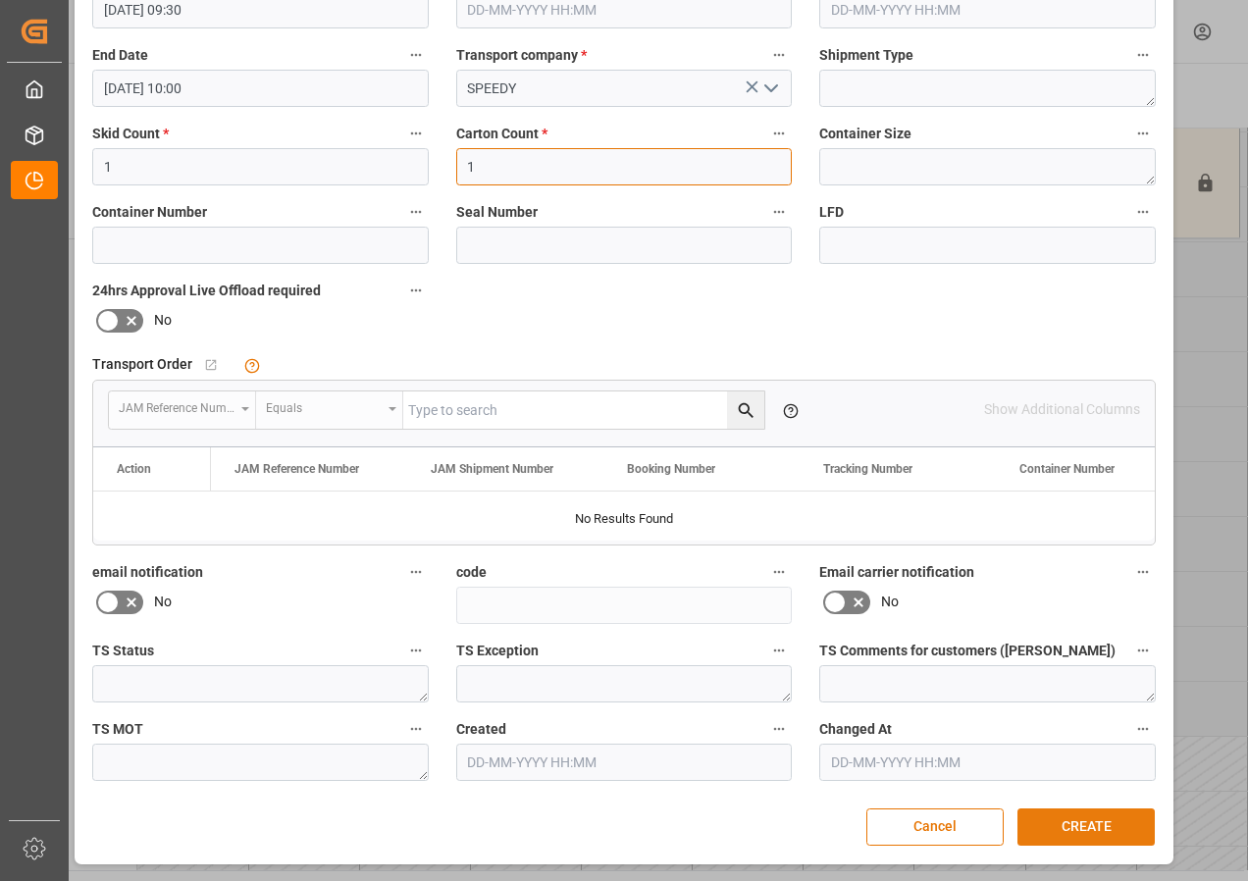
type input "1"
click at [1061, 822] on button "CREATE" at bounding box center [1086, 827] width 137 height 37
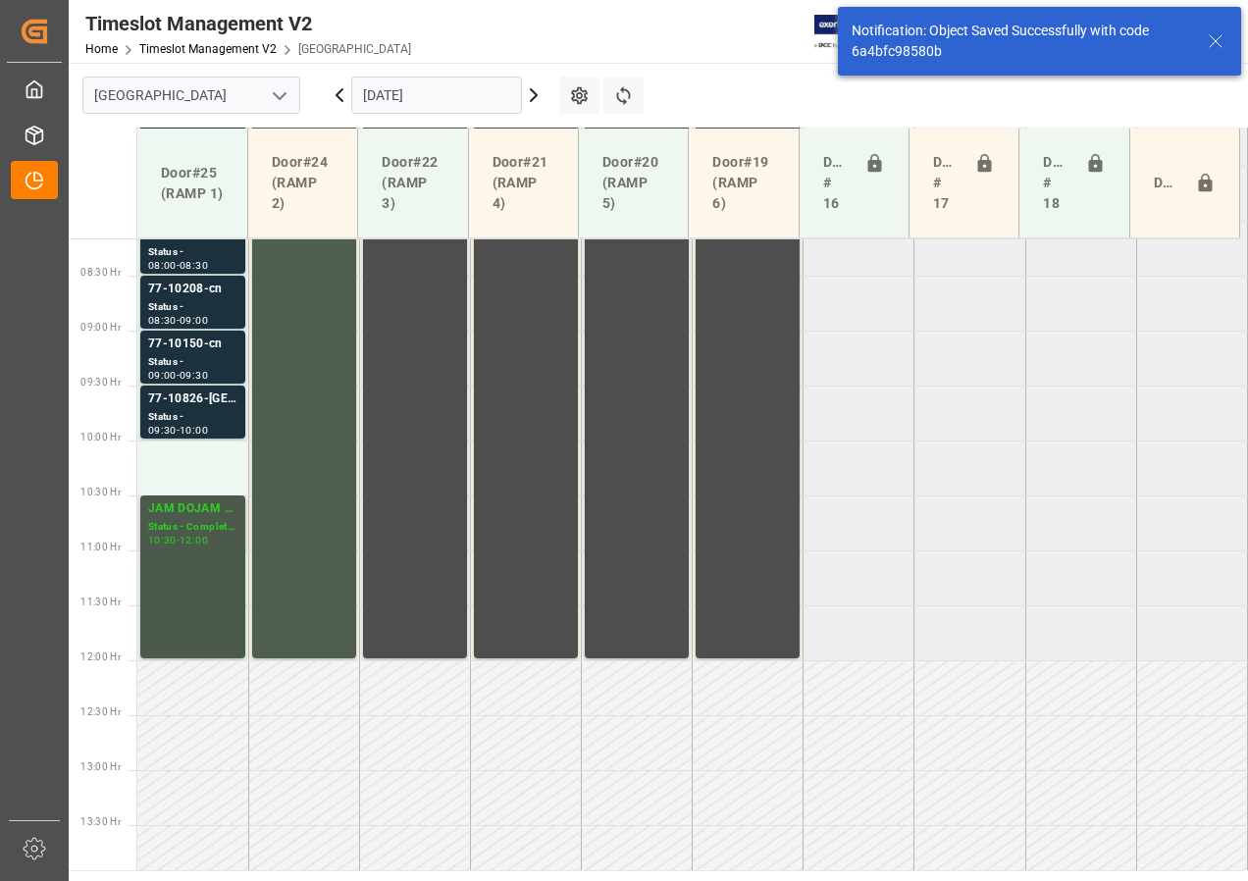
scroll to position [908, 0]
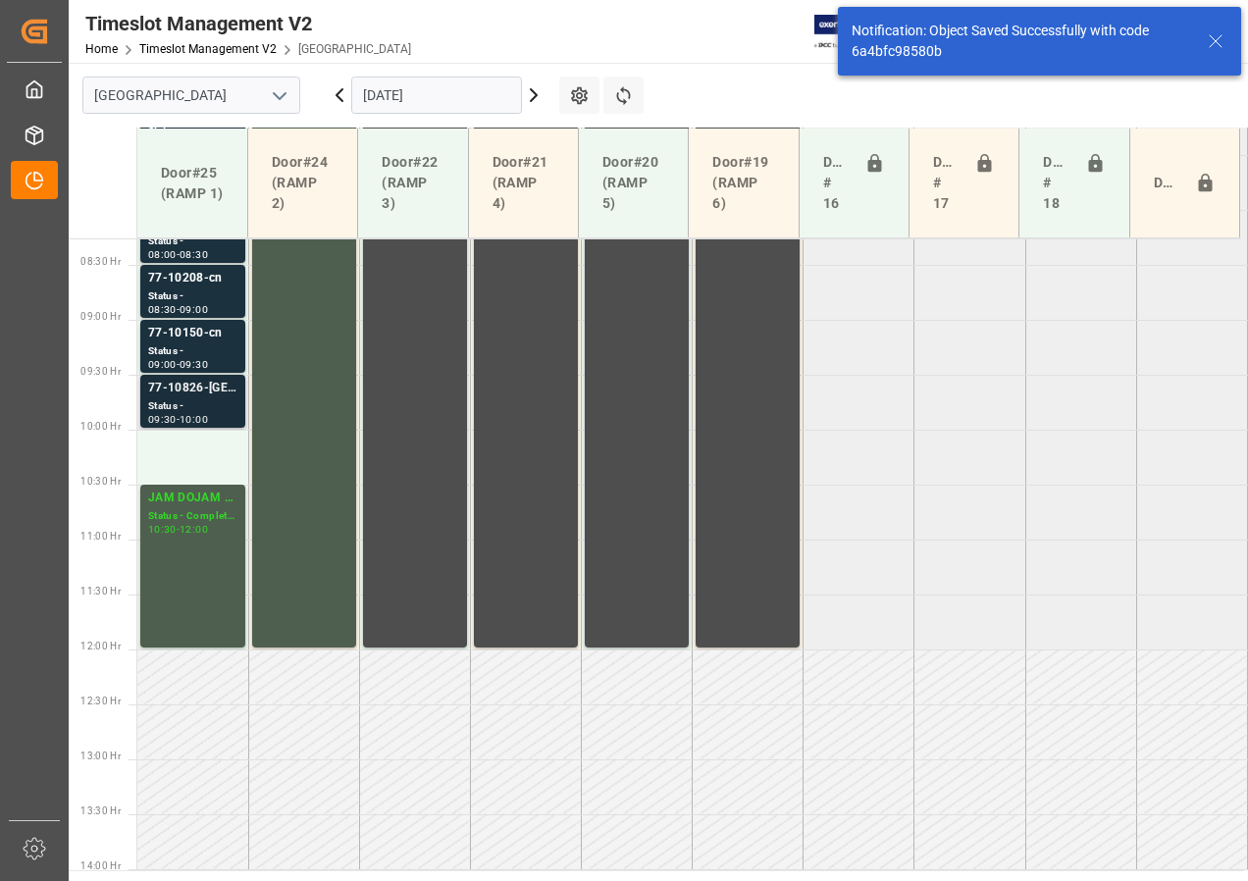
click at [173, 399] on div "Status -" at bounding box center [192, 406] width 89 height 17
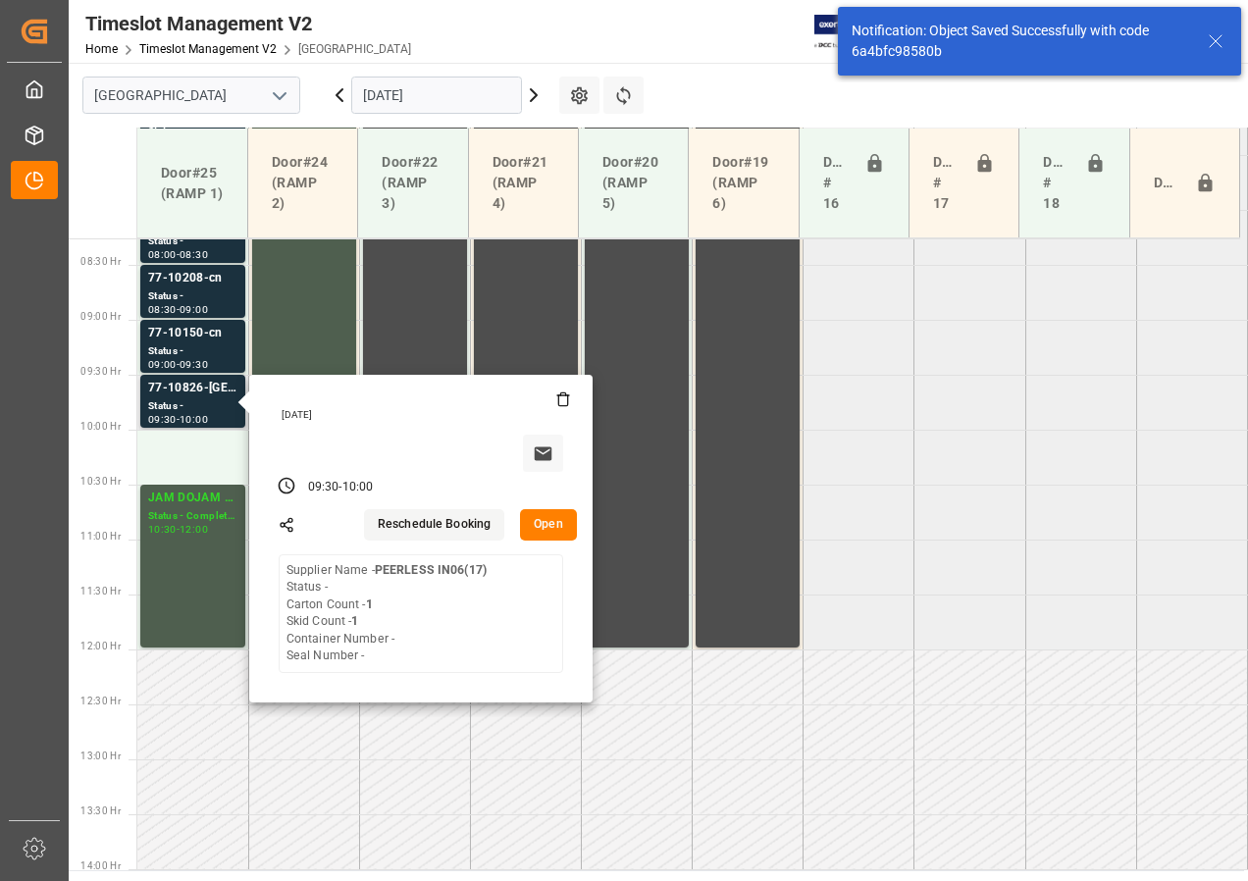
click at [545, 523] on button "Open" at bounding box center [548, 524] width 57 height 31
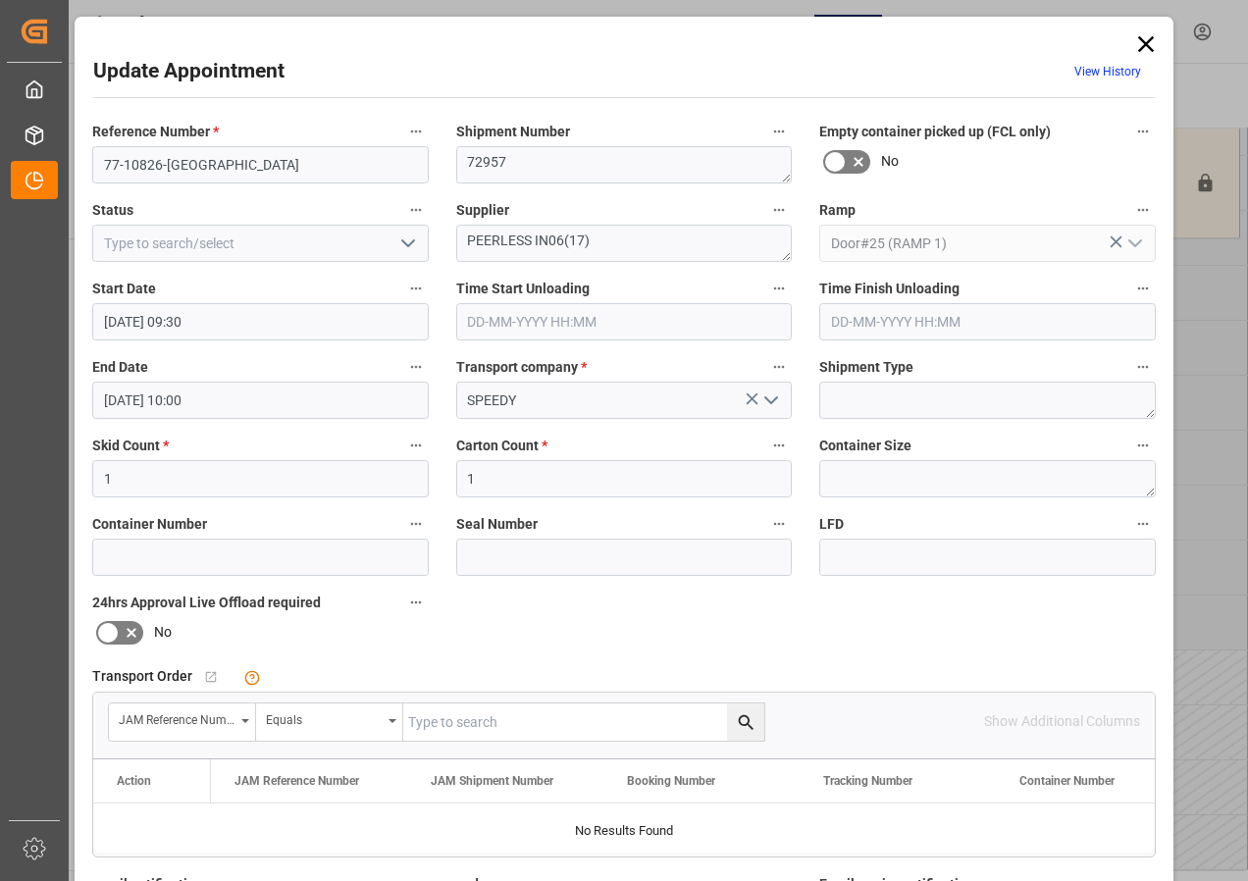
click at [443, 719] on input "text" at bounding box center [583, 722] width 361 height 37
type input "77-10826-us"
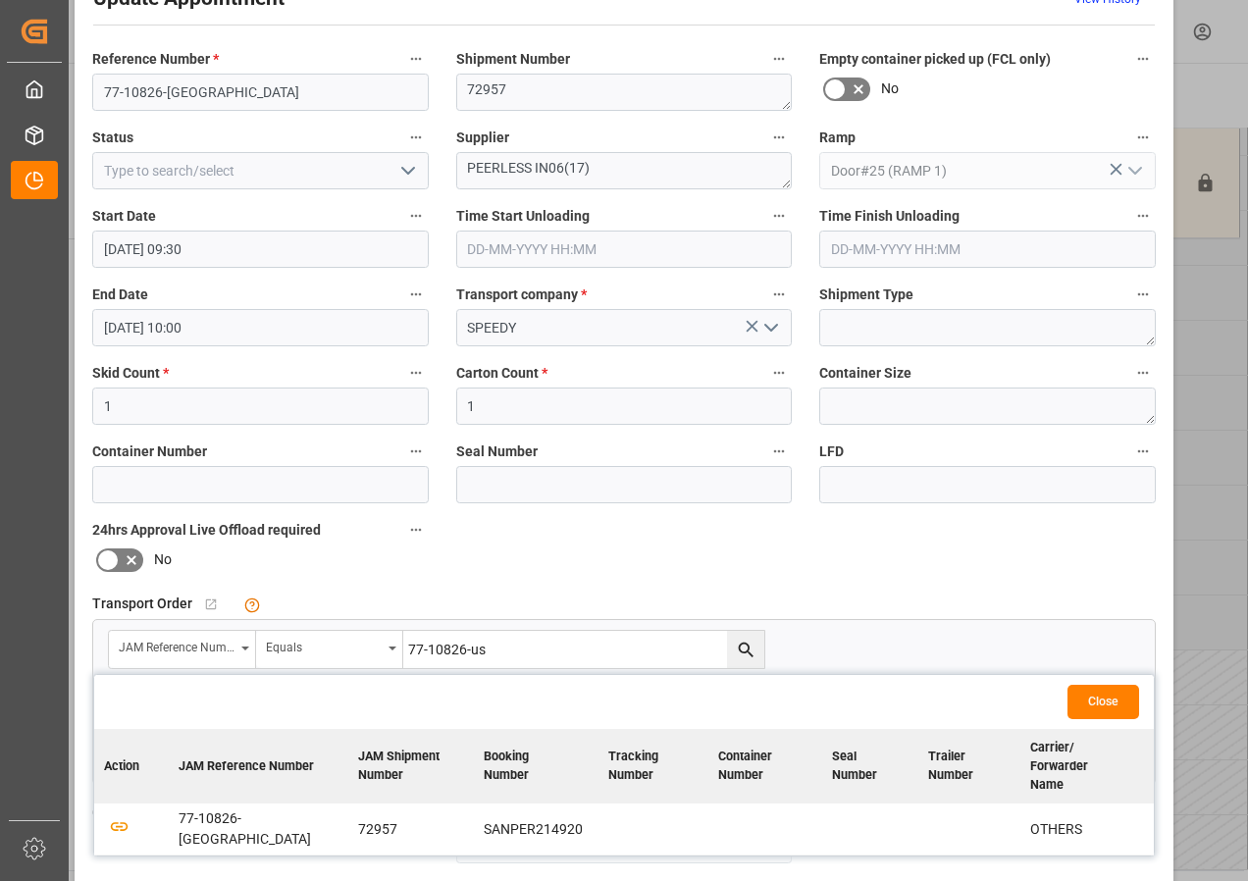
scroll to position [196, 0]
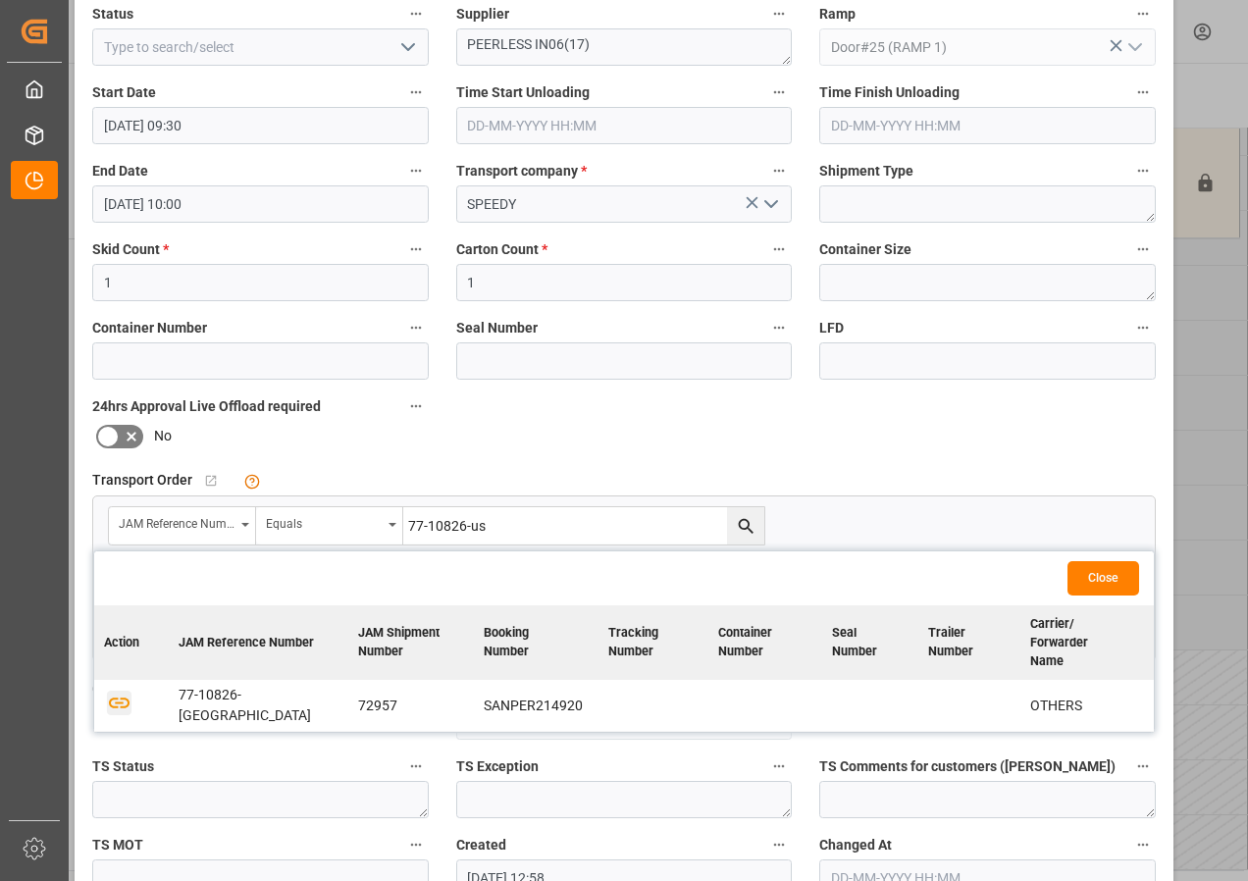
click at [112, 698] on icon "button" at bounding box center [119, 703] width 21 height 11
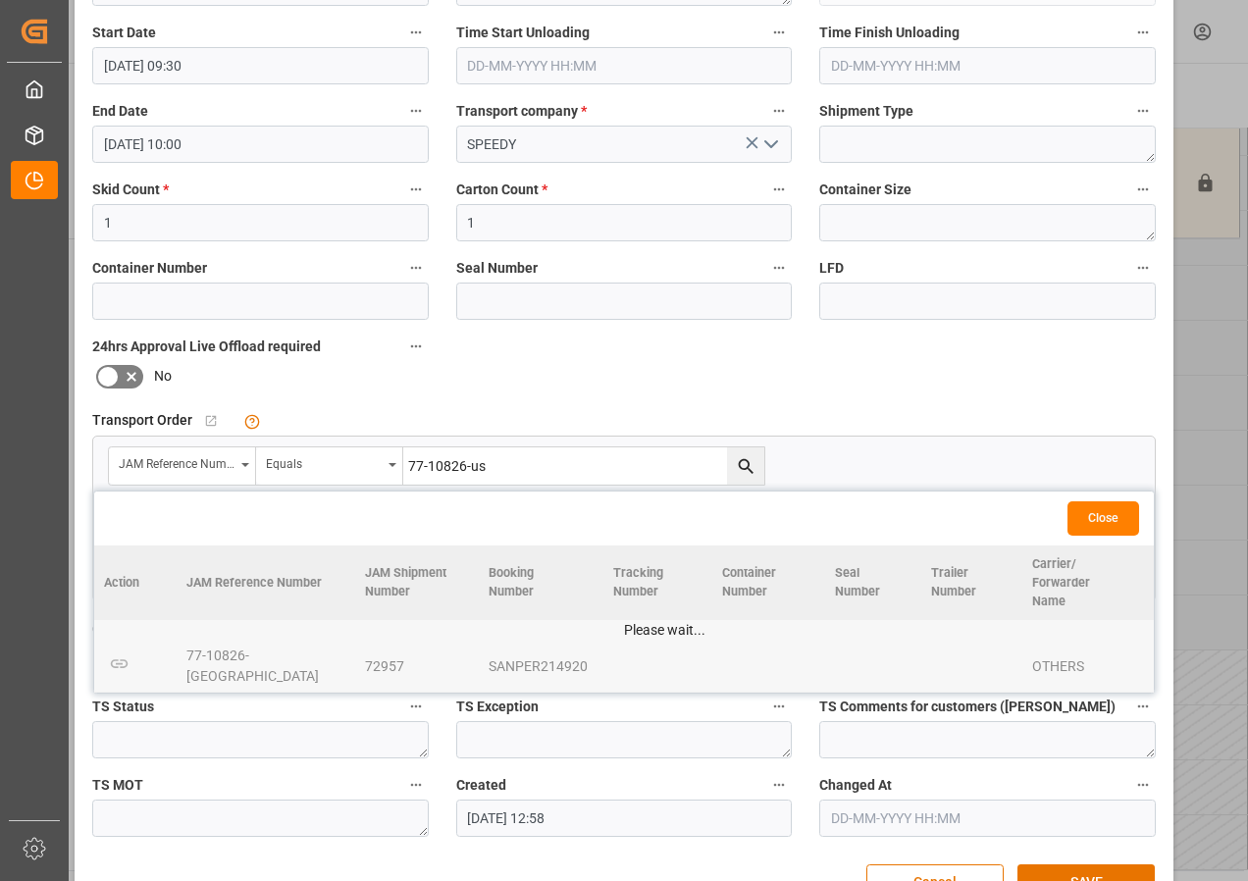
scroll to position [312, 0]
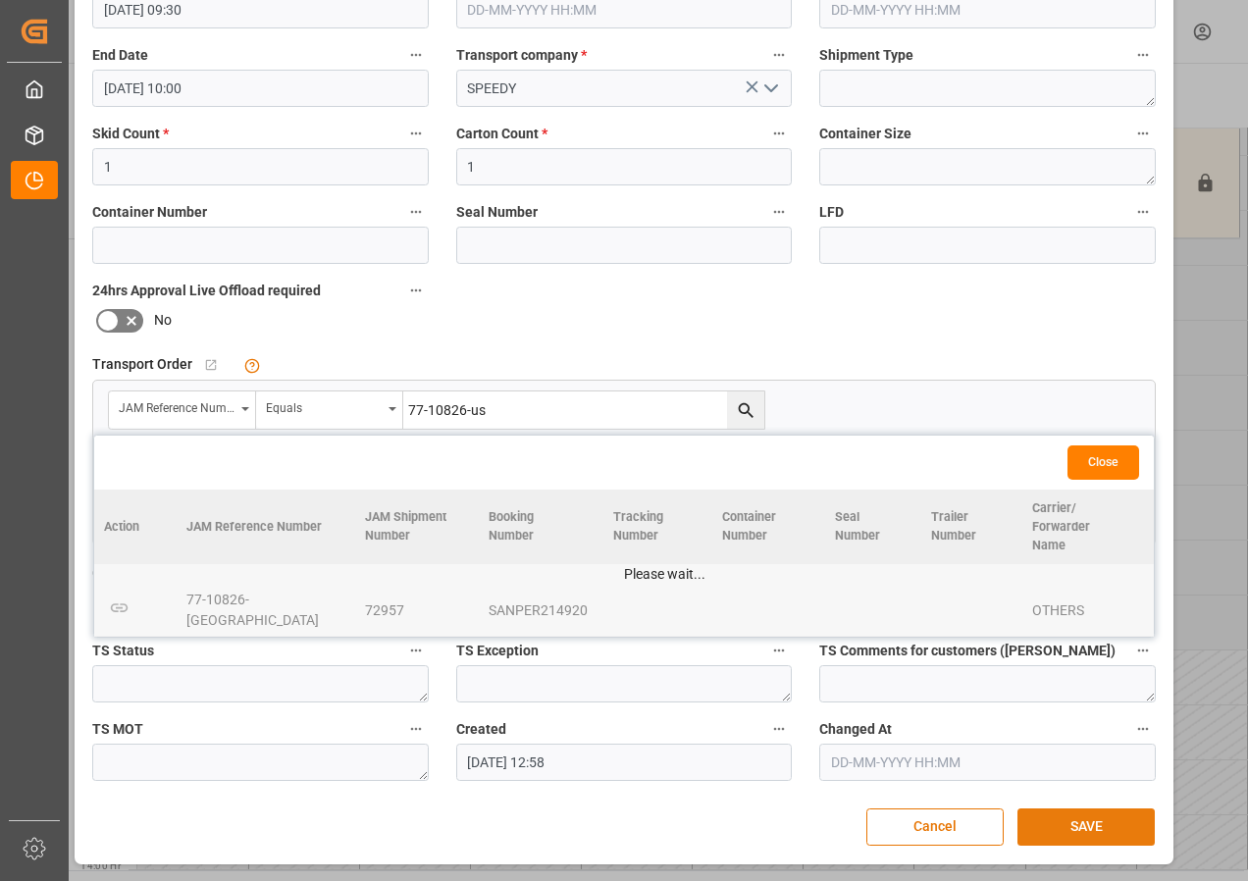
click at [1060, 818] on button "SAVE" at bounding box center [1086, 827] width 137 height 37
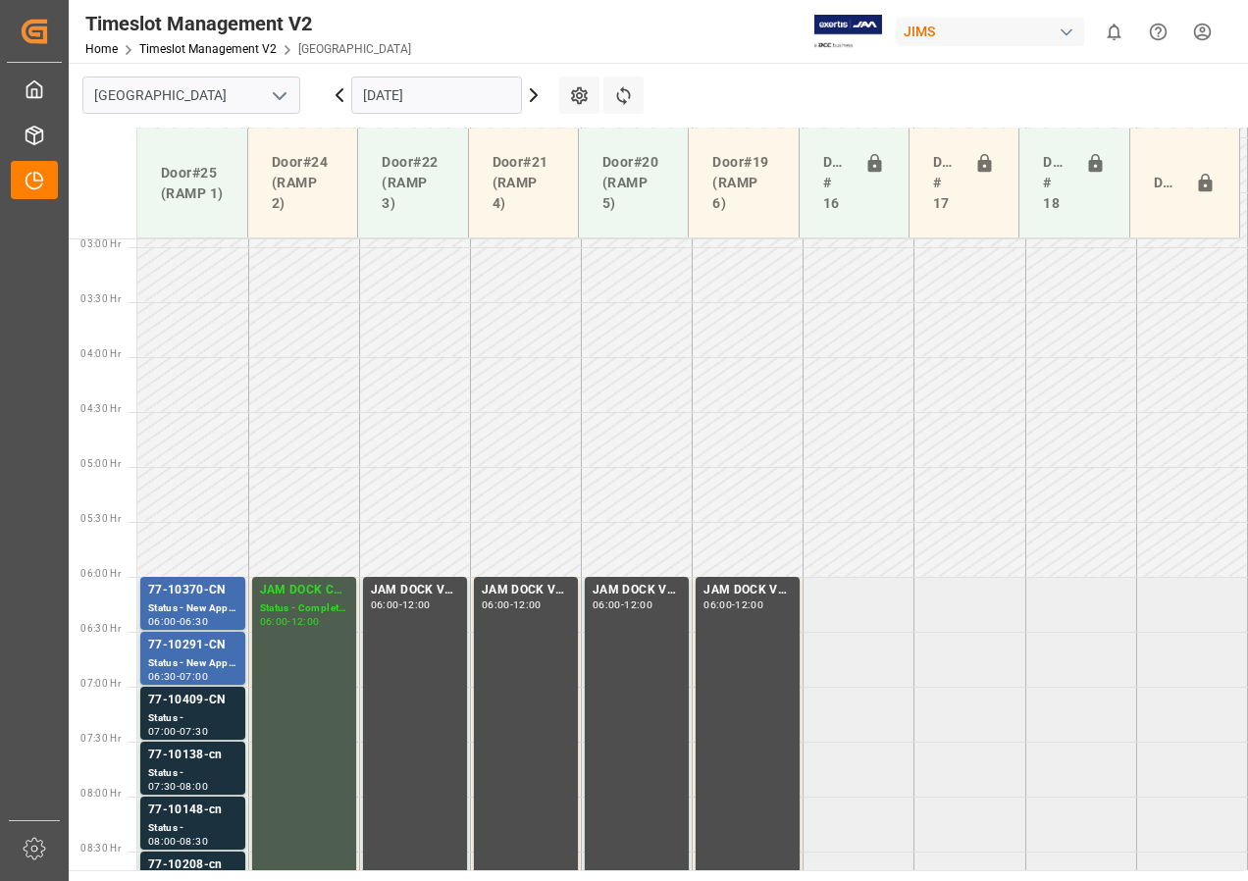
scroll to position [319, 0]
click at [436, 89] on input "[DATE]" at bounding box center [436, 95] width 171 height 37
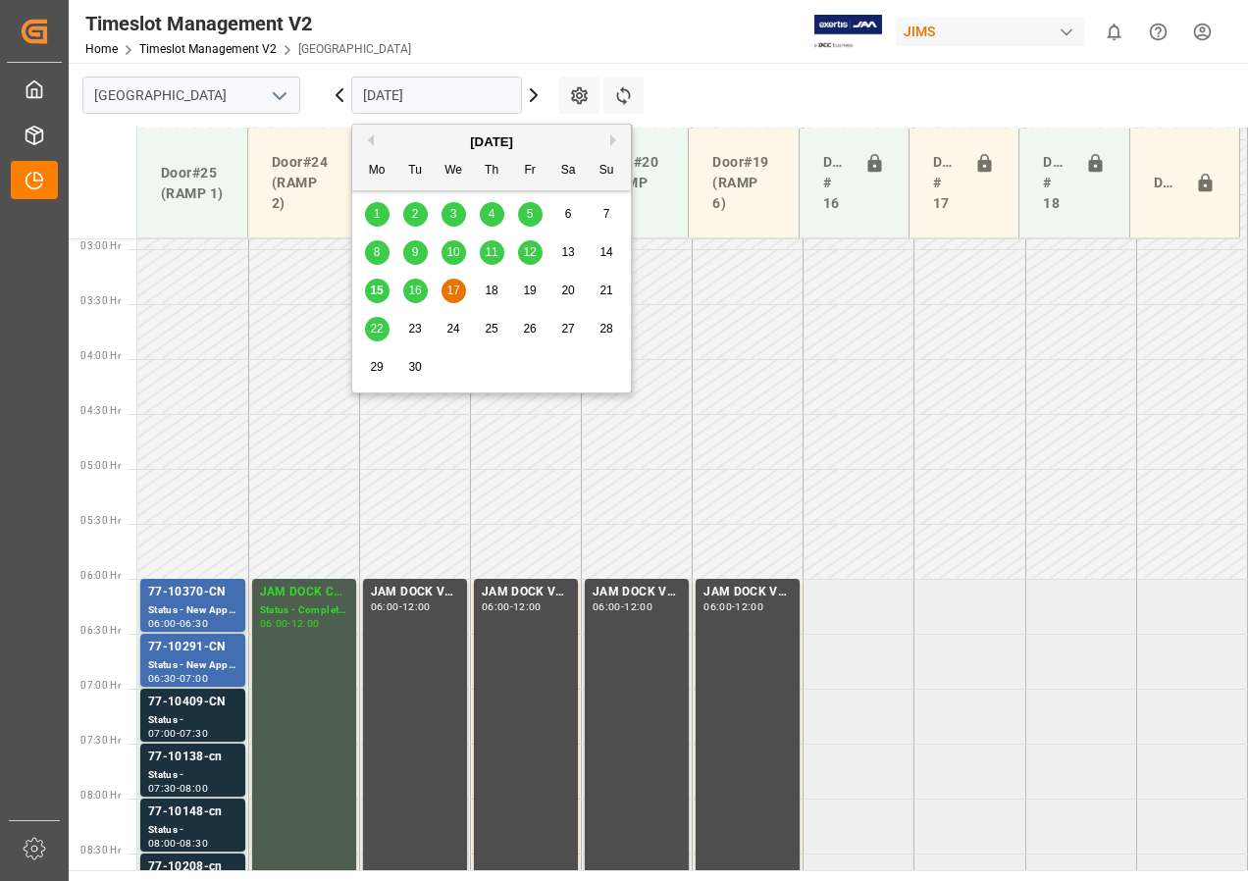
click at [495, 289] on span "18" at bounding box center [491, 291] width 13 height 14
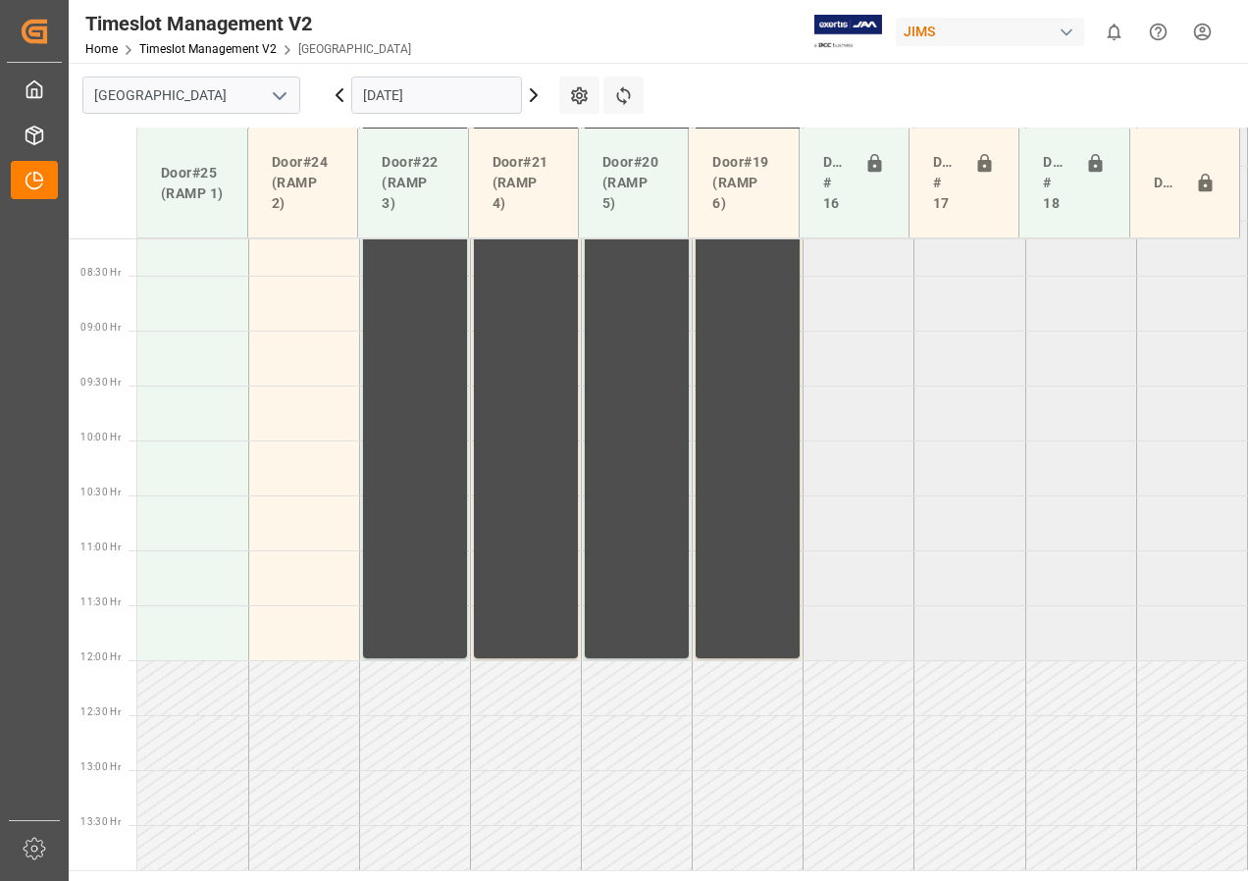
scroll to position [908, 0]
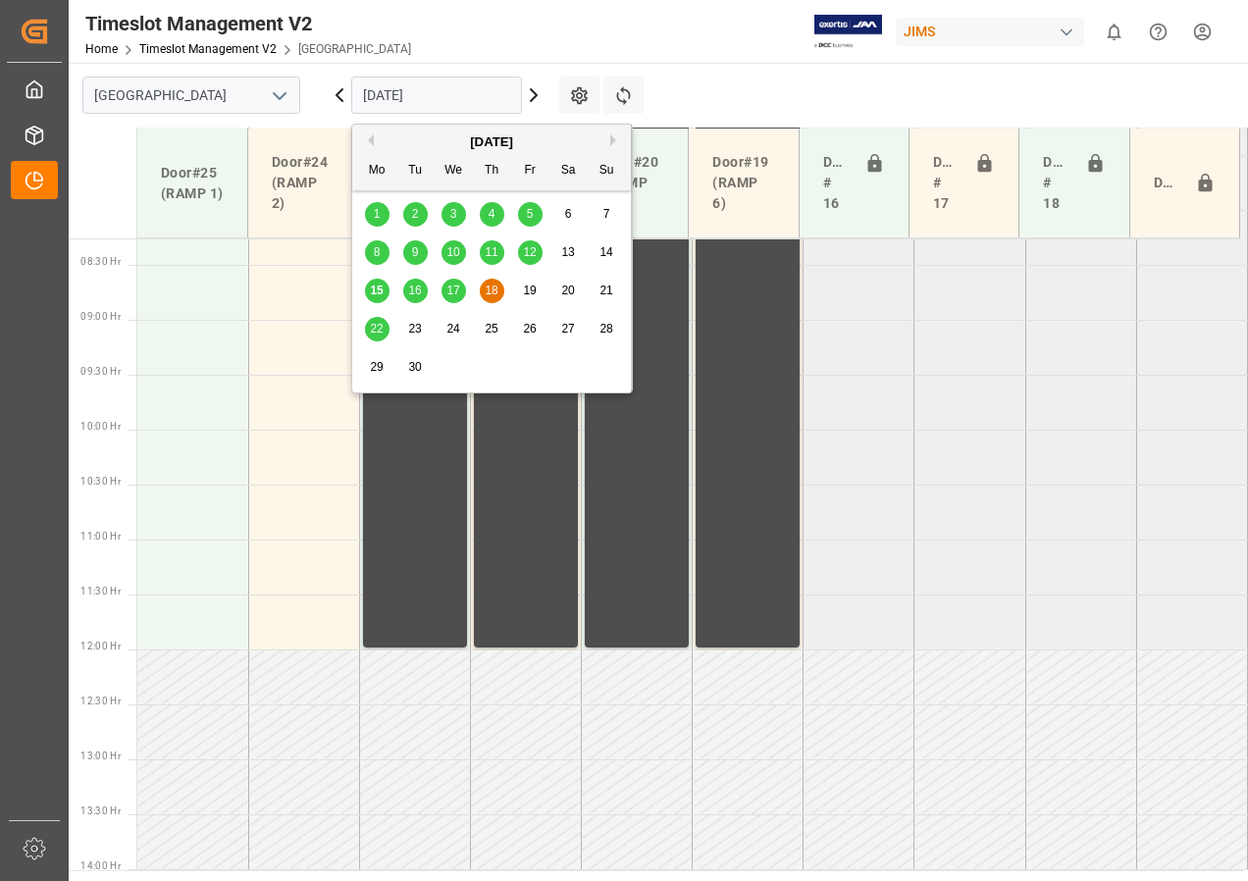
click at [424, 95] on input "[DATE]" at bounding box center [436, 95] width 171 height 37
click at [531, 289] on span "19" at bounding box center [529, 291] width 13 height 14
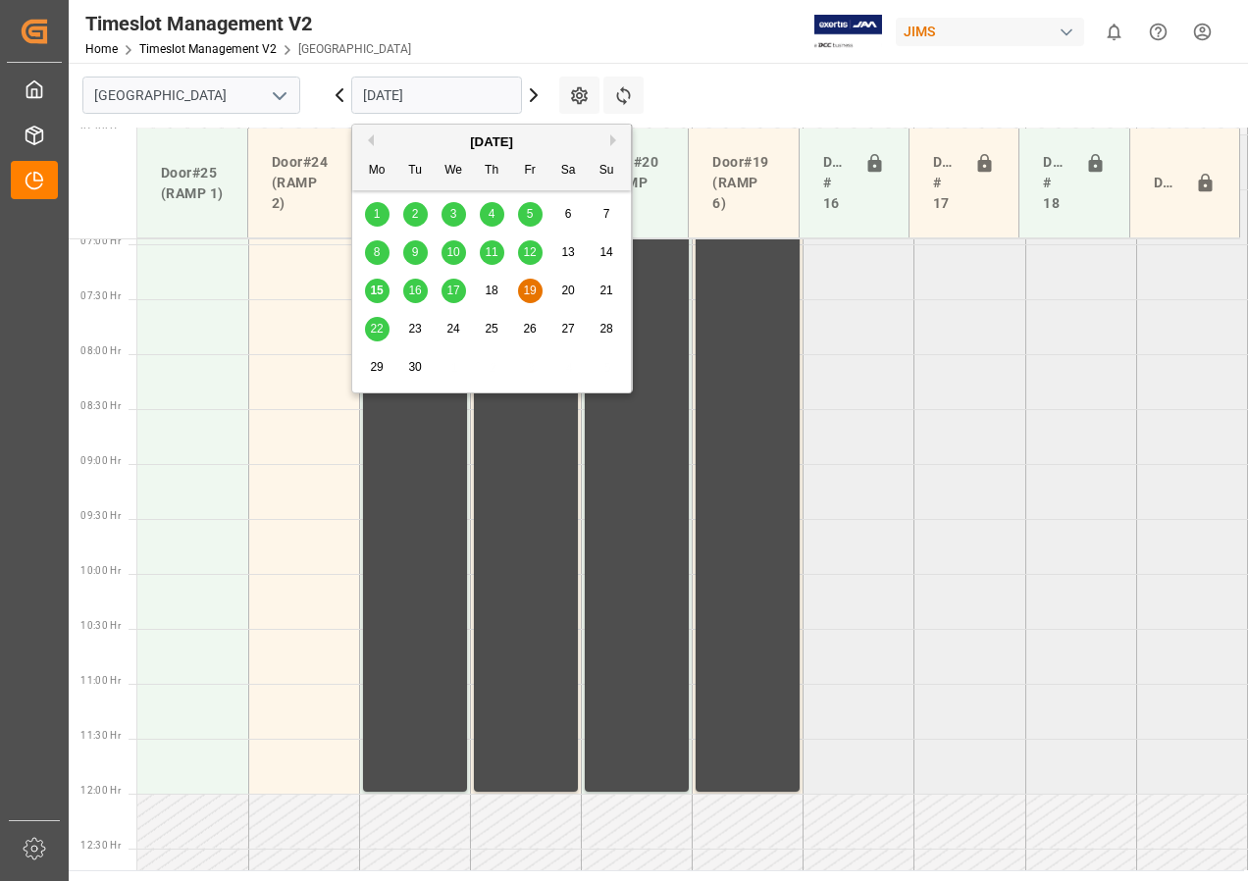
click at [431, 86] on input "[DATE]" at bounding box center [436, 95] width 171 height 37
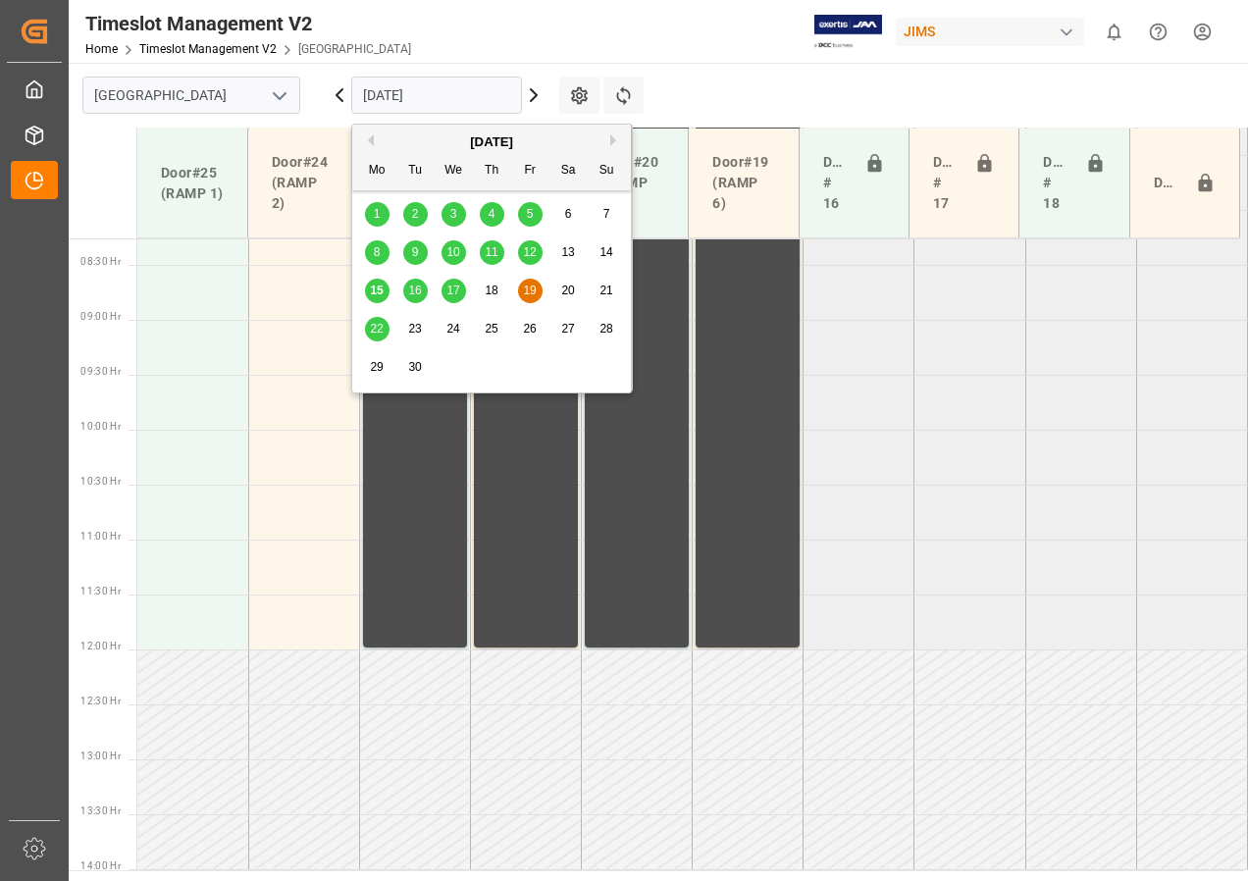
click at [446, 286] on div "17" at bounding box center [454, 292] width 25 height 24
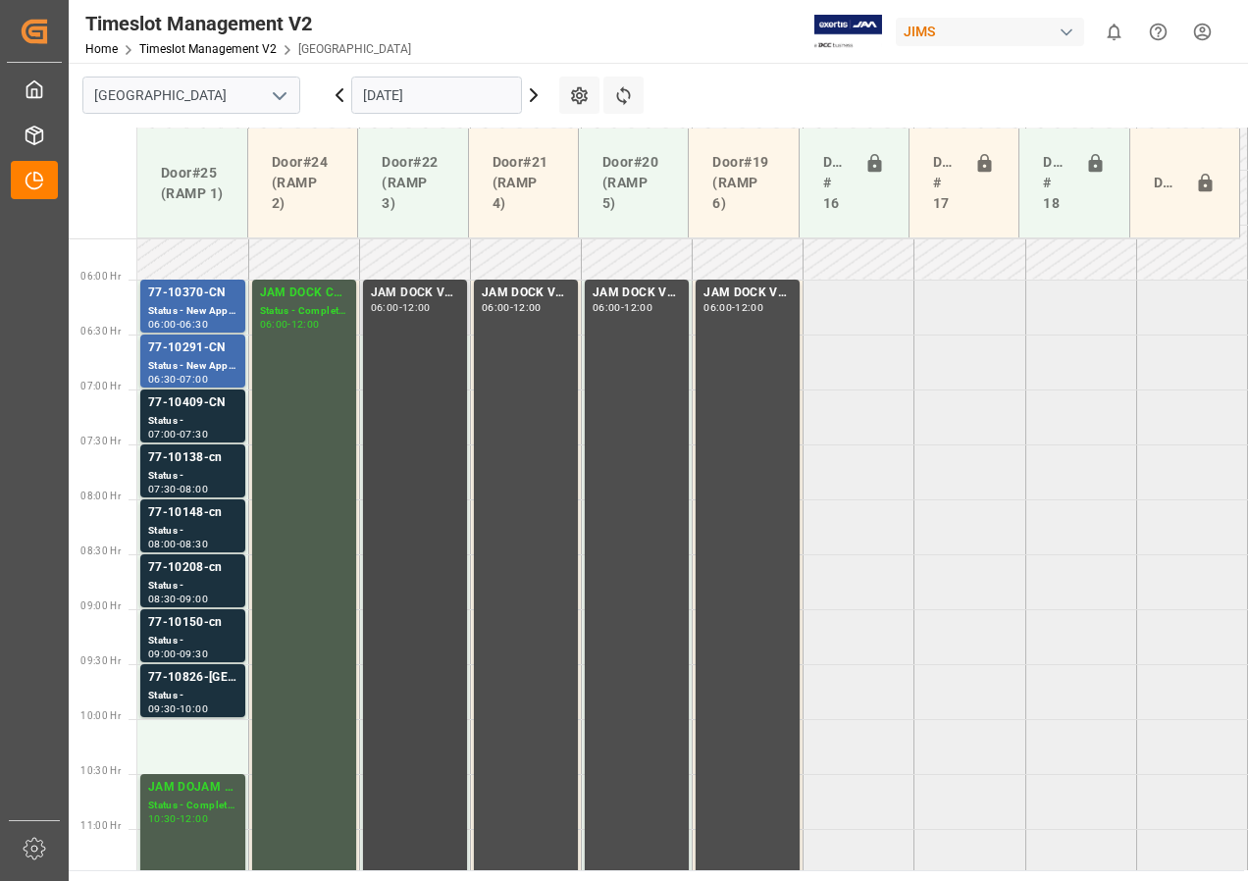
scroll to position [653, 0]
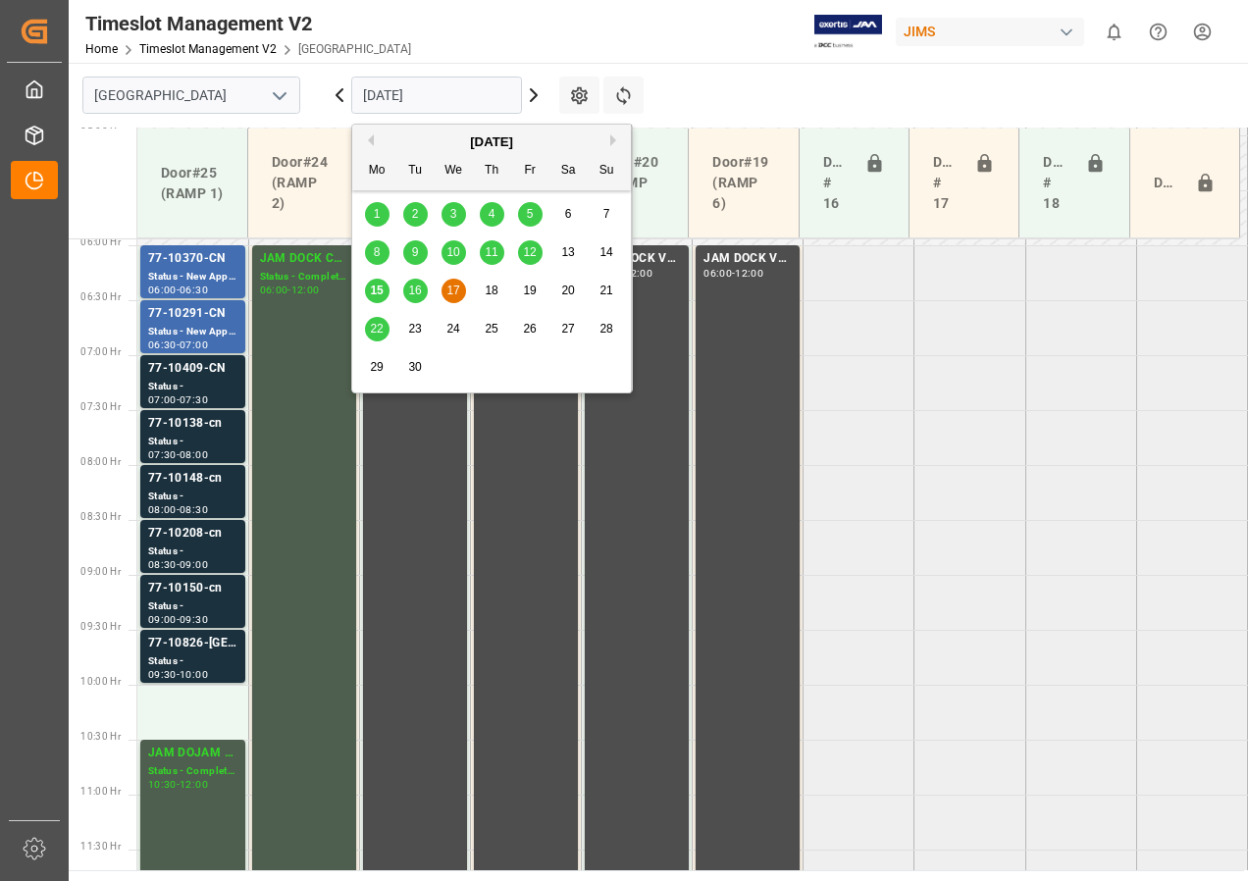
click at [367, 90] on input "[DATE]" at bounding box center [436, 95] width 171 height 37
click at [412, 290] on span "16" at bounding box center [414, 291] width 13 height 14
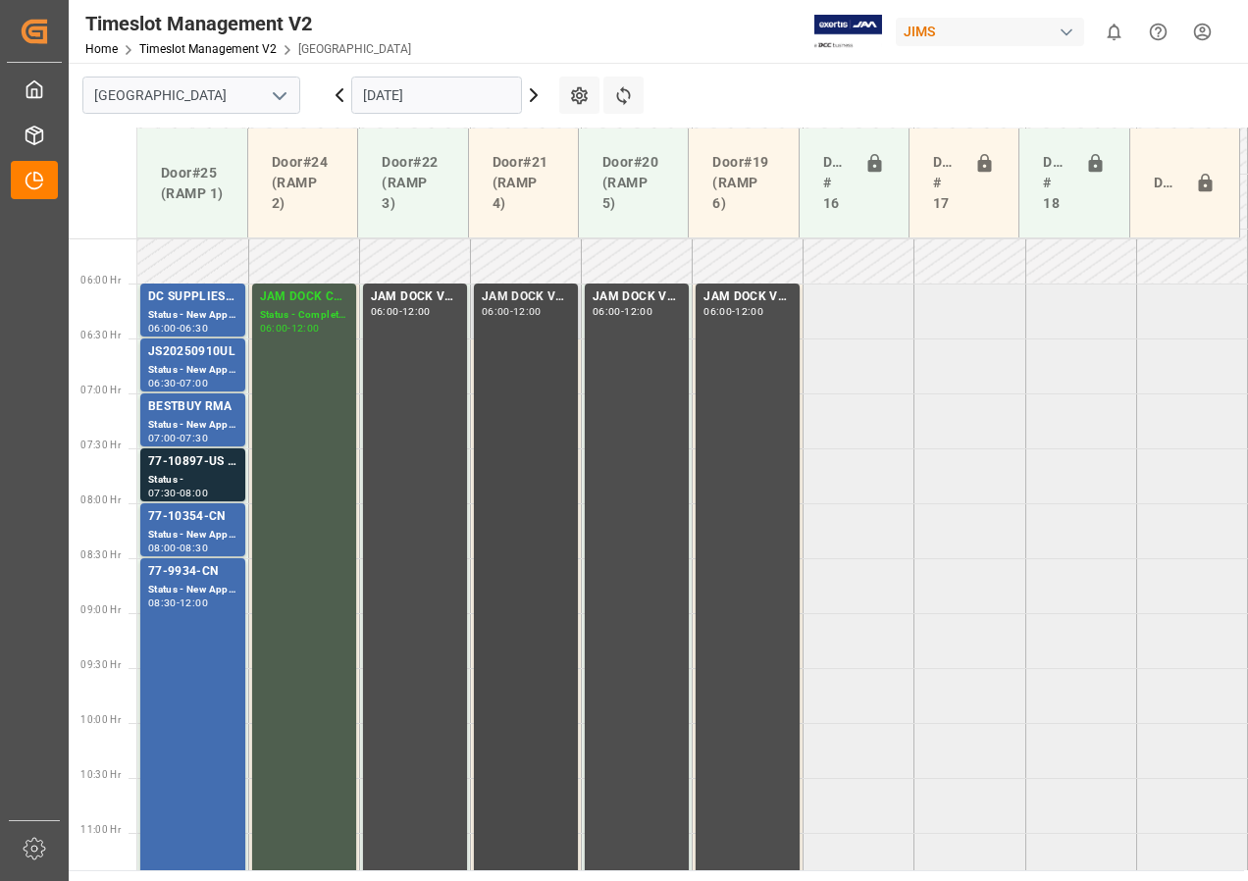
scroll to position [613, 0]
click at [376, 103] on input "[DATE]" at bounding box center [436, 95] width 171 height 37
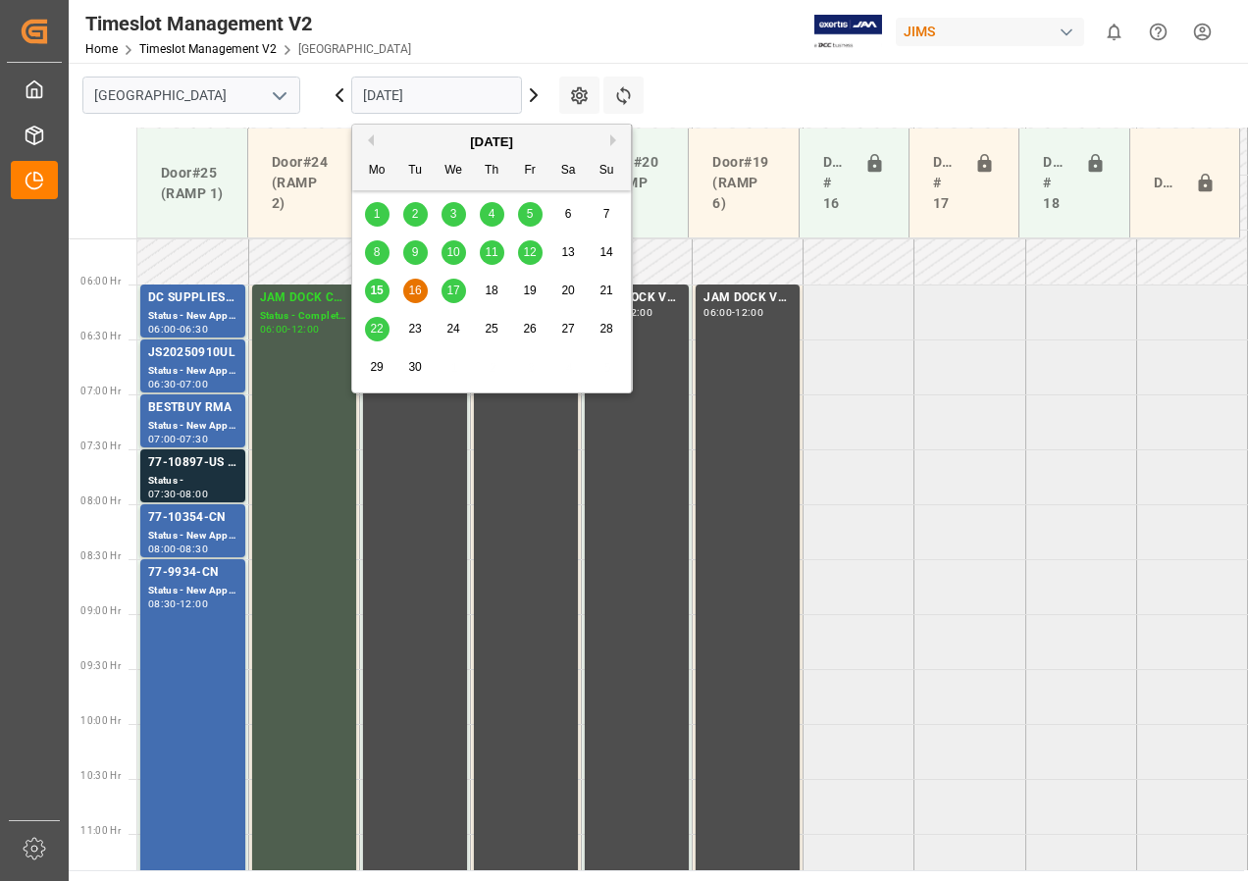
click at [376, 291] on span "15" at bounding box center [376, 291] width 13 height 14
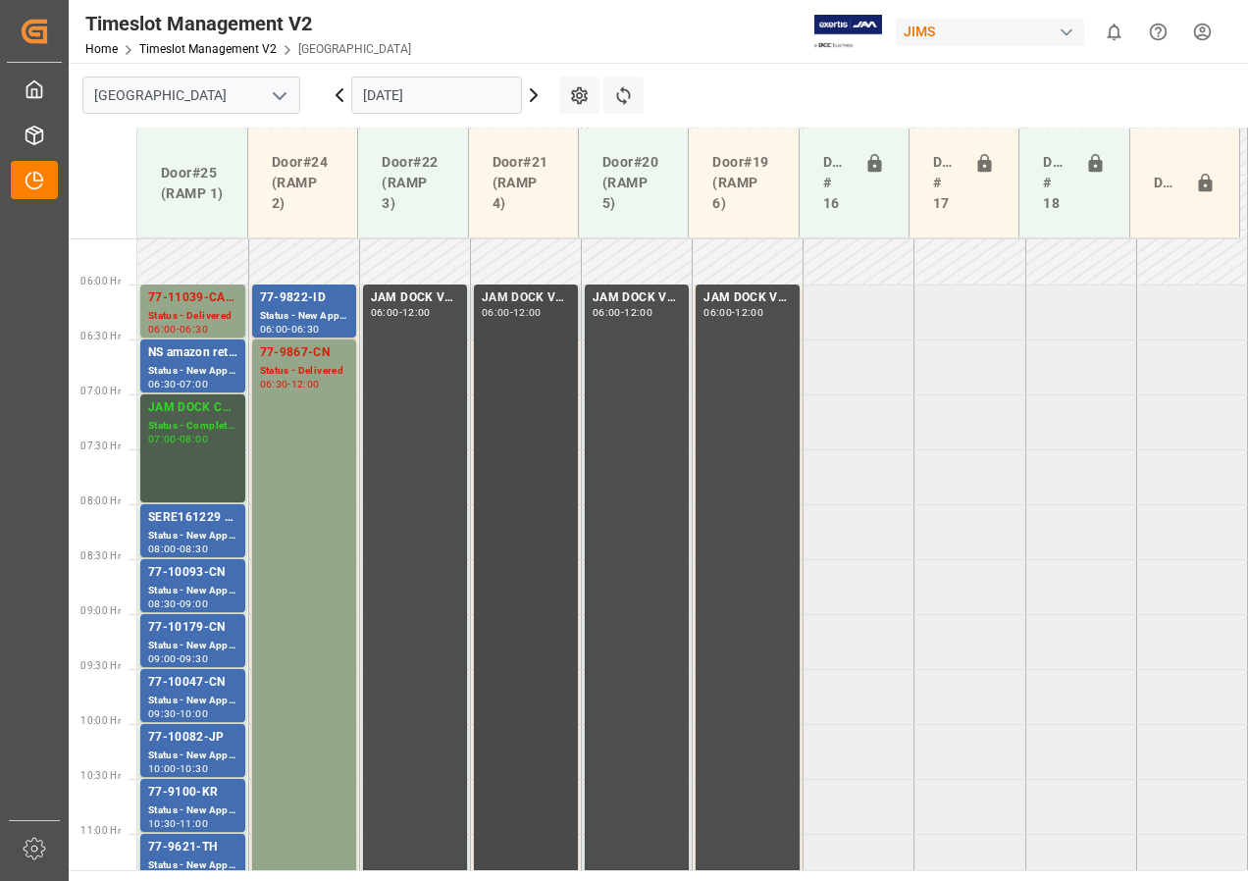
scroll to position [712, 0]
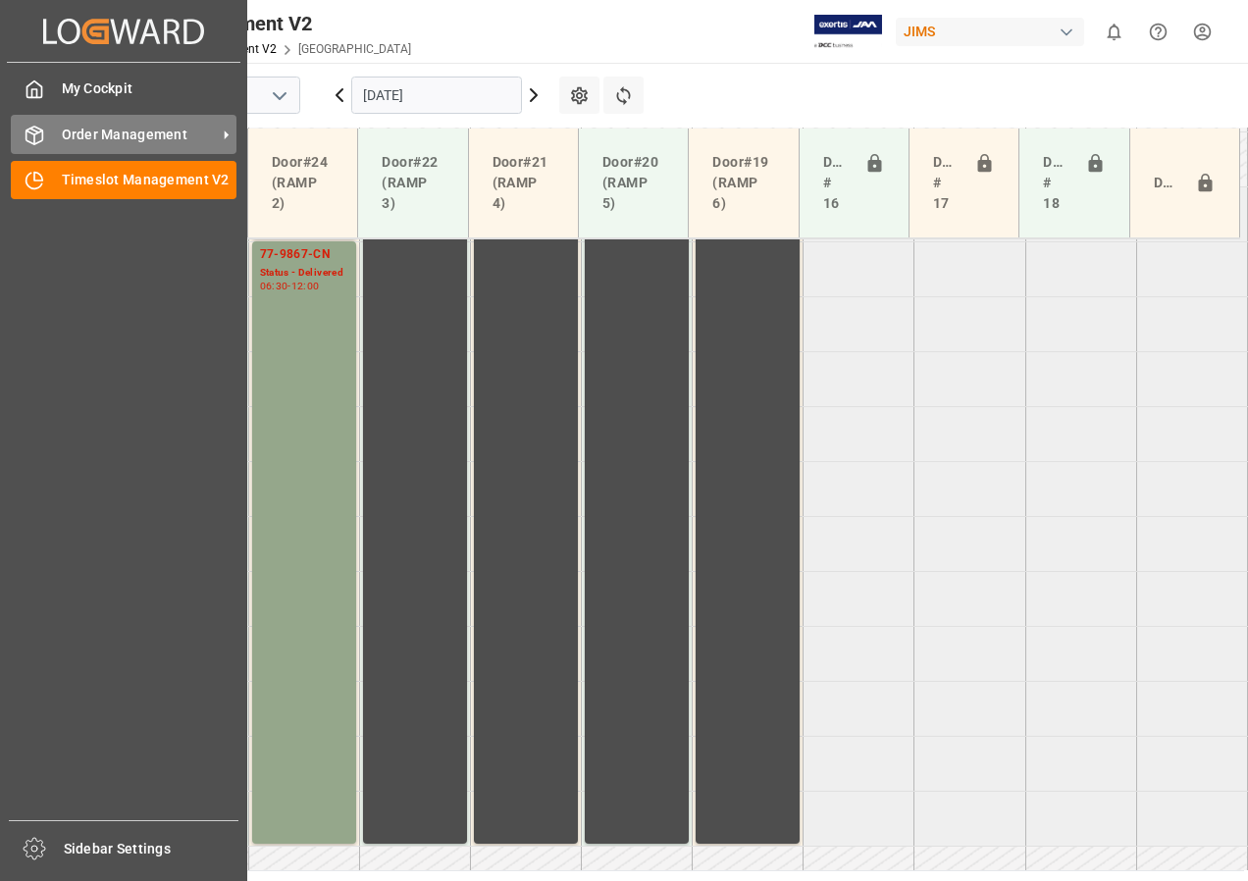
click at [85, 136] on span "Order Management" at bounding box center [139, 135] width 155 height 21
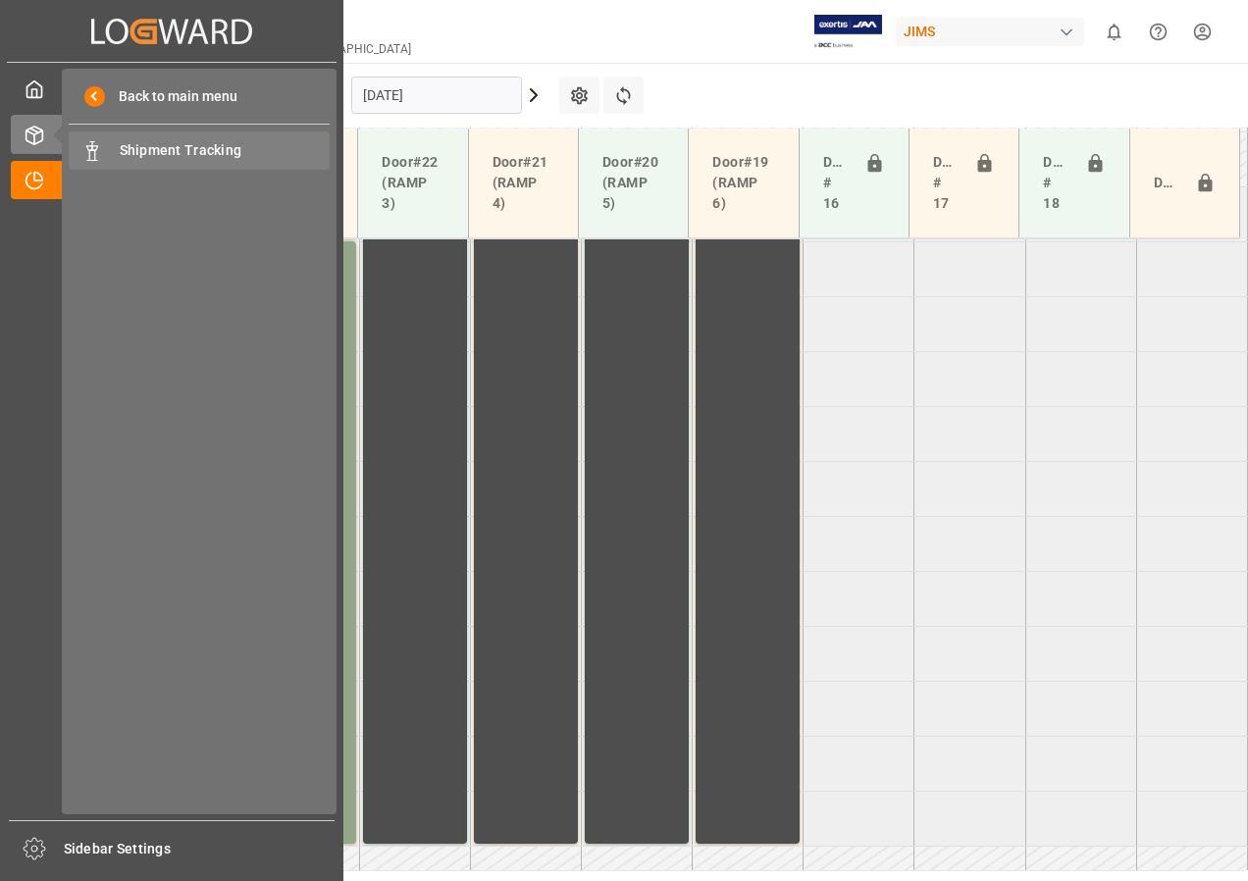
click at [137, 148] on span "Shipment Tracking" at bounding box center [225, 150] width 211 height 21
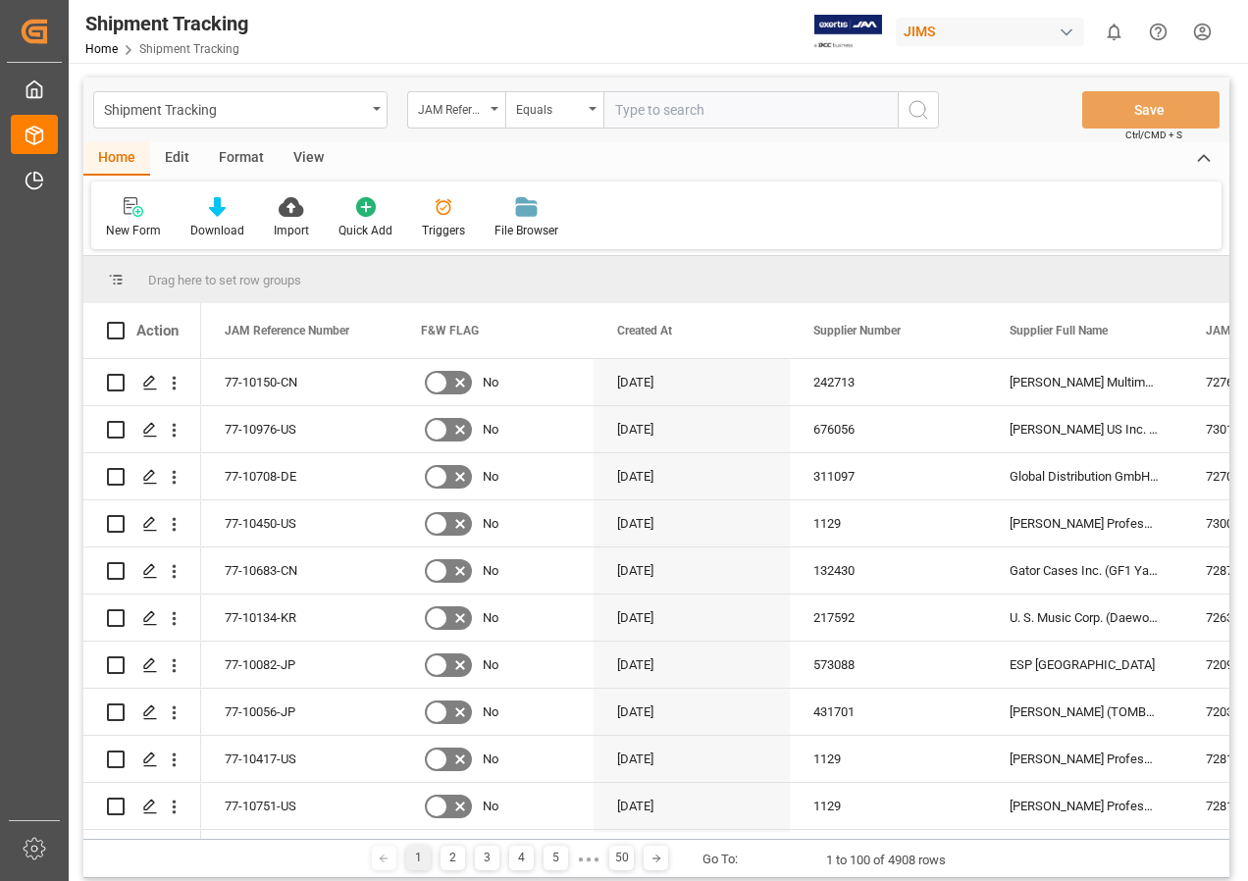
click at [301, 154] on div "View" at bounding box center [309, 158] width 60 height 33
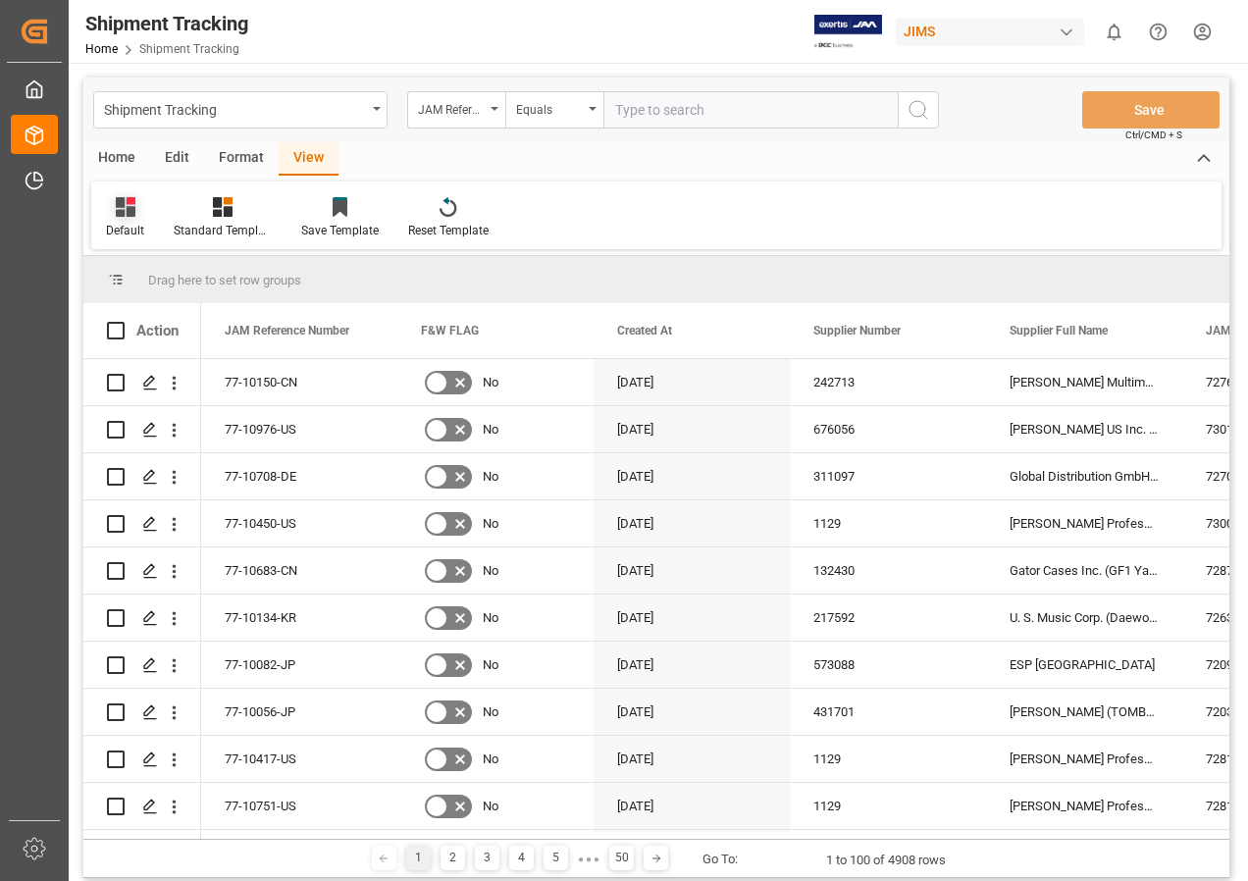
click at [122, 208] on icon at bounding box center [126, 207] width 20 height 20
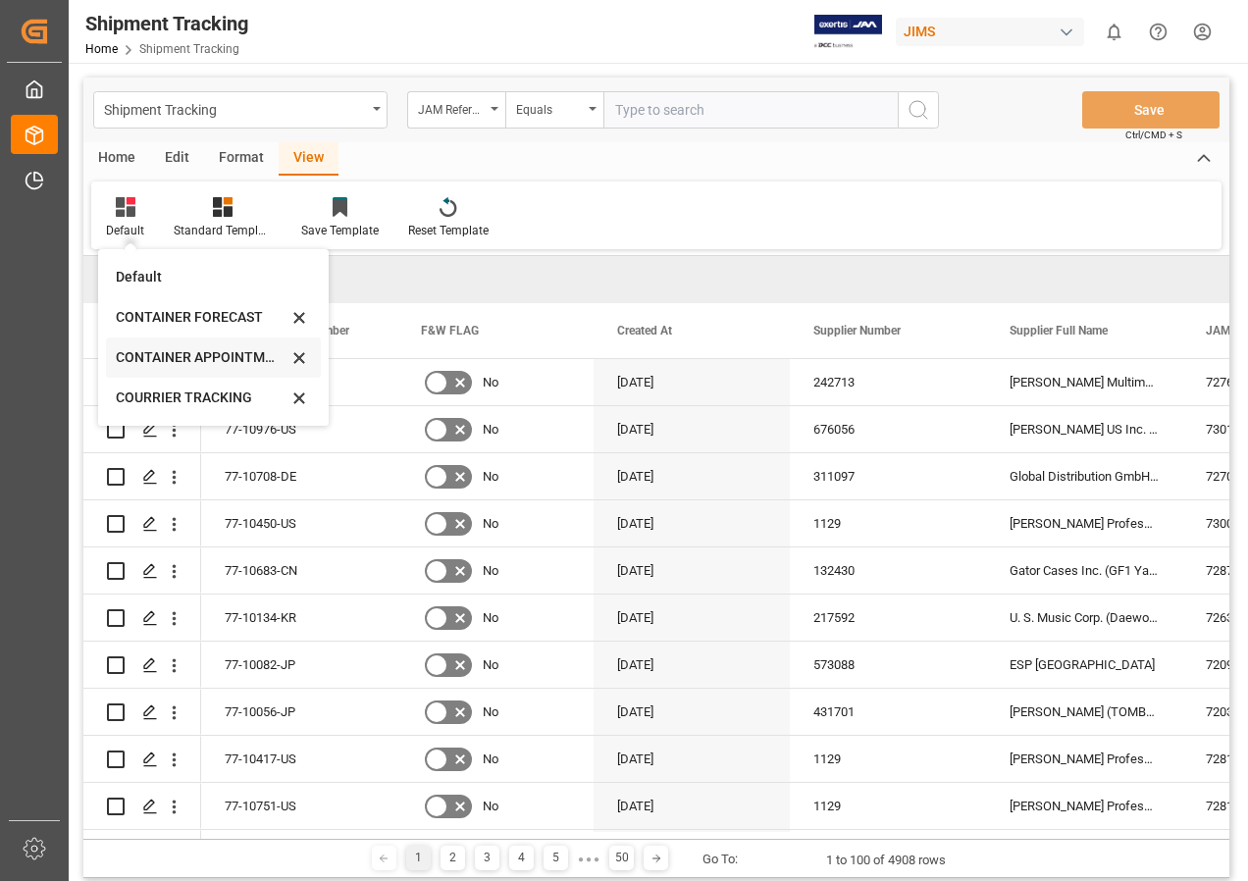
click at [171, 351] on div "CONTAINER APPOINTMENT" at bounding box center [202, 357] width 172 height 21
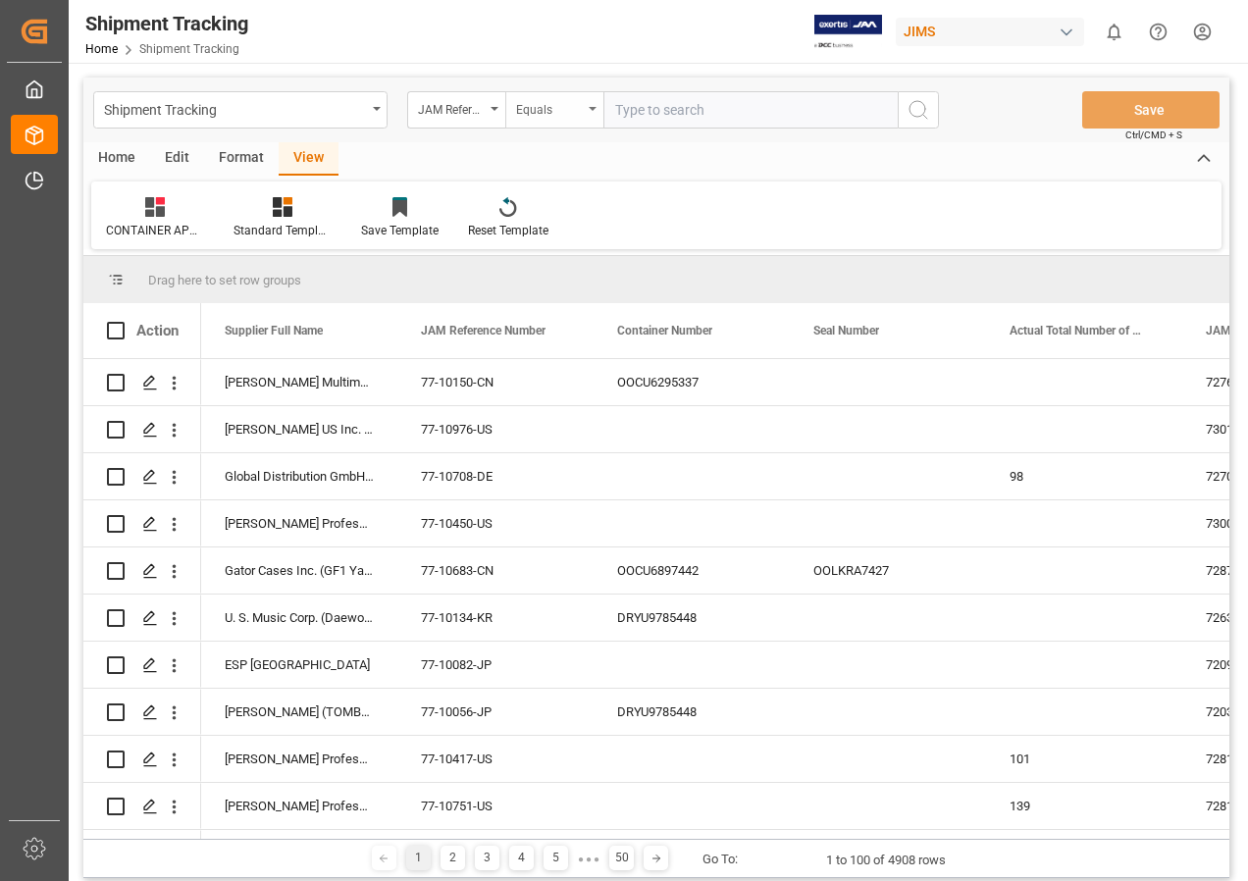
click at [584, 106] on div "Equals" at bounding box center [554, 109] width 98 height 37
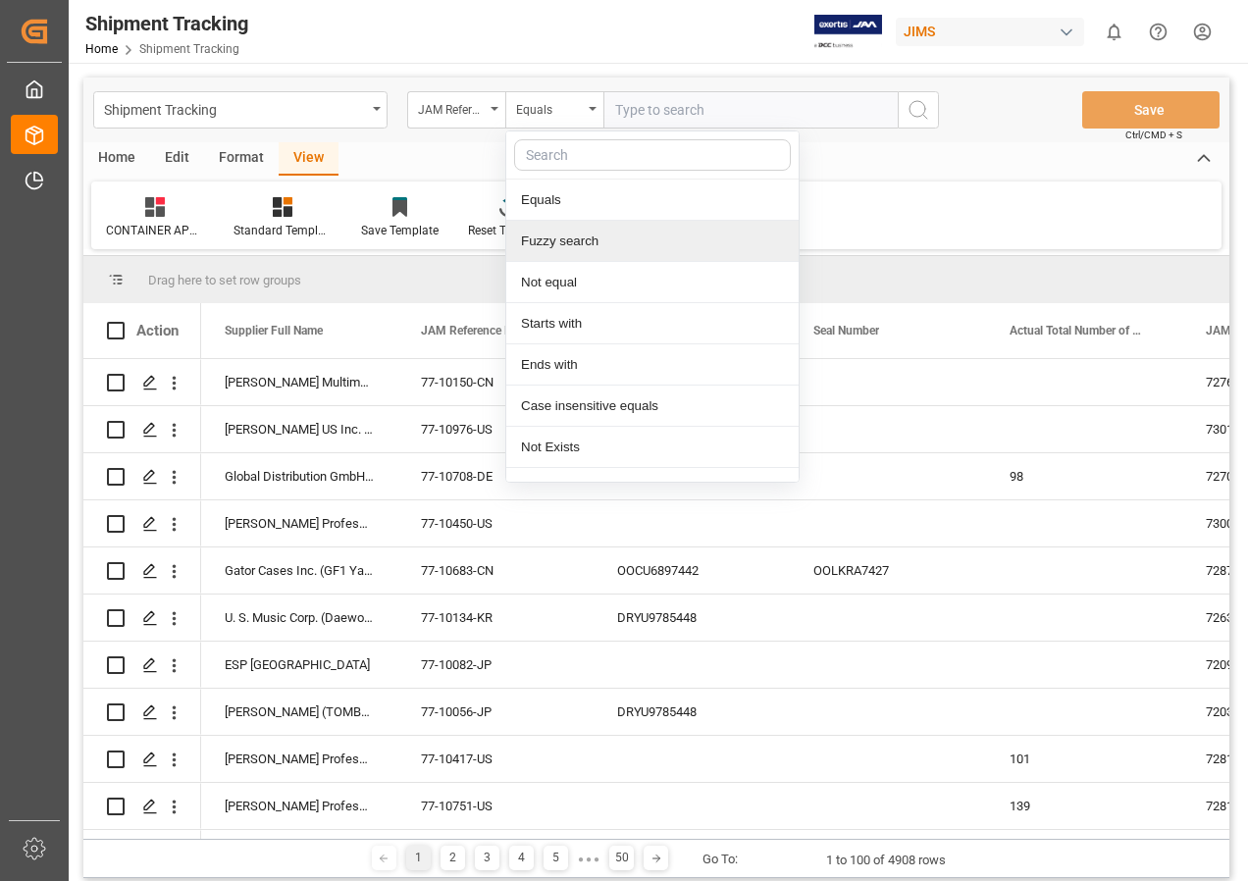
click at [541, 242] on div "Fuzzy search" at bounding box center [652, 241] width 292 height 41
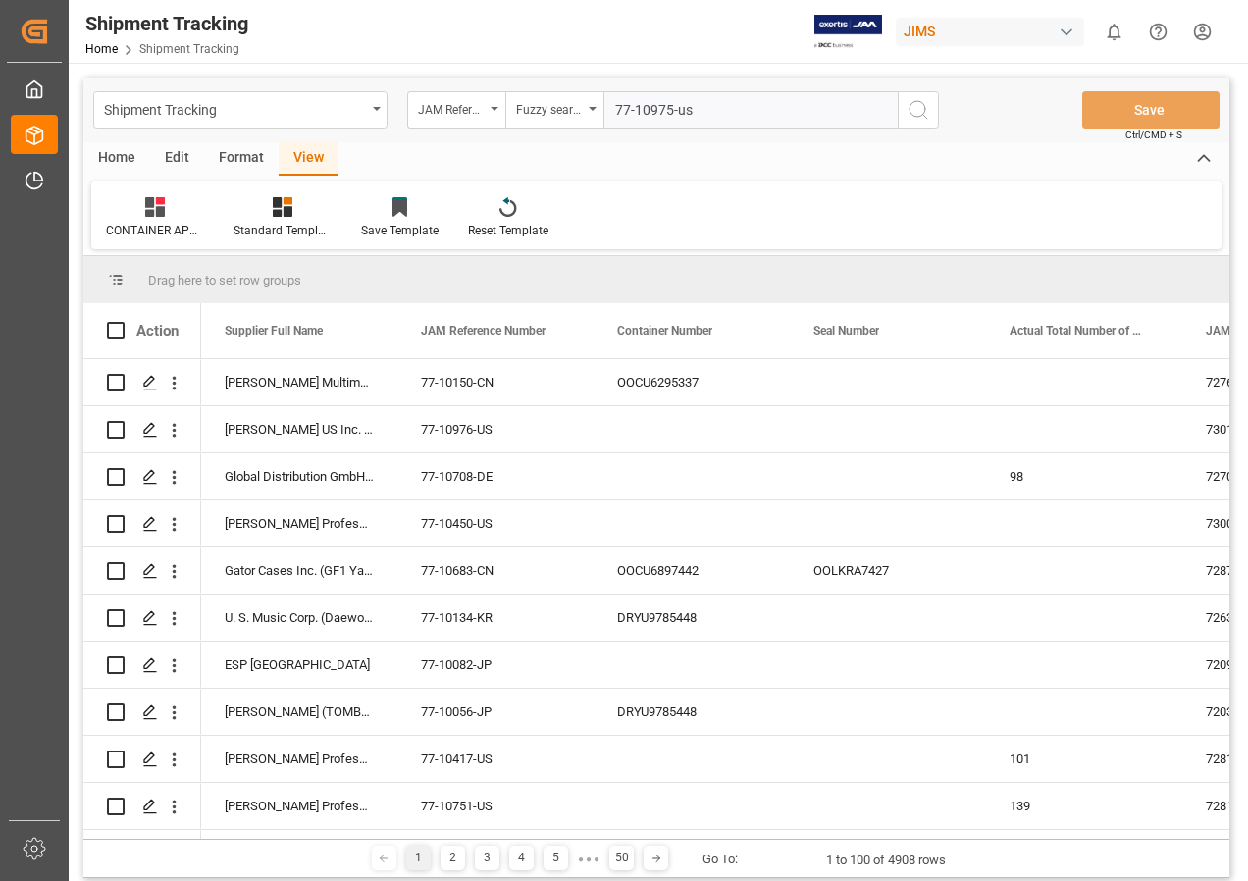
type input "77-10975-us"
click at [911, 108] on icon "search button" at bounding box center [919, 110] width 24 height 24
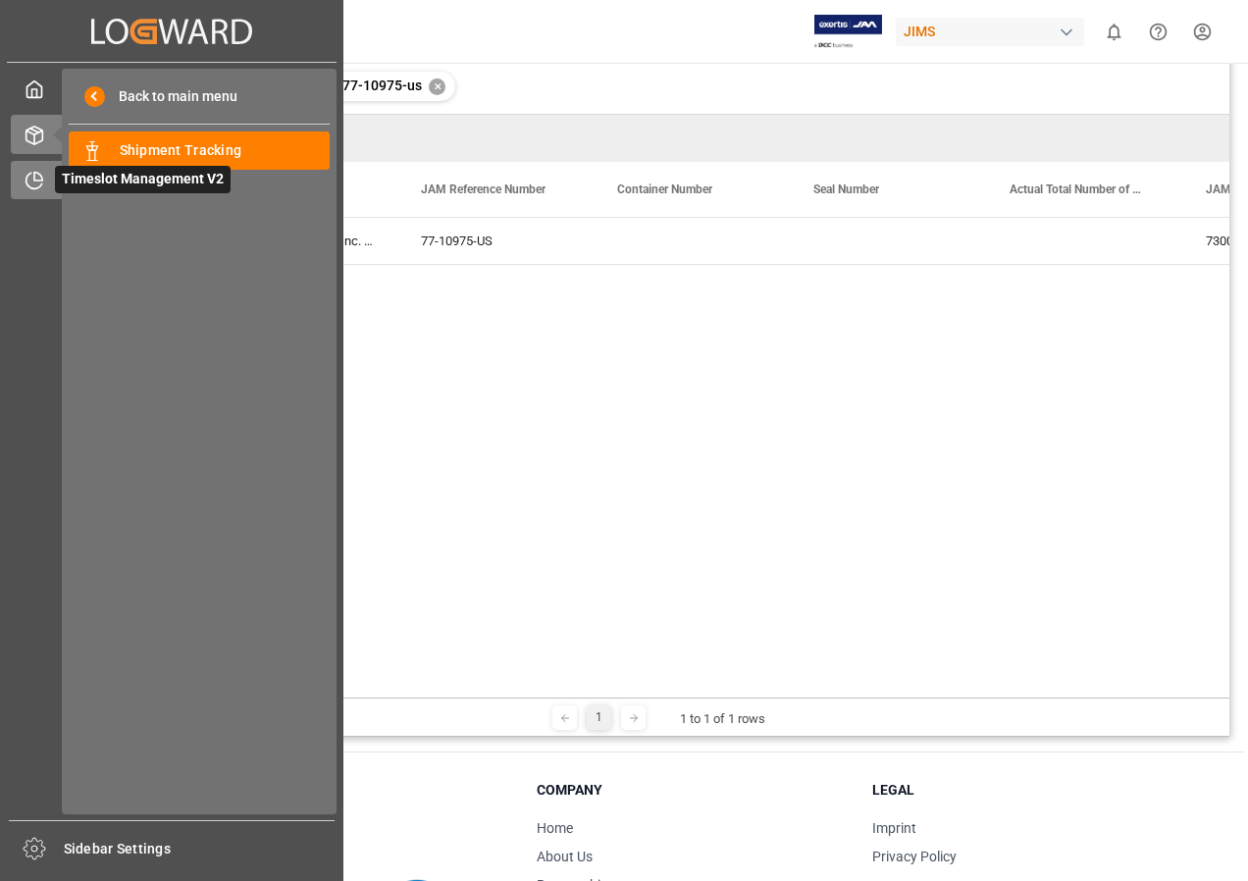
click at [37, 180] on icon at bounding box center [35, 181] width 20 height 20
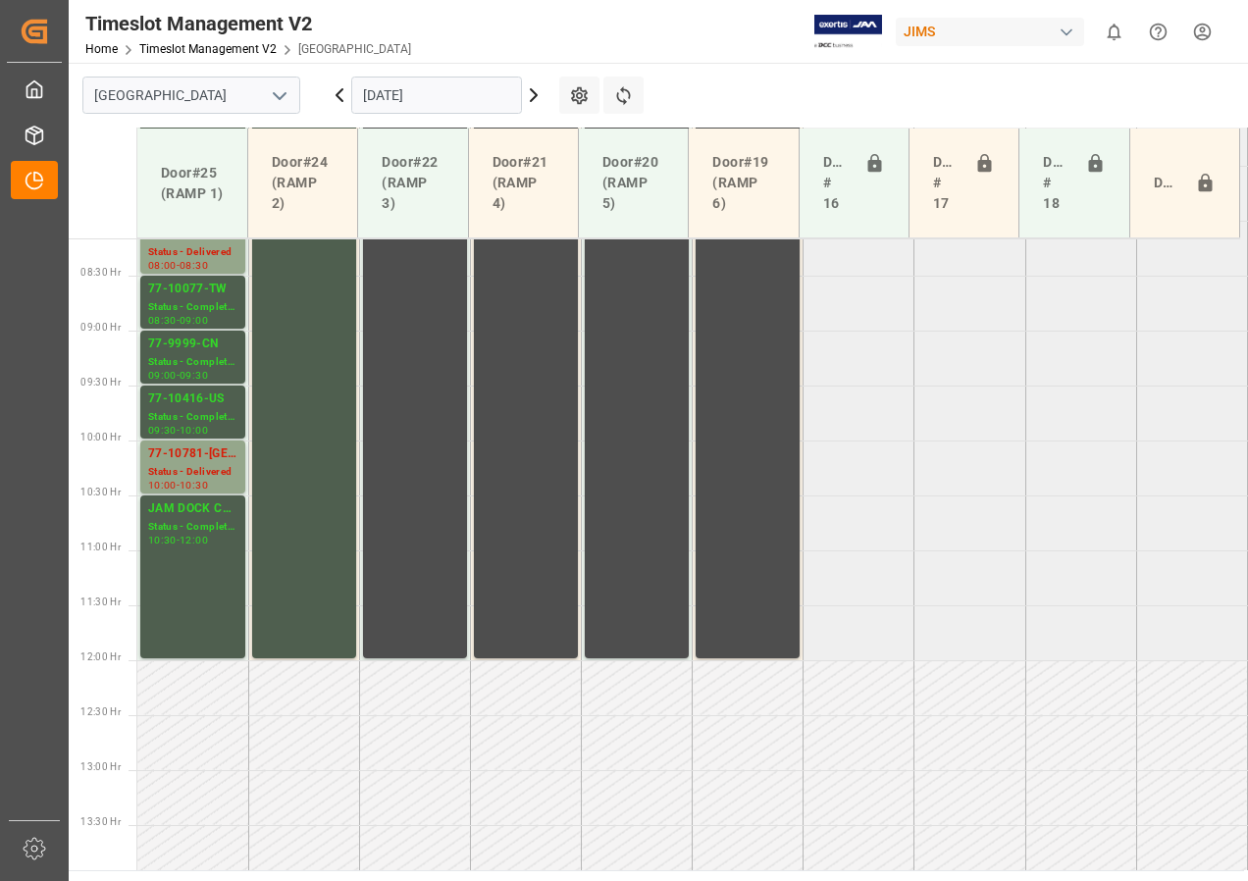
scroll to position [908, 0]
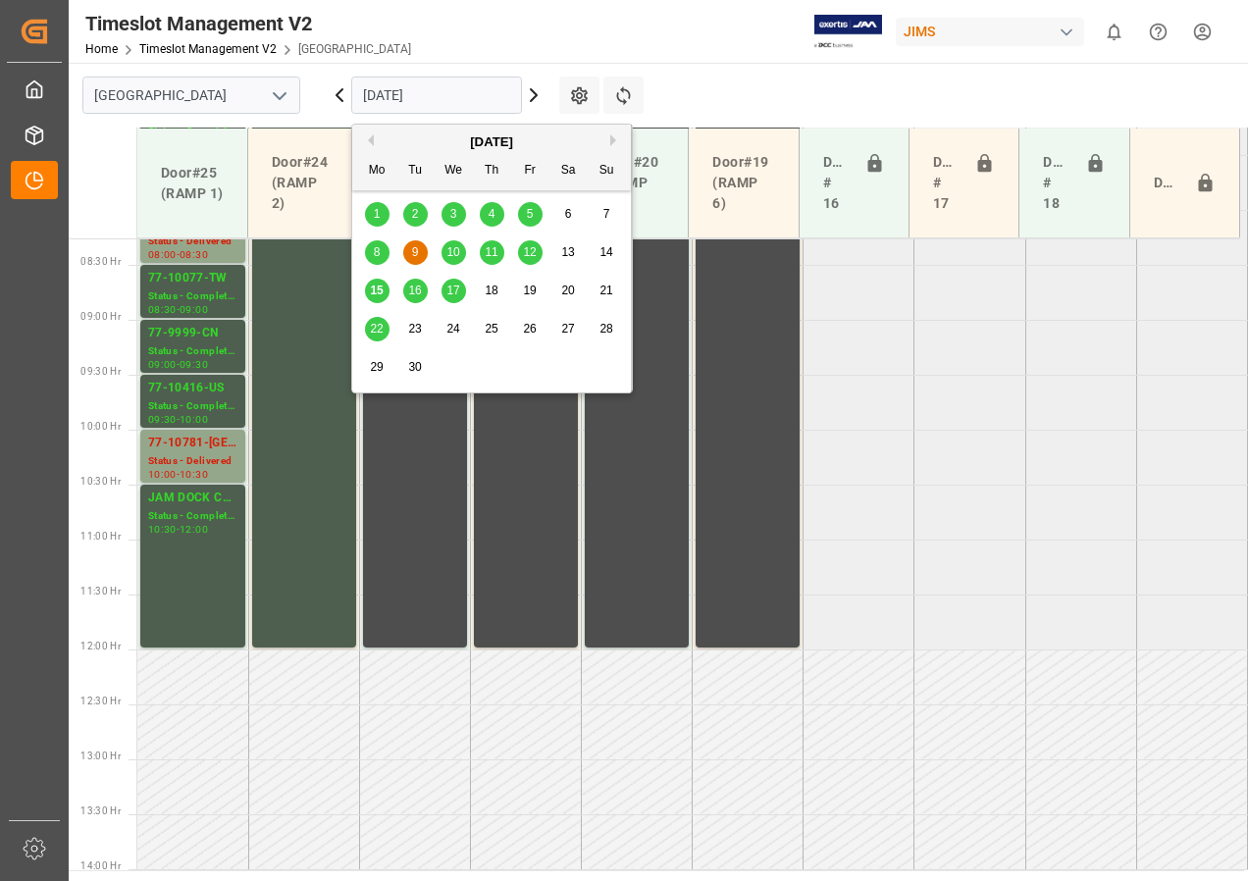
click at [428, 92] on input "[DATE]" at bounding box center [436, 95] width 171 height 37
click at [414, 290] on span "16" at bounding box center [414, 291] width 13 height 14
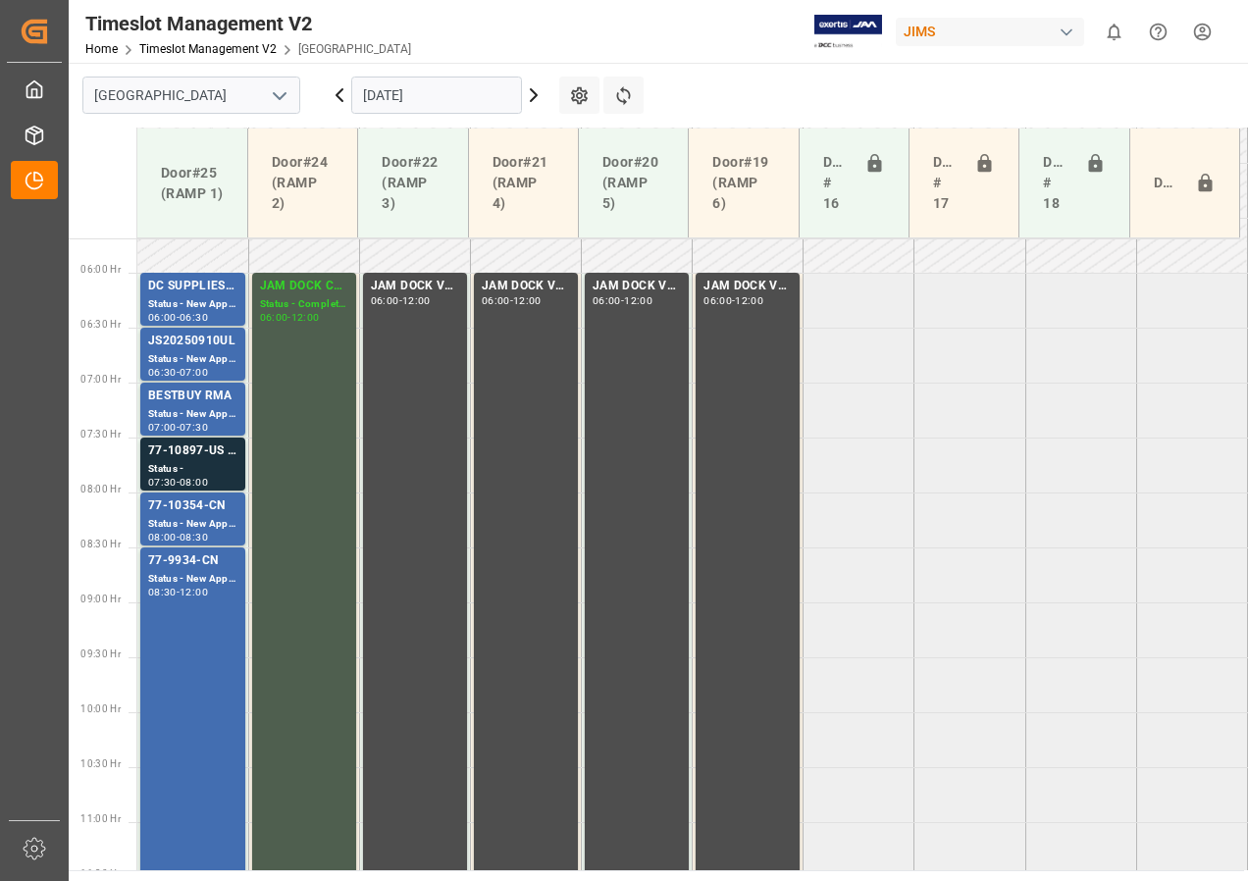
scroll to position [673, 0]
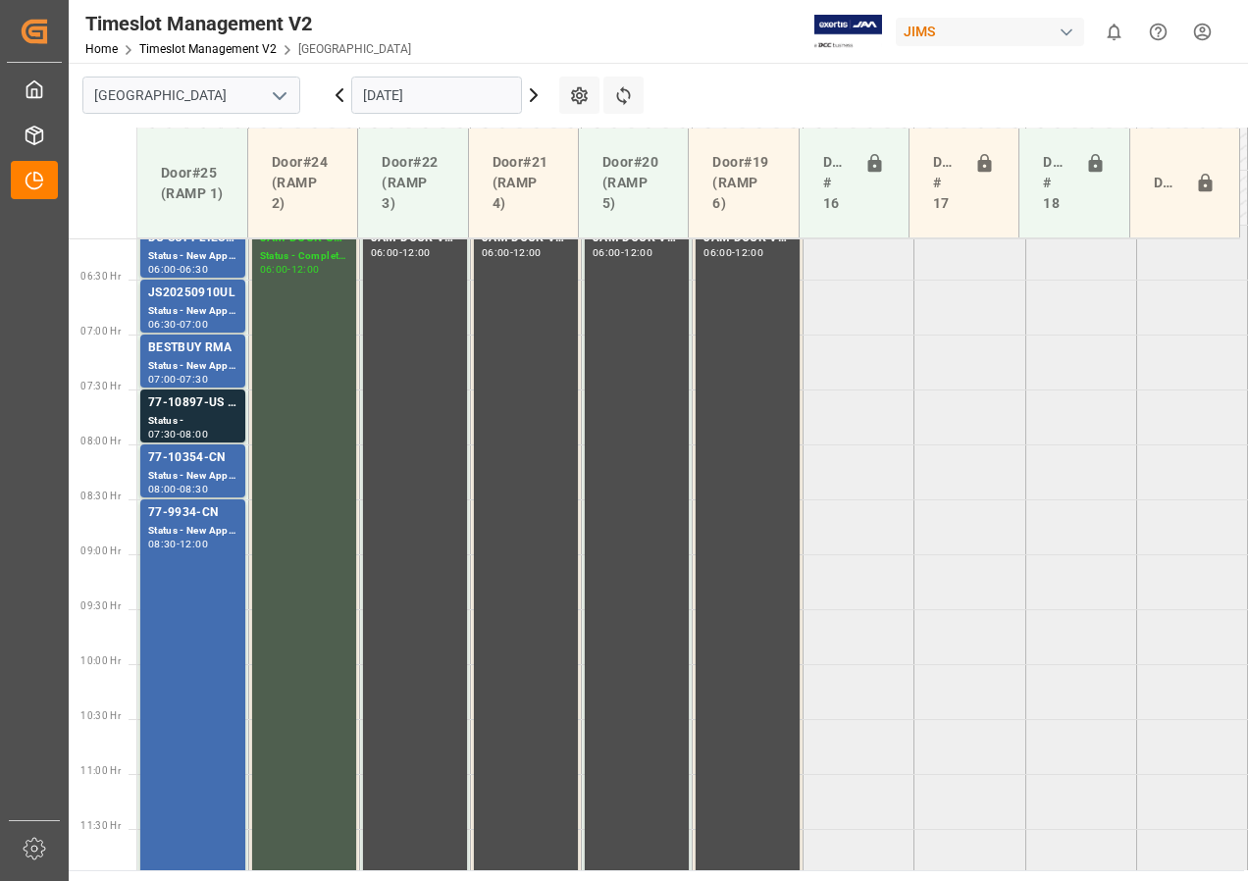
click at [388, 96] on input "[DATE]" at bounding box center [436, 95] width 171 height 37
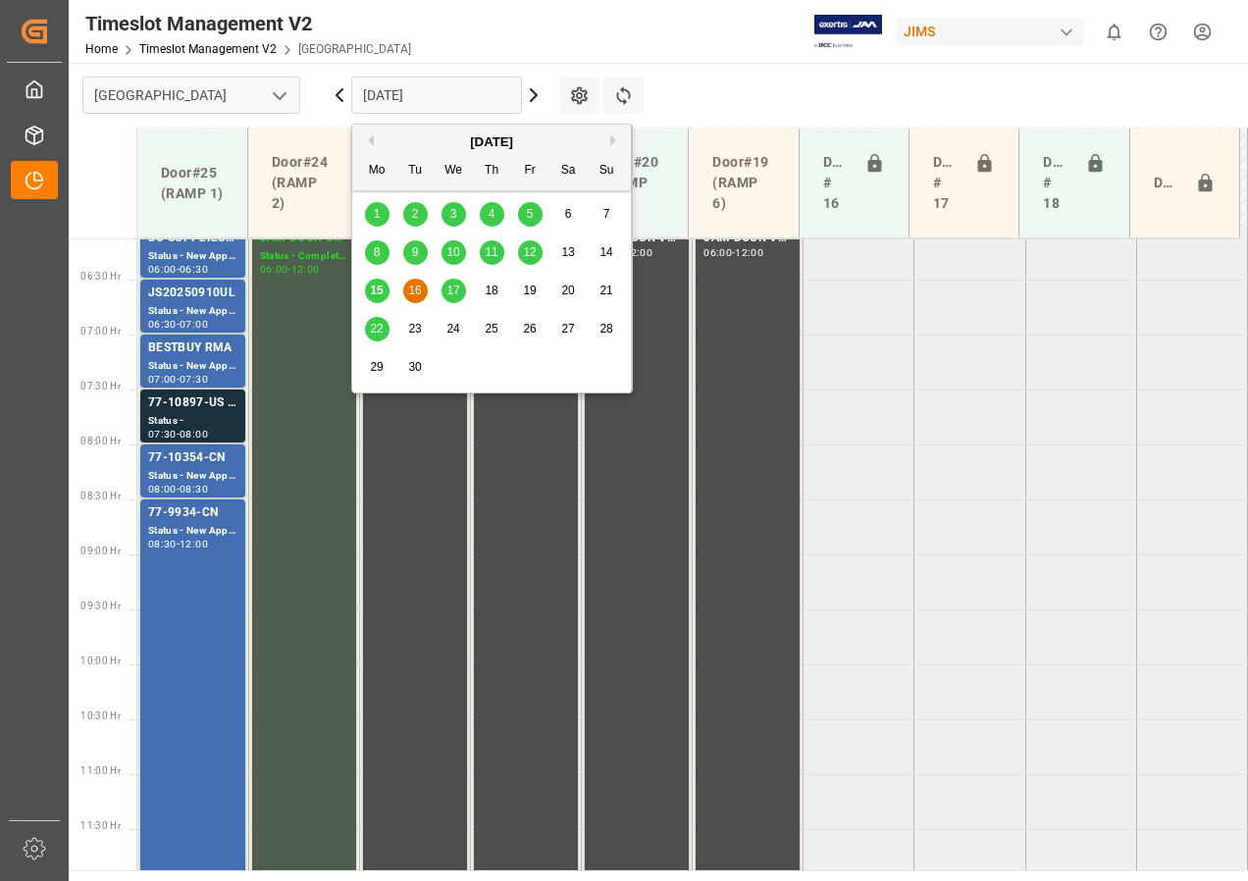
click at [373, 285] on span "15" at bounding box center [376, 291] width 13 height 14
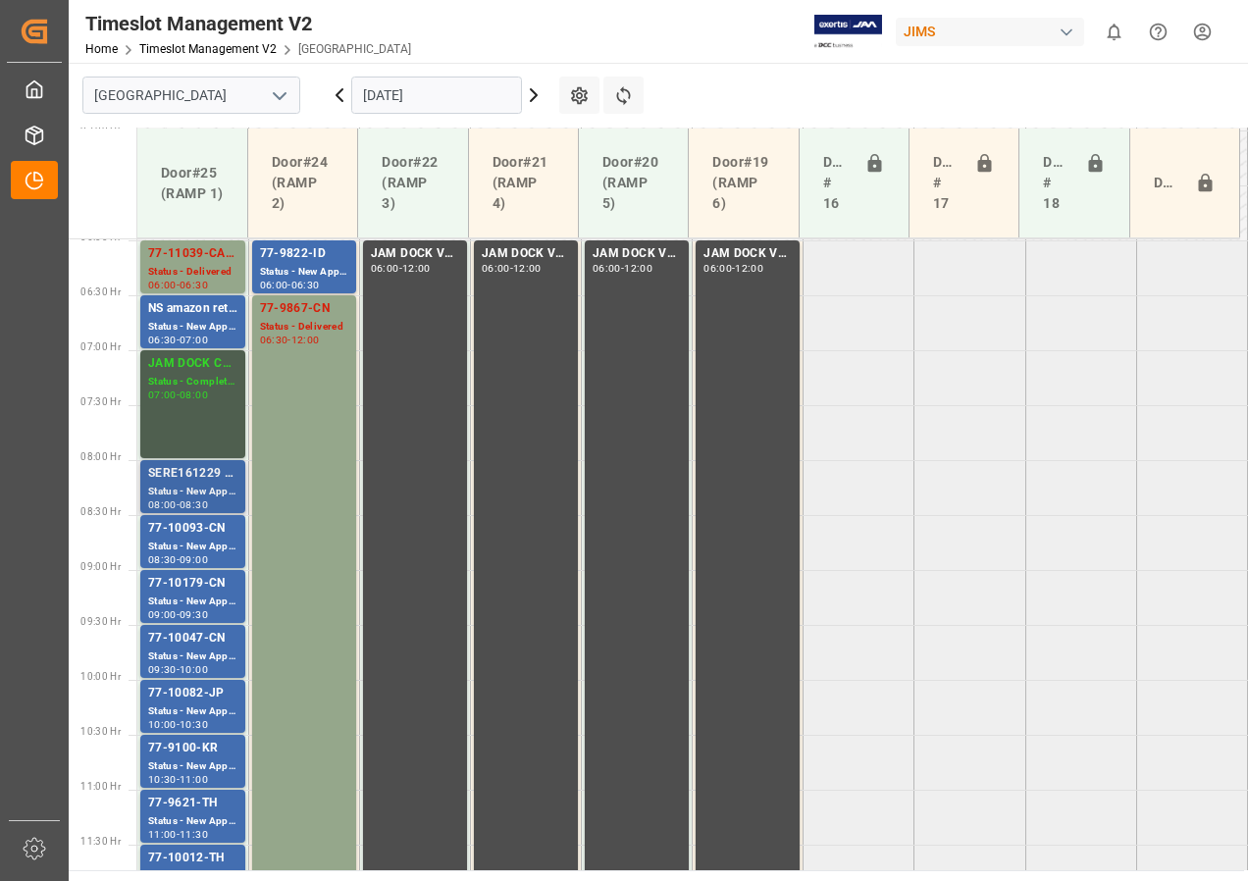
scroll to position [613, 0]
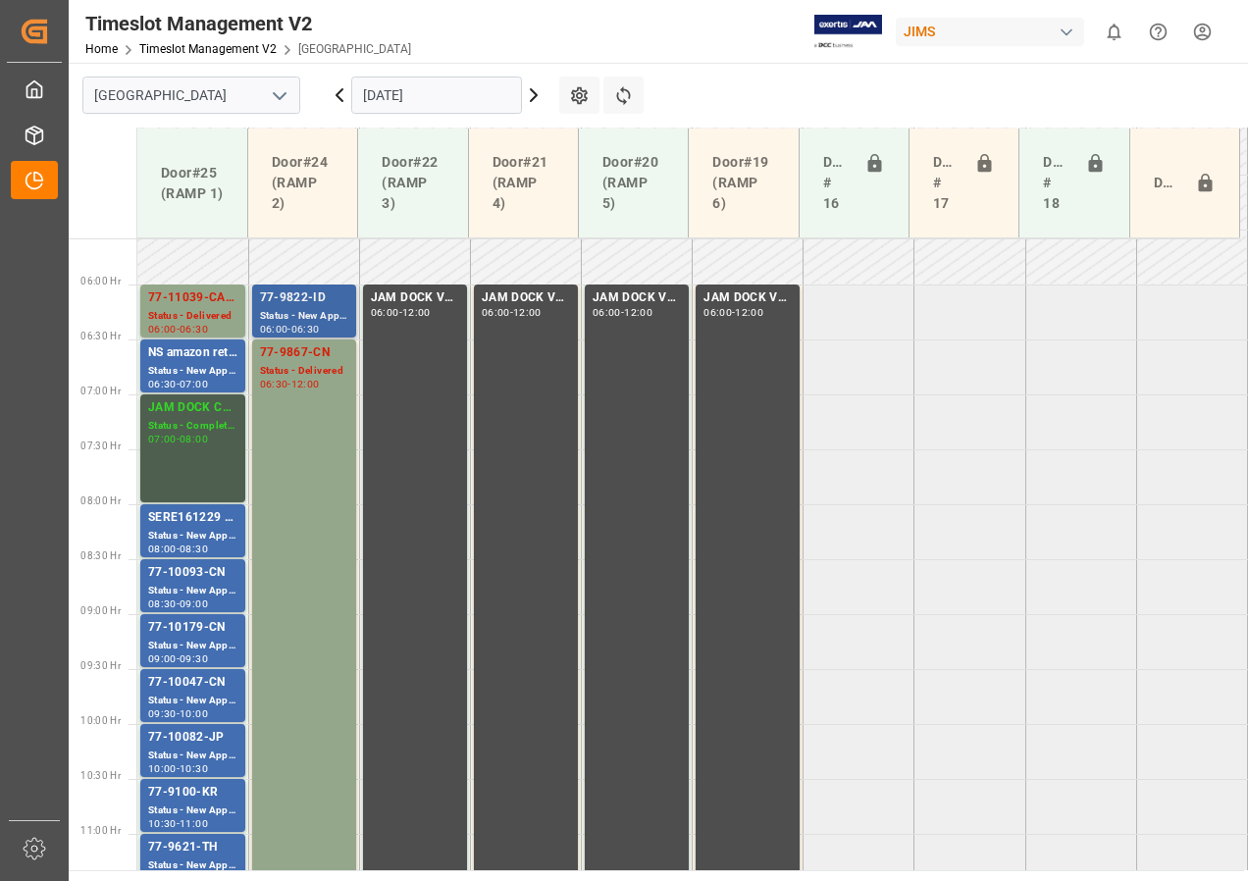
click at [301, 307] on div "77-9822-ID" at bounding box center [304, 299] width 88 height 20
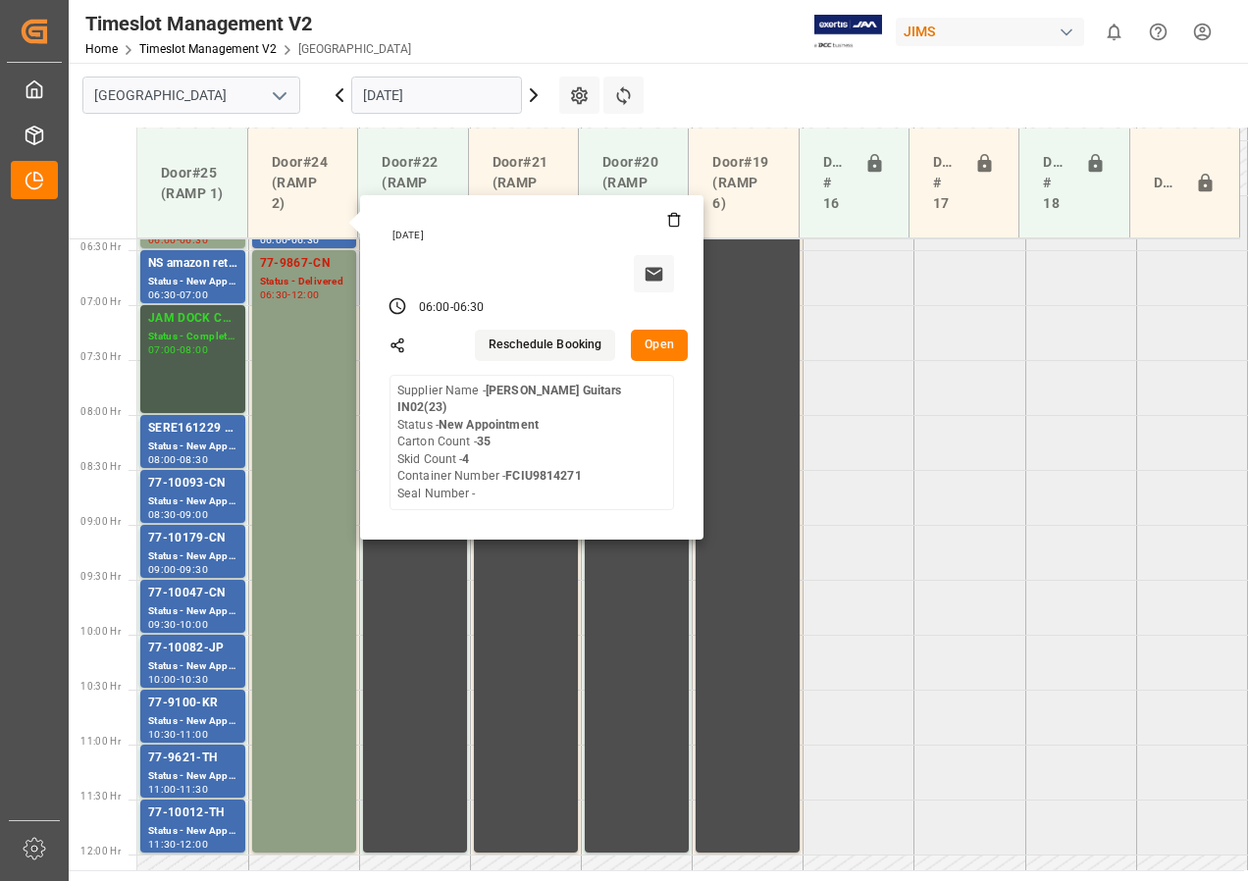
scroll to position [810, 0]
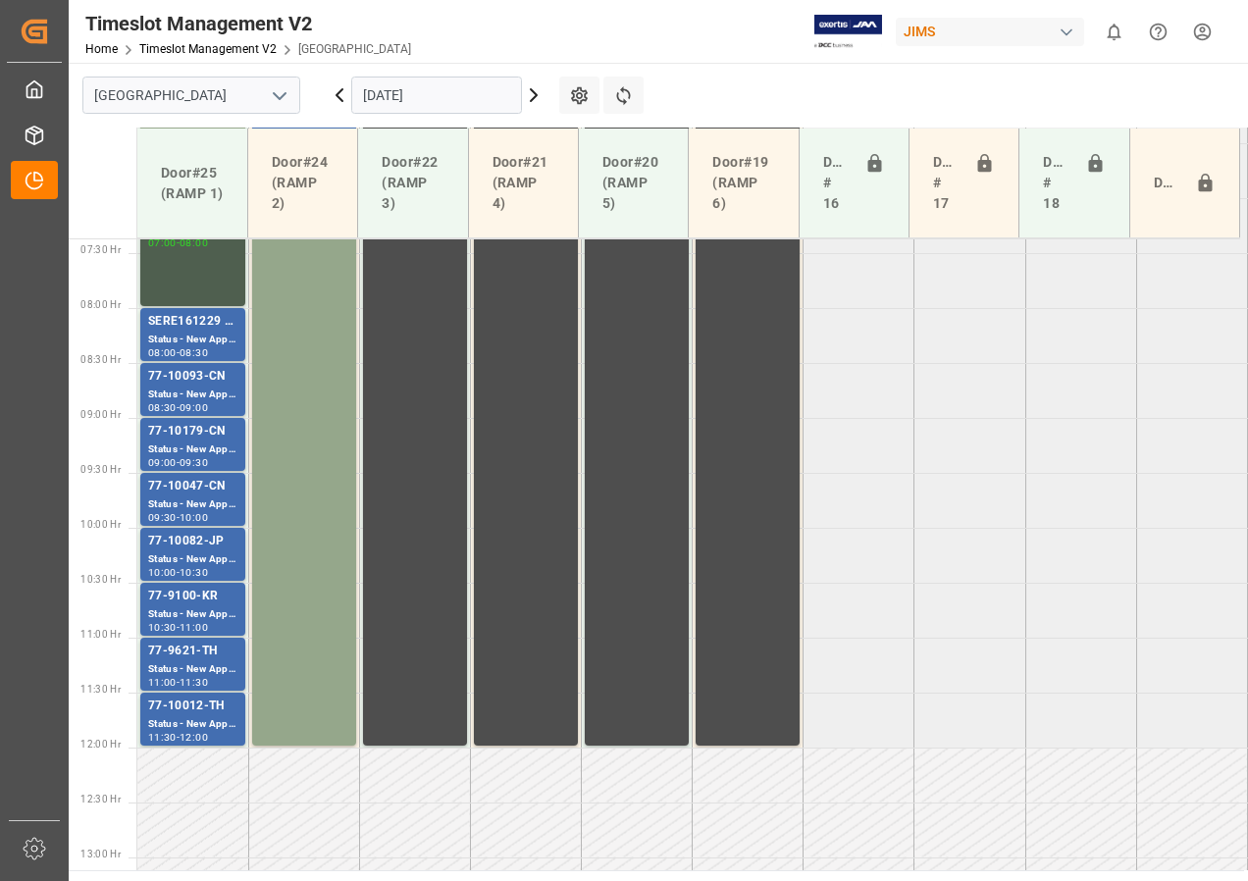
click at [174, 698] on div "77-10012-TH" at bounding box center [192, 707] width 89 height 20
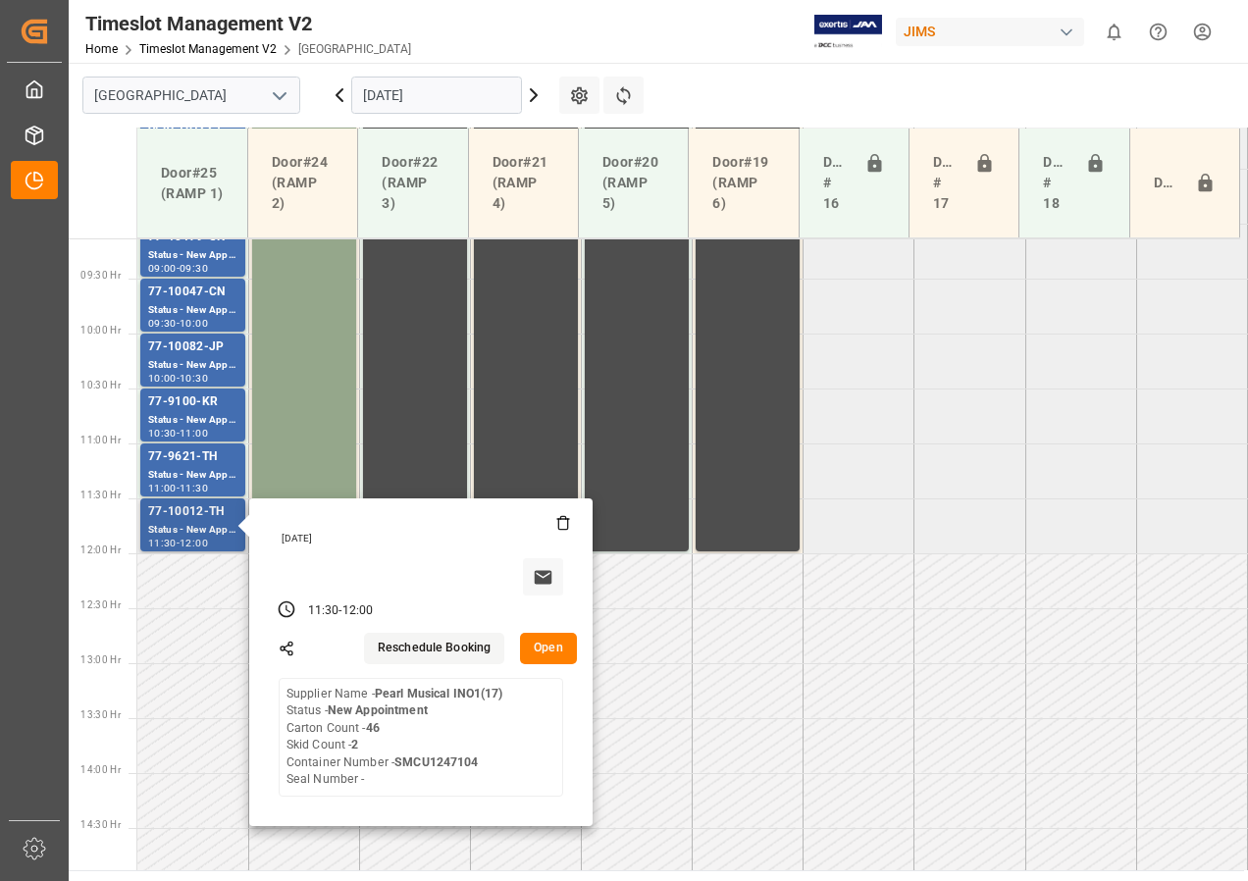
scroll to position [1006, 0]
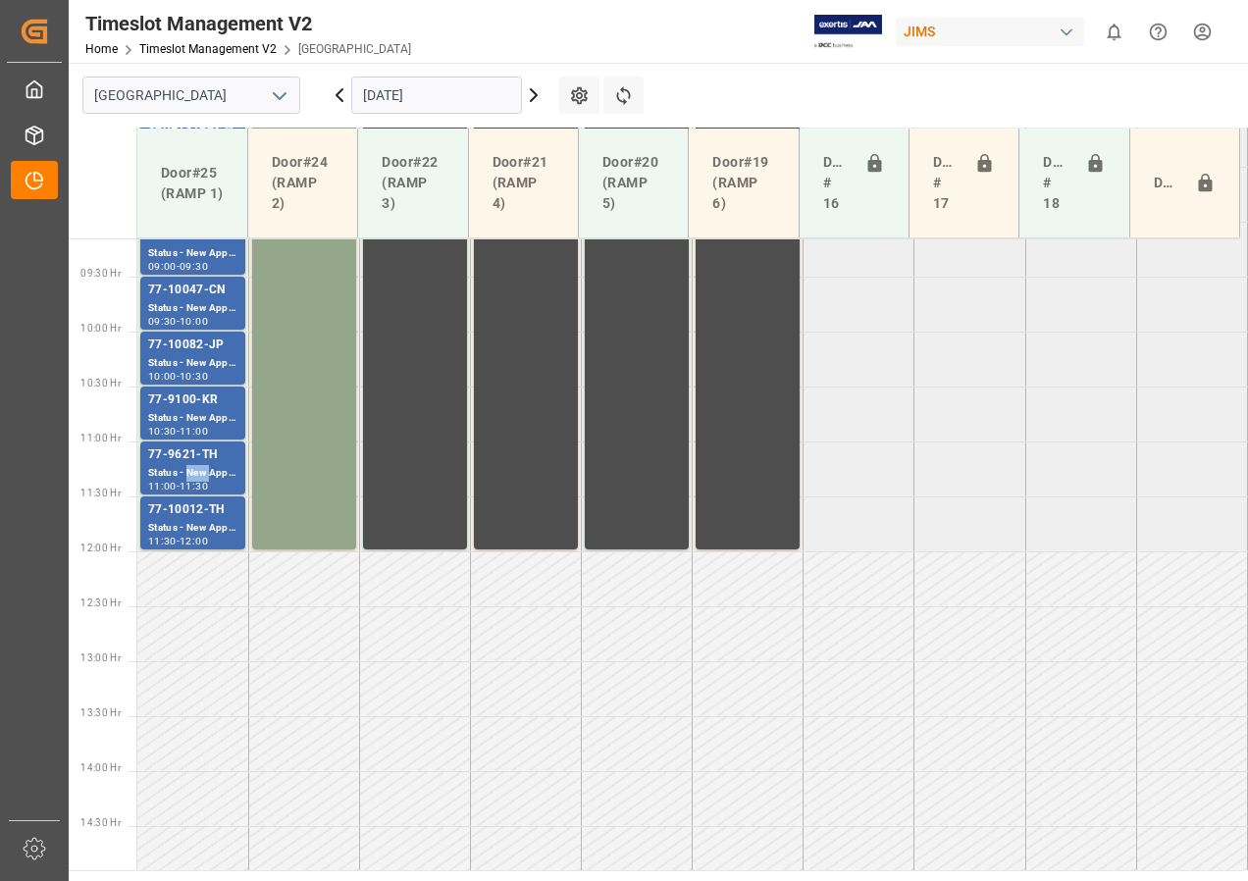
click at [204, 469] on div "Status - New Appointment" at bounding box center [192, 473] width 89 height 17
click at [199, 403] on div "77-9100-KR" at bounding box center [192, 401] width 89 height 20
click at [201, 347] on div "77-10082-JP" at bounding box center [192, 346] width 89 height 20
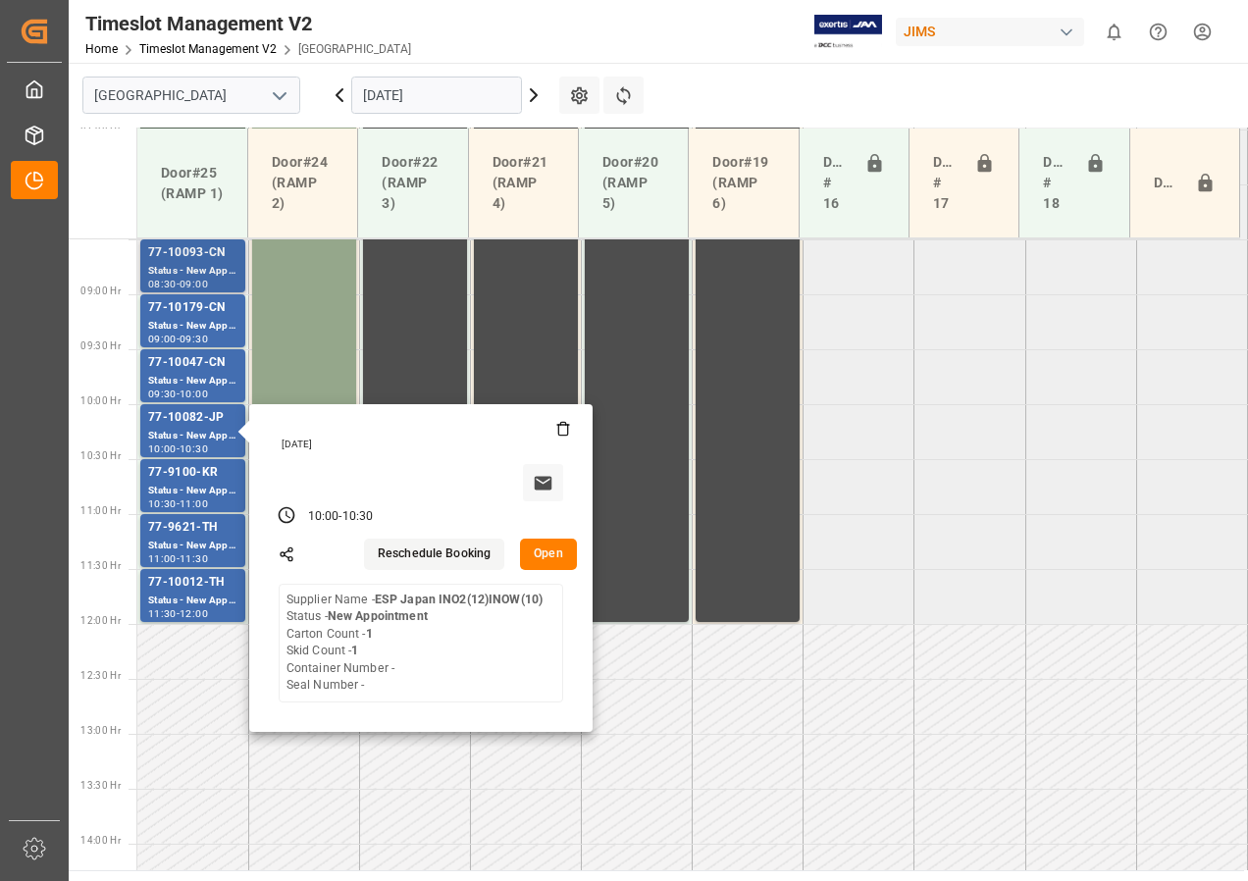
scroll to position [810, 0]
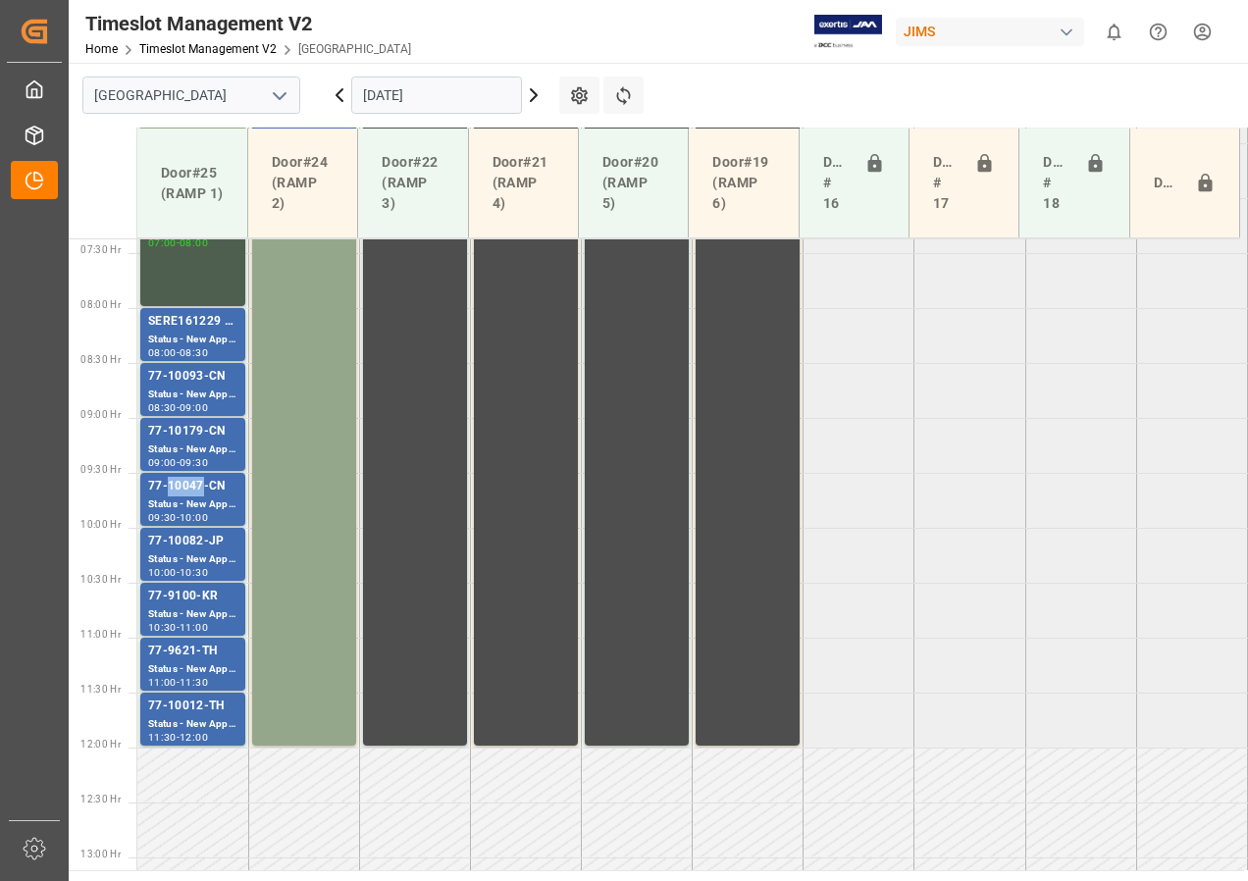
click at [194, 492] on div "77-10047-CN" at bounding box center [192, 487] width 89 height 20
click at [185, 445] on div "Status - New Appointment" at bounding box center [192, 450] width 89 height 17
click at [196, 388] on div "Status - New Appointment" at bounding box center [192, 395] width 89 height 17
click at [194, 334] on div "Status - New Appointment" at bounding box center [192, 340] width 89 height 17
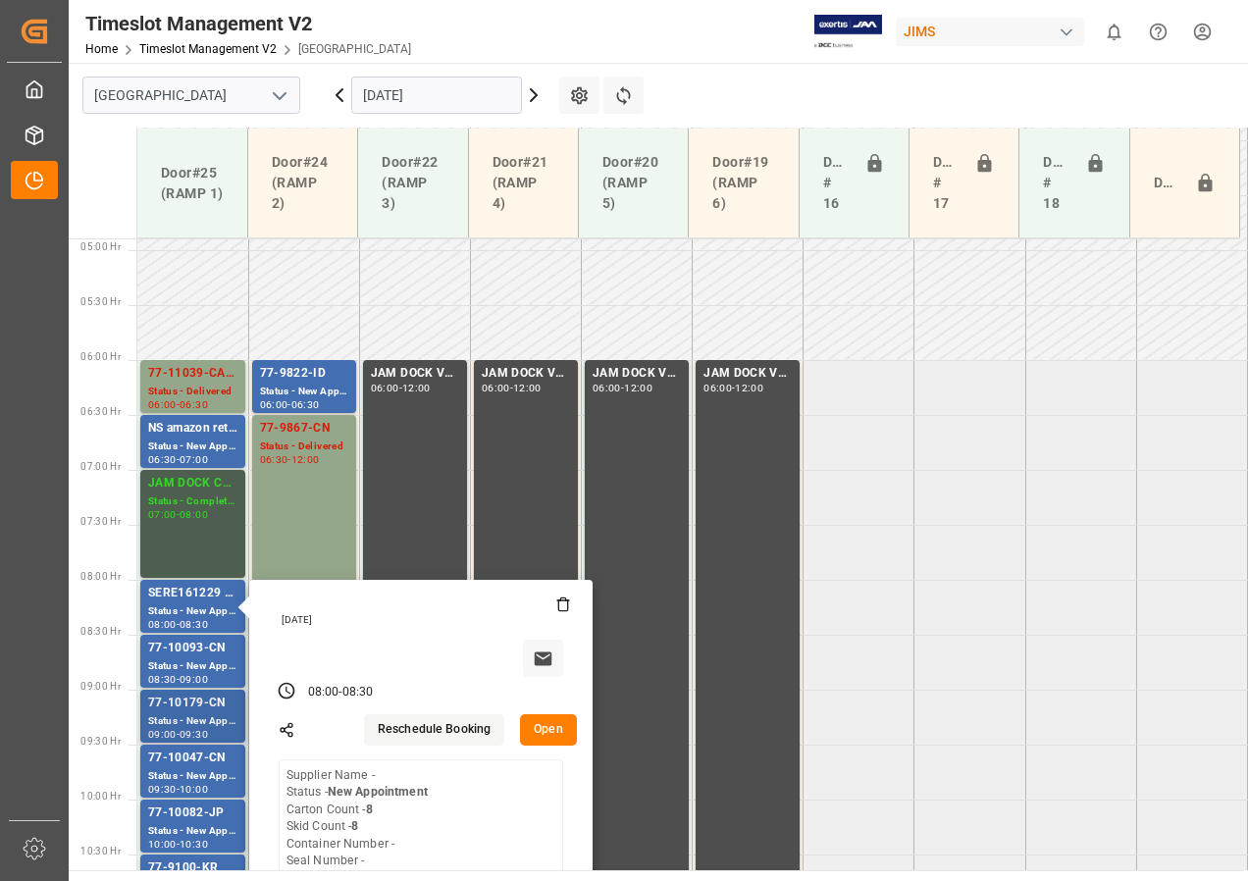
scroll to position [417, 0]
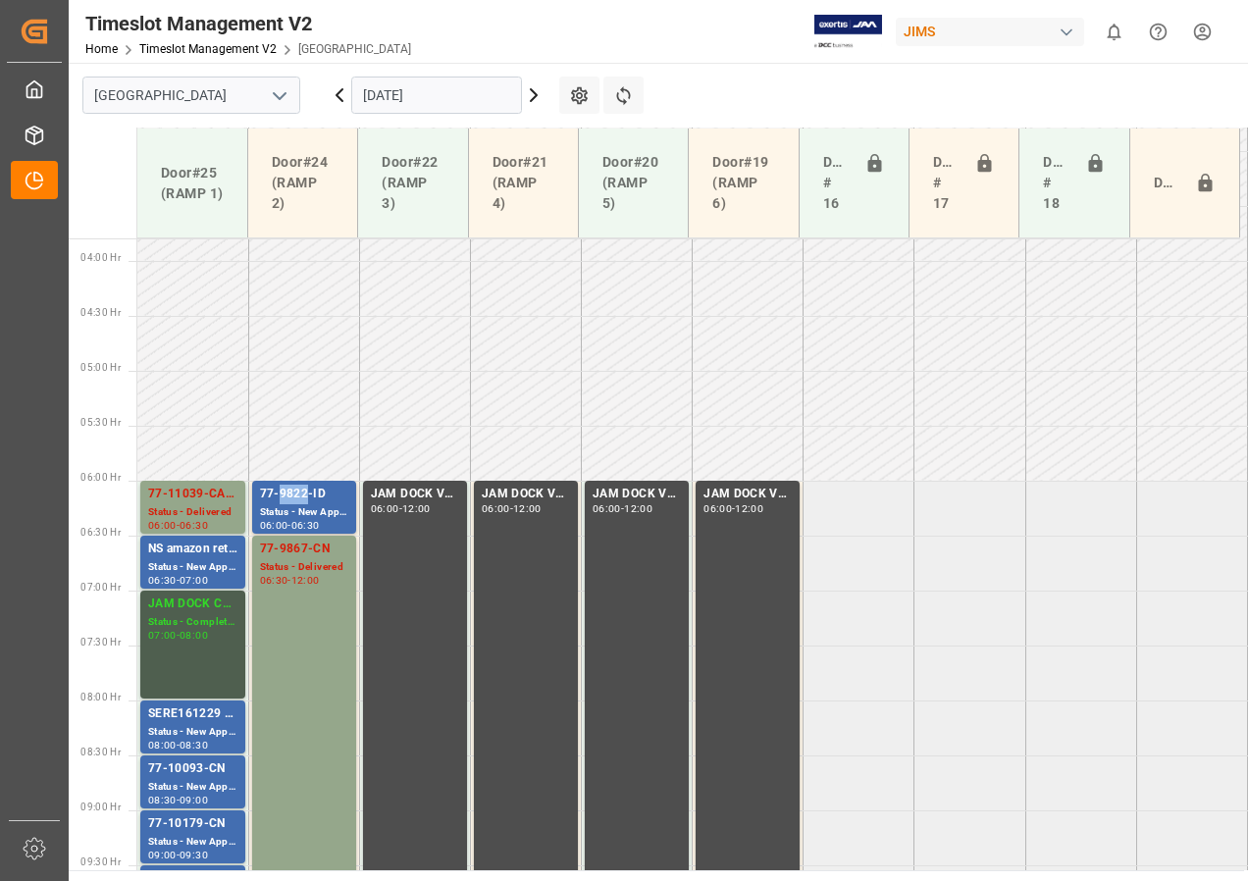
click at [289, 500] on div "77-9822-ID" at bounding box center [304, 495] width 88 height 20
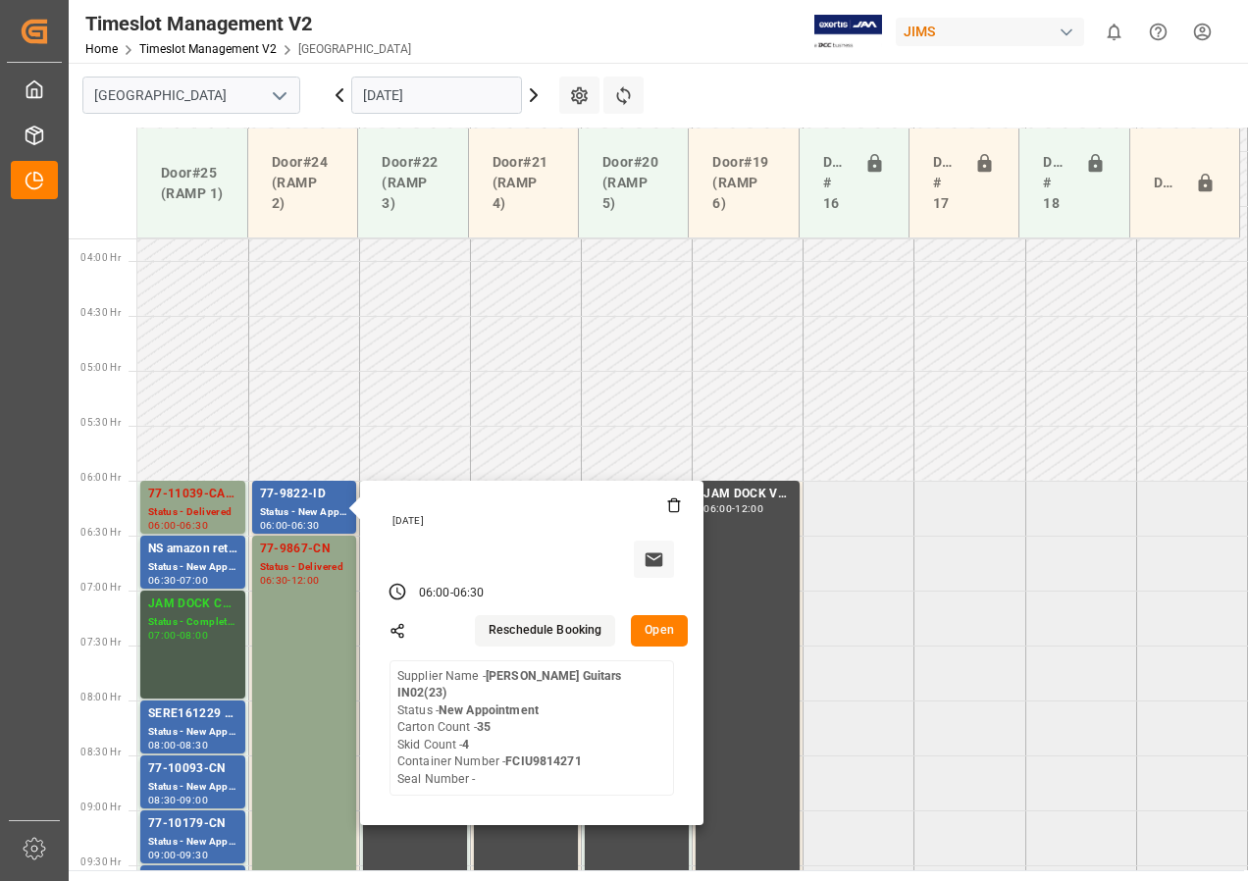
drag, startPoint x: 408, startPoint y: 100, endPoint x: 410, endPoint y: 113, distance: 12.9
click at [408, 100] on input "[DATE]" at bounding box center [436, 95] width 171 height 37
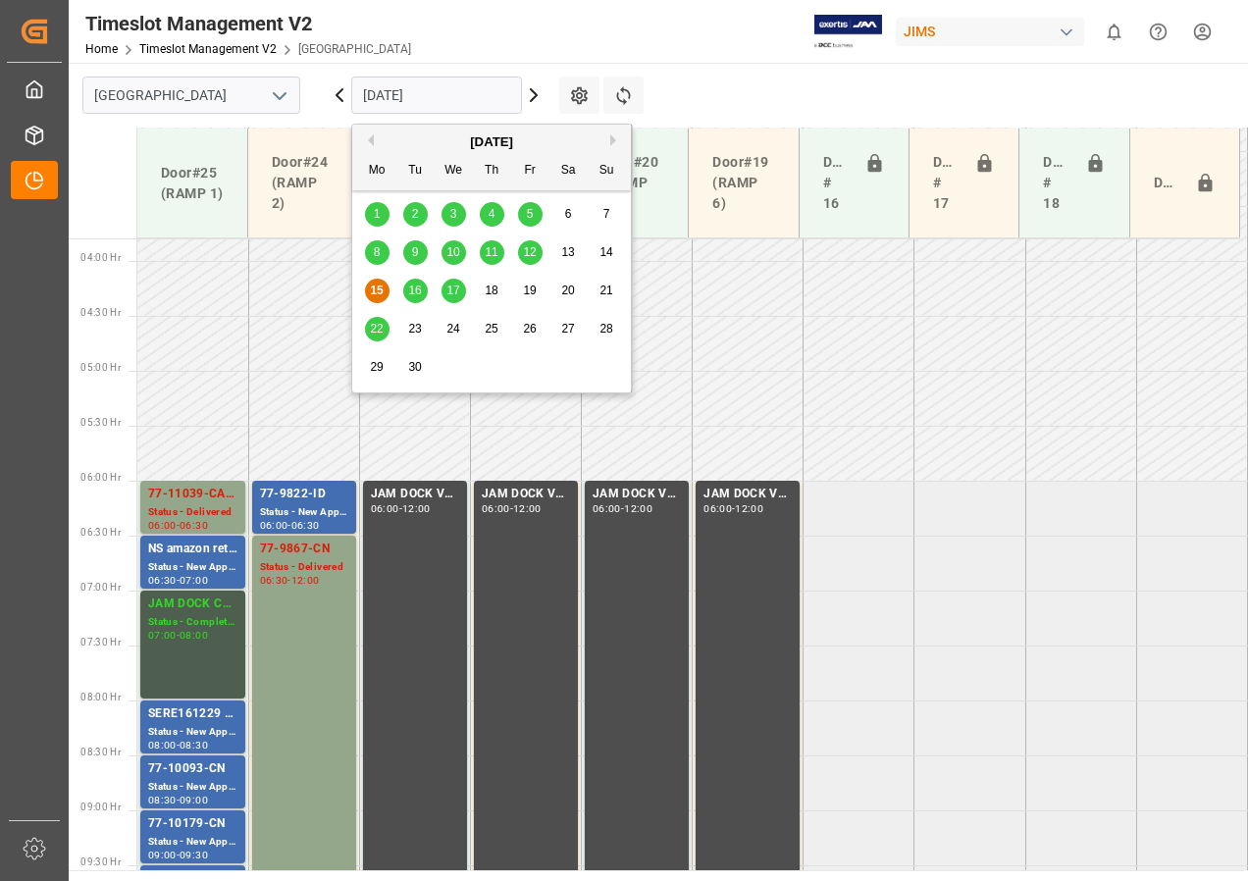
click at [458, 287] on span "17" at bounding box center [453, 291] width 13 height 14
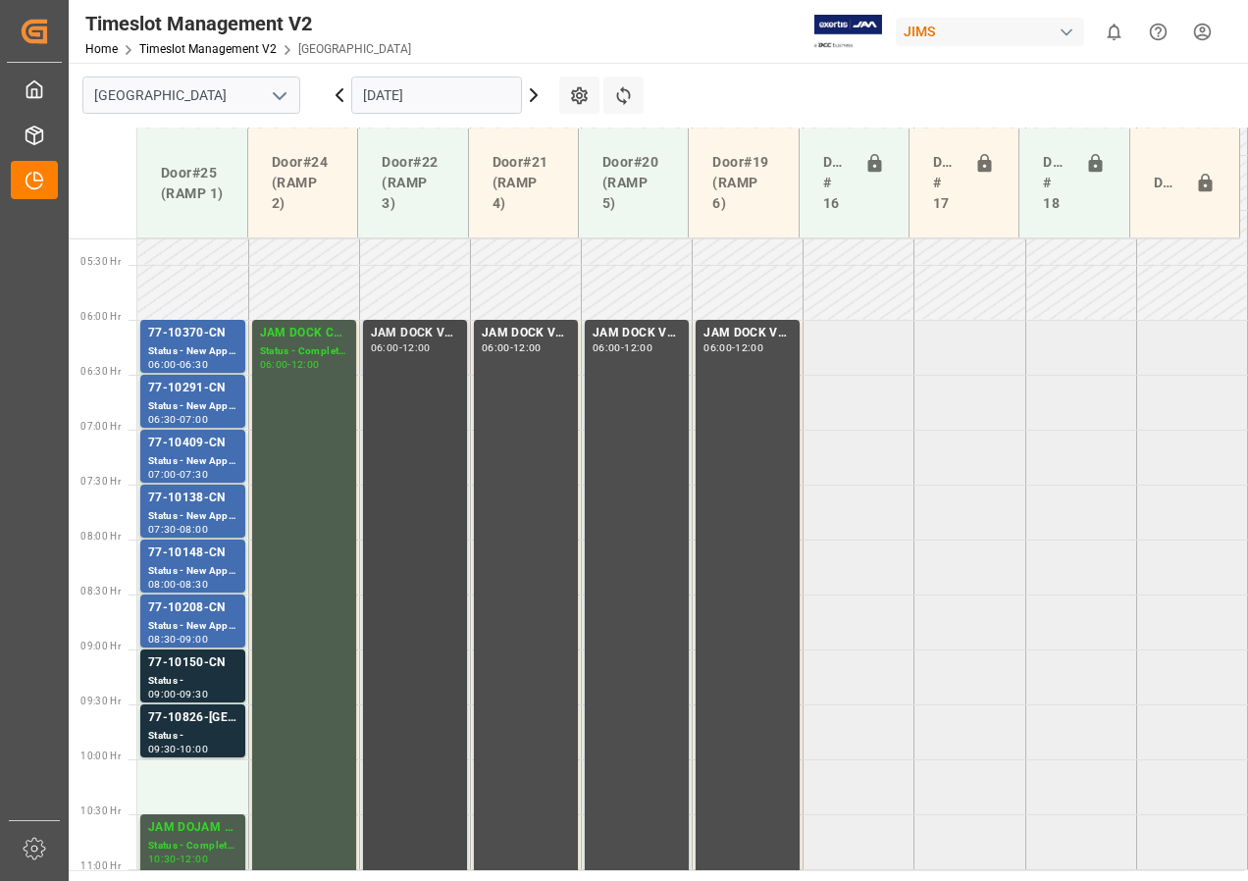
scroll to position [613, 0]
